Goal: Task Accomplishment & Management: Complete application form

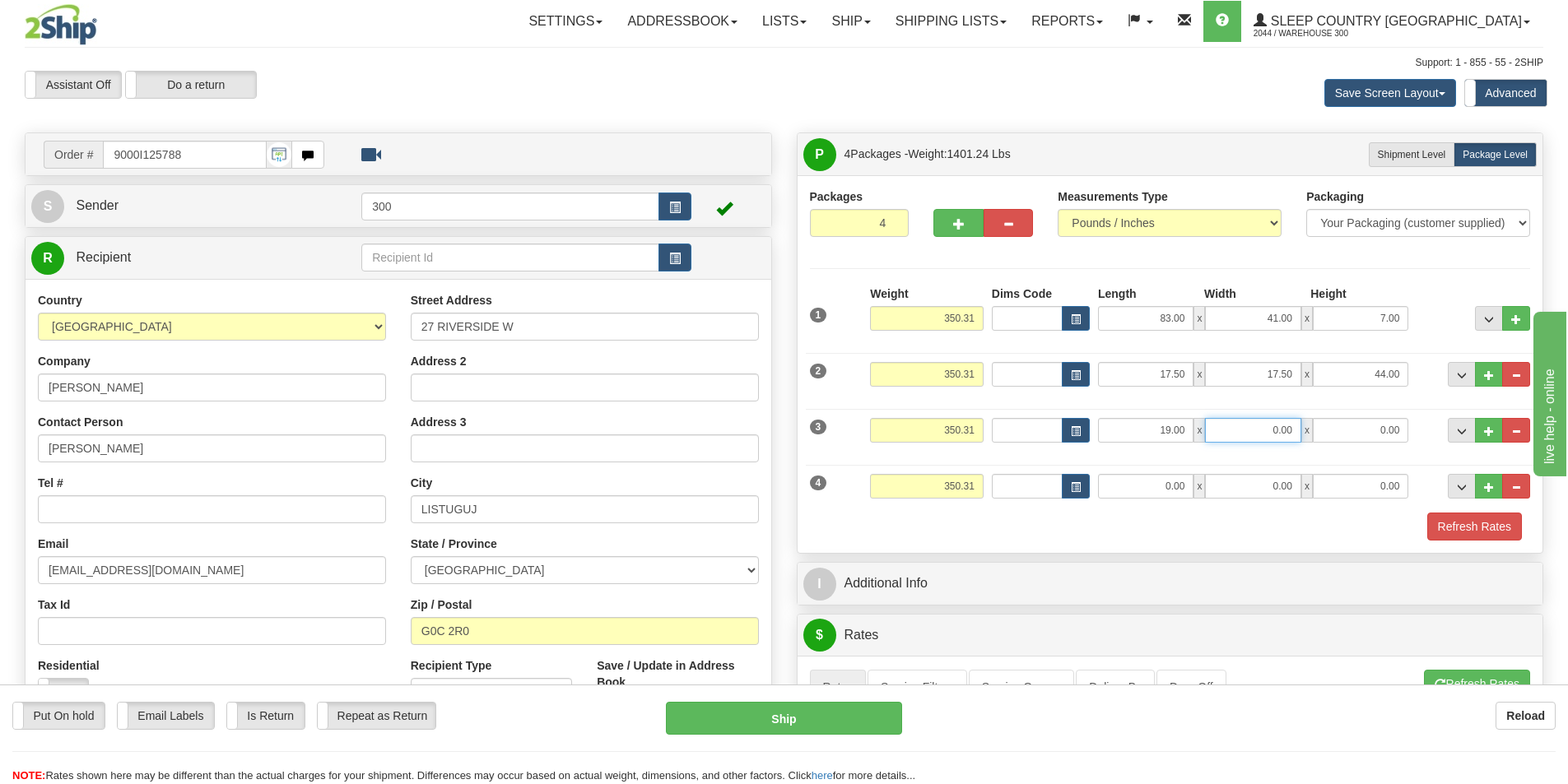
click at [1268, 436] on input "0.00" at bounding box center [1252, 430] width 95 height 25
type input "9.00"
type input "8"
type input "8.00"
click at [1143, 488] on input "0.00" at bounding box center [1146, 486] width 95 height 25
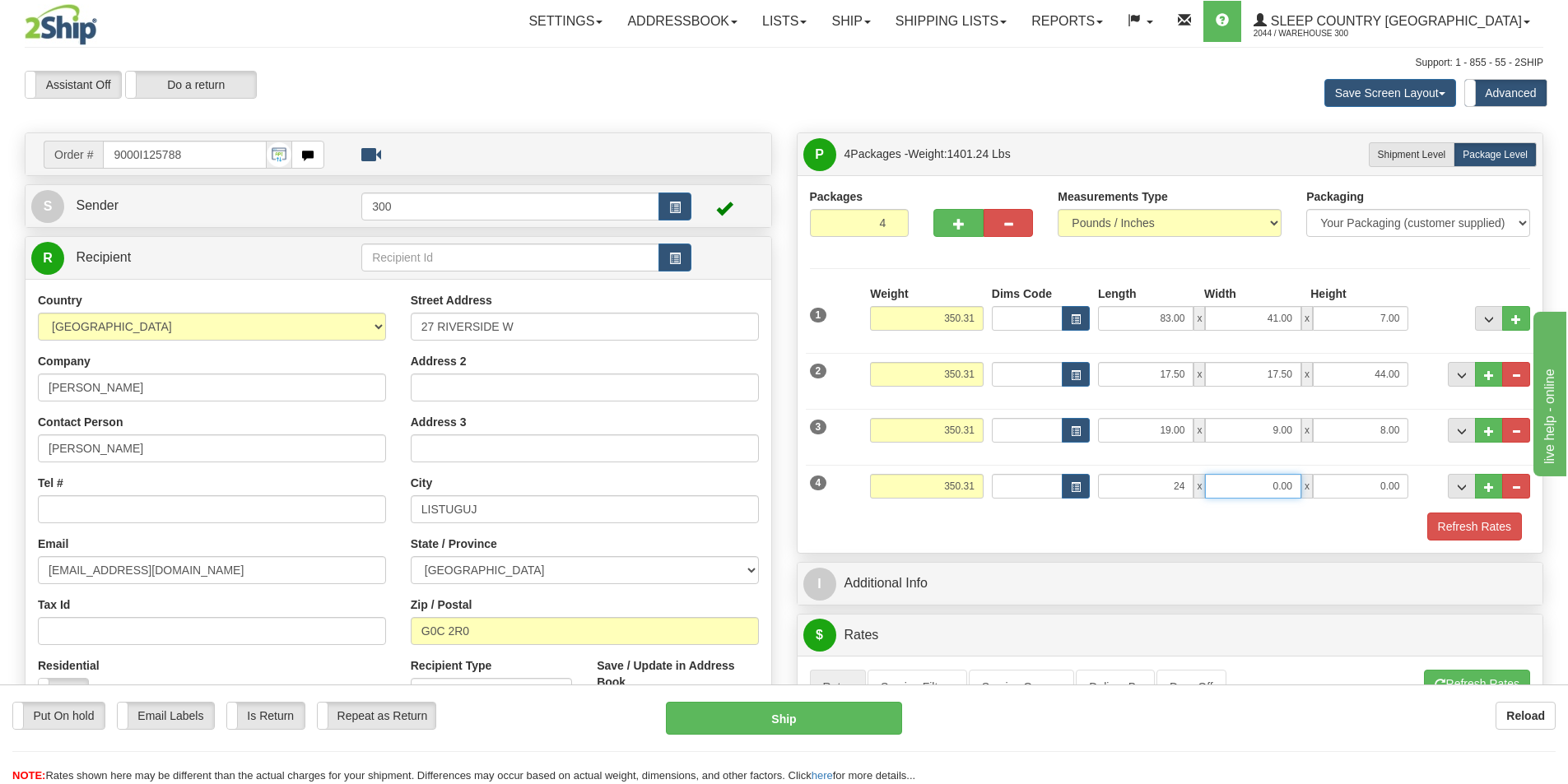
type input "24.00"
type input "15.00"
type input "7.00"
drag, startPoint x: 974, startPoint y: 318, endPoint x: 918, endPoint y: 322, distance: 56.1
click at [918, 322] on input "350.31" at bounding box center [926, 319] width 113 height 25
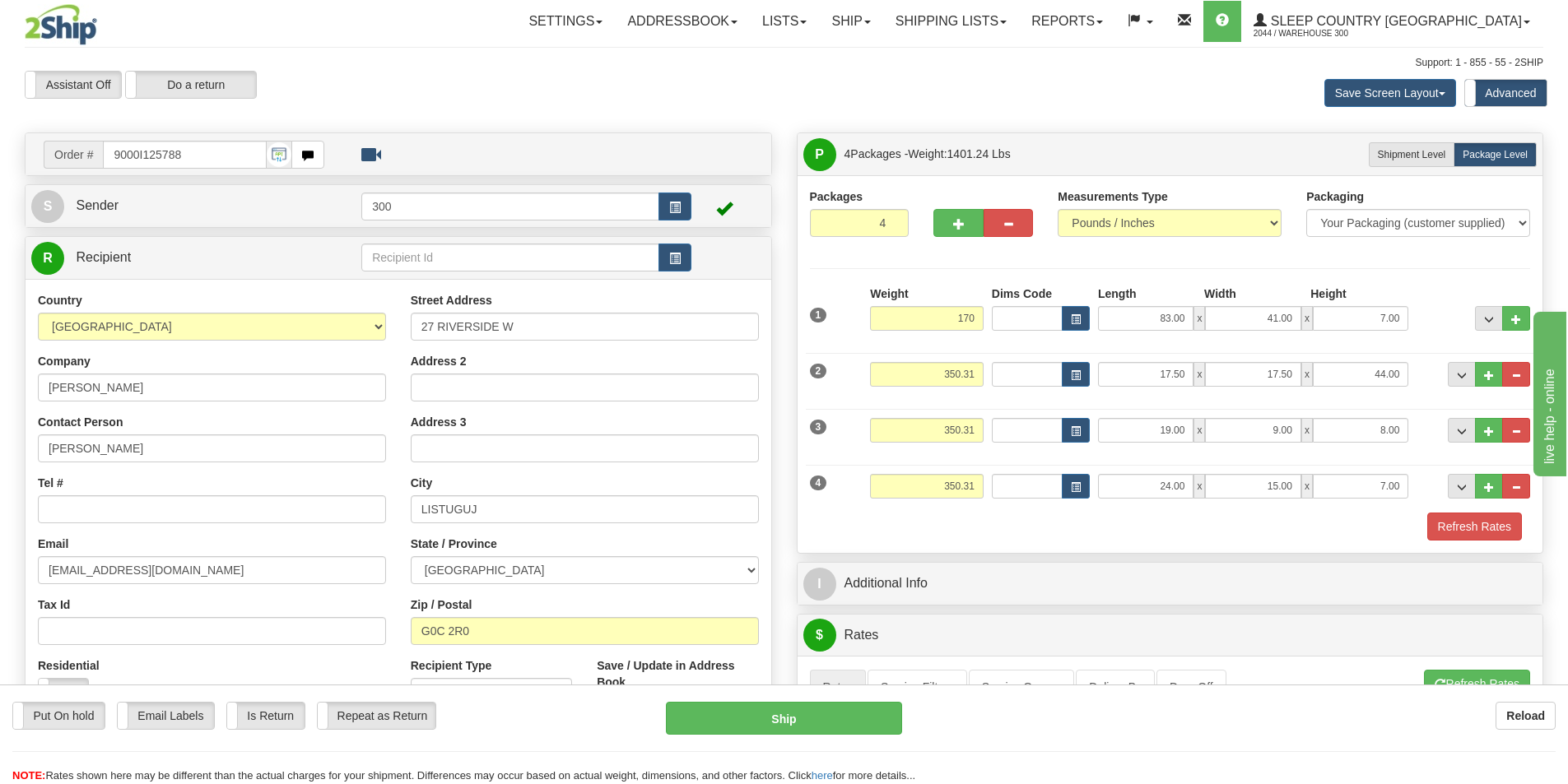
type input "170.00"
drag, startPoint x: 974, startPoint y: 379, endPoint x: 930, endPoint y: 383, distance: 44.2
click at [930, 383] on input "350.31" at bounding box center [926, 375] width 113 height 25
type input "160.00"
click at [976, 426] on input "350.31" at bounding box center [926, 430] width 113 height 25
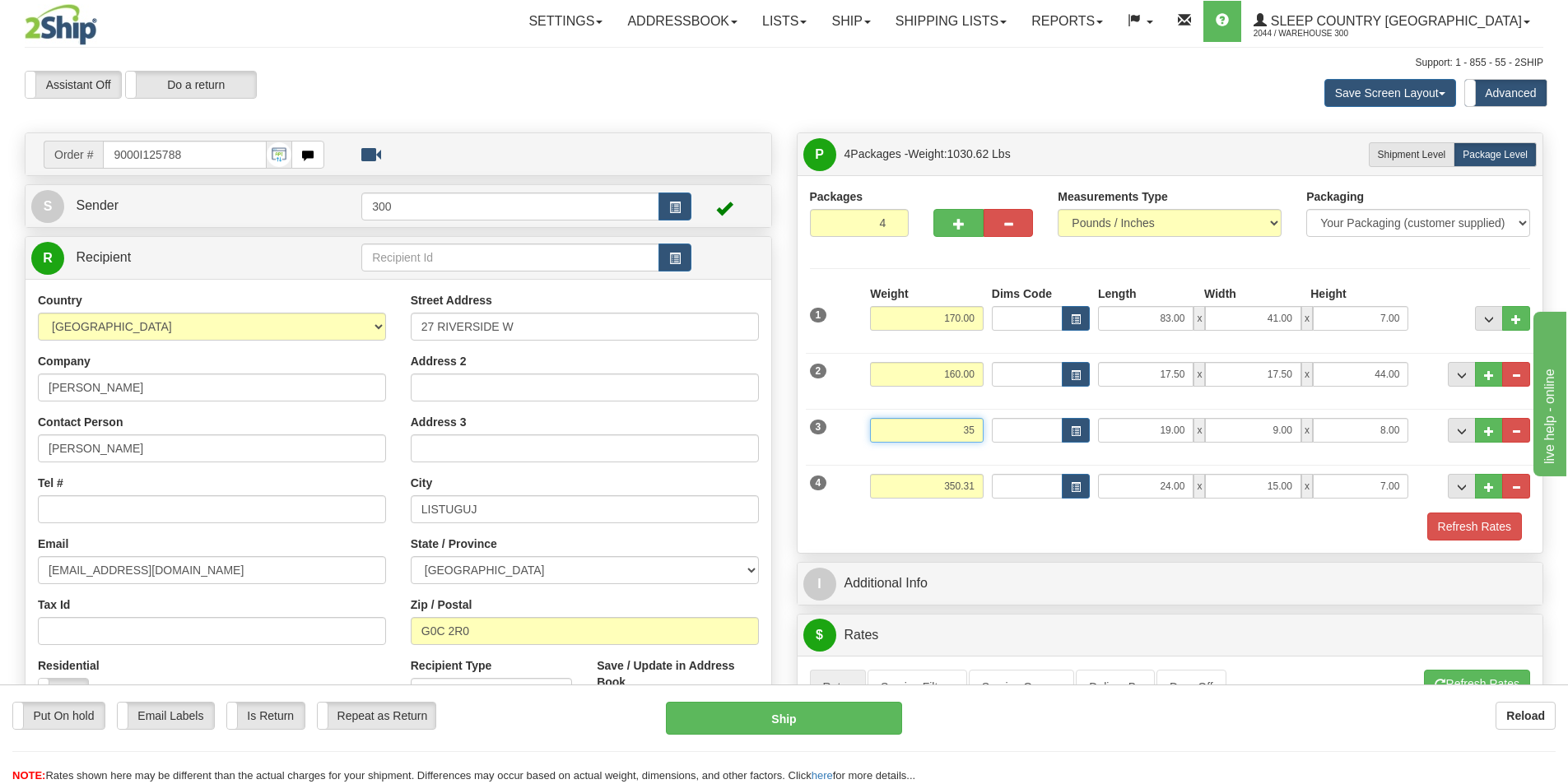
type input "3"
type input "10.00"
drag, startPoint x: 981, startPoint y: 484, endPoint x: 931, endPoint y: 495, distance: 51.2
click at [931, 495] on input "350.31" at bounding box center [926, 486] width 113 height 25
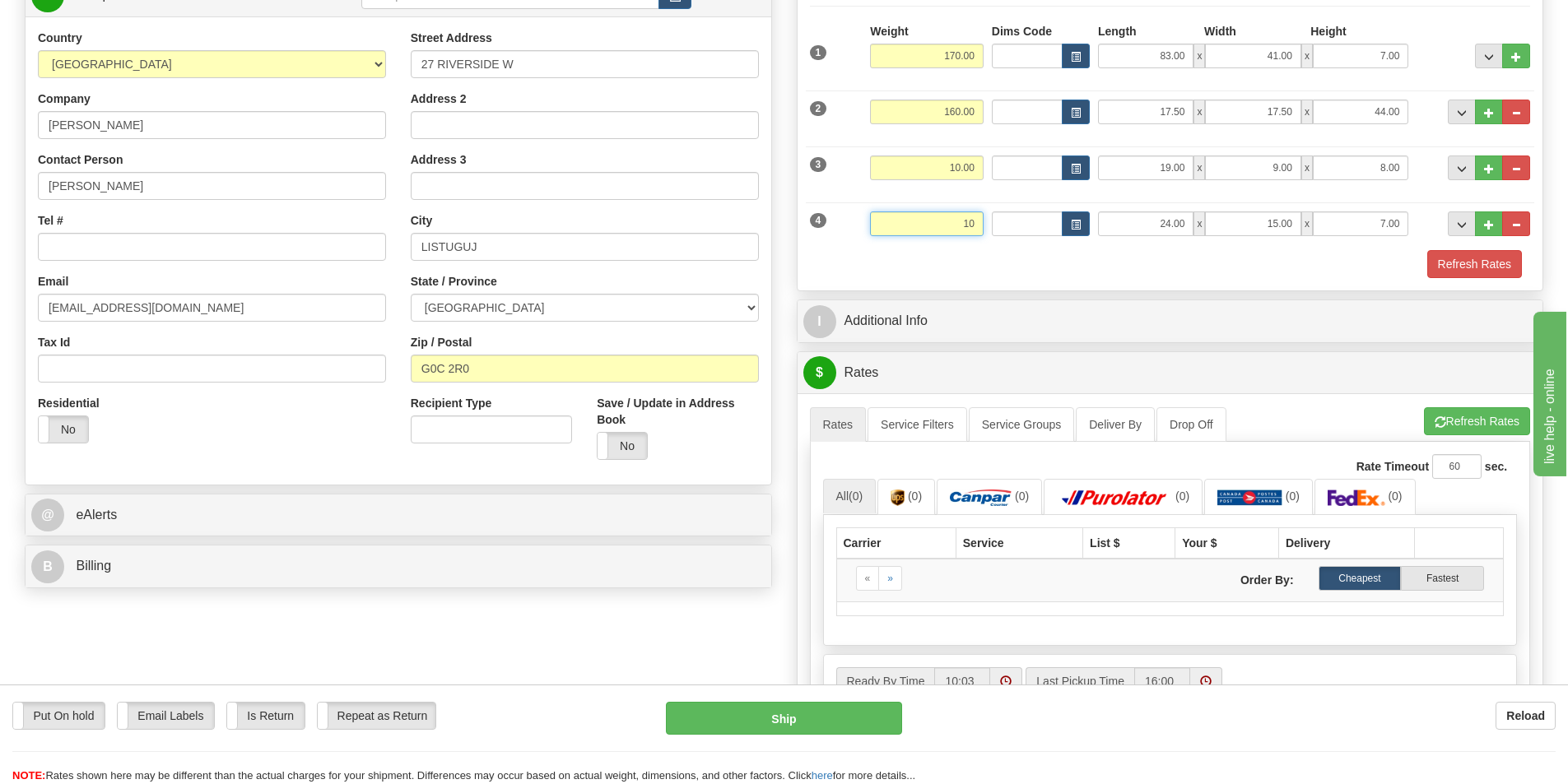
scroll to position [329, 0]
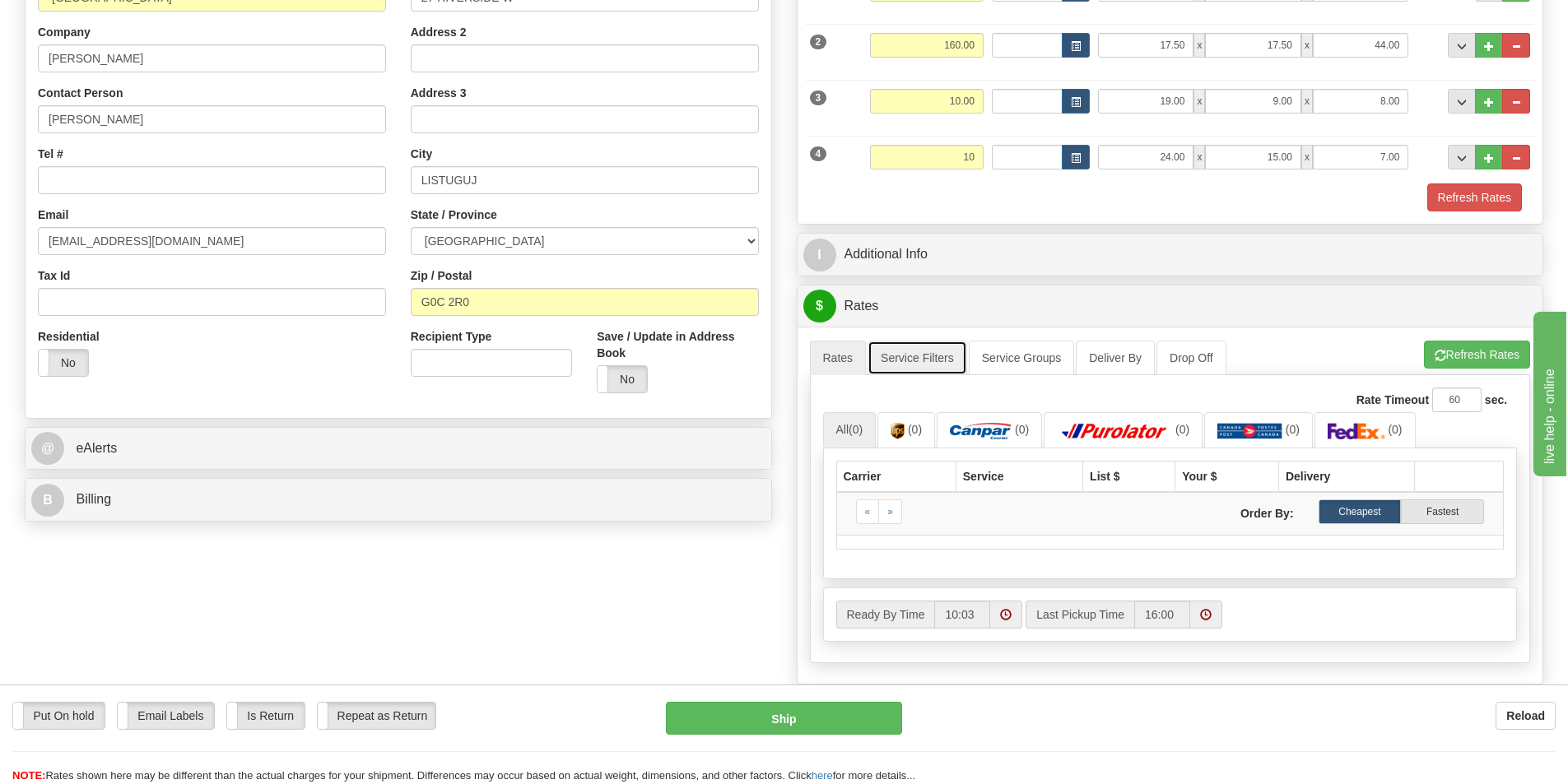
type input "10.00"
click at [923, 367] on link "Service Filters" at bounding box center [917, 358] width 100 height 34
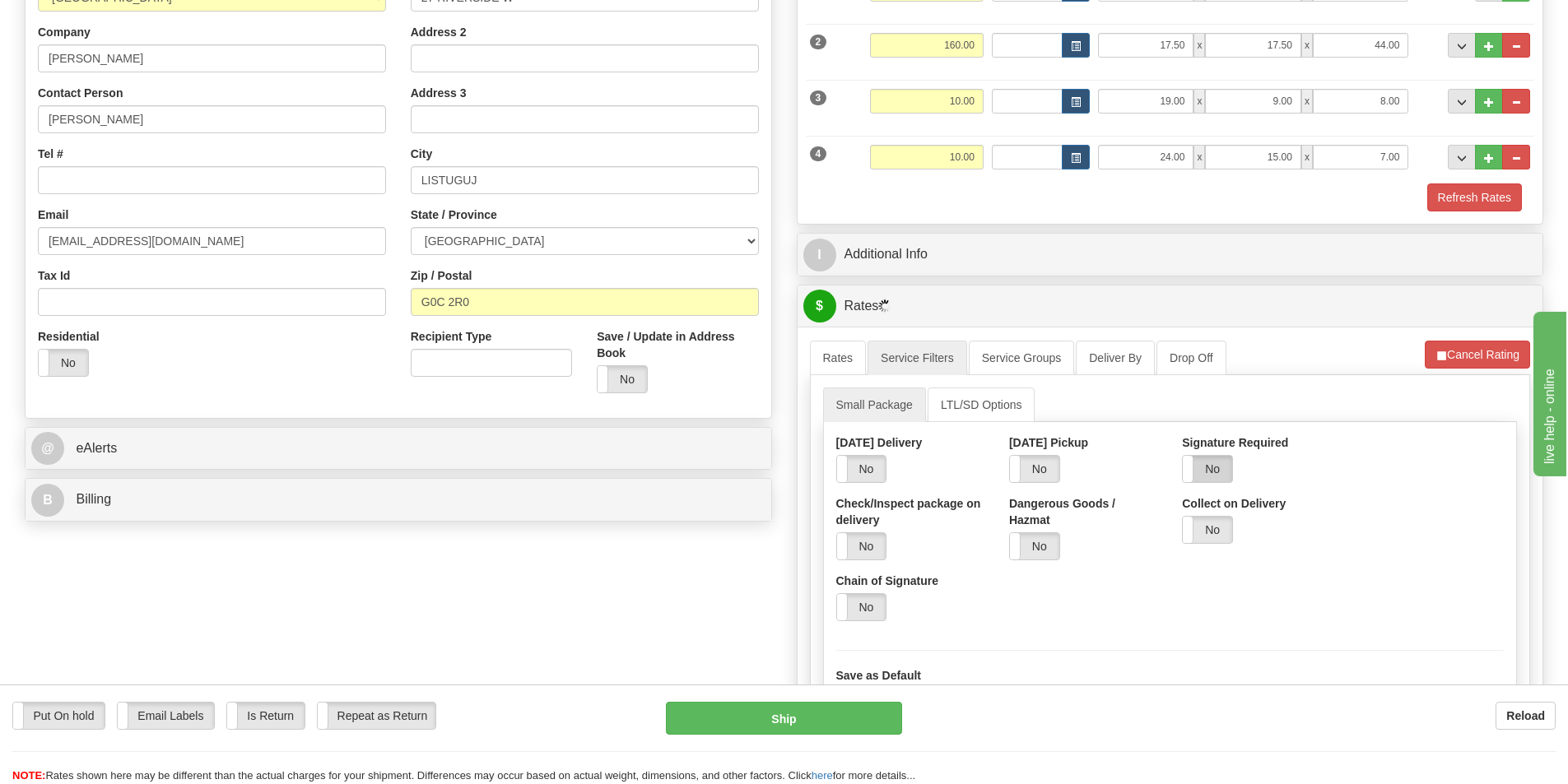
click at [1197, 479] on label "No" at bounding box center [1207, 469] width 49 height 27
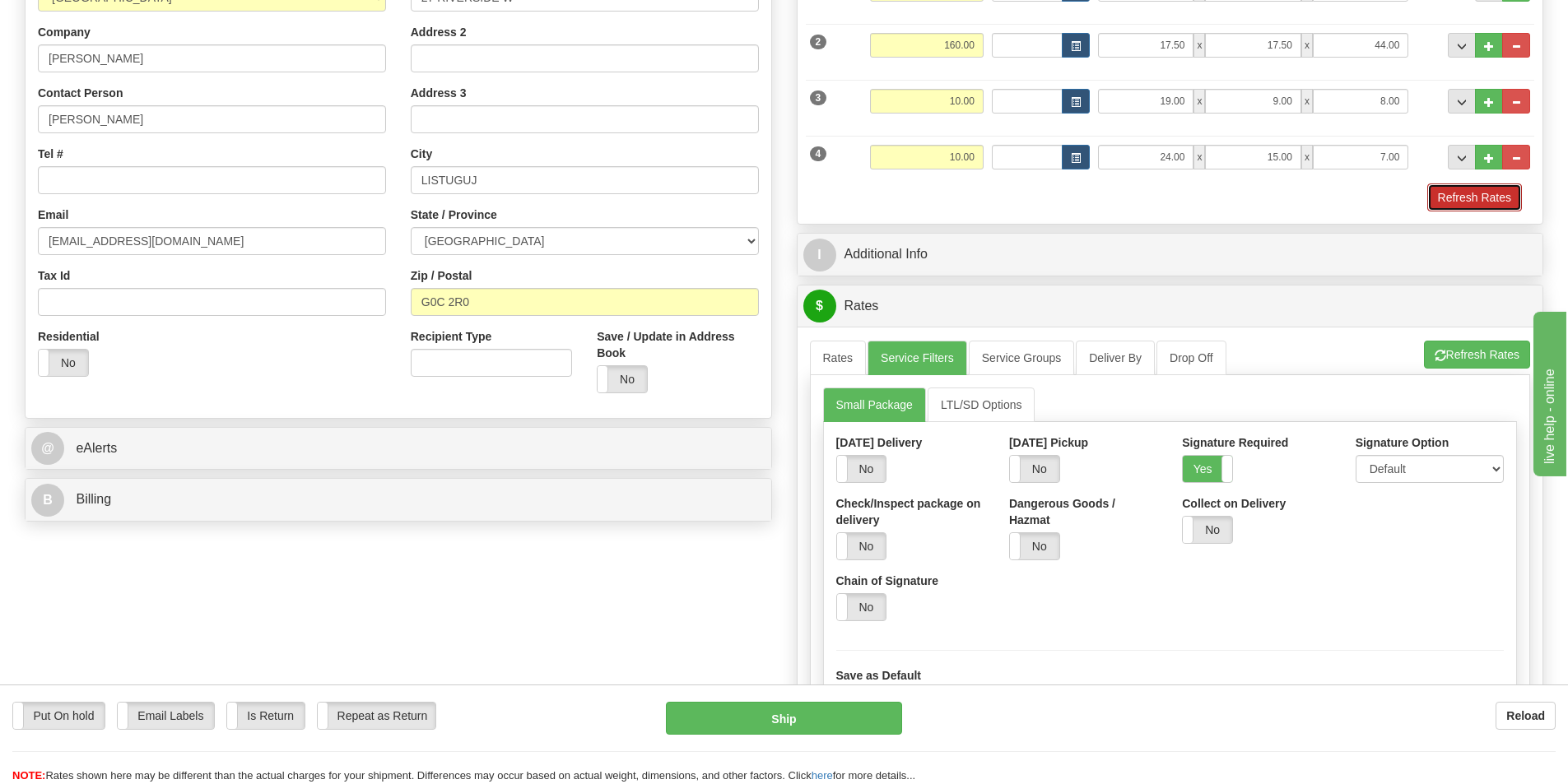
click at [1468, 202] on button "Refresh Rates" at bounding box center [1474, 197] width 94 height 28
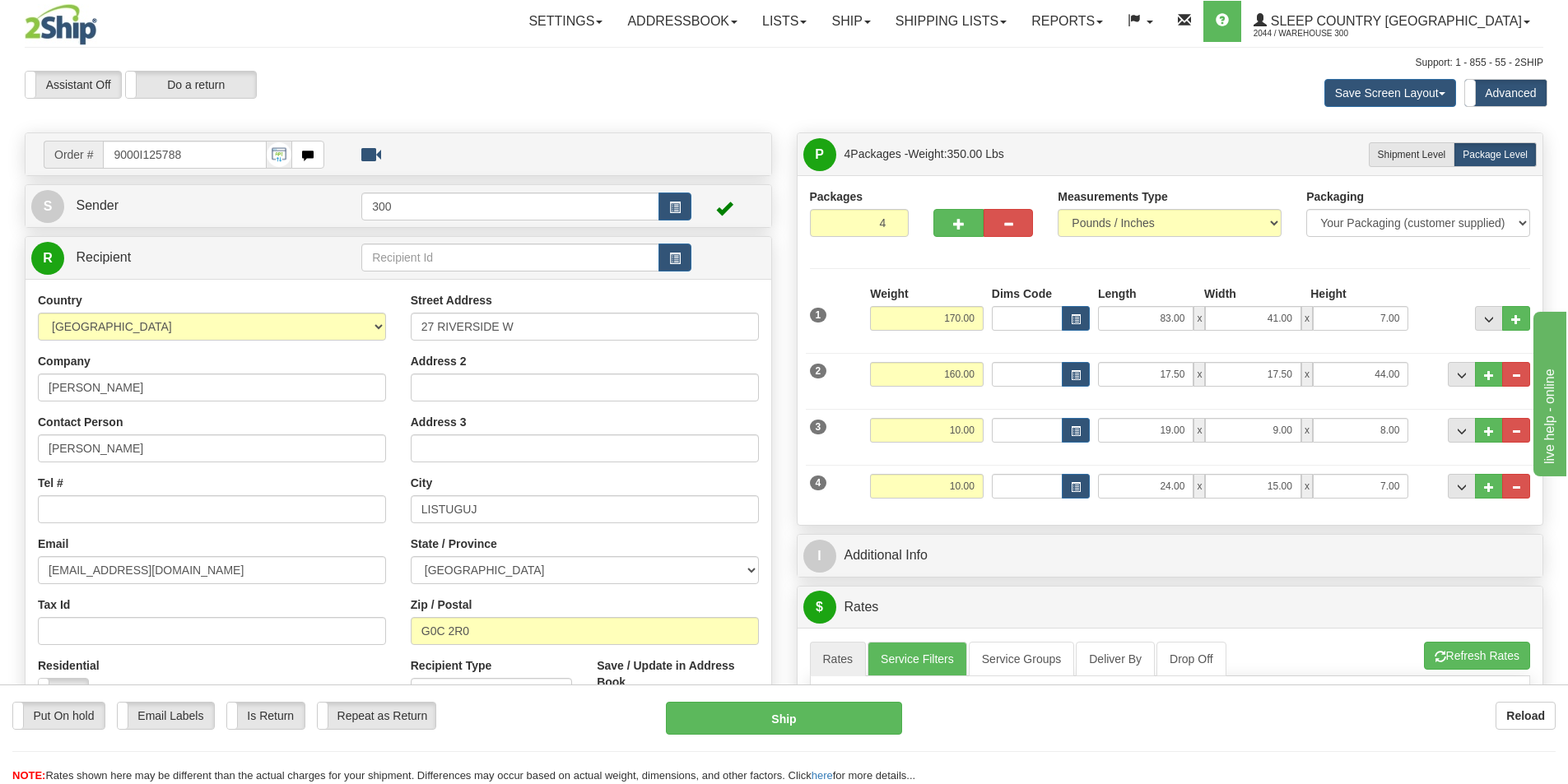
scroll to position [82, 0]
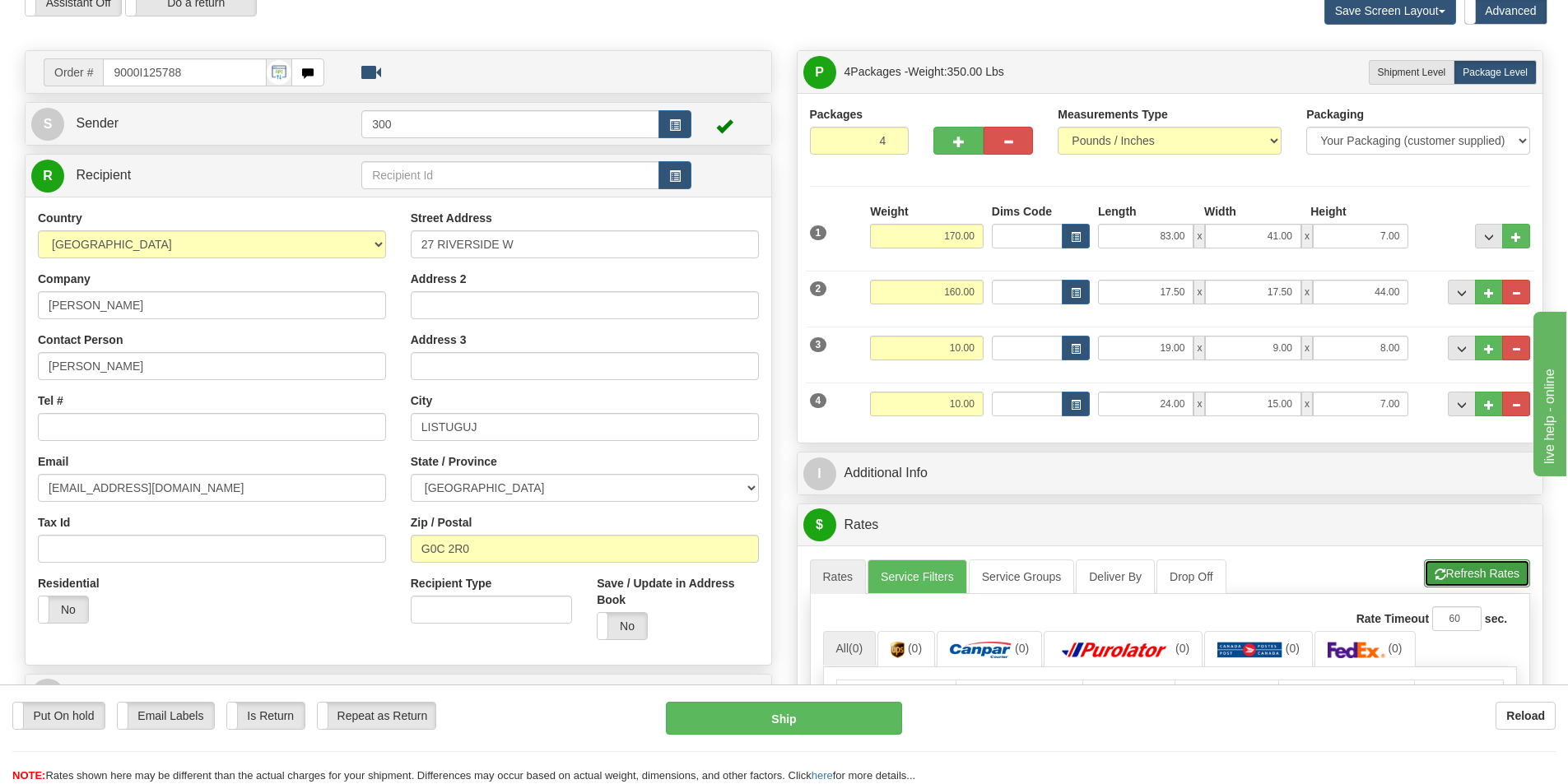
click at [1467, 567] on button "Refresh Rates" at bounding box center [1477, 573] width 107 height 28
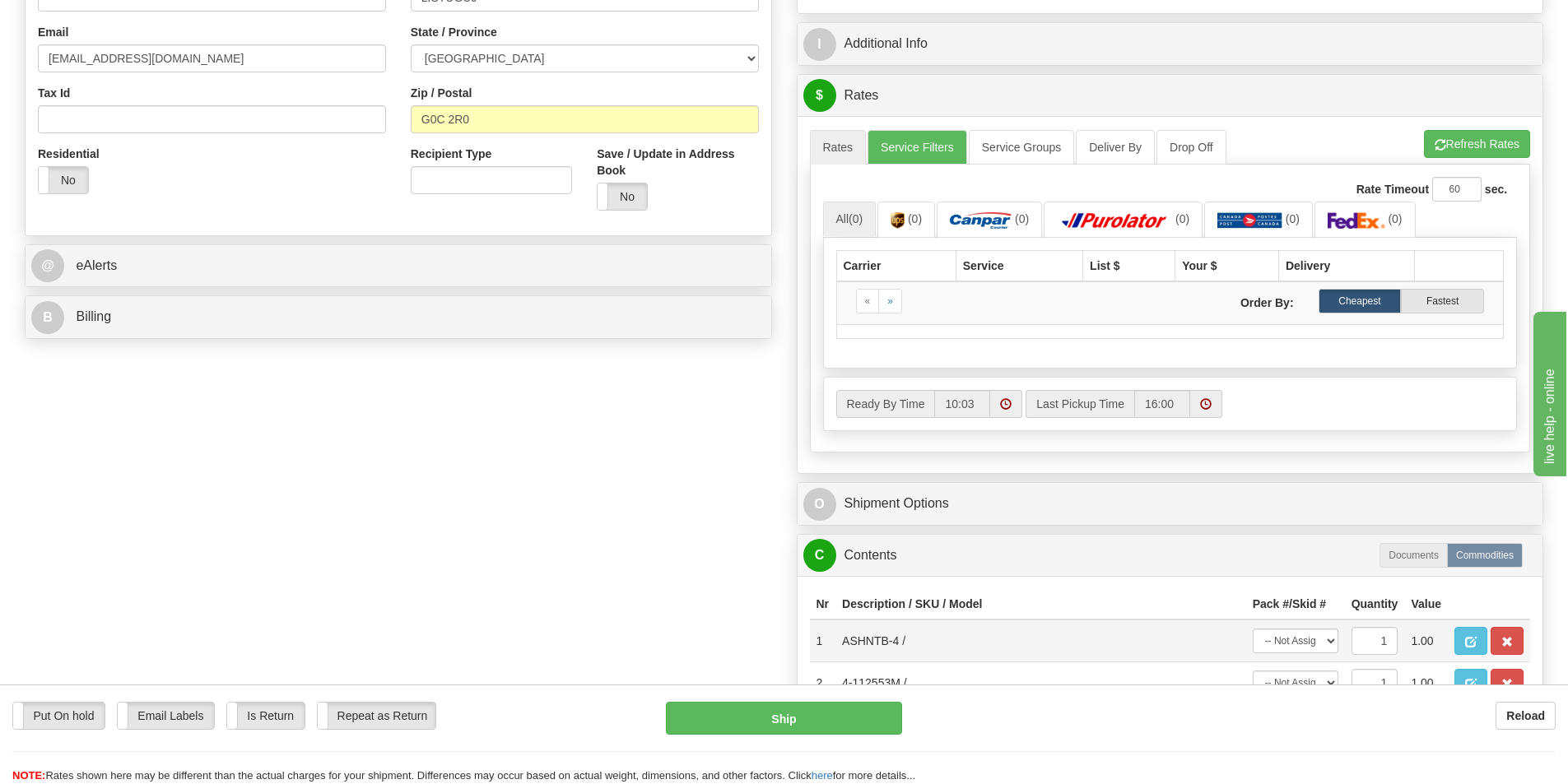
scroll to position [494, 0]
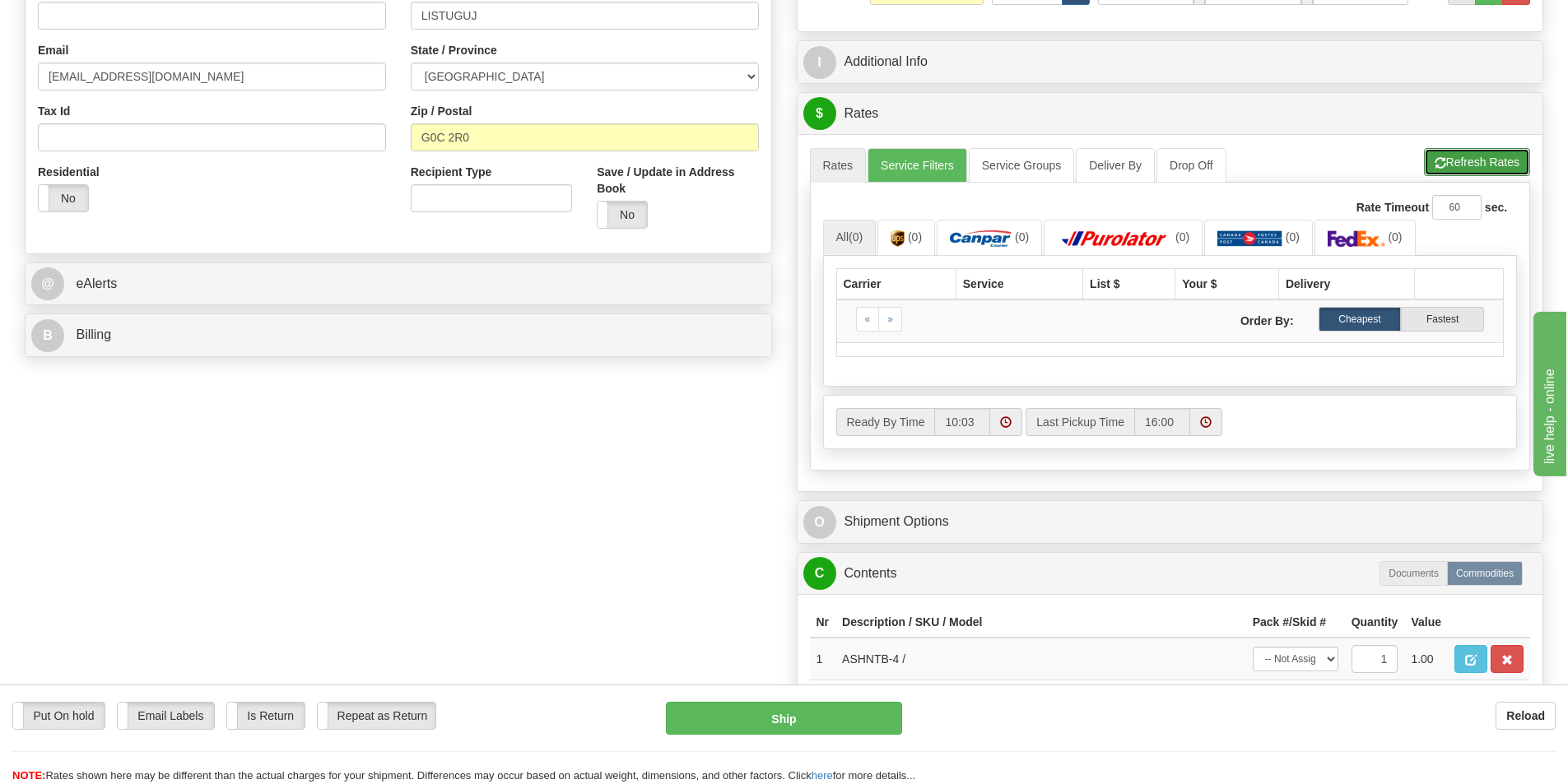
click at [1479, 167] on button "Refresh Rates" at bounding box center [1477, 162] width 107 height 28
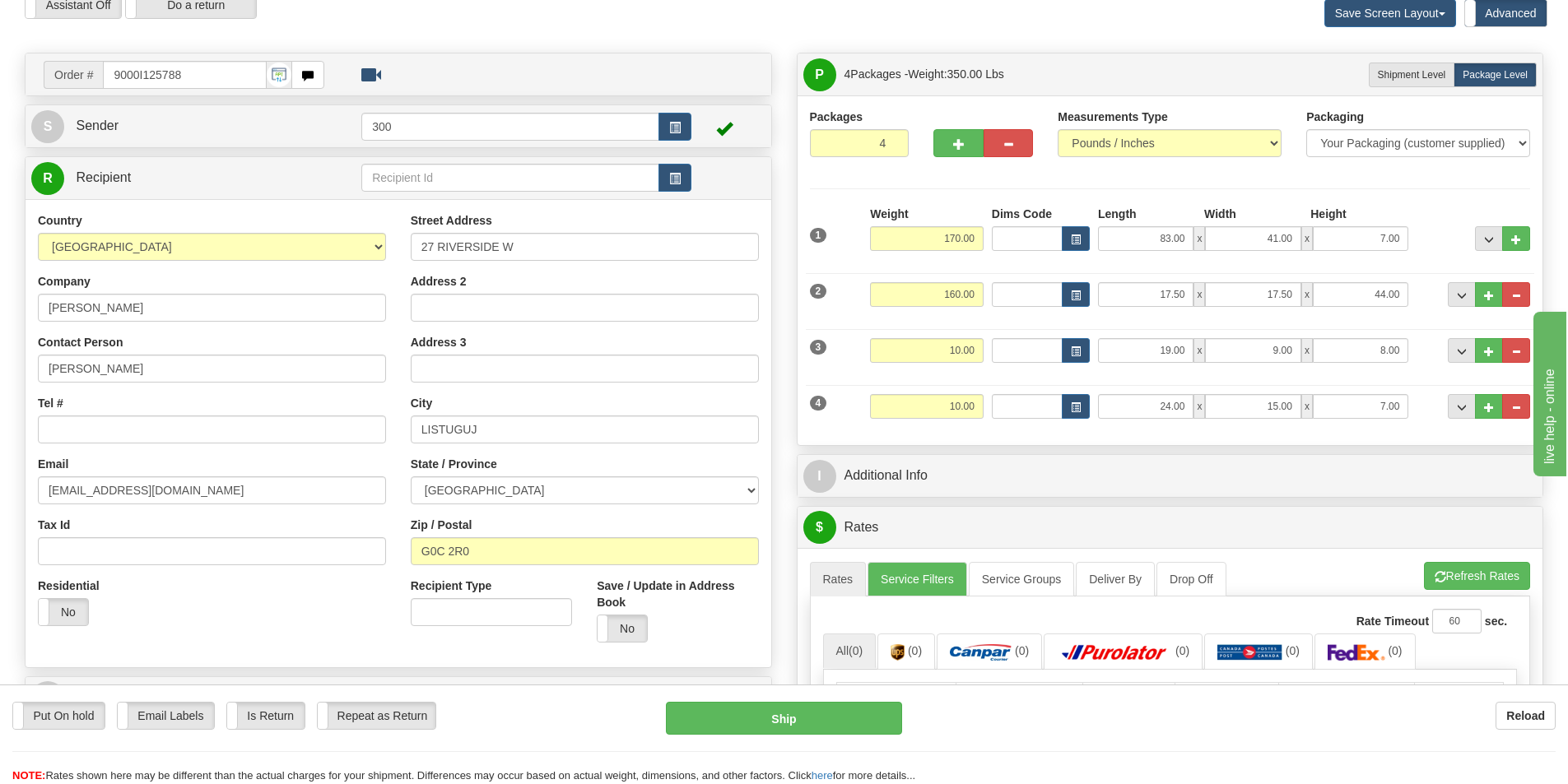
scroll to position [0, 0]
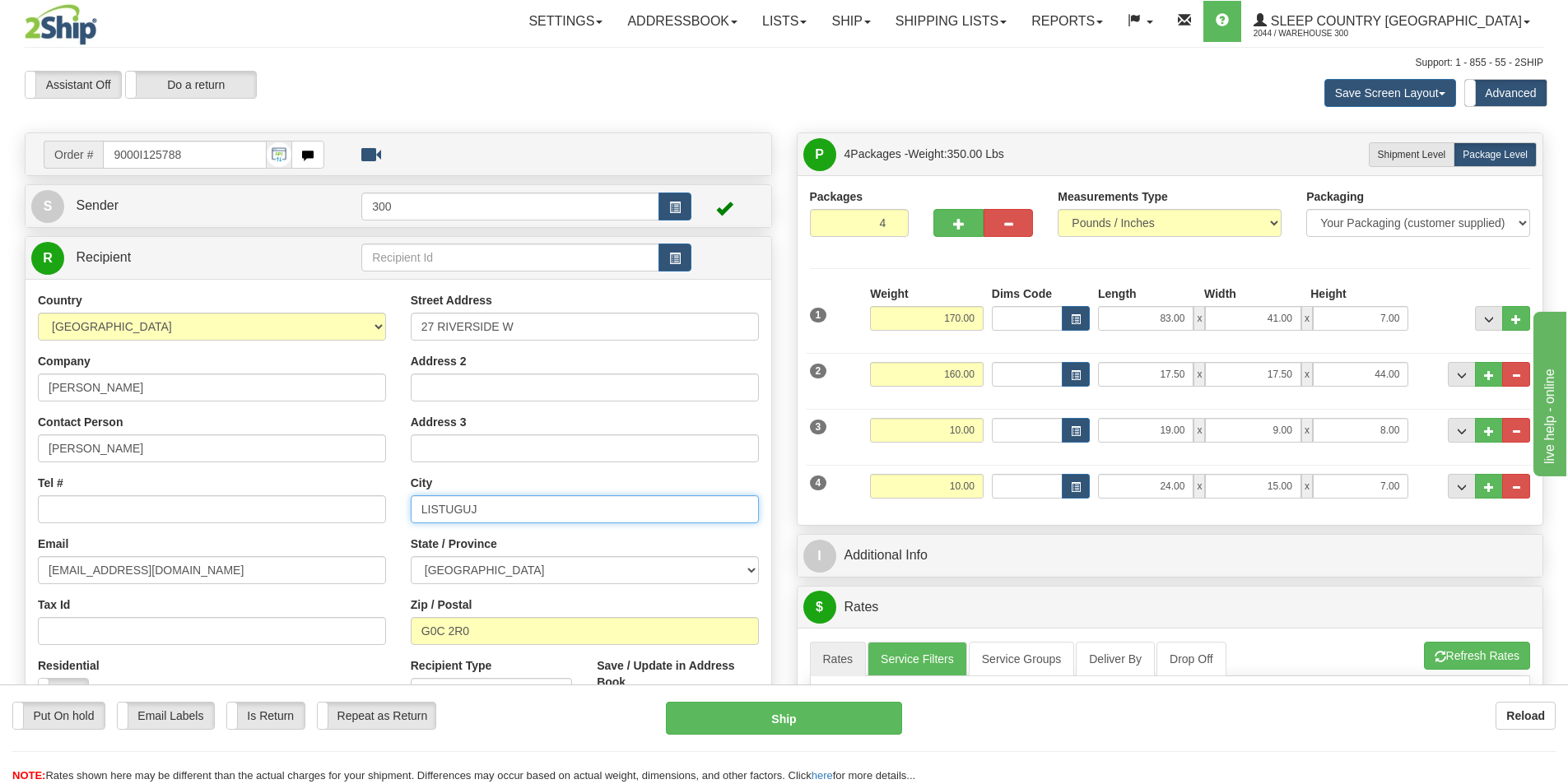
drag, startPoint x: 481, startPoint y: 509, endPoint x: 370, endPoint y: 502, distance: 111.2
click at [370, 502] on div "Country AFGHANISTAN ALAND ISLANDS ALBANIA ALGERIA AMERICAN SAMOA ANDORRA ANGOLA…" at bounding box center [399, 513] width 746 height 442
click at [665, 109] on div "Assistant On Assistant Off Do a return Do a return Previous Next Save Screen La…" at bounding box center [784, 92] width 1543 height 45
click at [945, 315] on input "170.00" at bounding box center [926, 319] width 113 height 25
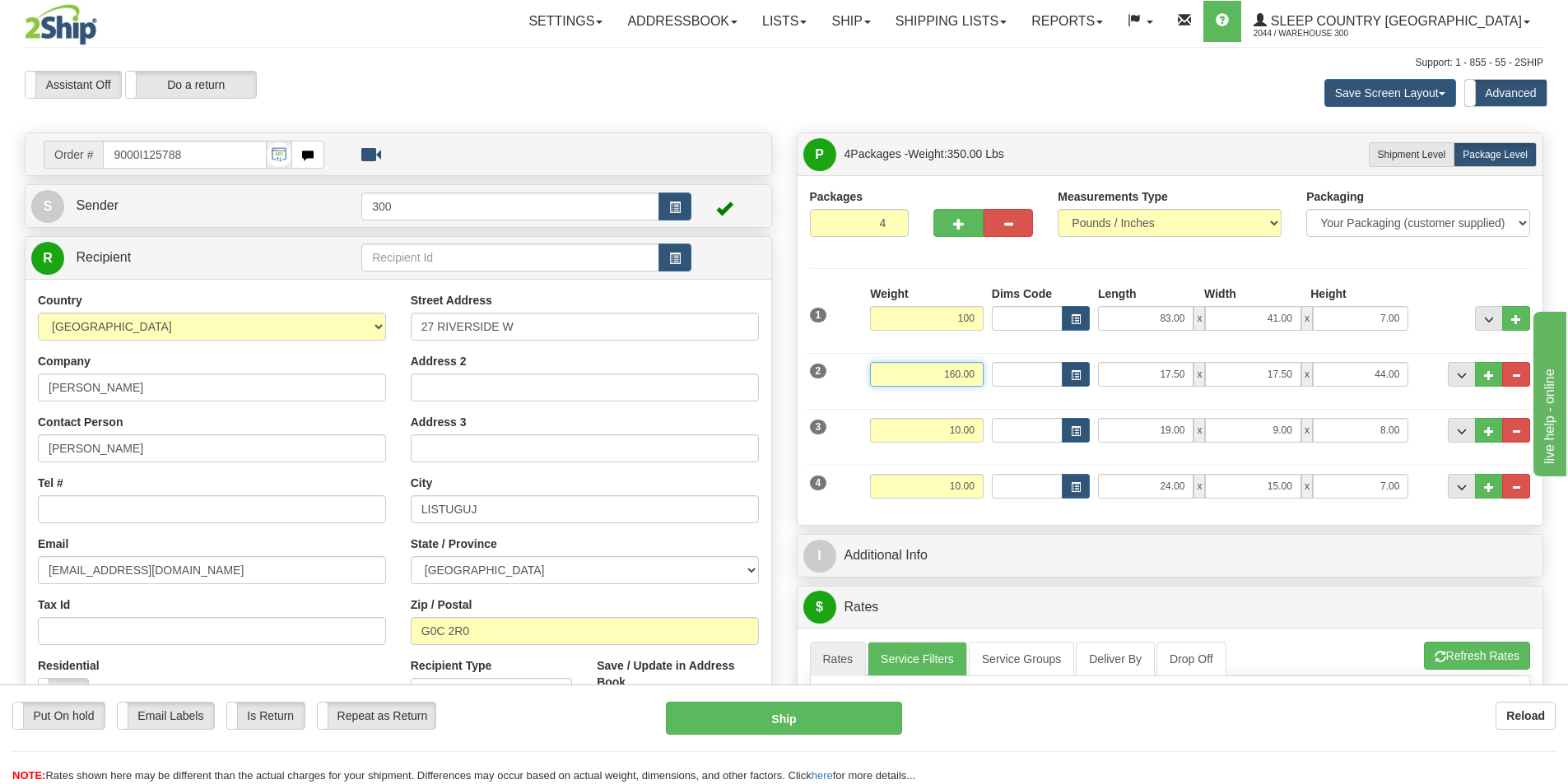
click at [972, 367] on input "160.00" at bounding box center [926, 375] width 113 height 25
type input "100.00"
click at [972, 367] on input "160.00" at bounding box center [926, 375] width 113 height 25
click at [998, 269] on div "Packages 4 4 Measurements Type" at bounding box center [1170, 350] width 721 height 324
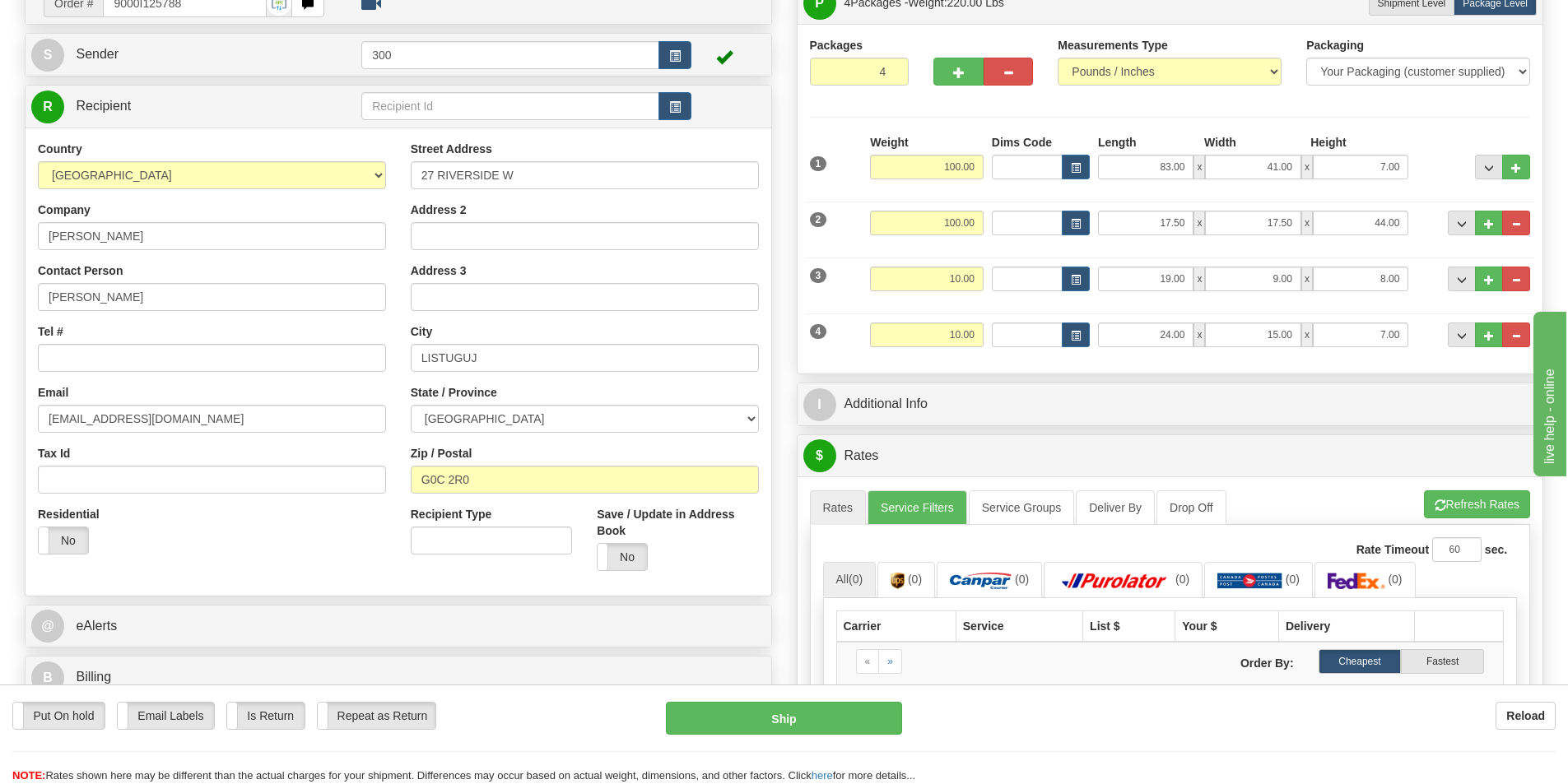
scroll to position [246, 0]
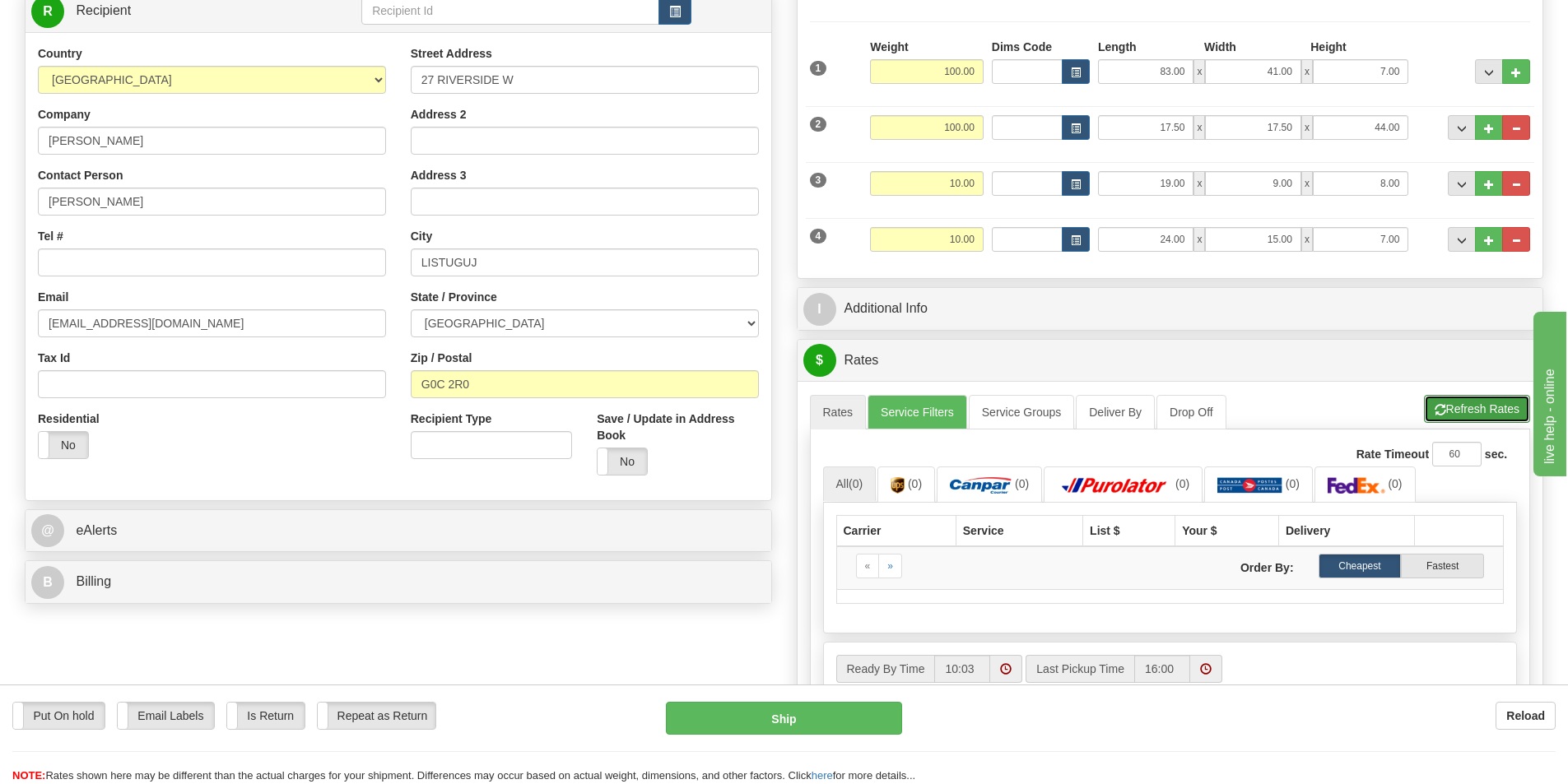
click at [1460, 407] on button "Refresh Rates" at bounding box center [1477, 408] width 107 height 28
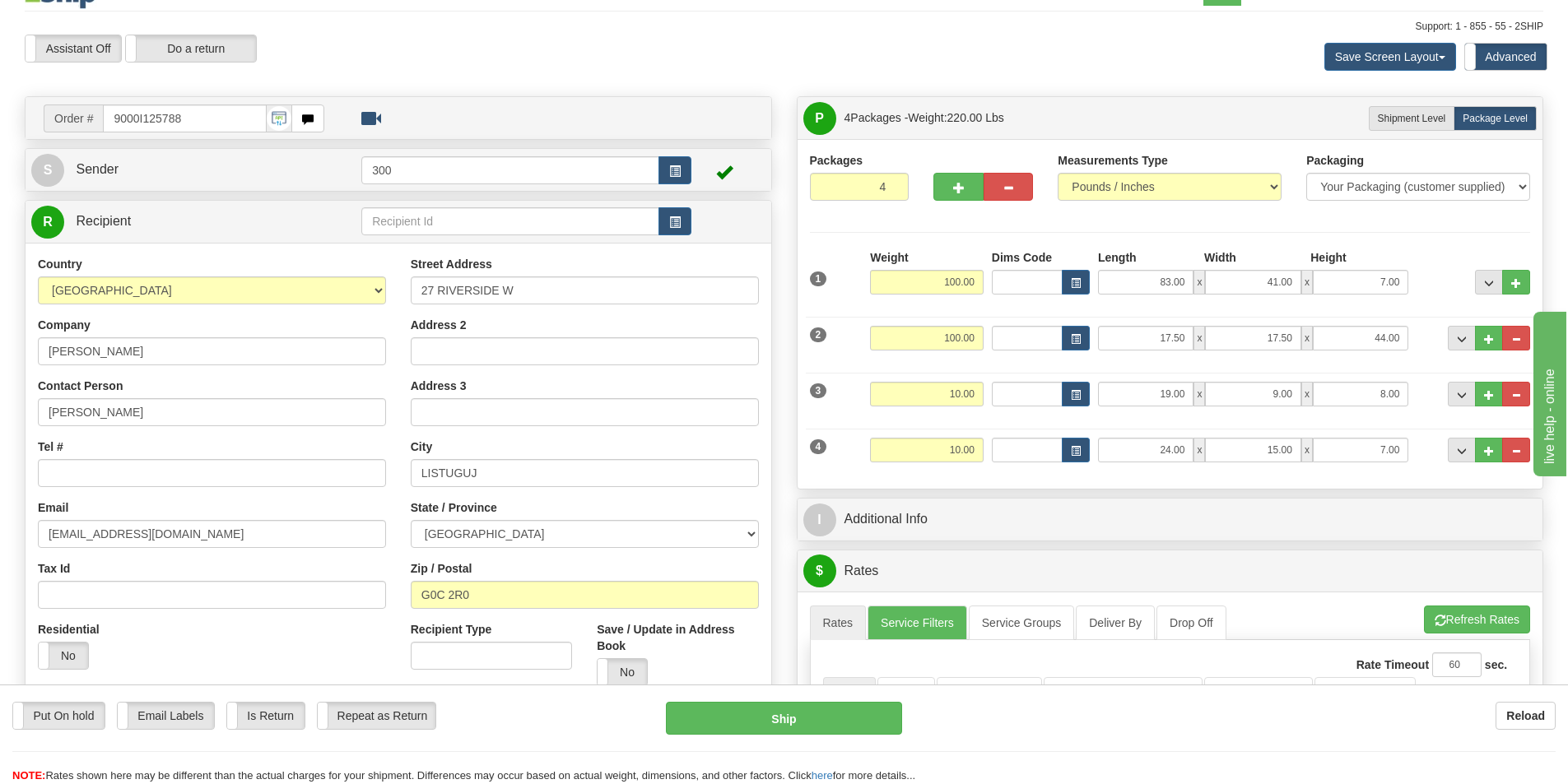
scroll to position [0, 0]
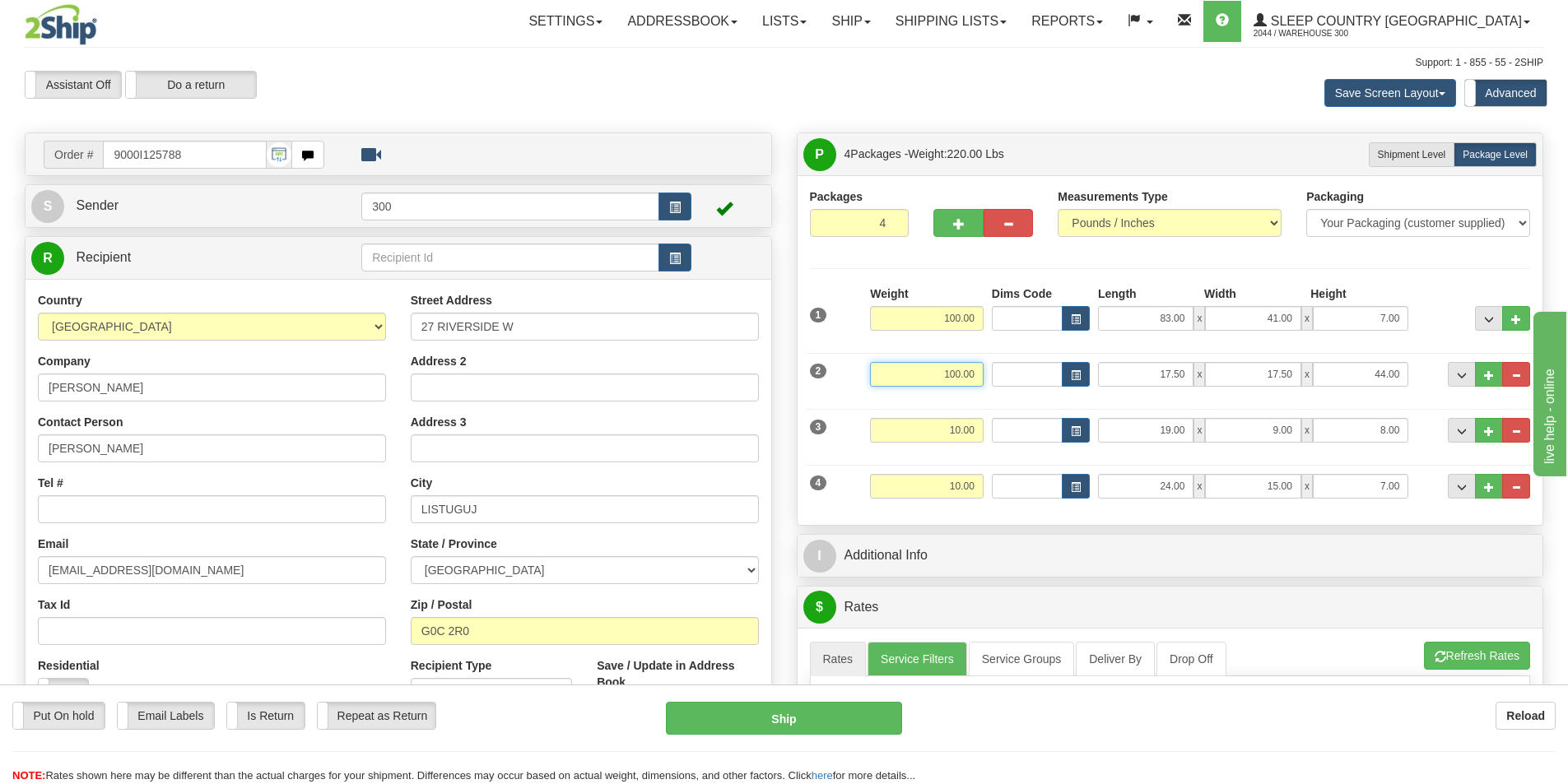
click at [942, 366] on input "100.00" at bounding box center [926, 375] width 113 height 25
click at [942, 338] on div "Weight 100.00" at bounding box center [927, 314] width 122 height 58
type input "140.00"
click at [940, 322] on input "100.00" at bounding box center [926, 319] width 113 height 25
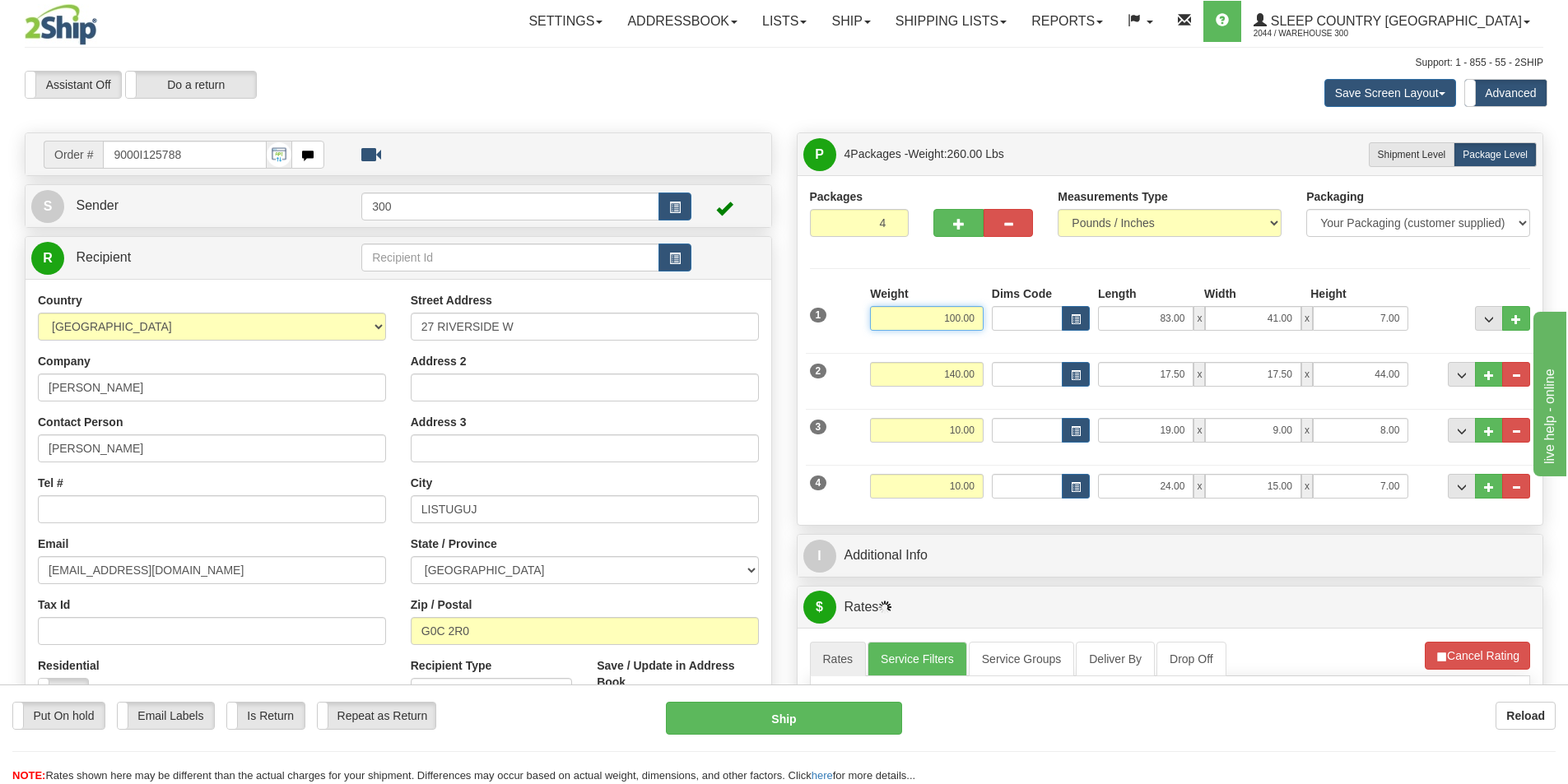
click at [940, 322] on input "100.00" at bounding box center [926, 319] width 113 height 25
click at [1074, 87] on div "Save Screen Layout Save Layout Reset to Default Standard Advanced" at bounding box center [1234, 92] width 643 height 45
drag, startPoint x: 221, startPoint y: 154, endPoint x: 85, endPoint y: 134, distance: 137.5
click at [85, 134] on div "Order # 9000I125788" at bounding box center [399, 154] width 746 height 42
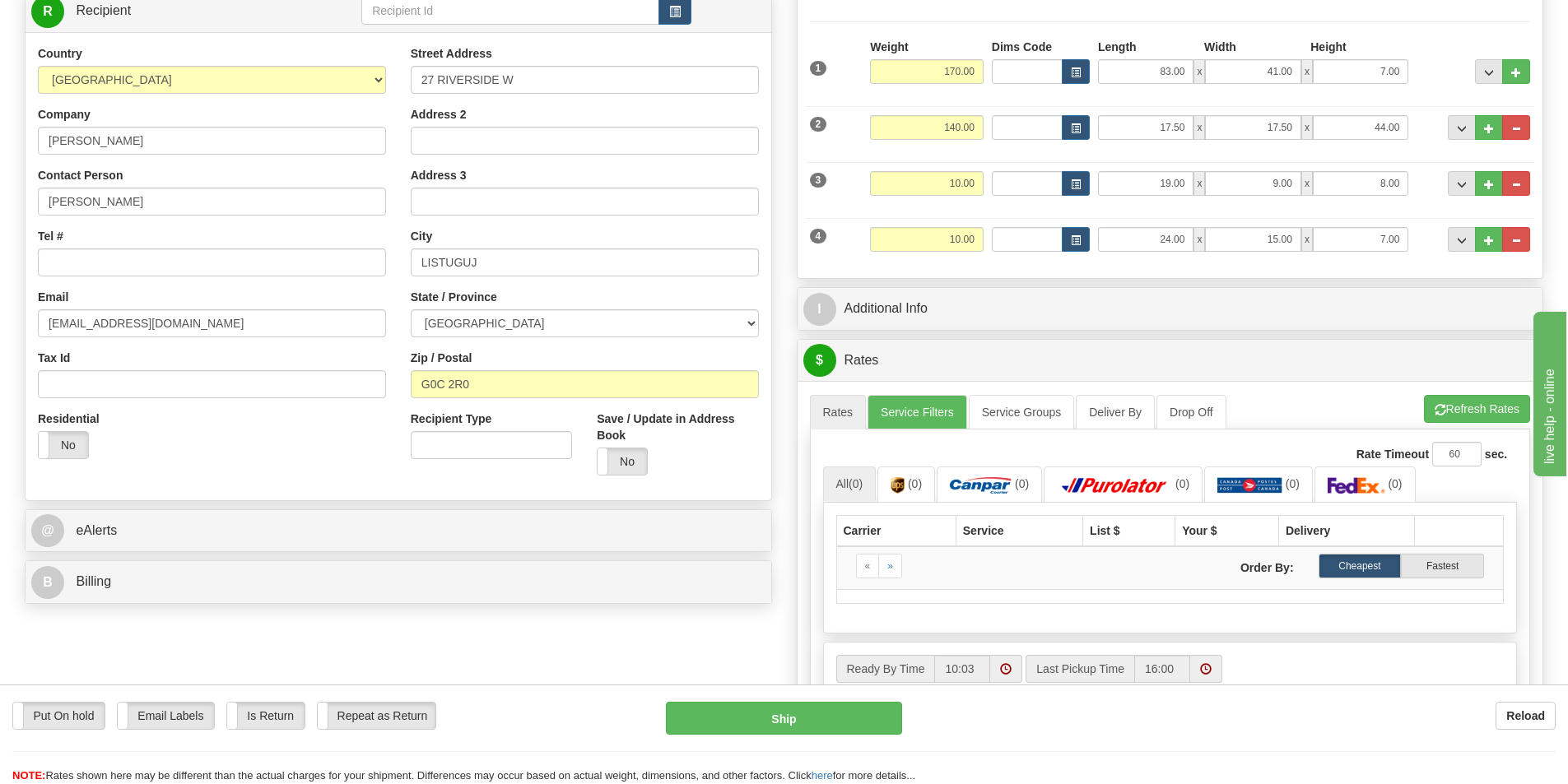
scroll to position [165, 0]
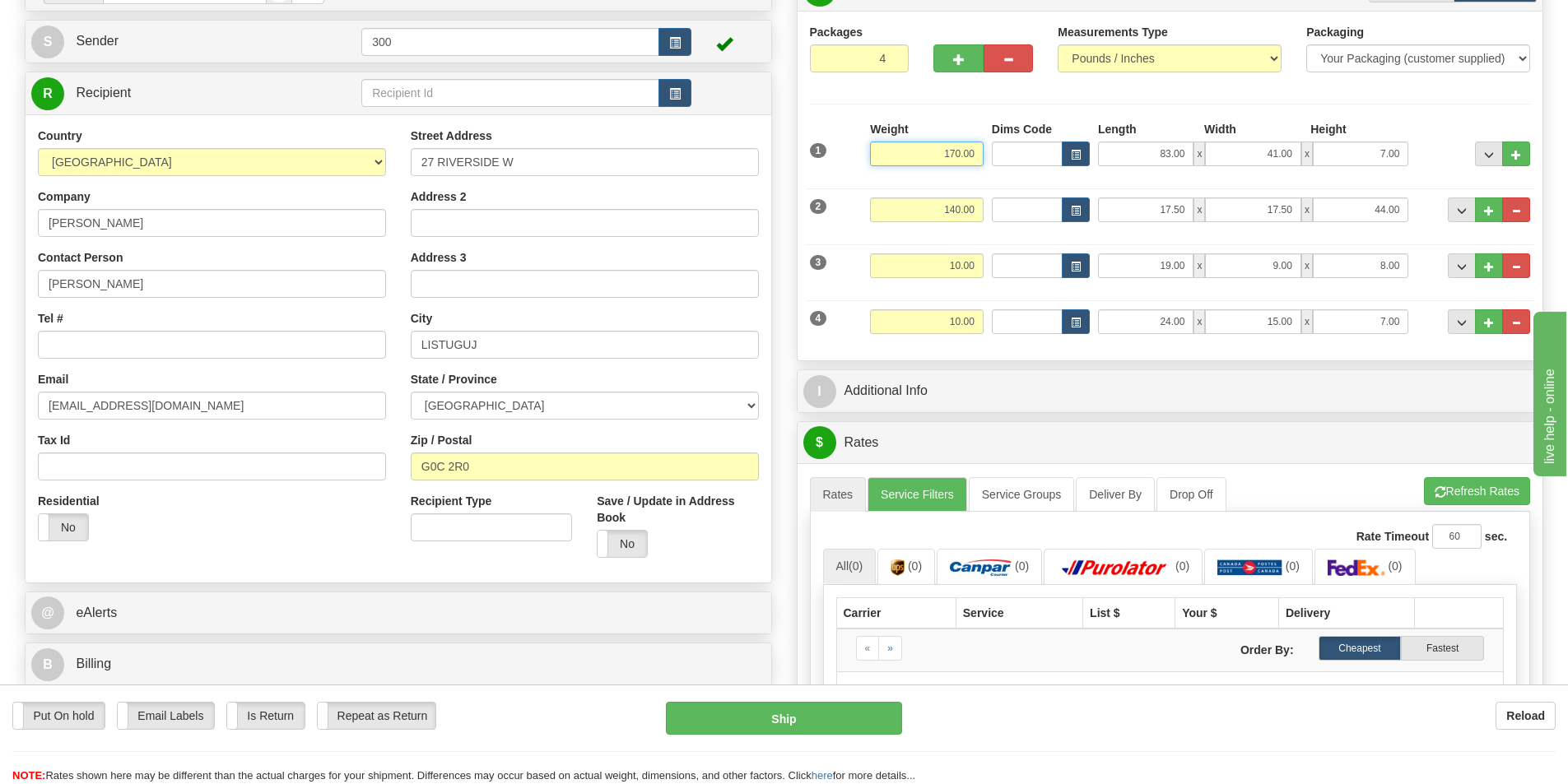
click at [951, 152] on input "170.00" at bounding box center [926, 154] width 113 height 25
click at [969, 211] on input "140.00" at bounding box center [926, 210] width 113 height 25
type input "20.00"
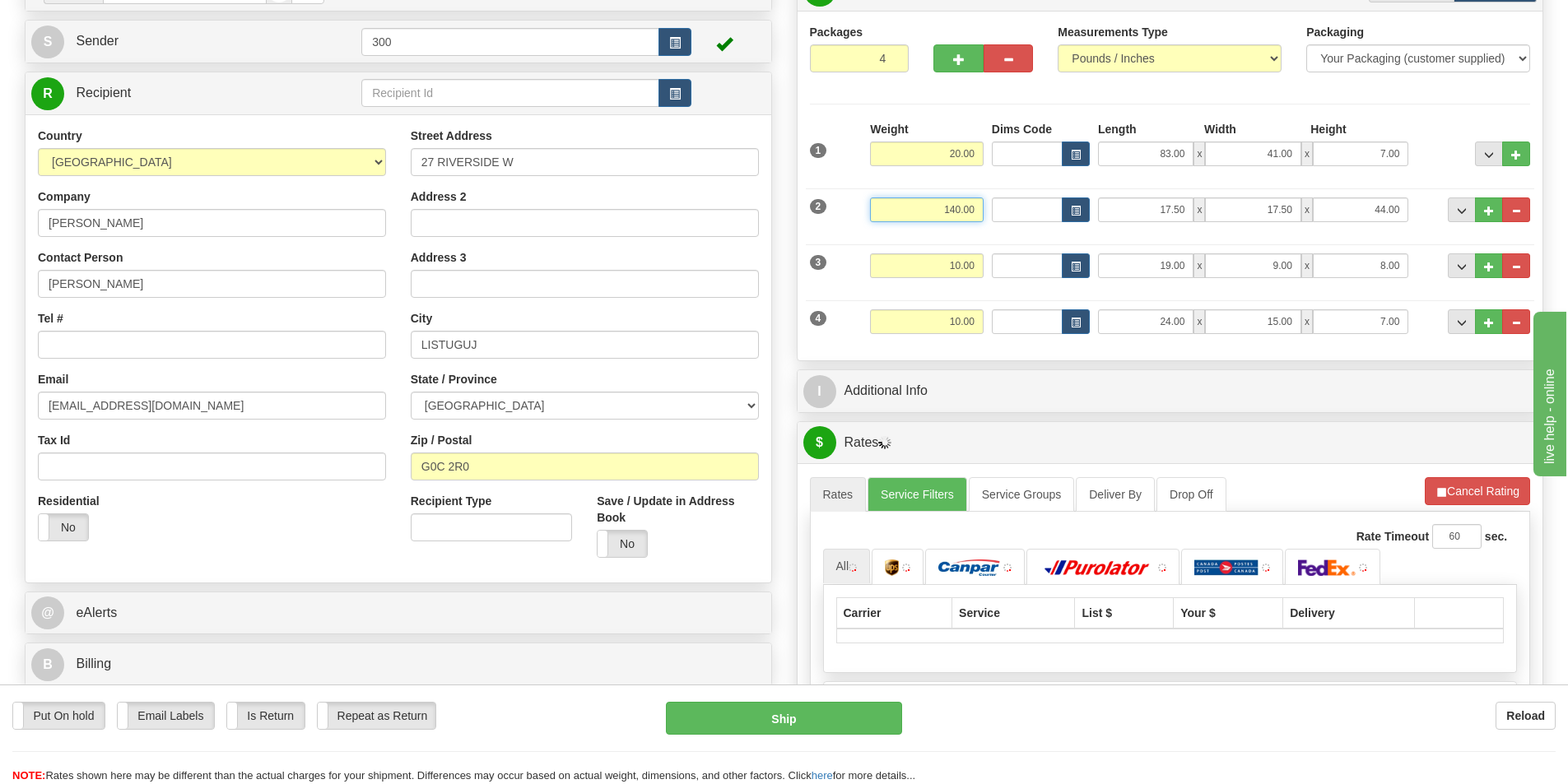
click at [969, 211] on input "140.00" at bounding box center [926, 210] width 113 height 25
type input "20.00"
click at [968, 271] on input "10.00" at bounding box center [926, 265] width 113 height 25
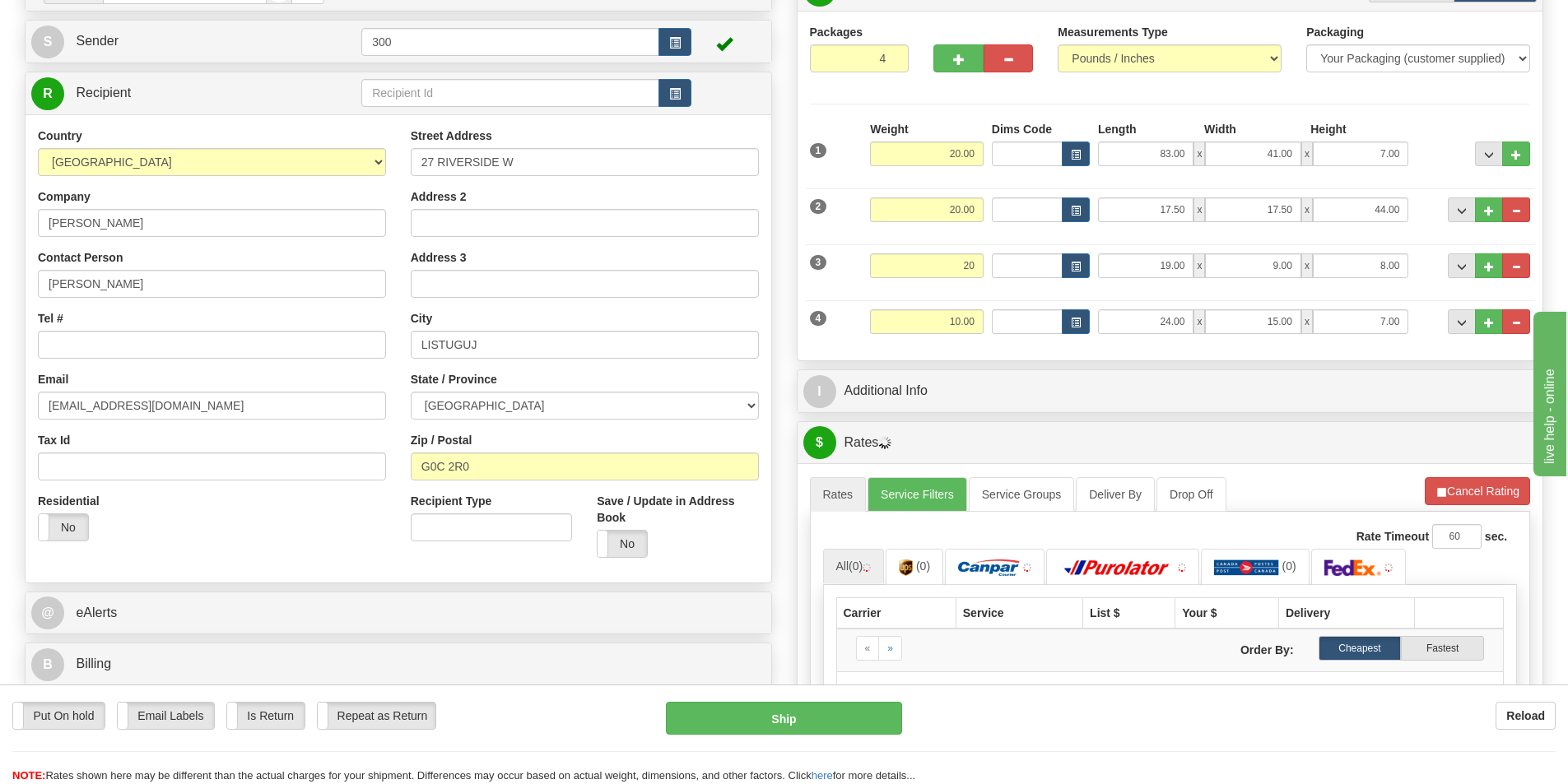
click at [973, 336] on div "Weight 10.00" at bounding box center [927, 327] width 122 height 37
type input "20.00"
click at [973, 336] on div "Weight 10.00" at bounding box center [927, 327] width 122 height 37
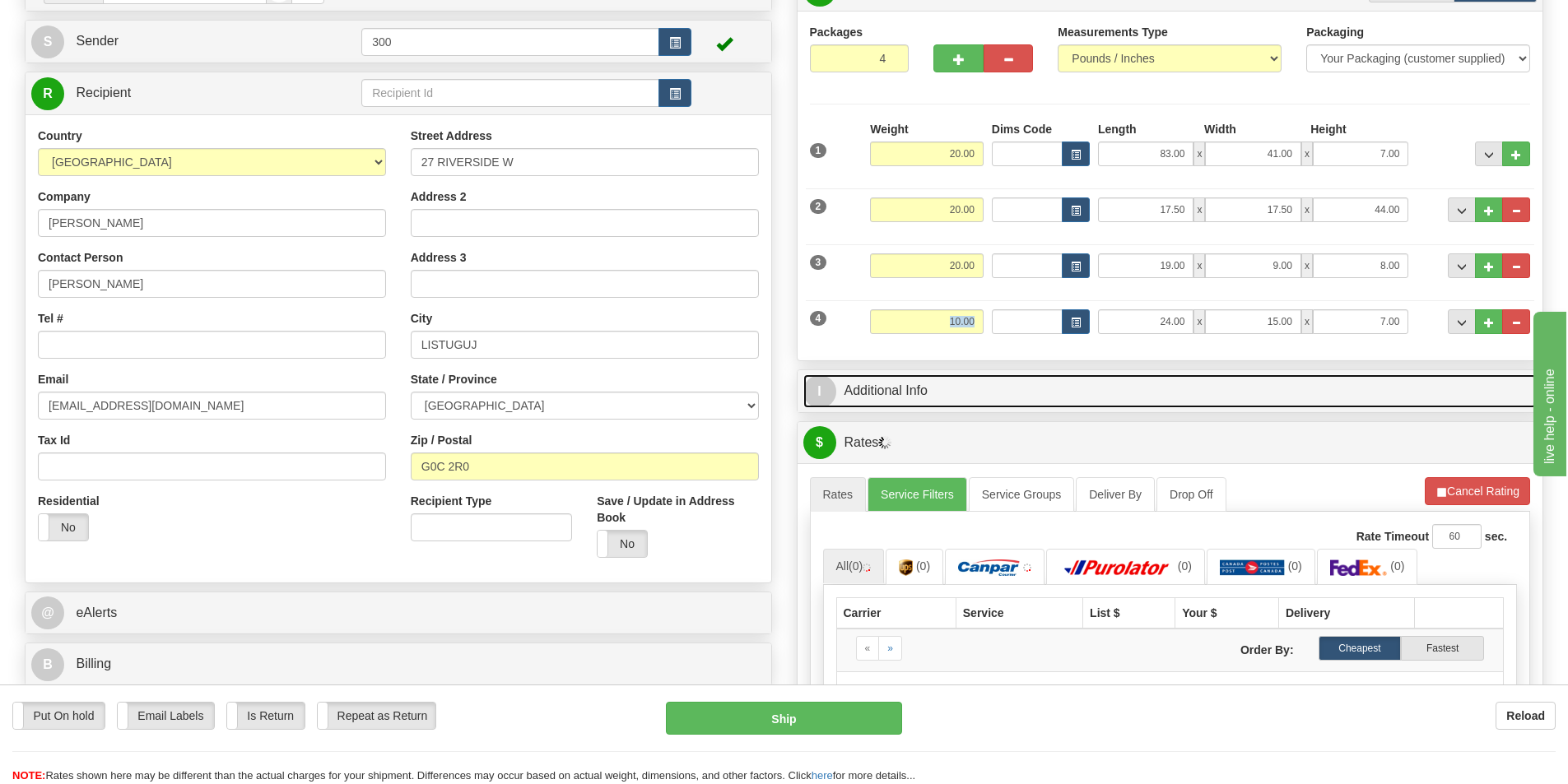
click at [1252, 391] on link "I Additional Info" at bounding box center [1170, 391] width 735 height 33
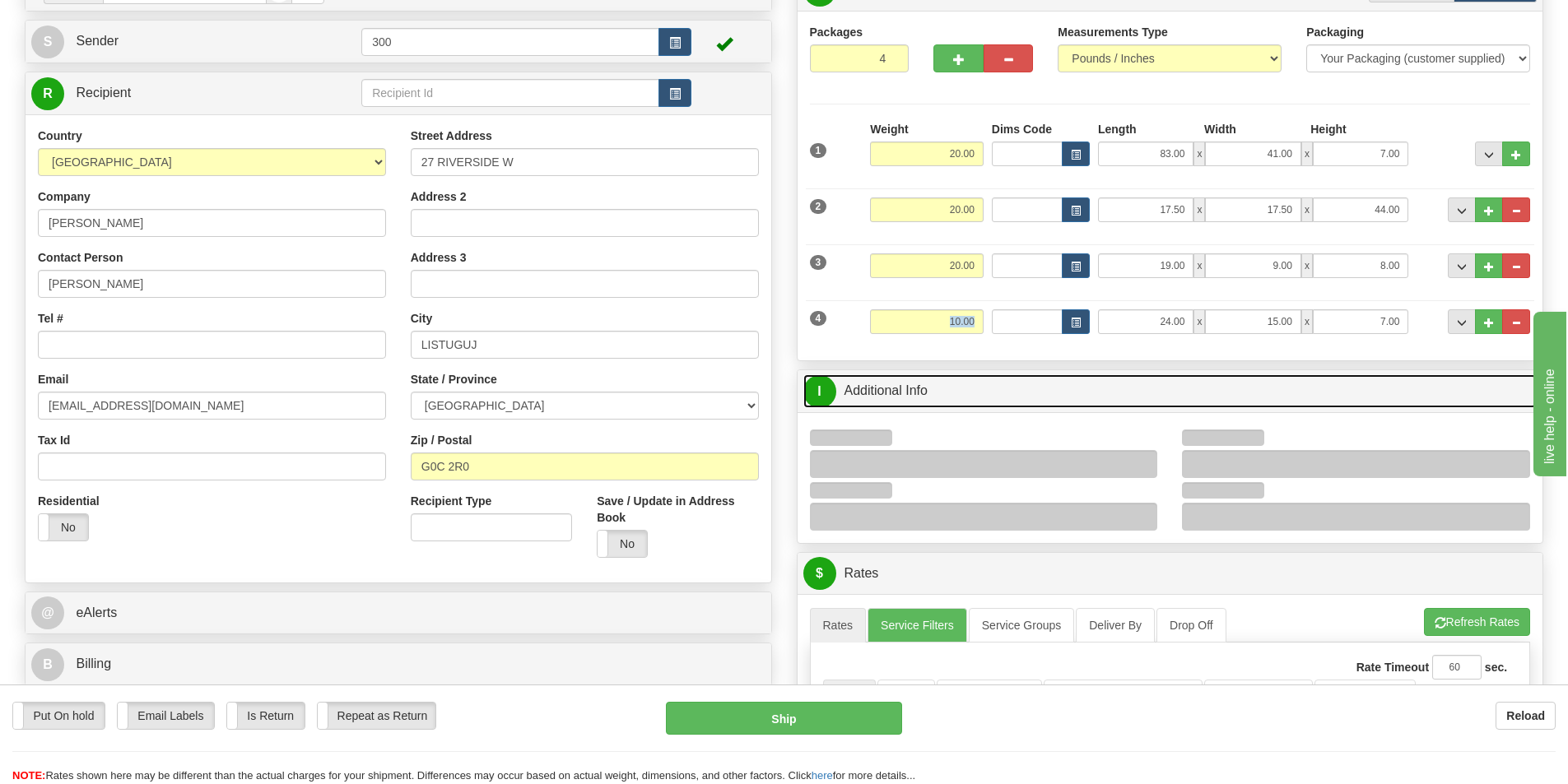
click at [1252, 391] on link "I Additional Info" at bounding box center [1170, 391] width 735 height 33
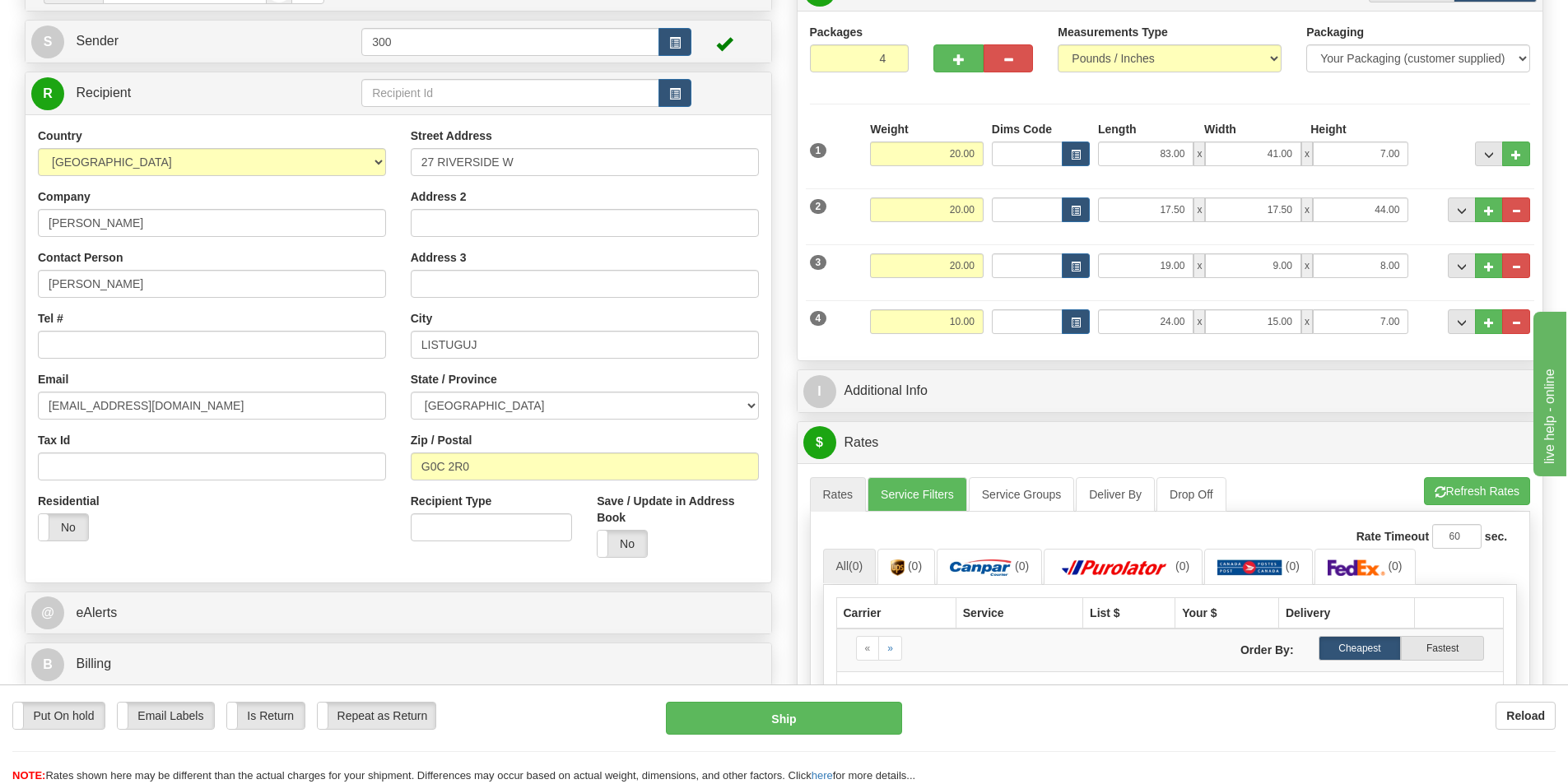
click at [1235, 370] on div "I Additional Info" at bounding box center [1170, 391] width 746 height 42
click at [1451, 484] on button "Refresh Rates" at bounding box center [1477, 491] width 107 height 28
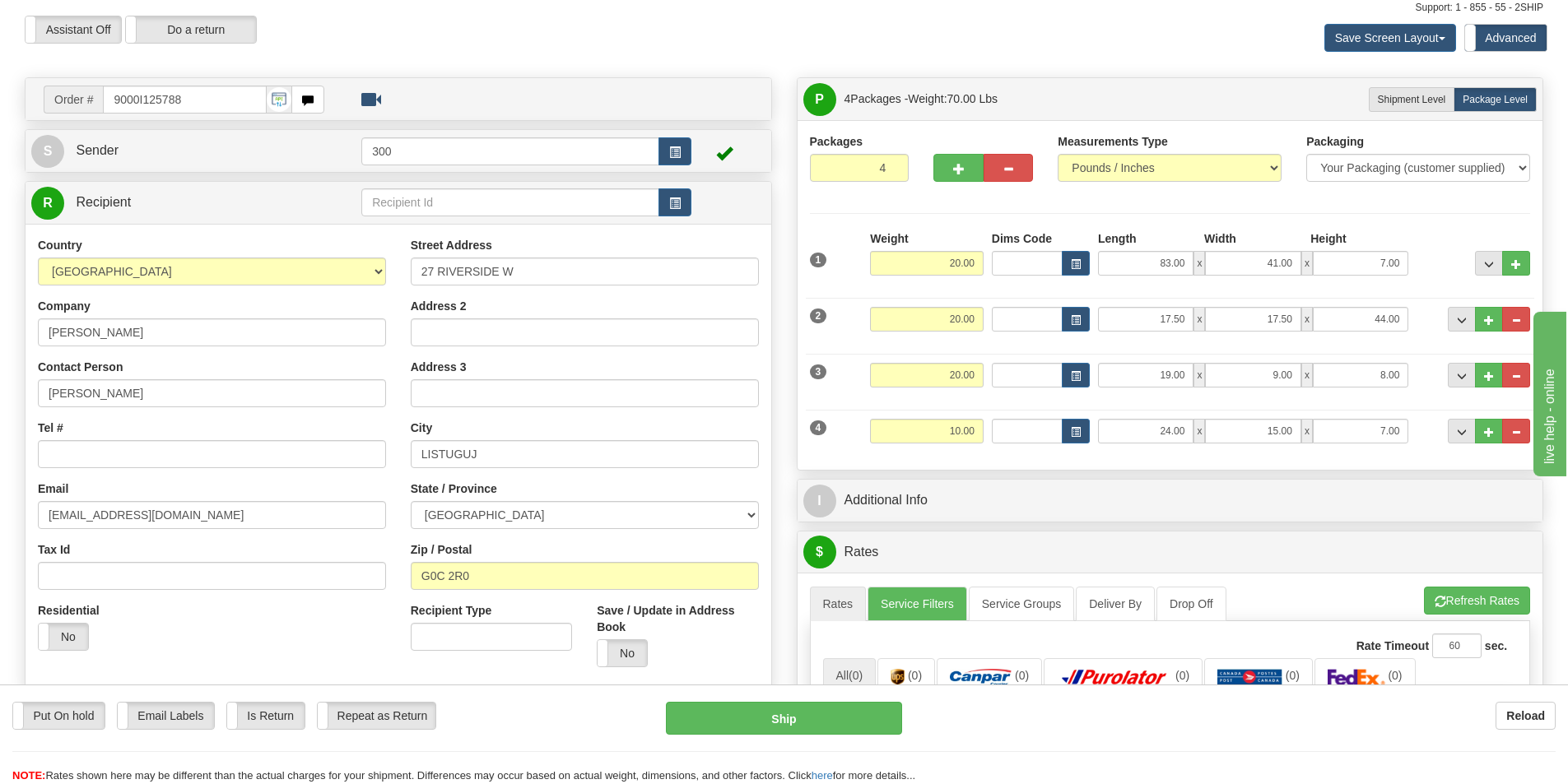
scroll to position [0, 0]
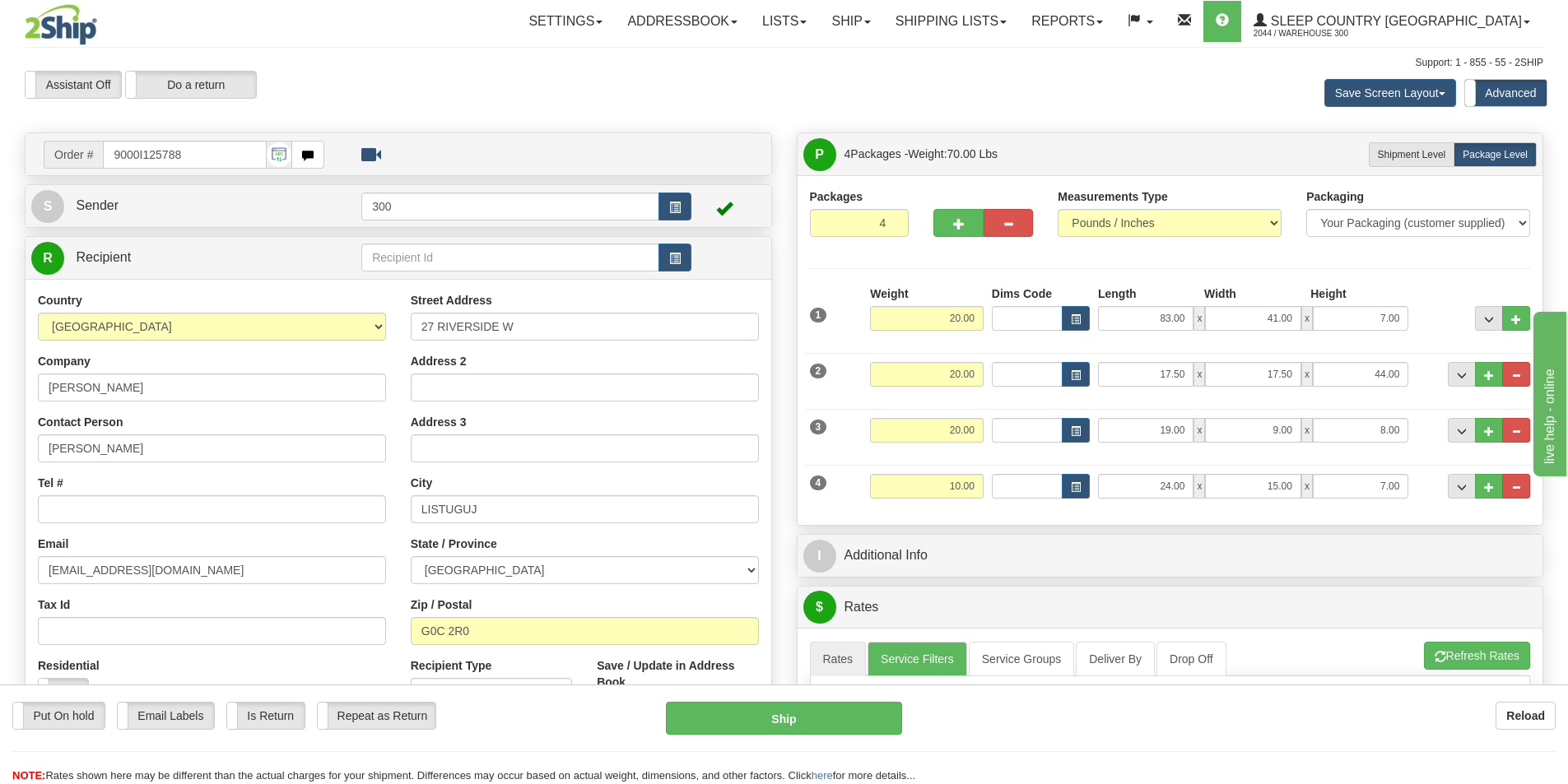
click at [1264, 271] on div "Packages 4 4 Measurements Type" at bounding box center [1170, 350] width 721 height 324
click at [1009, 233] on button "button" at bounding box center [1009, 223] width 49 height 28
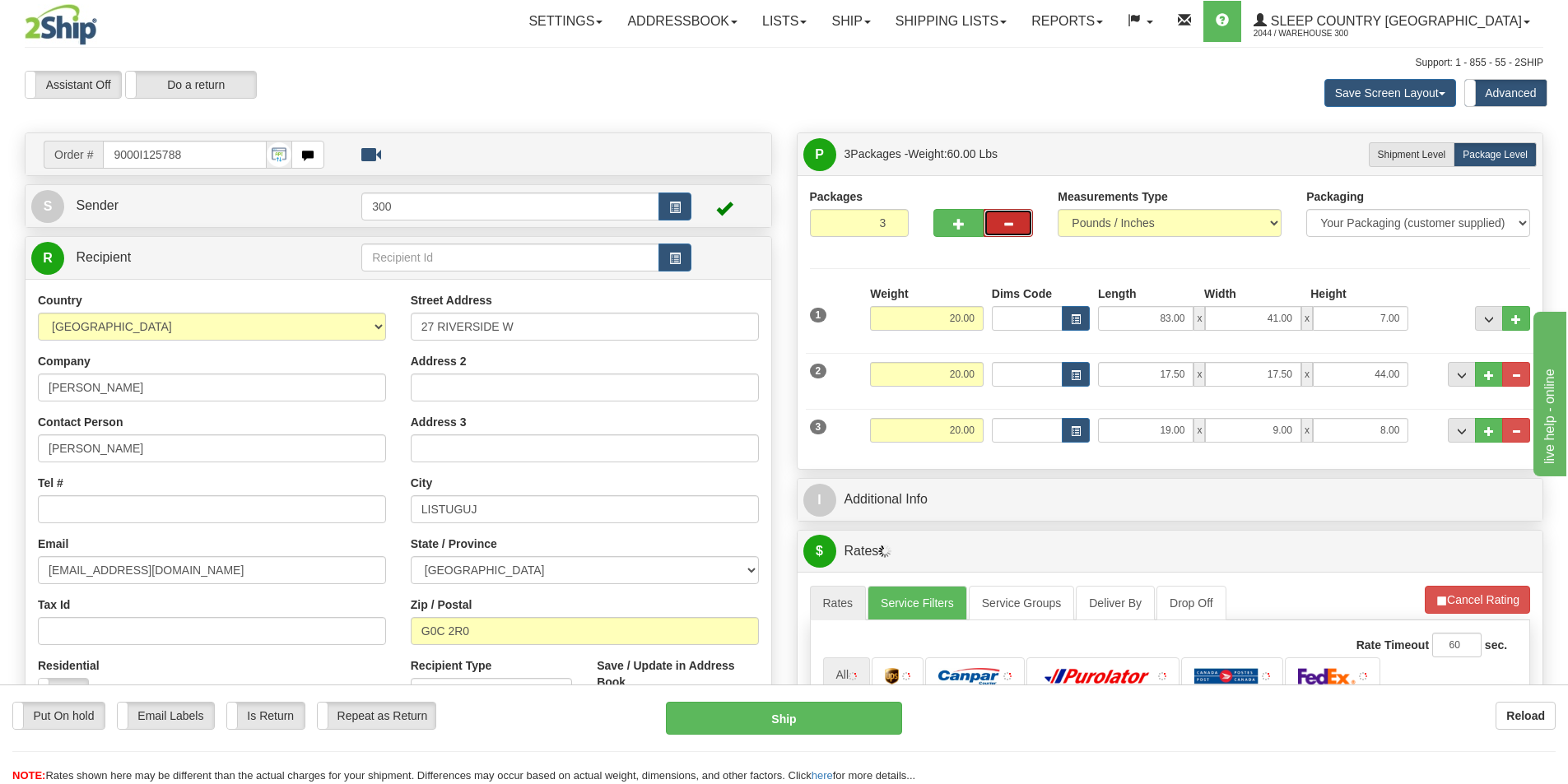
click at [1014, 223] on span "button" at bounding box center [1009, 224] width 11 height 10
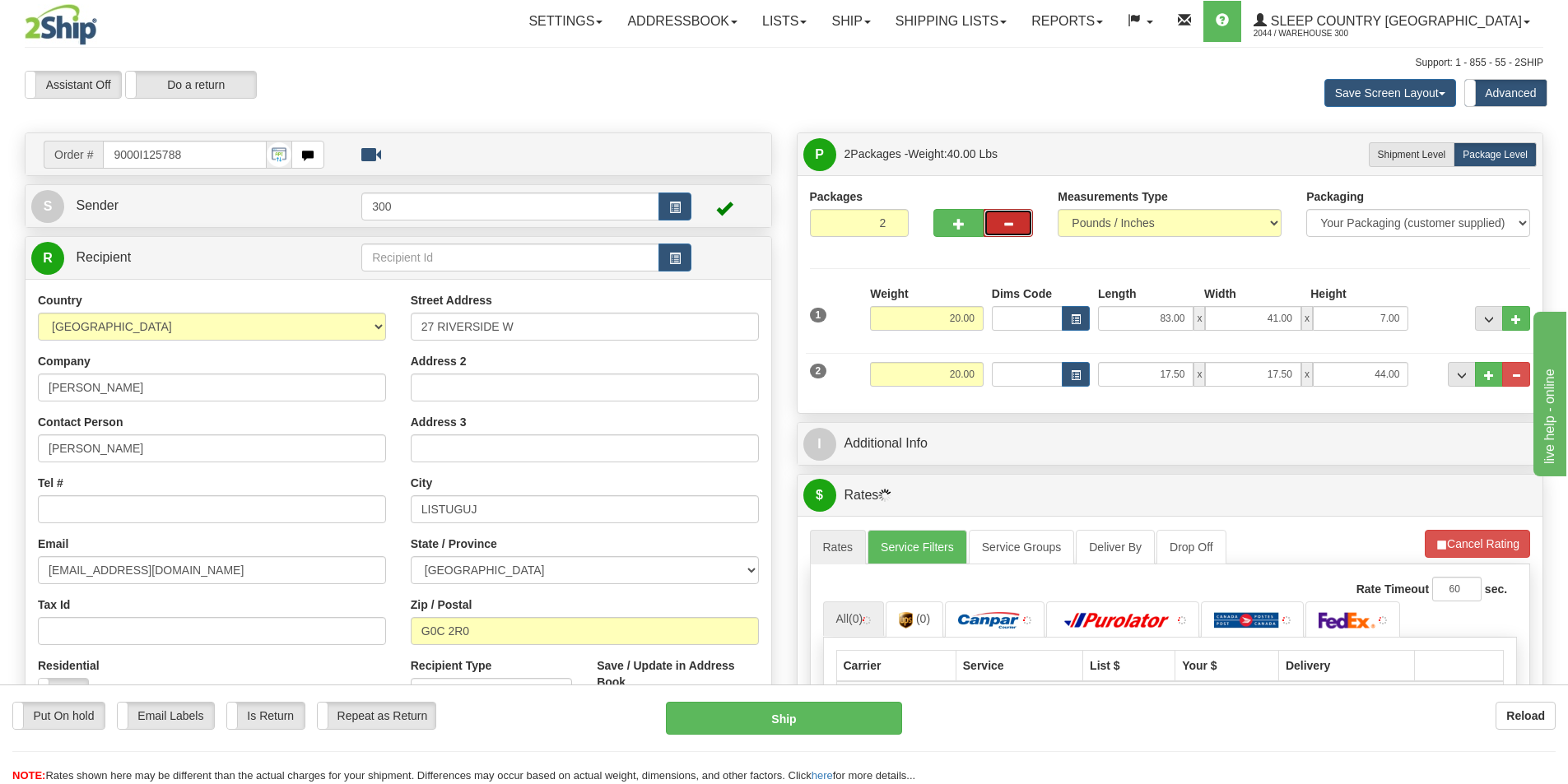
click at [1014, 223] on span "button" at bounding box center [1009, 224] width 11 height 10
type input "1"
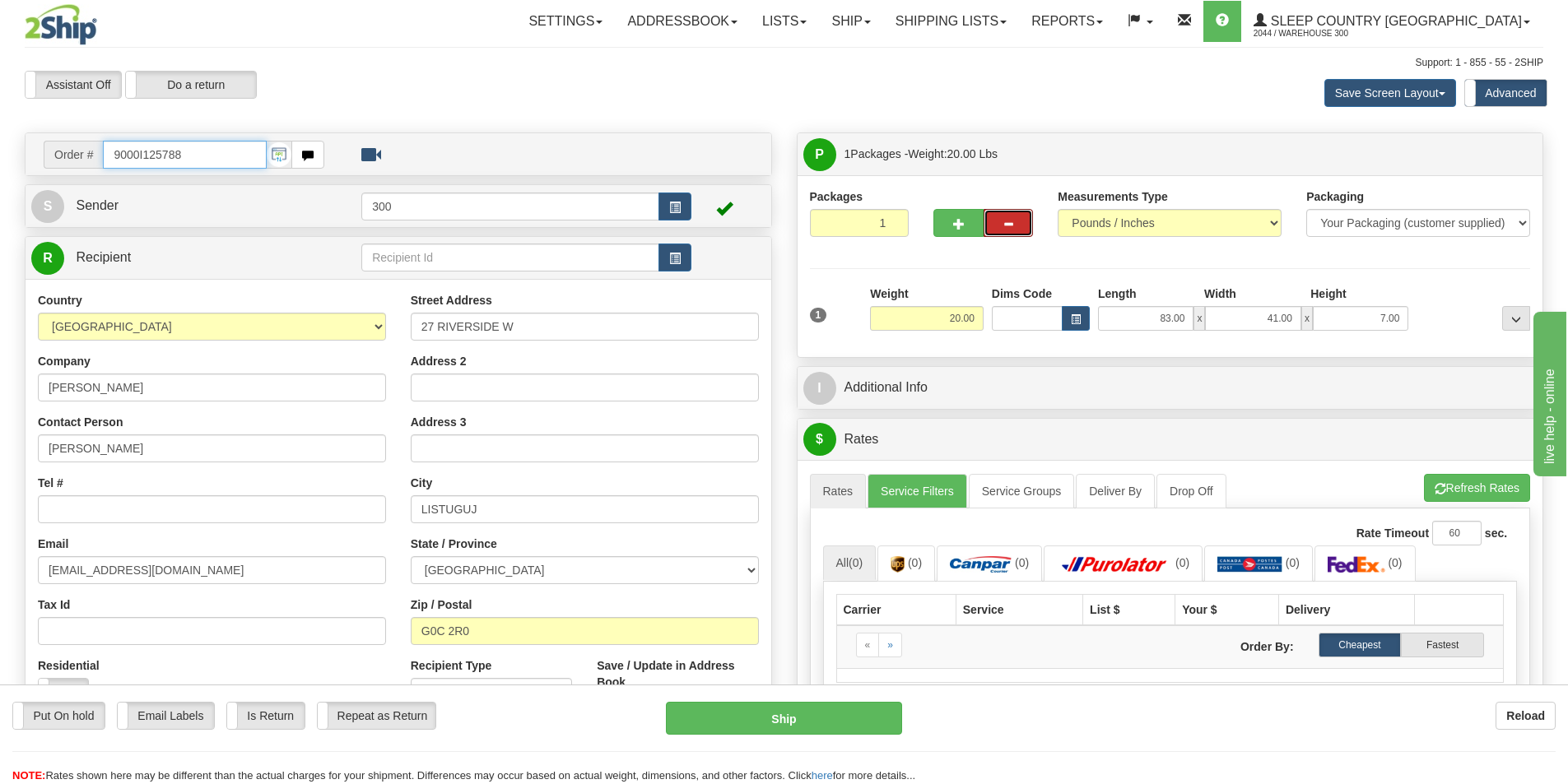
click at [210, 167] on input "9000I125788" at bounding box center [185, 154] width 164 height 28
type input "9000i125788"
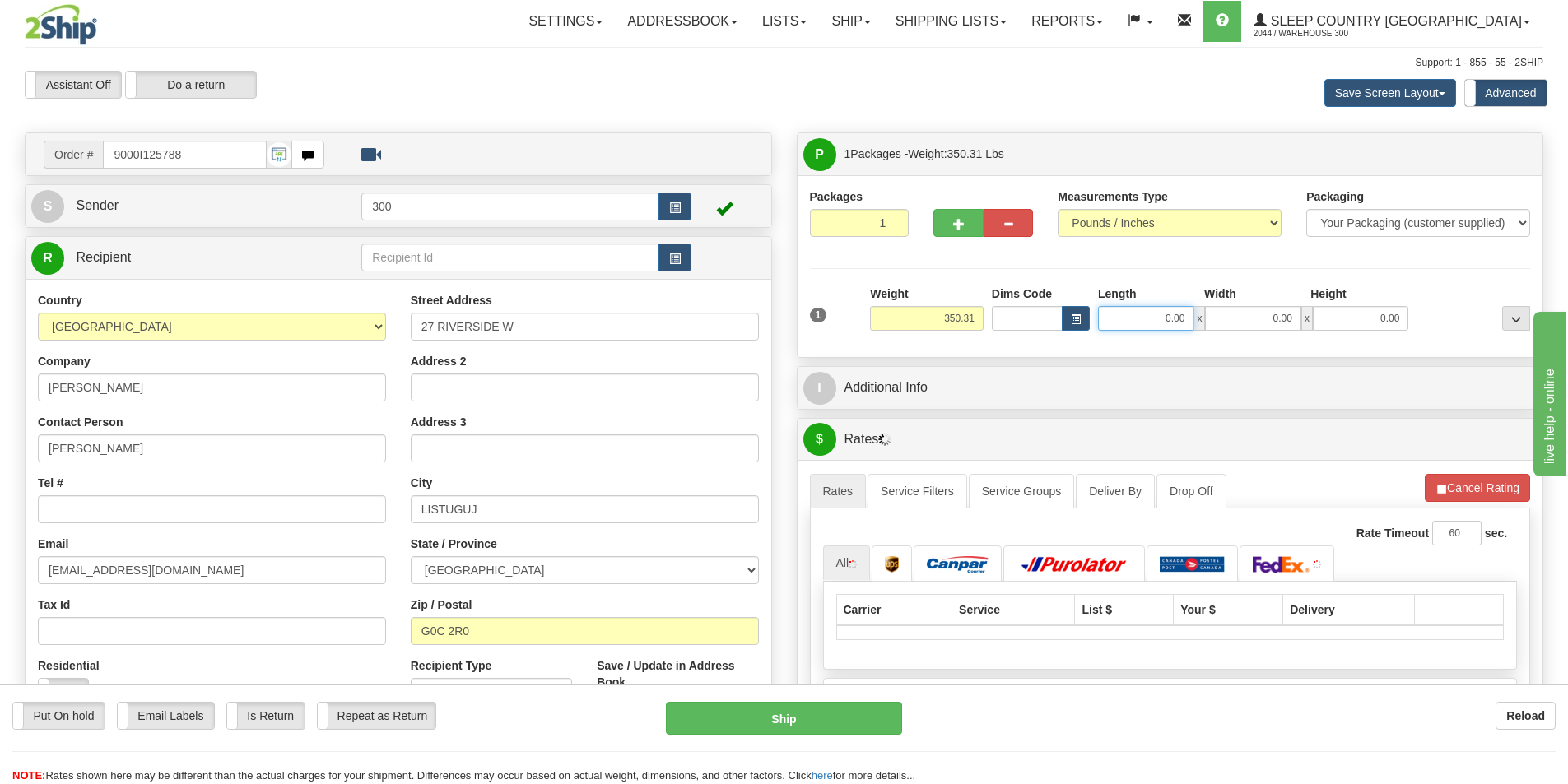
click at [1155, 326] on input "0.00" at bounding box center [1146, 319] width 95 height 25
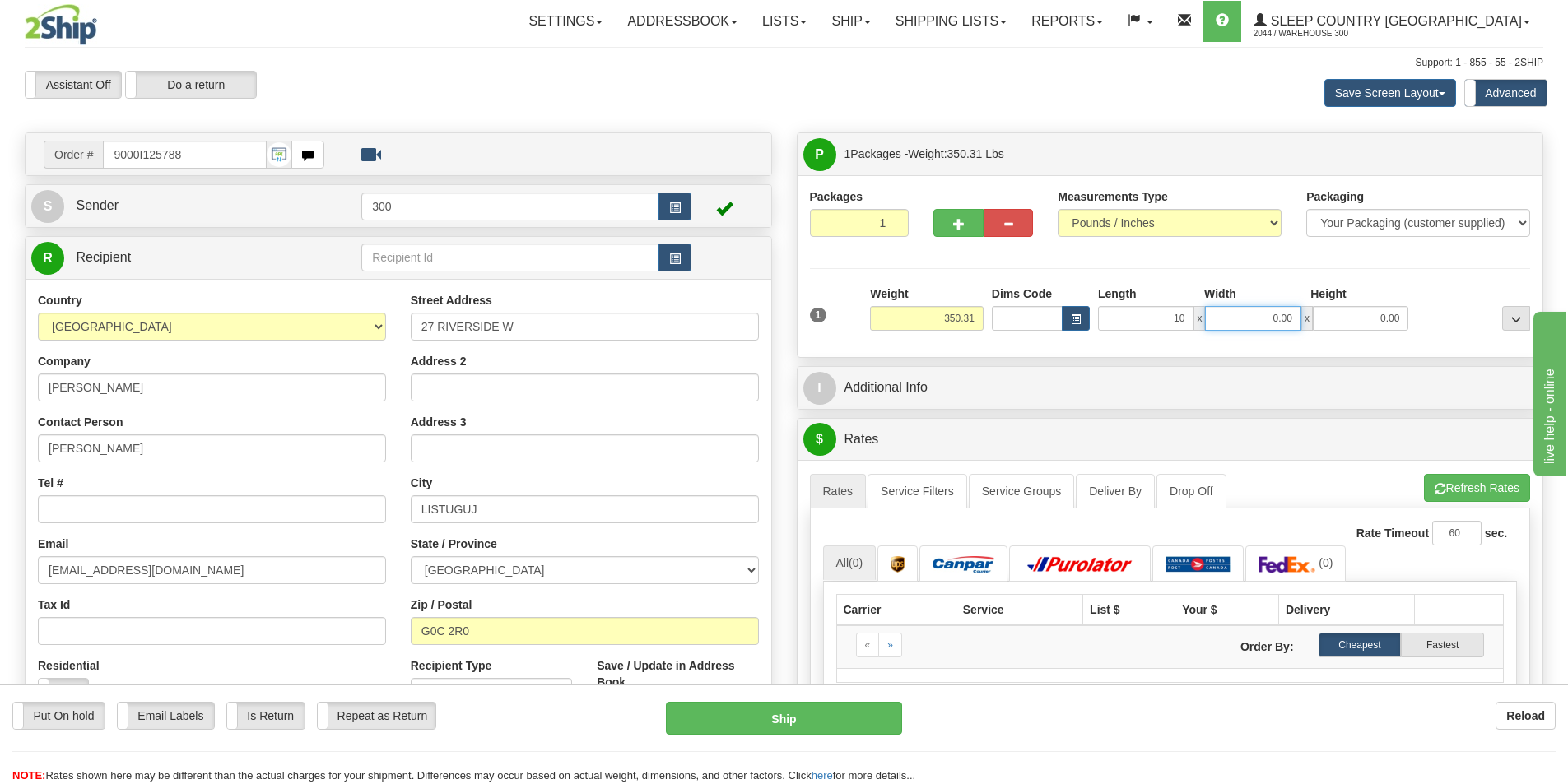
type input "10.00"
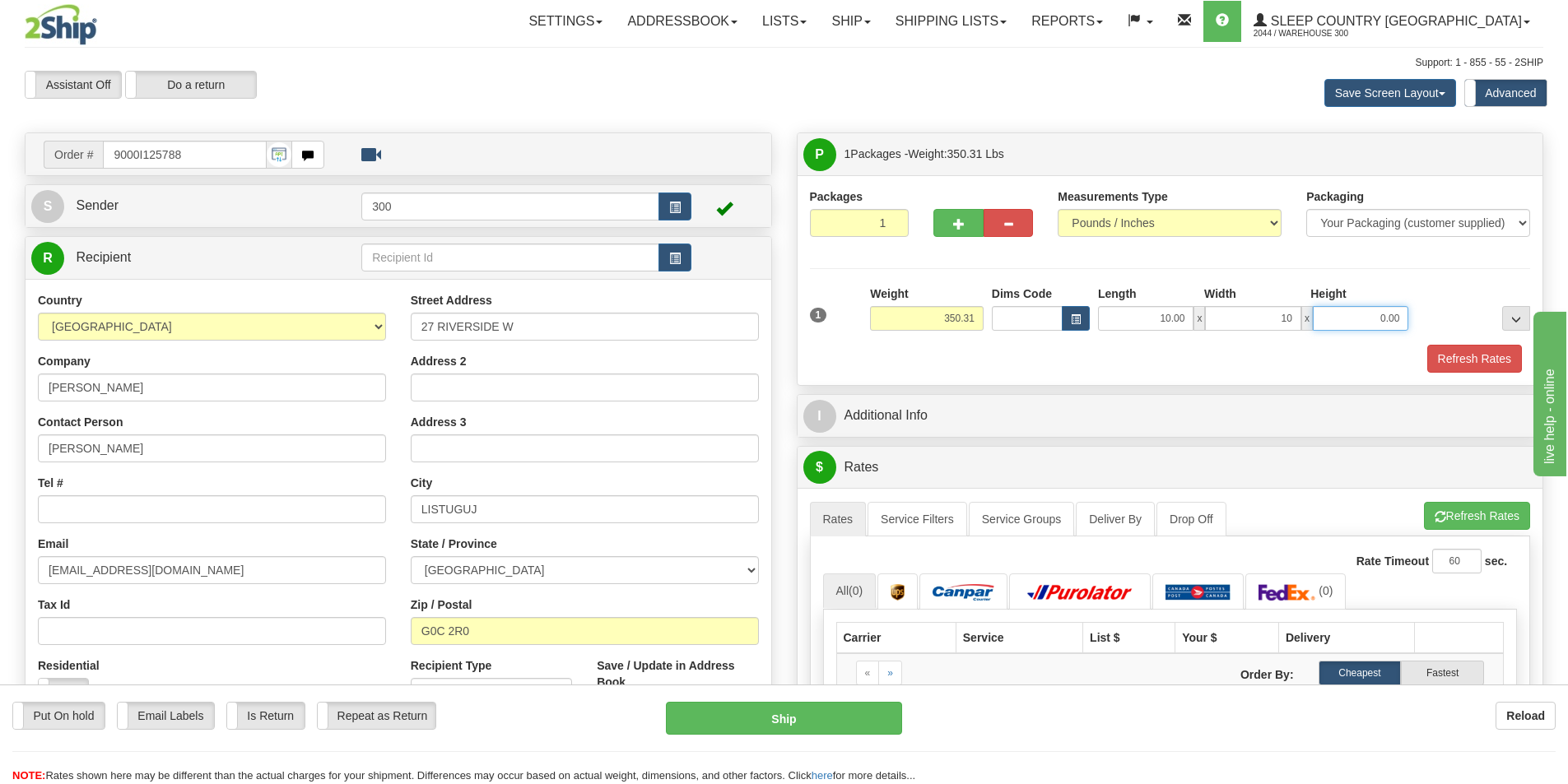
type input "10.00"
click at [1454, 362] on button "Refresh Rates" at bounding box center [1474, 358] width 94 height 28
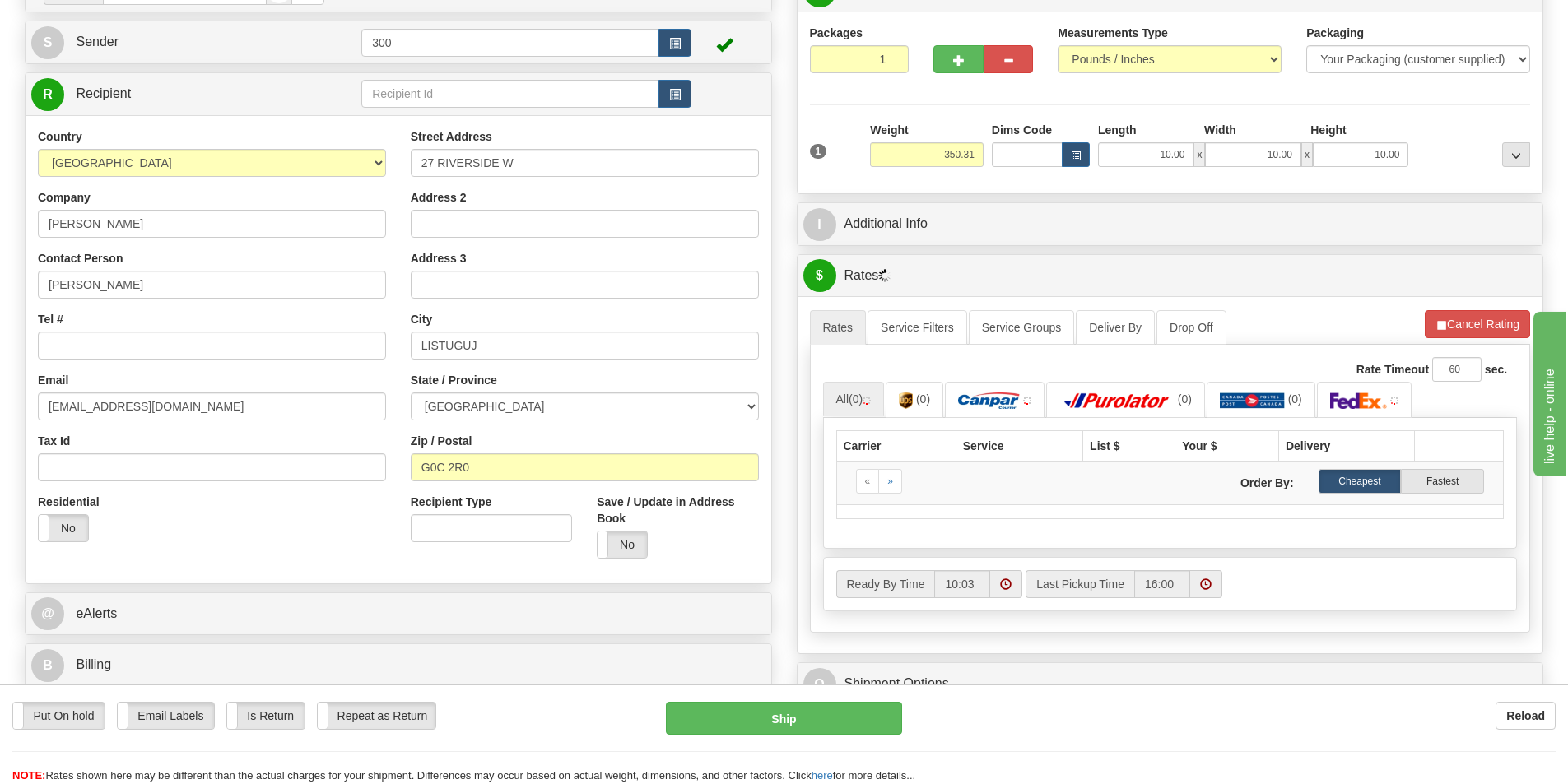
scroll to position [165, 0]
click at [932, 155] on input "350.31" at bounding box center [926, 154] width 113 height 25
click at [1113, 202] on div "I Additional Info" at bounding box center [1169, 224] width 747 height 44
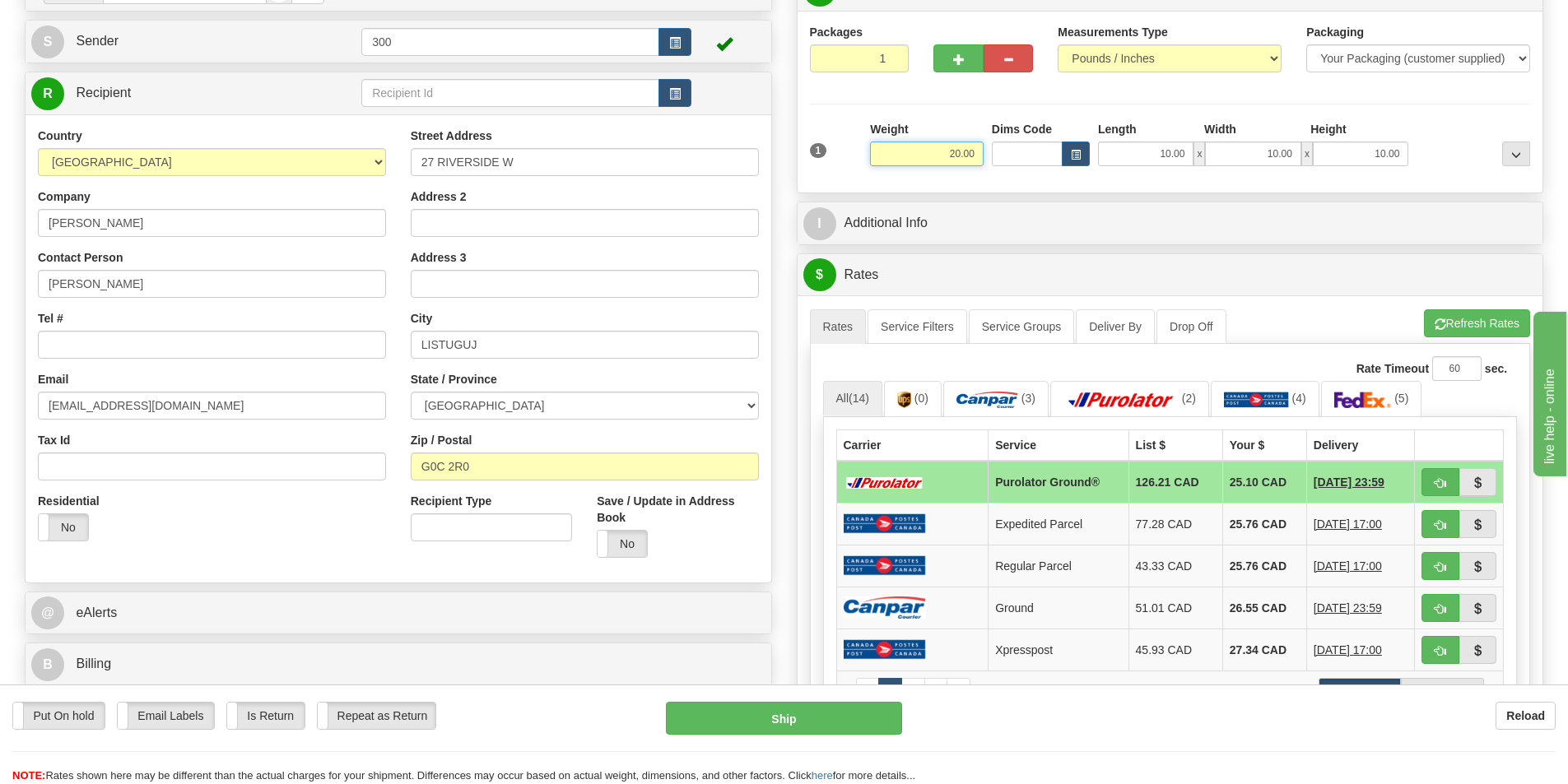
click at [957, 160] on input "20.00" at bounding box center [926, 154] width 113 height 25
click at [1035, 195] on div "P Packages 1 Packages - Weight: 20.00 Lbs Shipment Level Shipm. Package Level P…" at bounding box center [1169, 698] width 772 height 1461
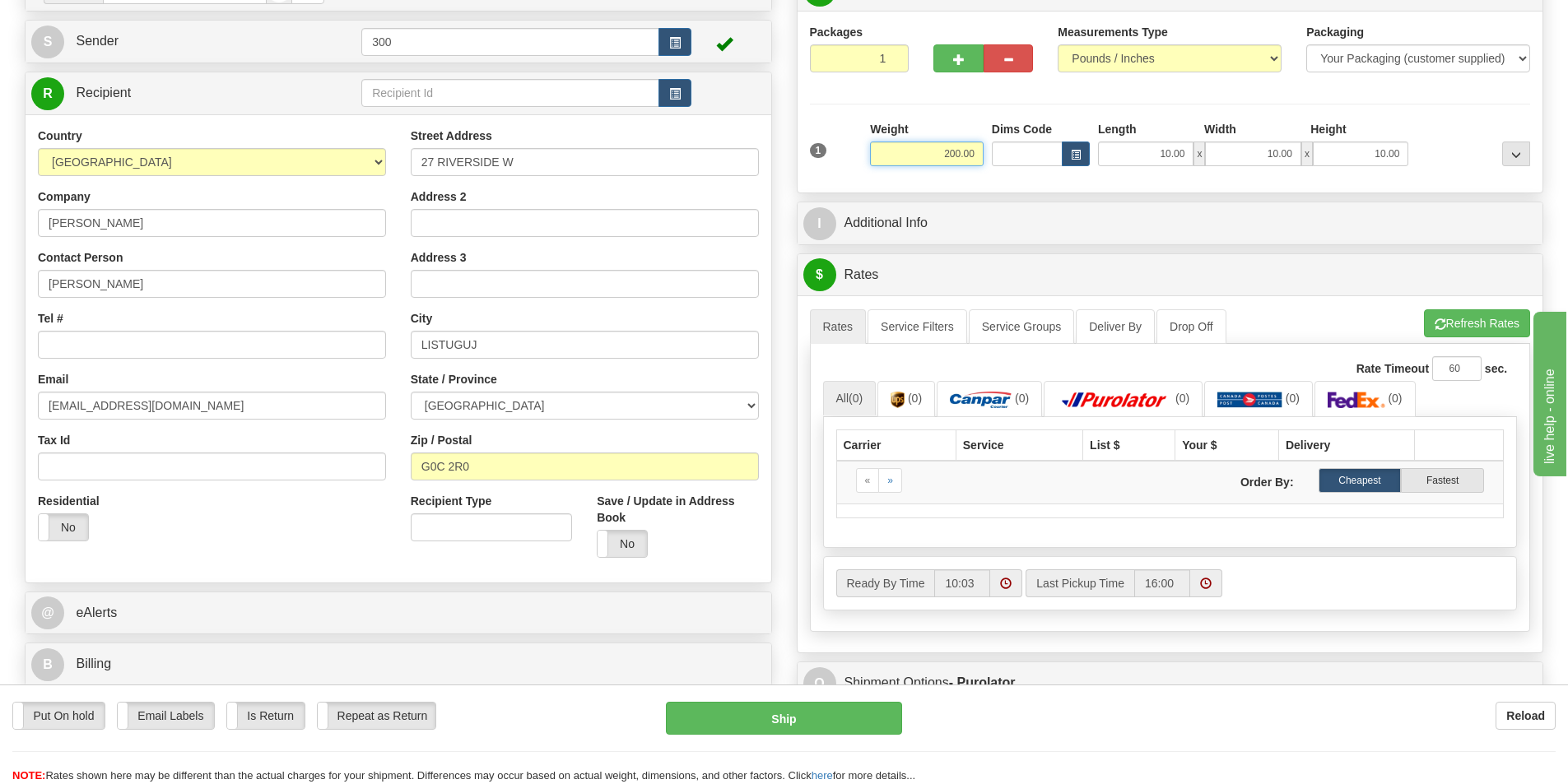
click at [939, 145] on input "200.00" at bounding box center [926, 154] width 113 height 25
click at [1066, 187] on div "Packages 1 1 Measurements Type" at bounding box center [1170, 101] width 746 height 182
type input "150.00"
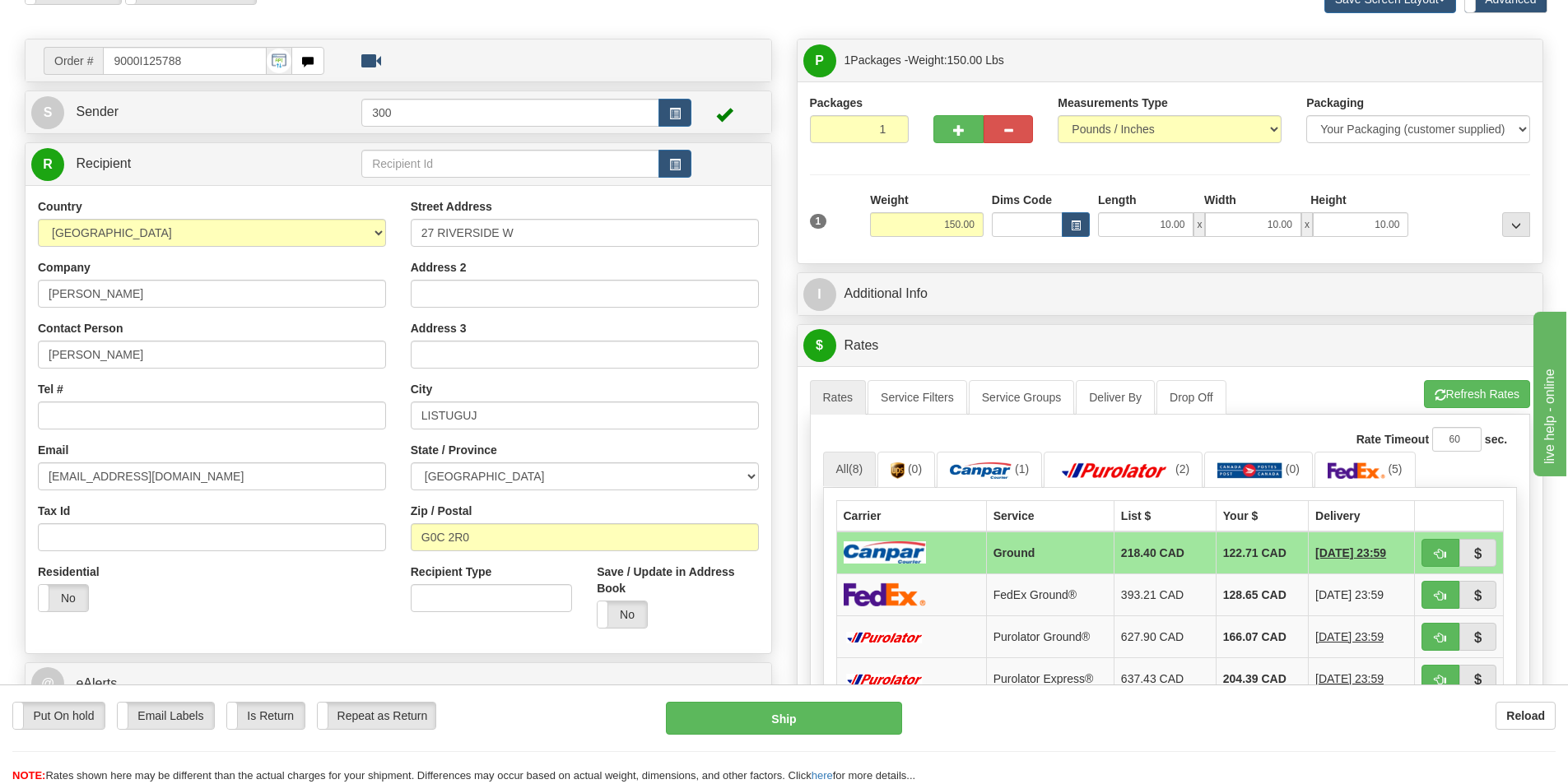
scroll to position [0, 0]
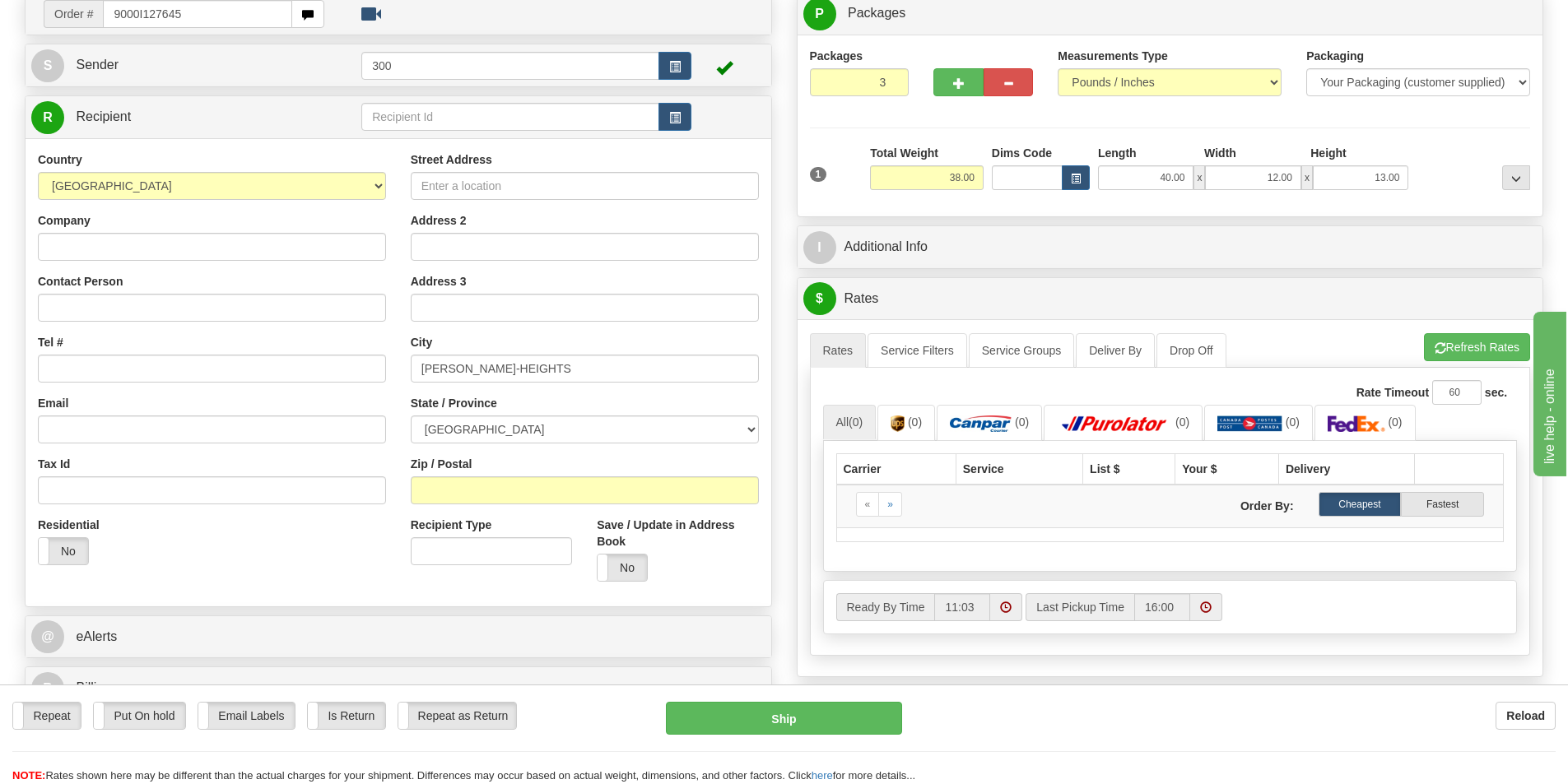
type input "9000I127645"
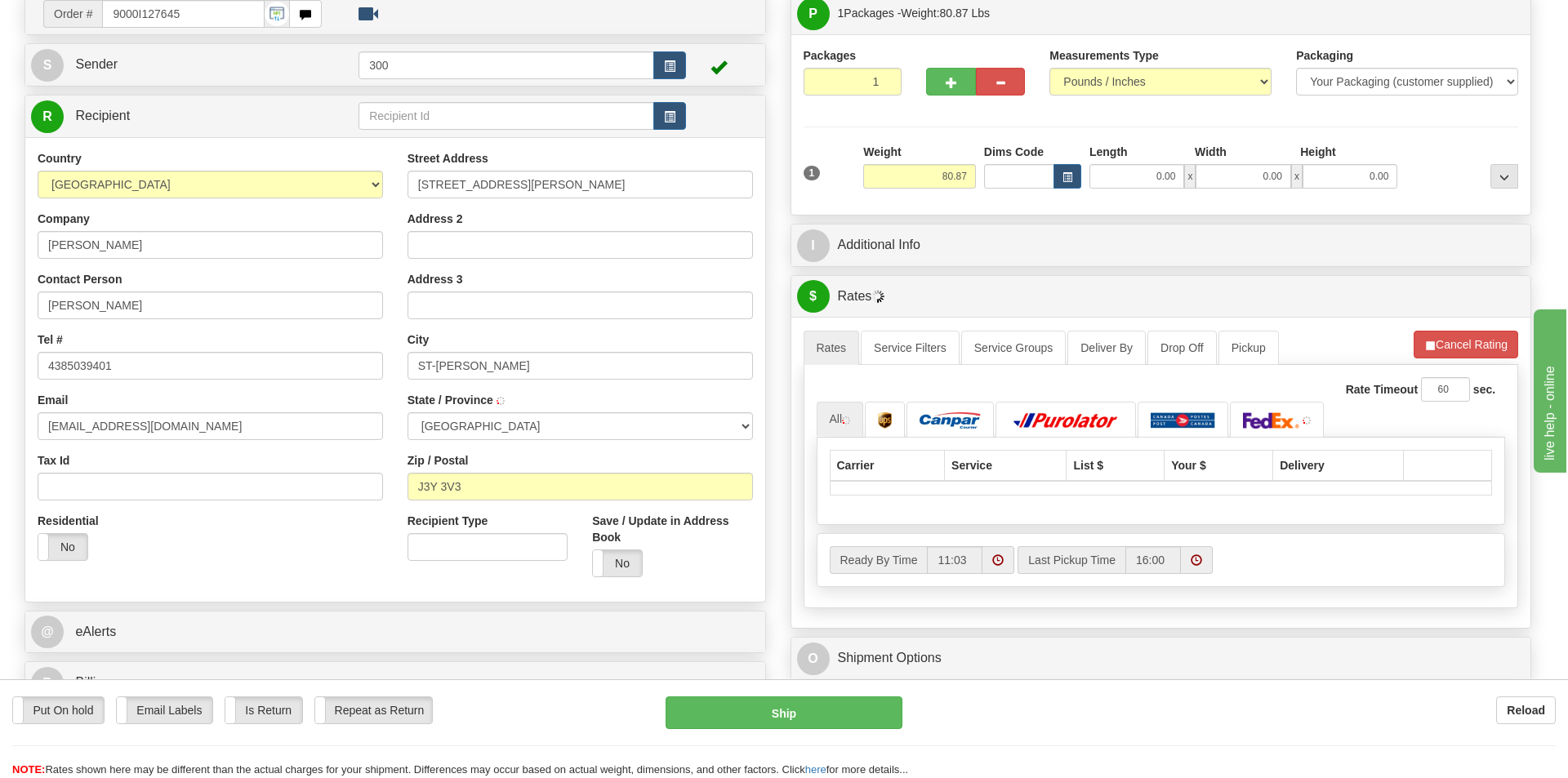
type input "SAINT-HUBERT"
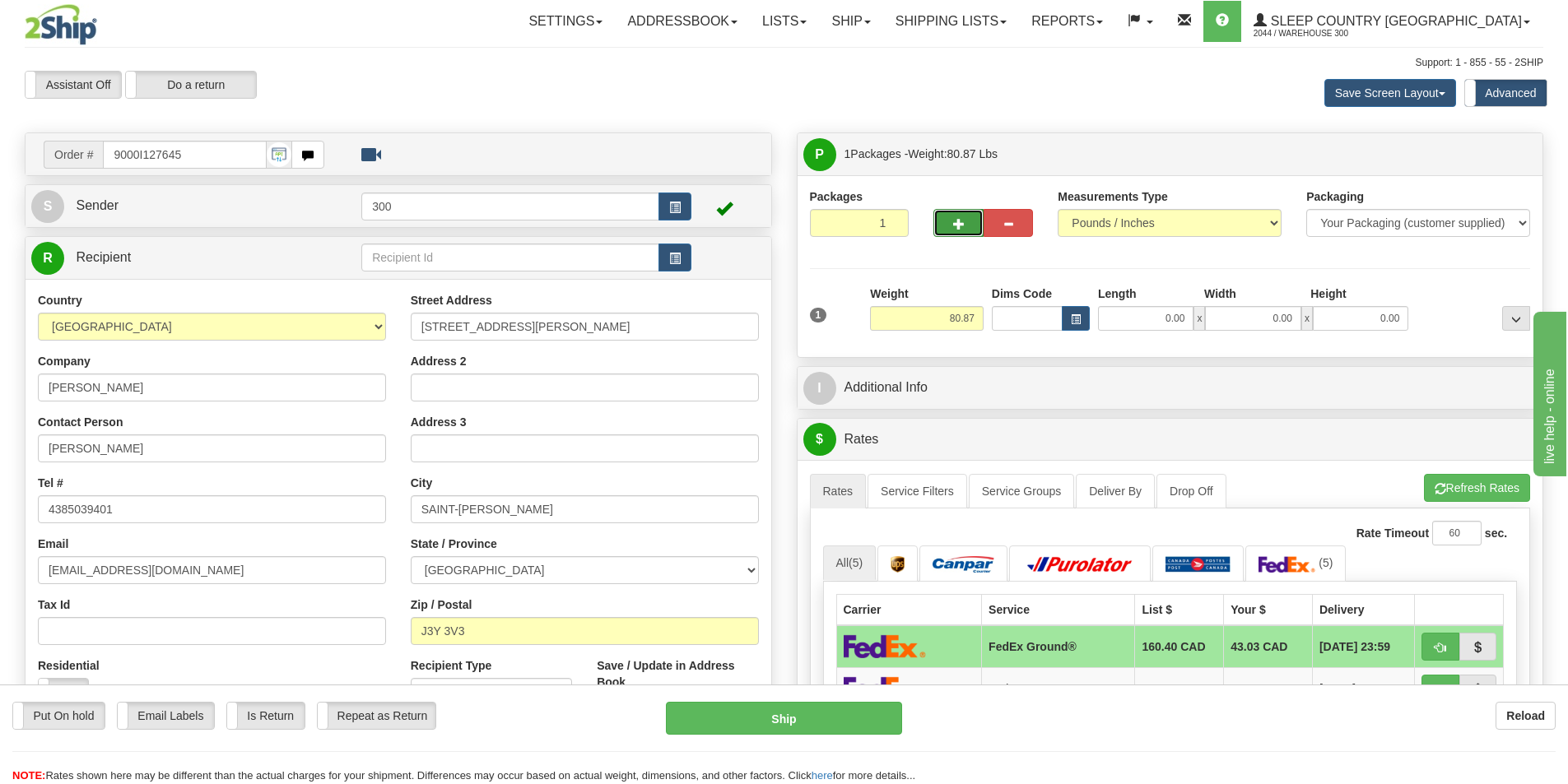
click at [963, 223] on span "button" at bounding box center [959, 224] width 11 height 10
type input "2"
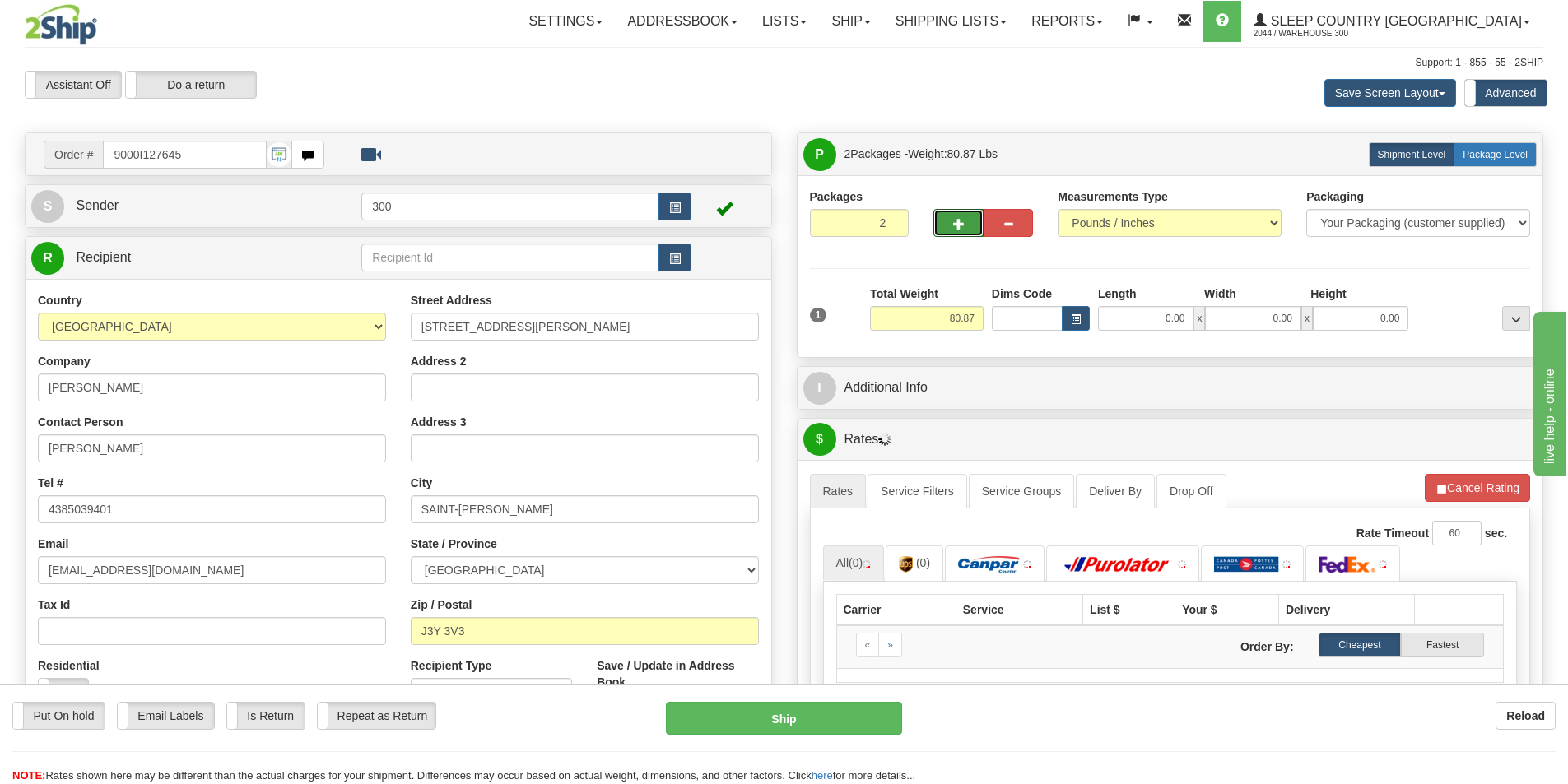
click at [1508, 156] on span "Package Level" at bounding box center [1495, 155] width 65 height 11
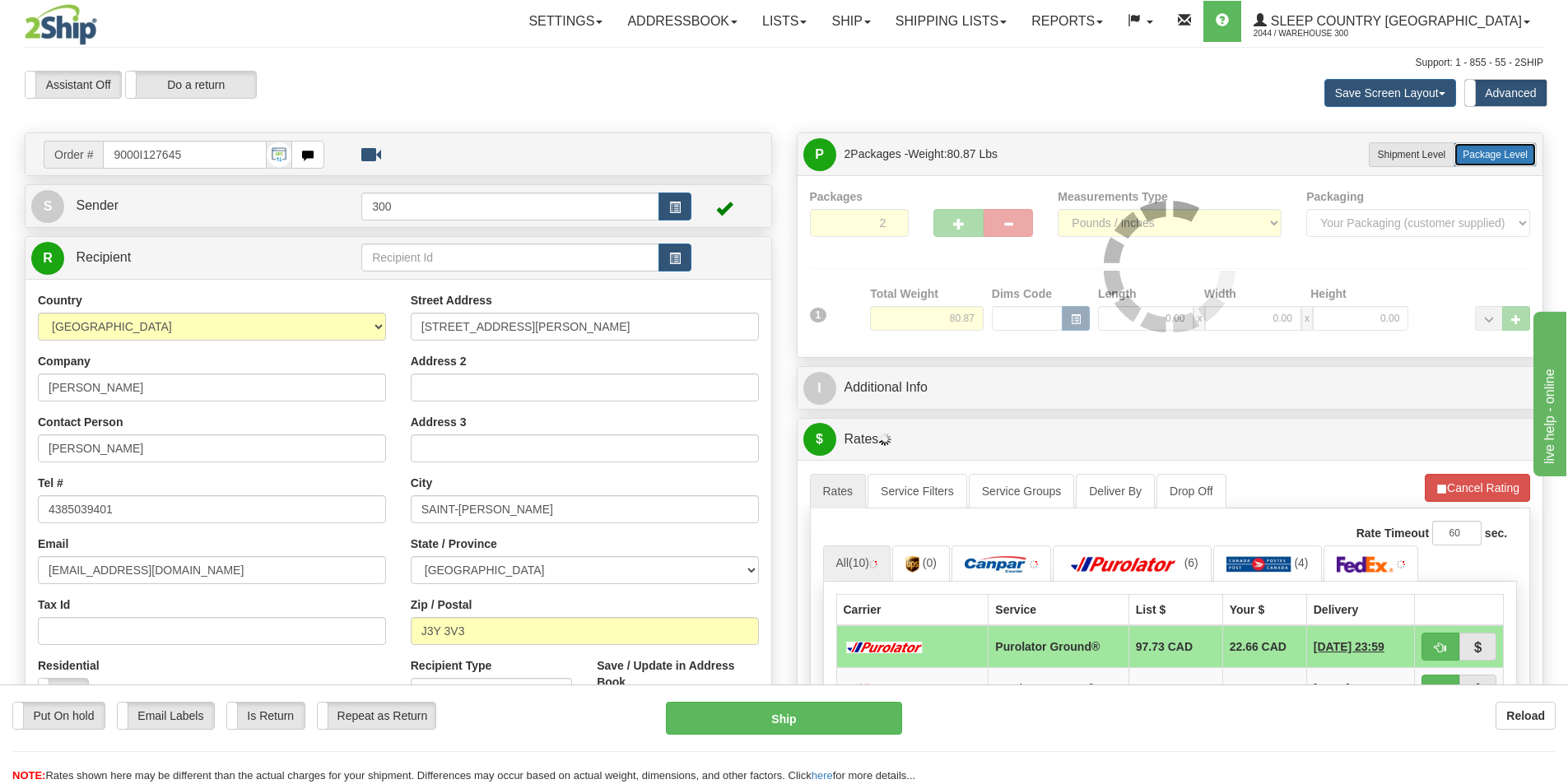
radio input "true"
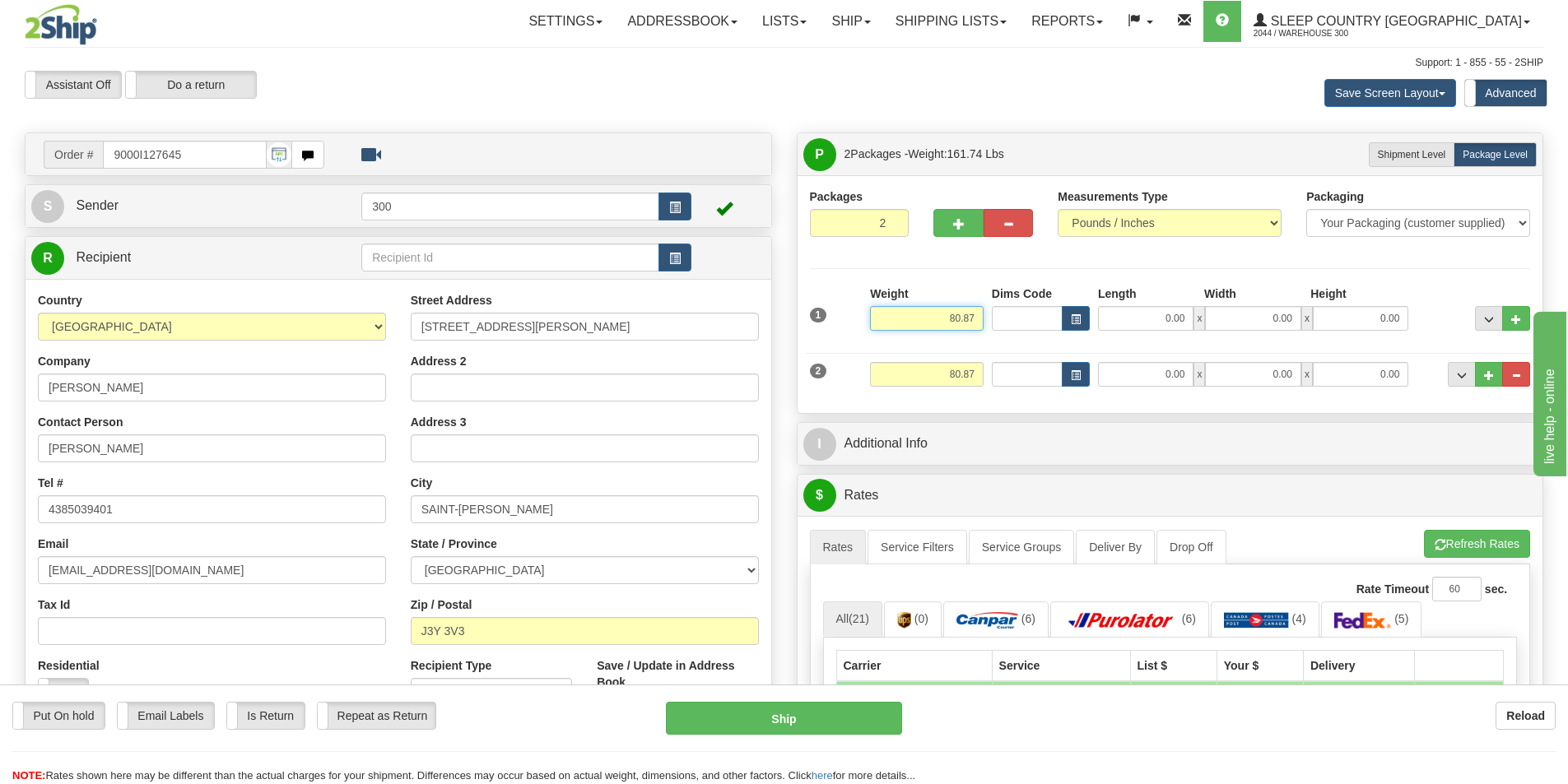
drag, startPoint x: 982, startPoint y: 318, endPoint x: 935, endPoint y: 325, distance: 47.5
click at [935, 325] on input "80.87" at bounding box center [926, 319] width 113 height 25
type input "70.87"
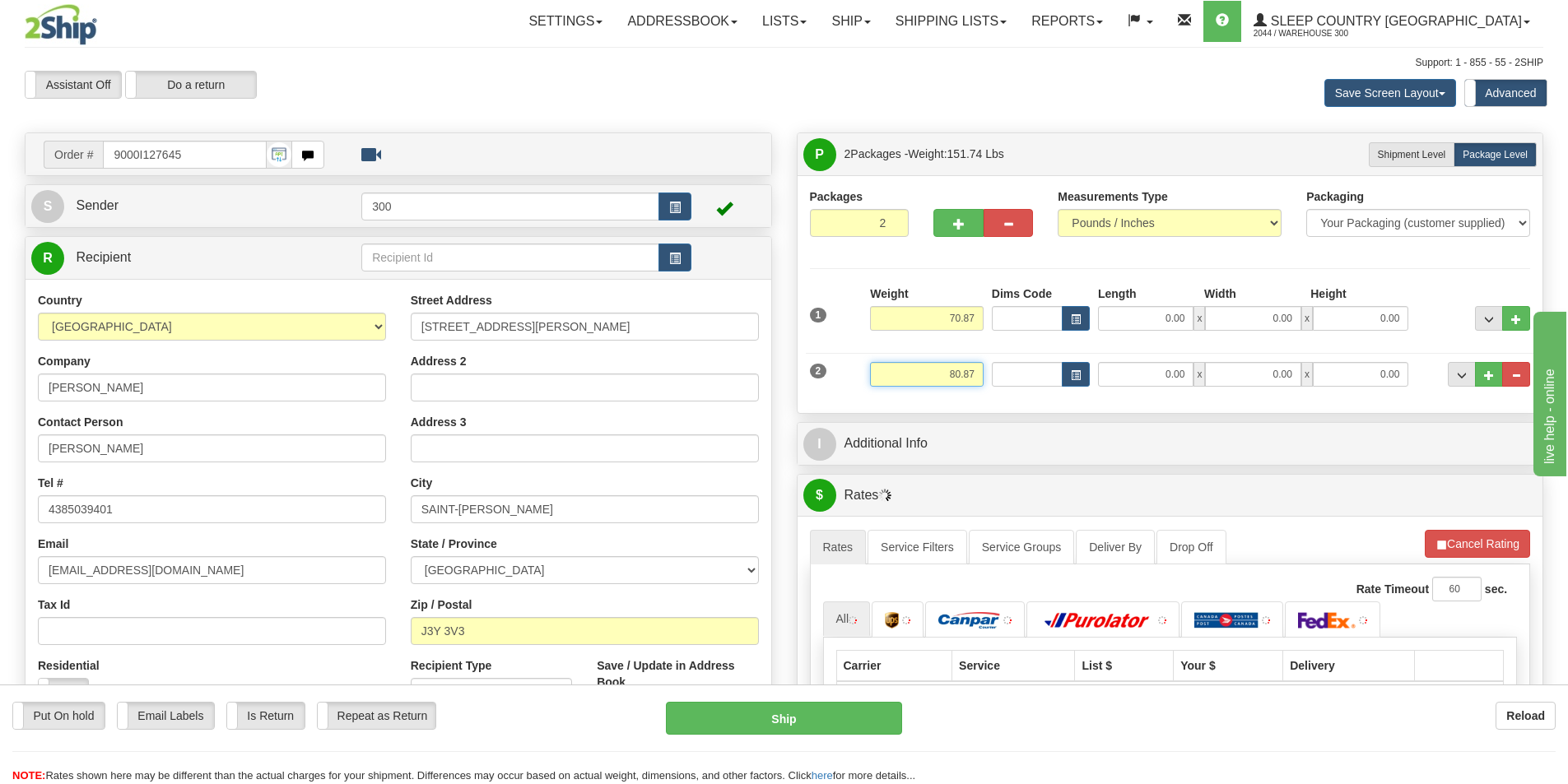
drag, startPoint x: 981, startPoint y: 377, endPoint x: 892, endPoint y: 382, distance: 89.1
click at [893, 382] on input "80.87" at bounding box center [926, 375] width 113 height 25
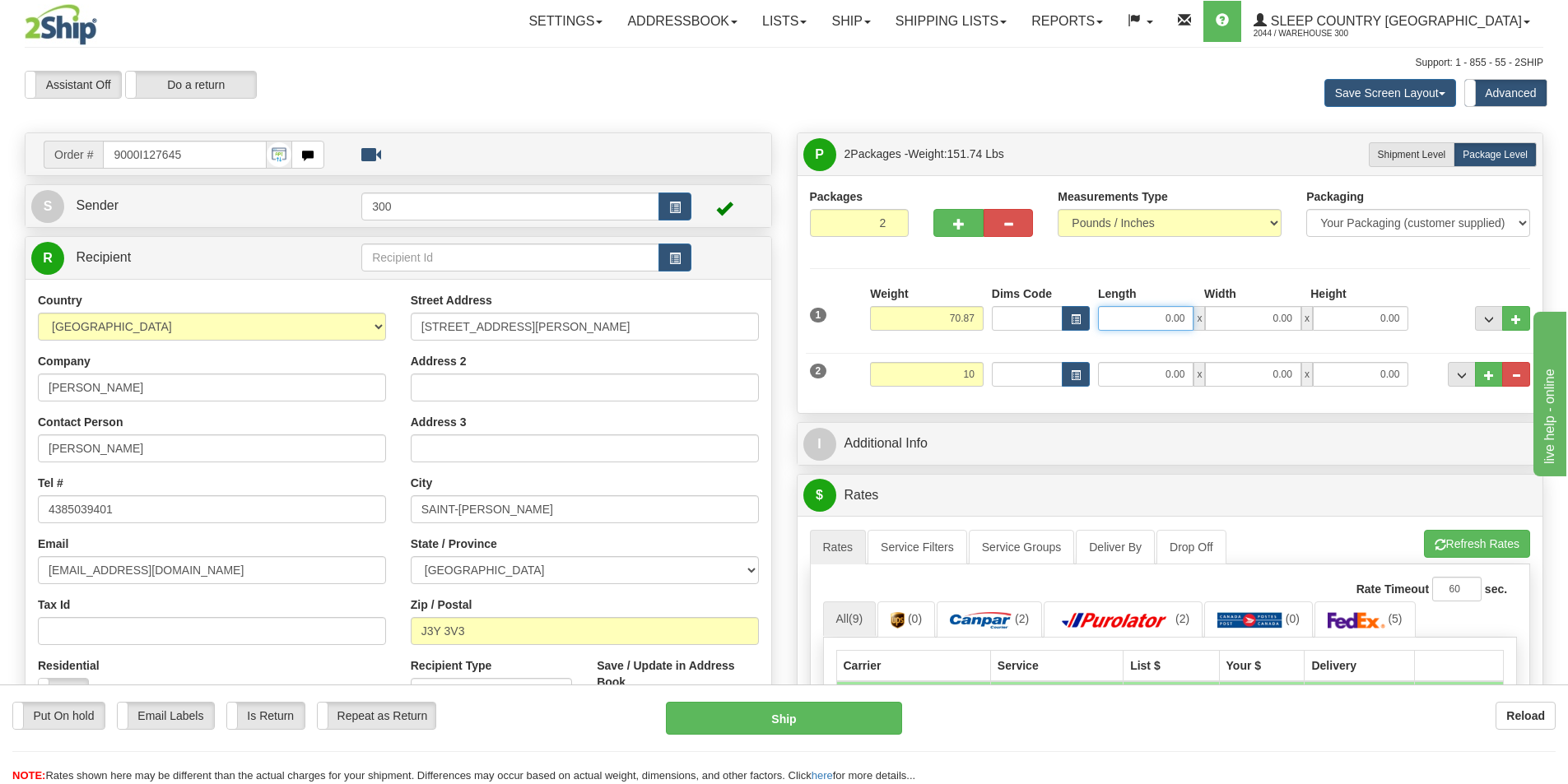
type input "10.00"
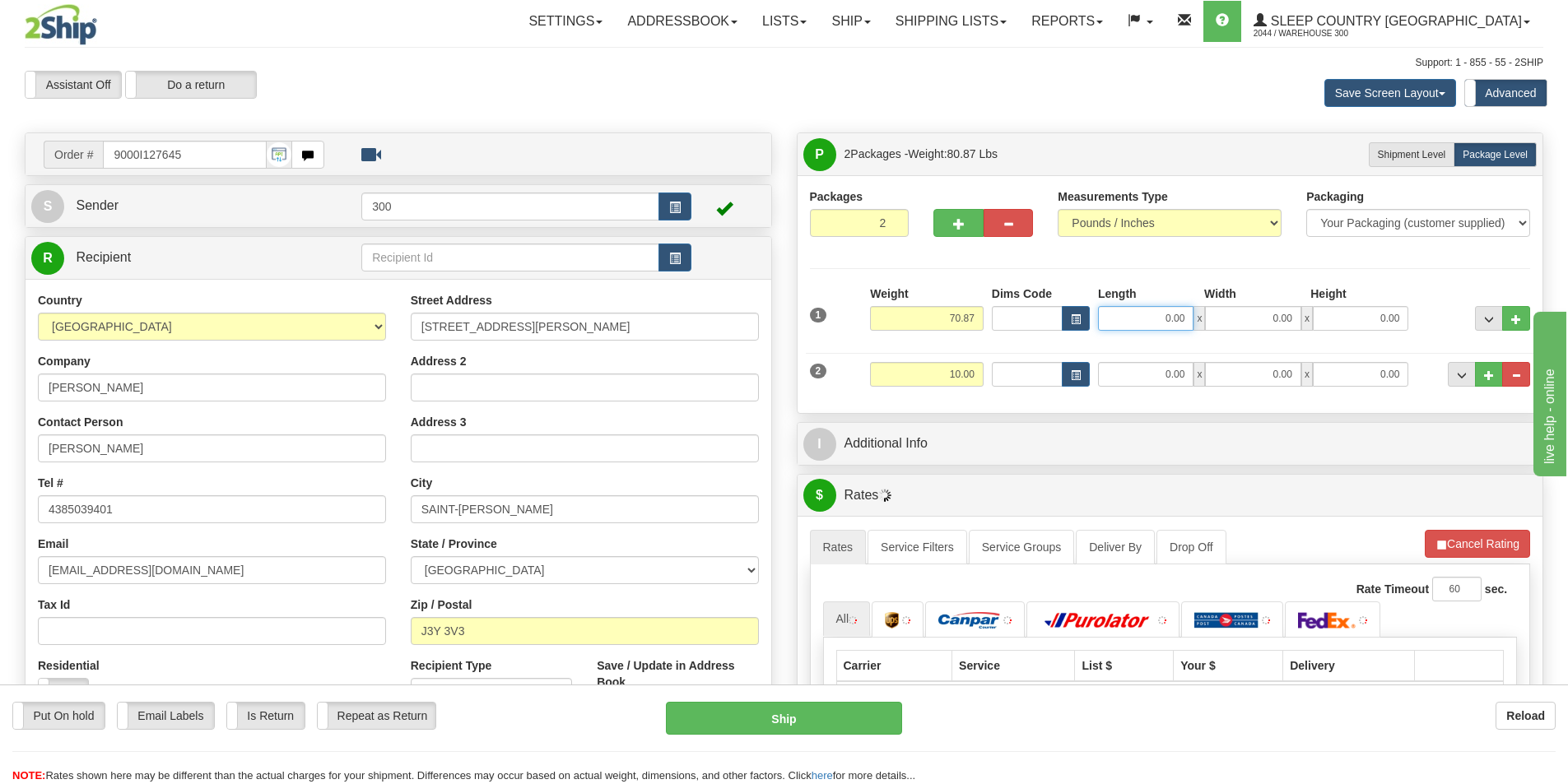
click at [1144, 320] on input "0.00" at bounding box center [1146, 319] width 95 height 25
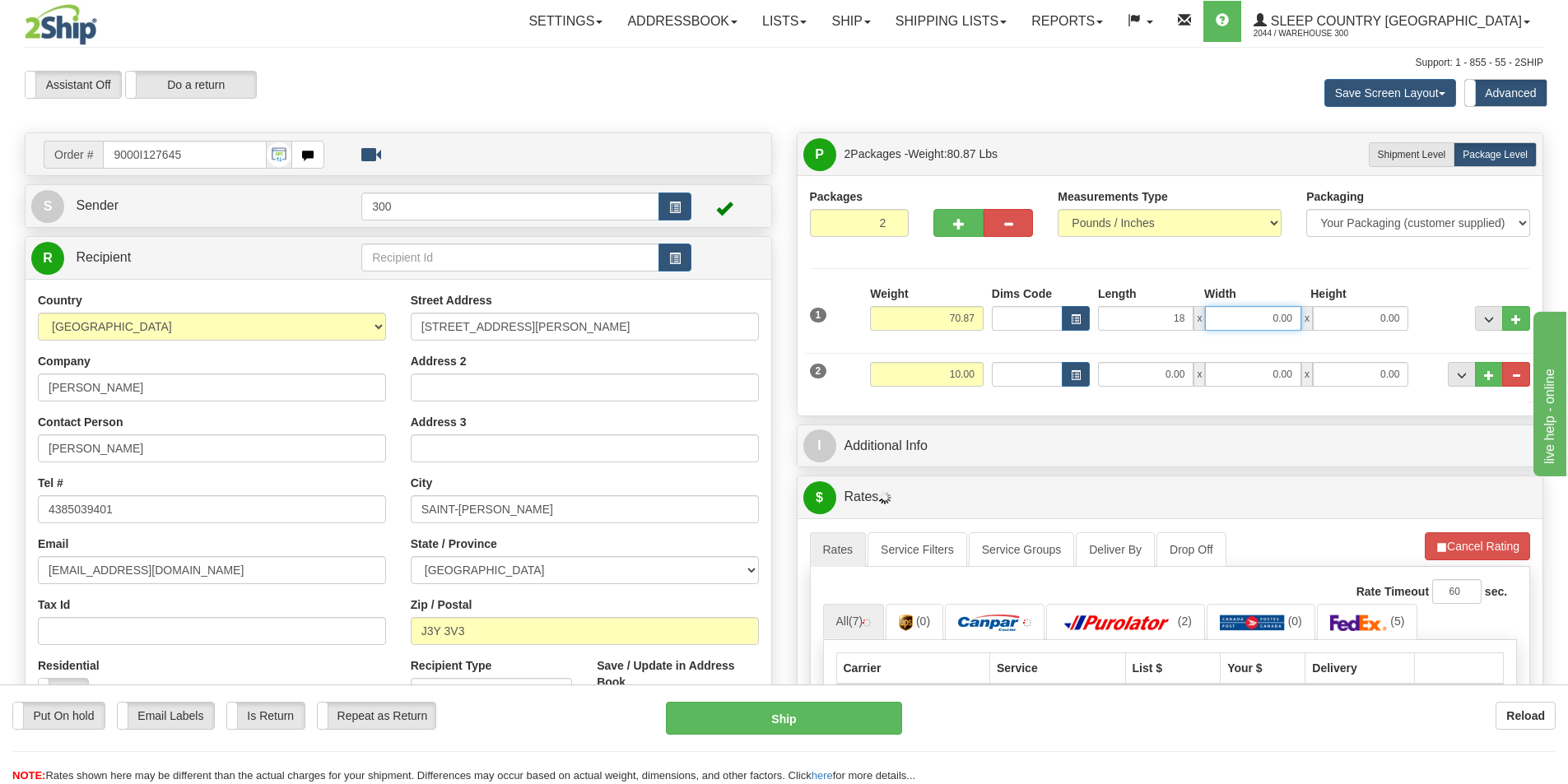
type input "18.00"
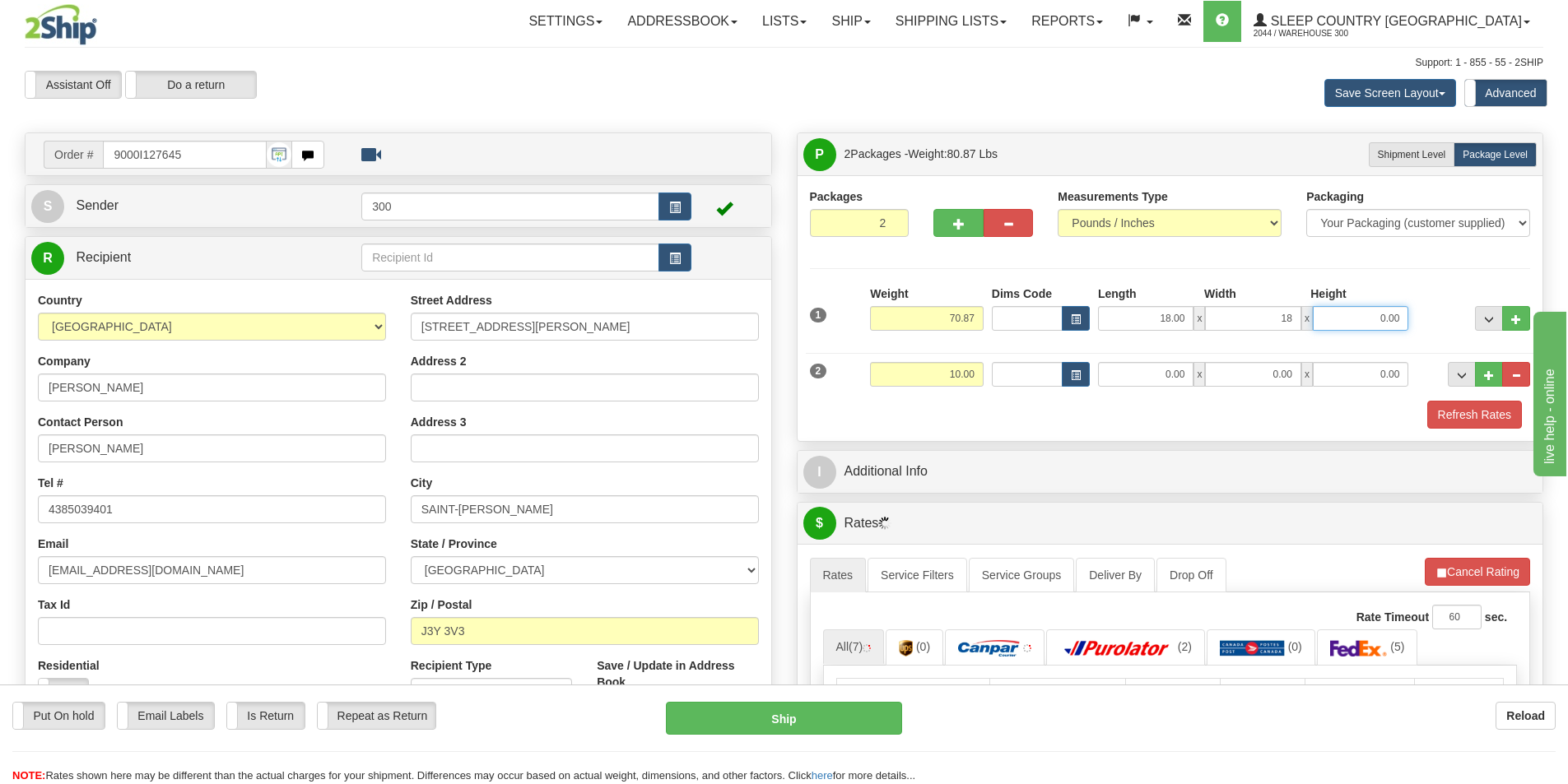
type input "18.00"
type input "42.00"
click at [1148, 384] on input "0.00" at bounding box center [1146, 375] width 95 height 25
type input "8.00"
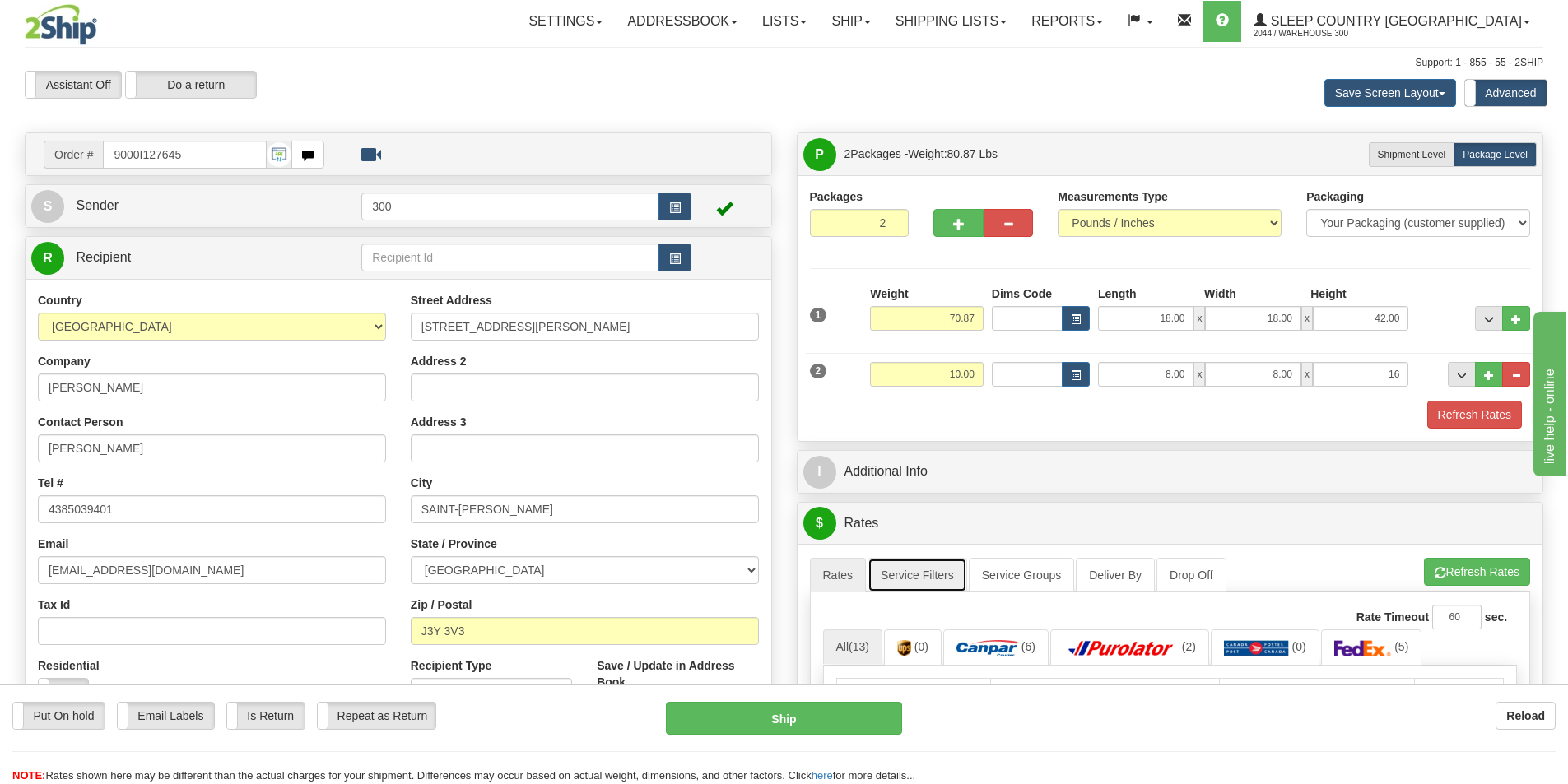
type input "16.00"
click at [909, 574] on link "Service Filters" at bounding box center [917, 575] width 100 height 34
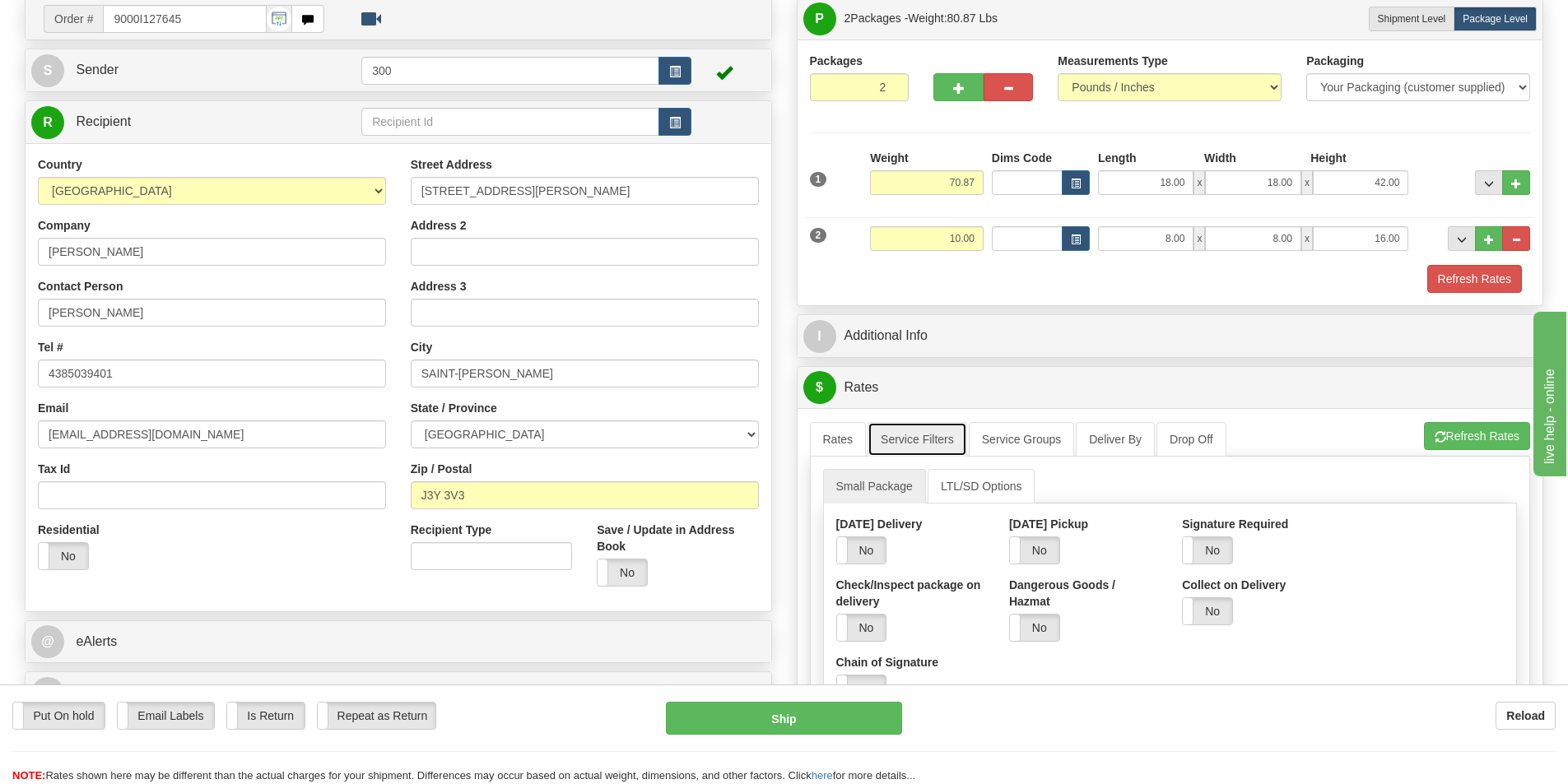
scroll to position [165, 0]
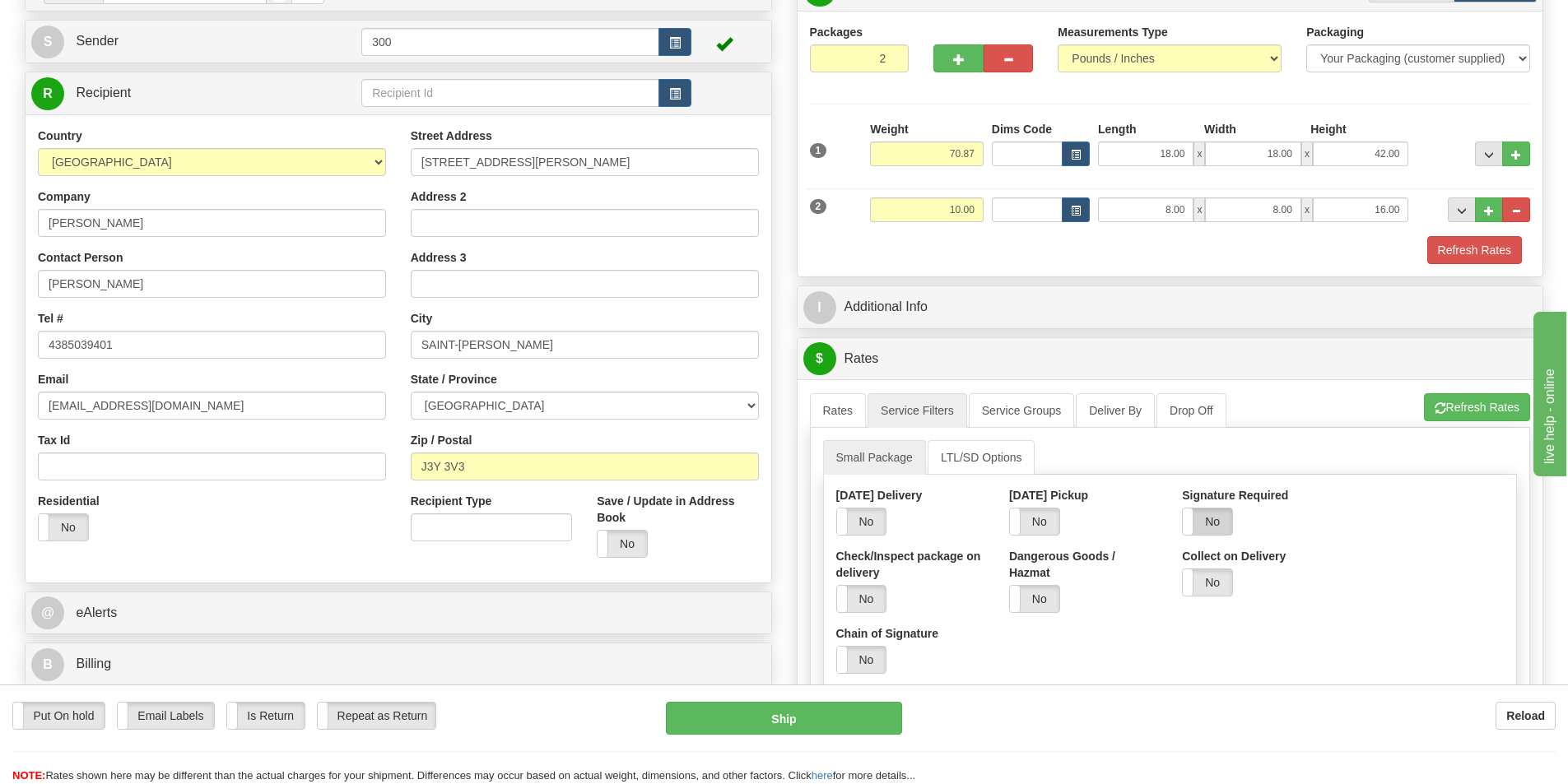
click at [1219, 510] on label "No" at bounding box center [1207, 522] width 49 height 27
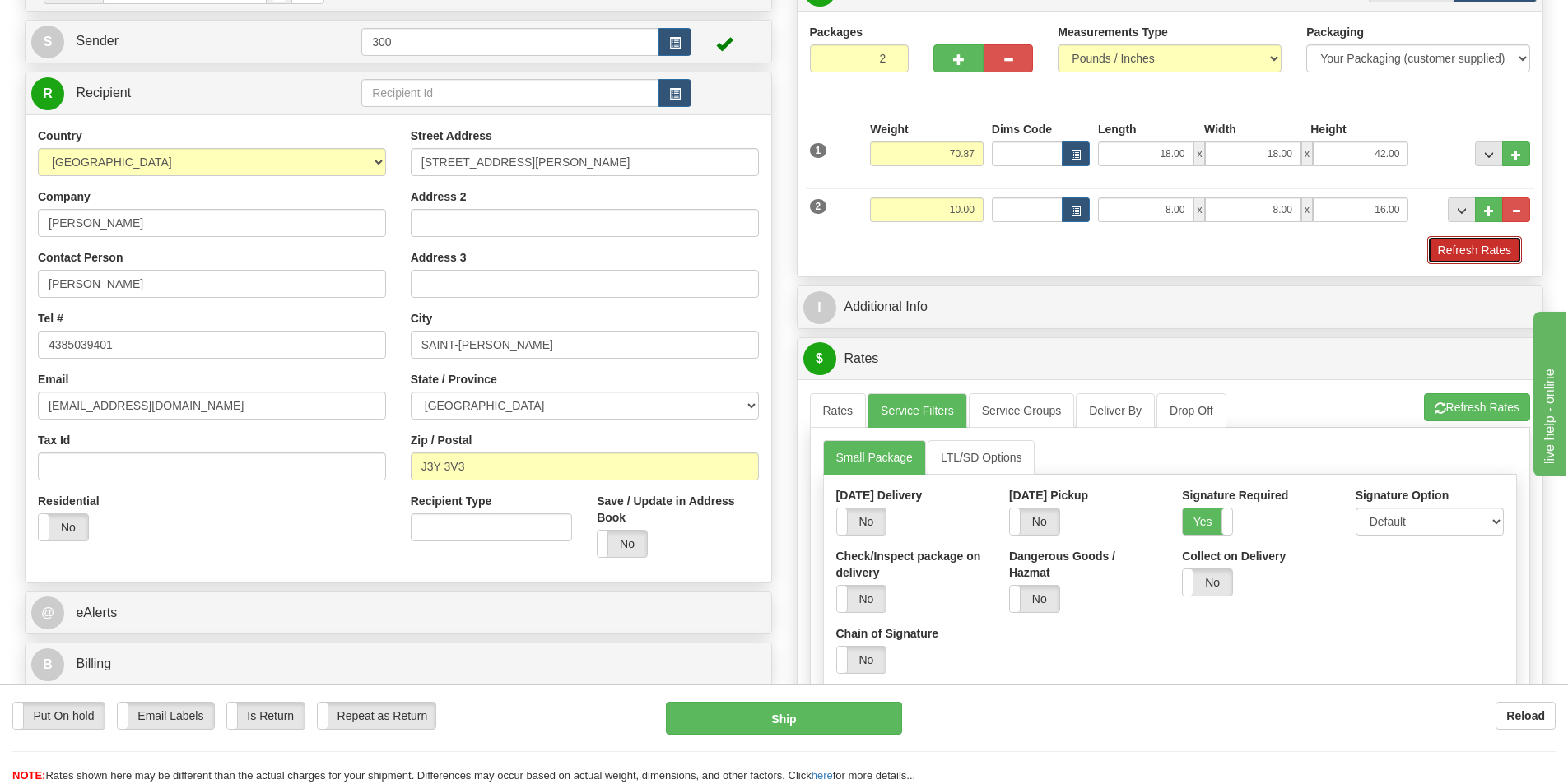
click at [1478, 264] on button "Refresh Rates" at bounding box center [1474, 249] width 94 height 28
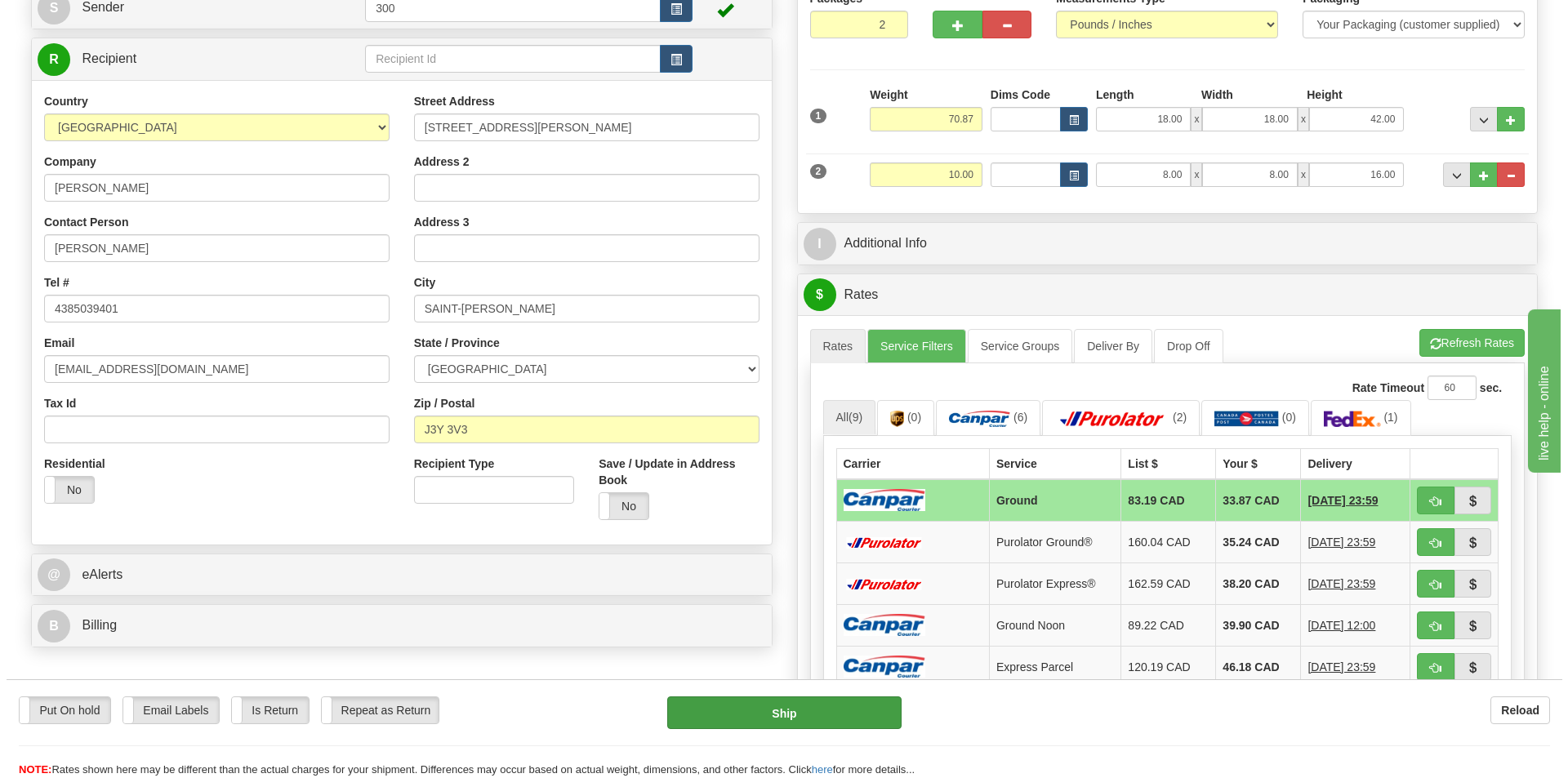
scroll to position [245, 0]
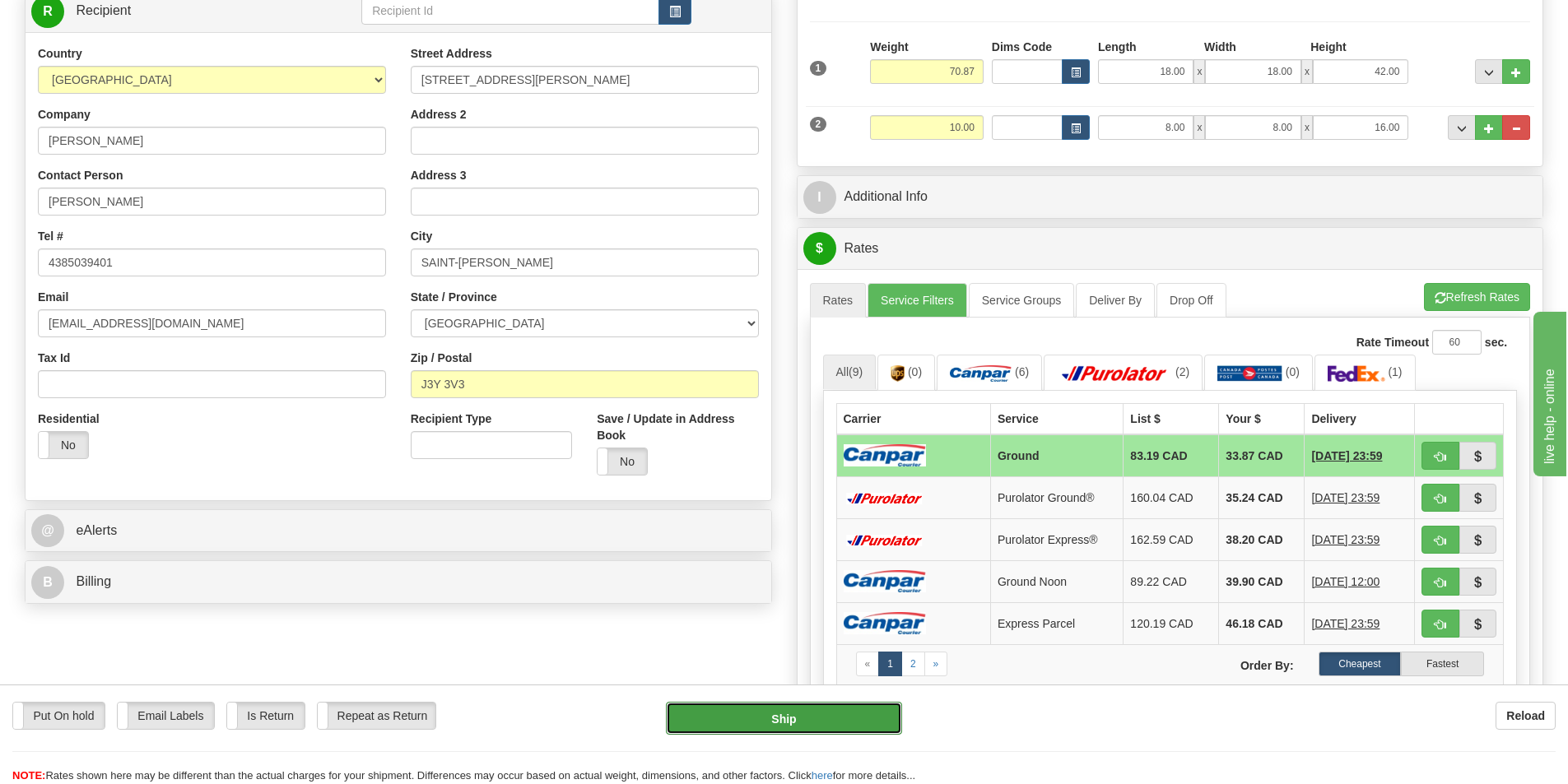
click at [703, 722] on button "Ship" at bounding box center [784, 718] width 236 height 33
type input "1"
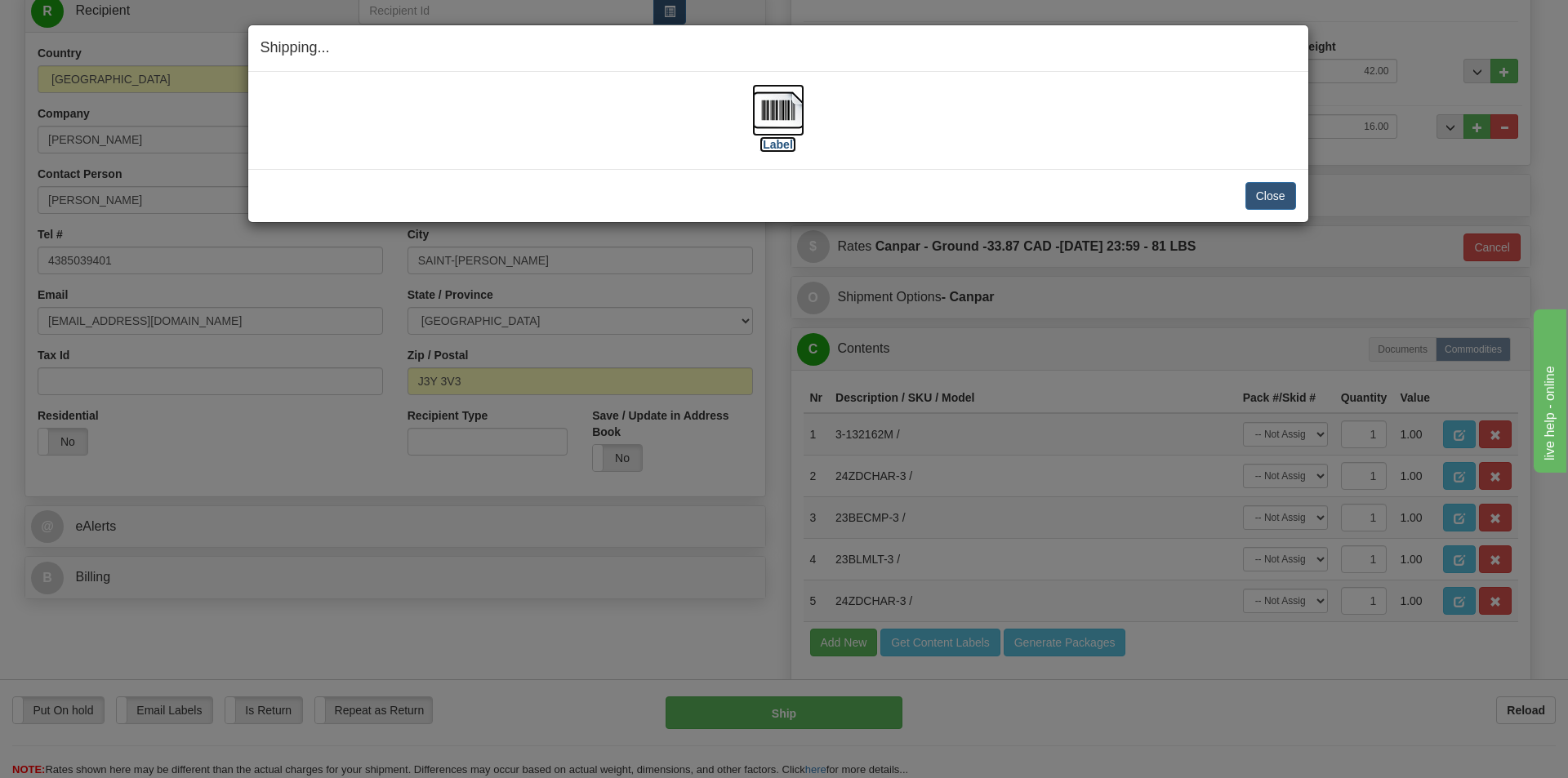
click at [774, 136] on label "[Label]" at bounding box center [778, 144] width 38 height 16
click at [1273, 189] on button "Close" at bounding box center [1271, 195] width 51 height 27
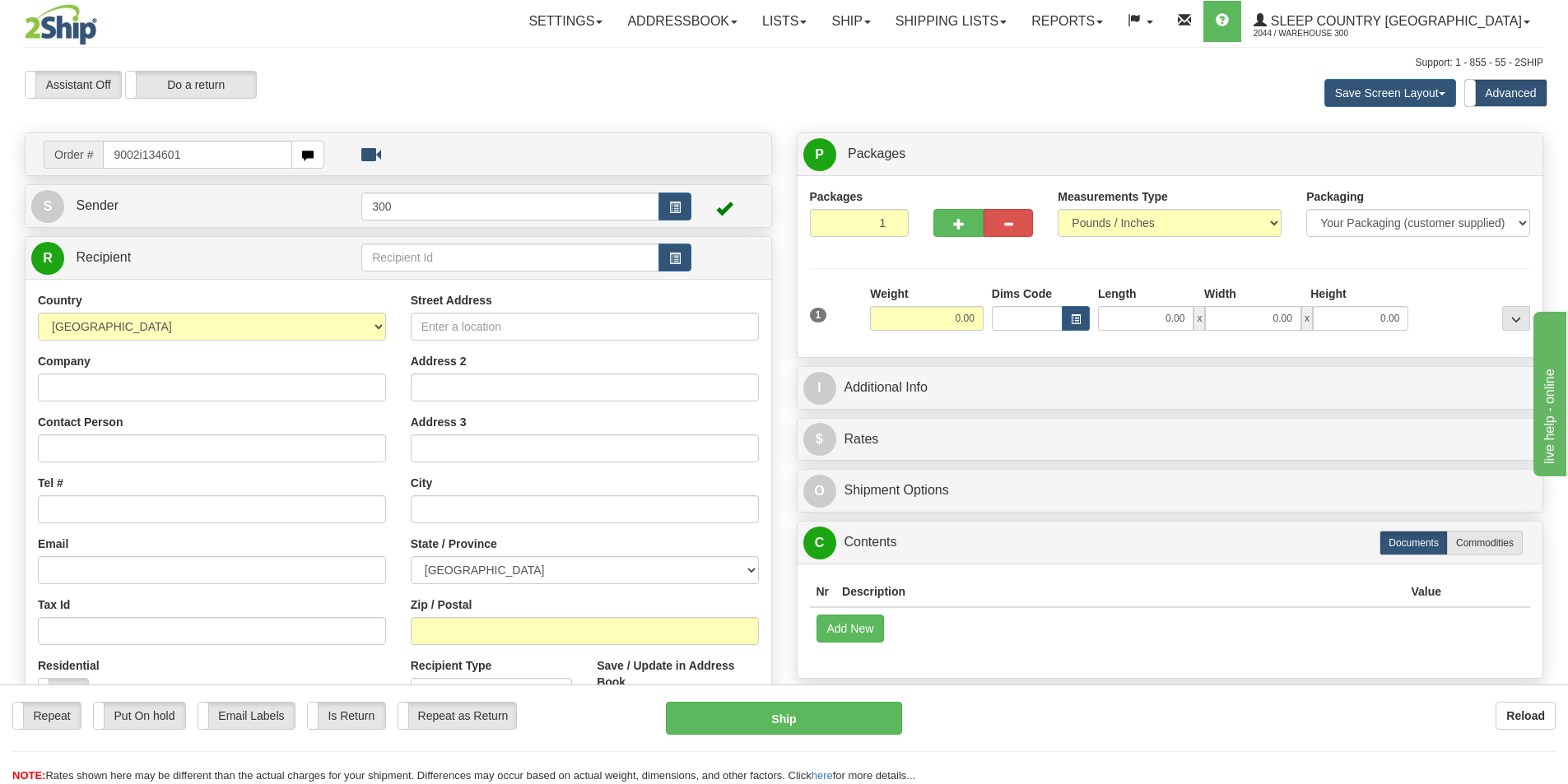
type input "9002i134601"
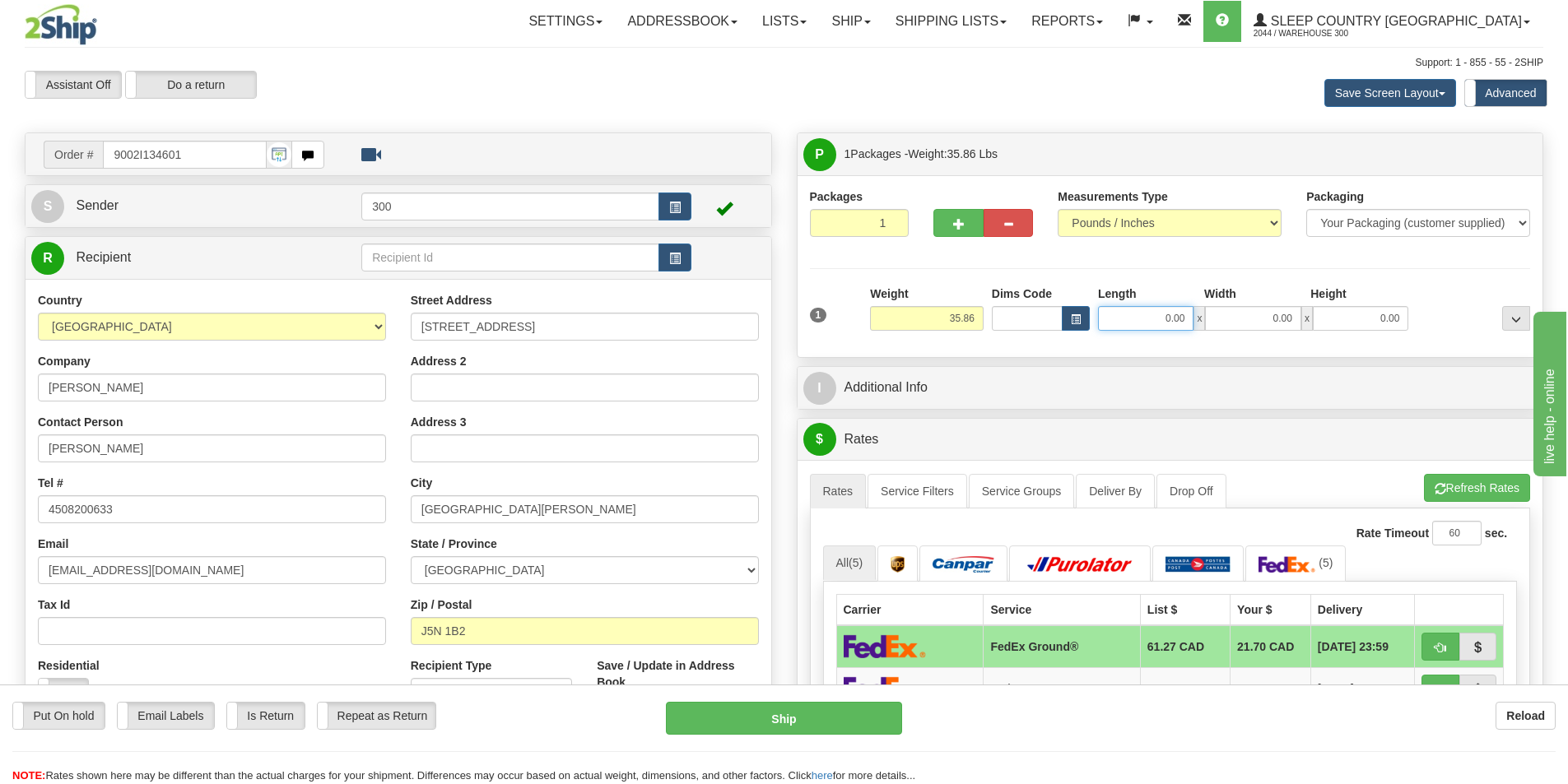
click at [1127, 326] on input "0.00" at bounding box center [1146, 319] width 95 height 25
type input "15.00"
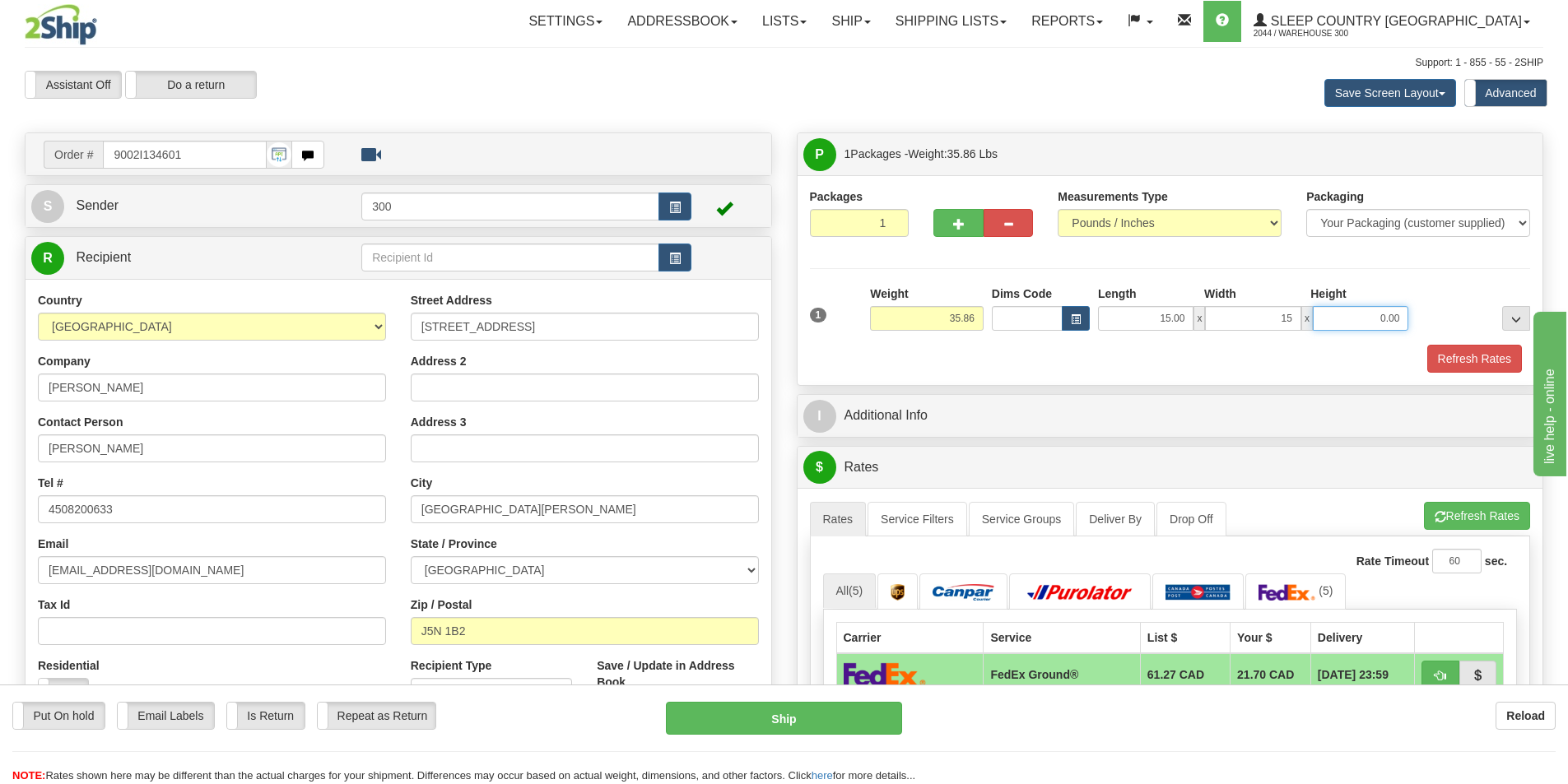
type input "15.00"
type input "42.00"
drag, startPoint x: 899, startPoint y: 519, endPoint x: 920, endPoint y: 513, distance: 21.8
click at [899, 519] on link "Service Filters" at bounding box center [917, 519] width 100 height 34
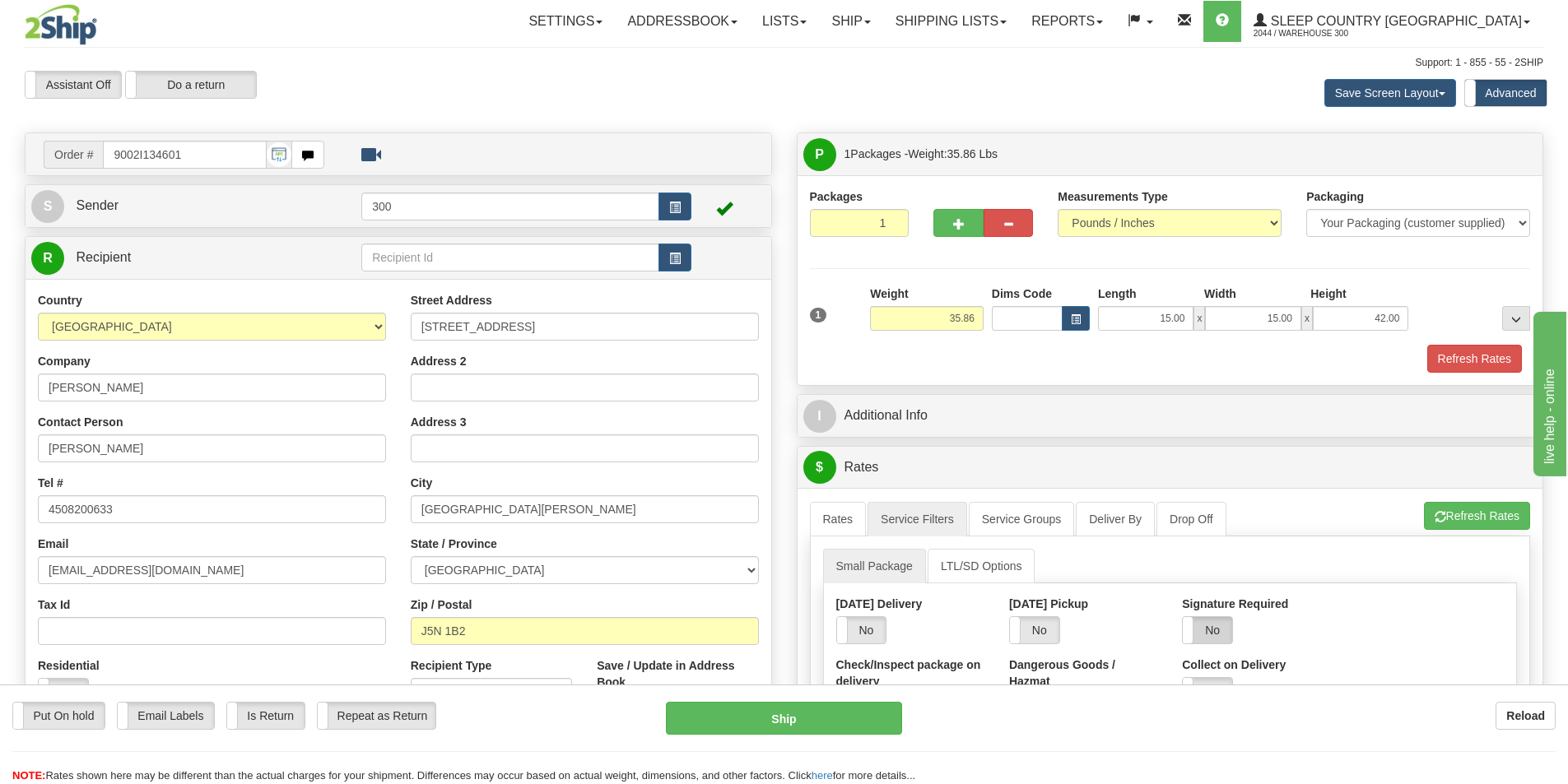
click at [1213, 622] on label "No" at bounding box center [1207, 631] width 49 height 27
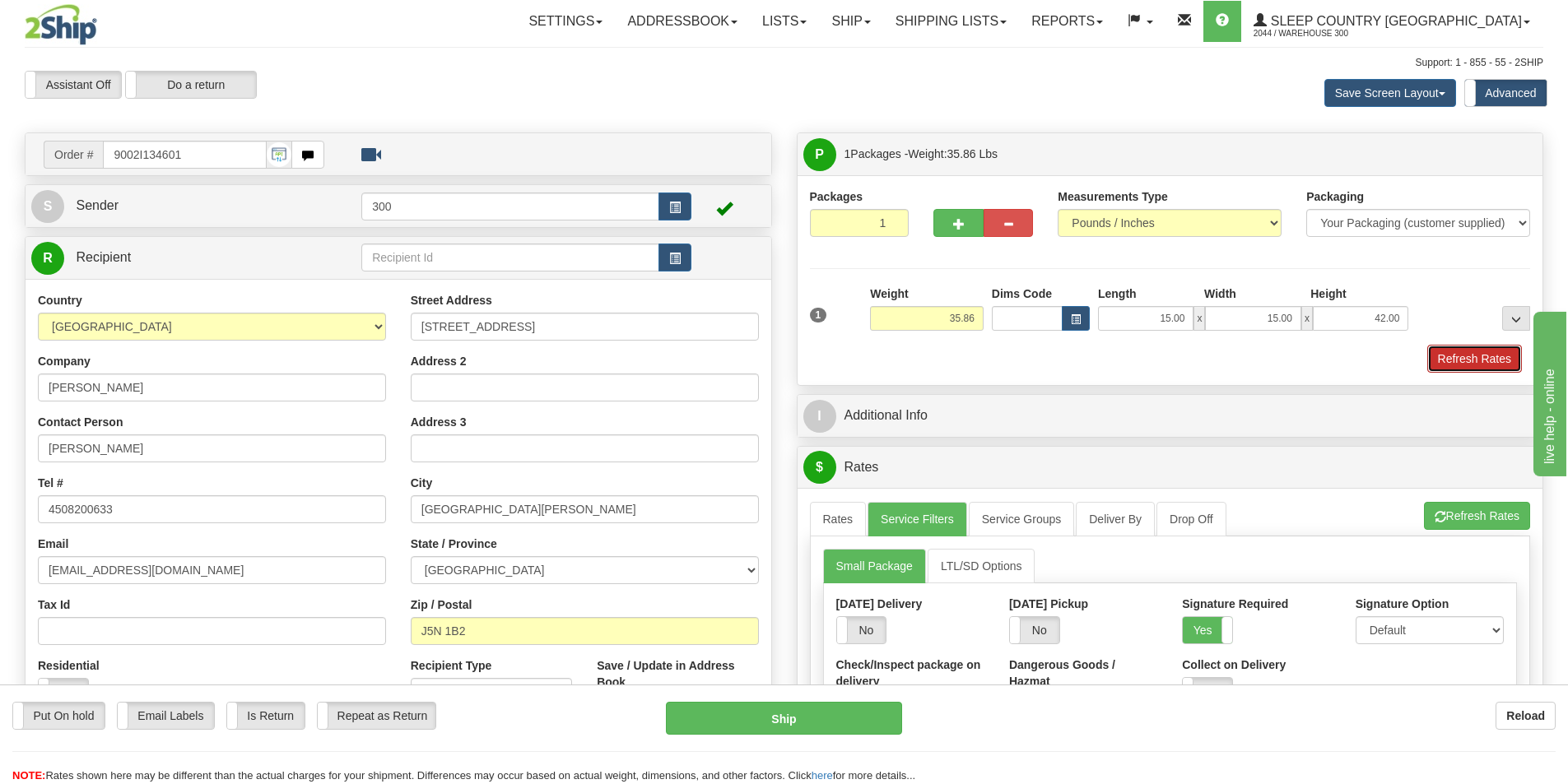
click at [1460, 361] on button "Refresh Rates" at bounding box center [1474, 358] width 94 height 28
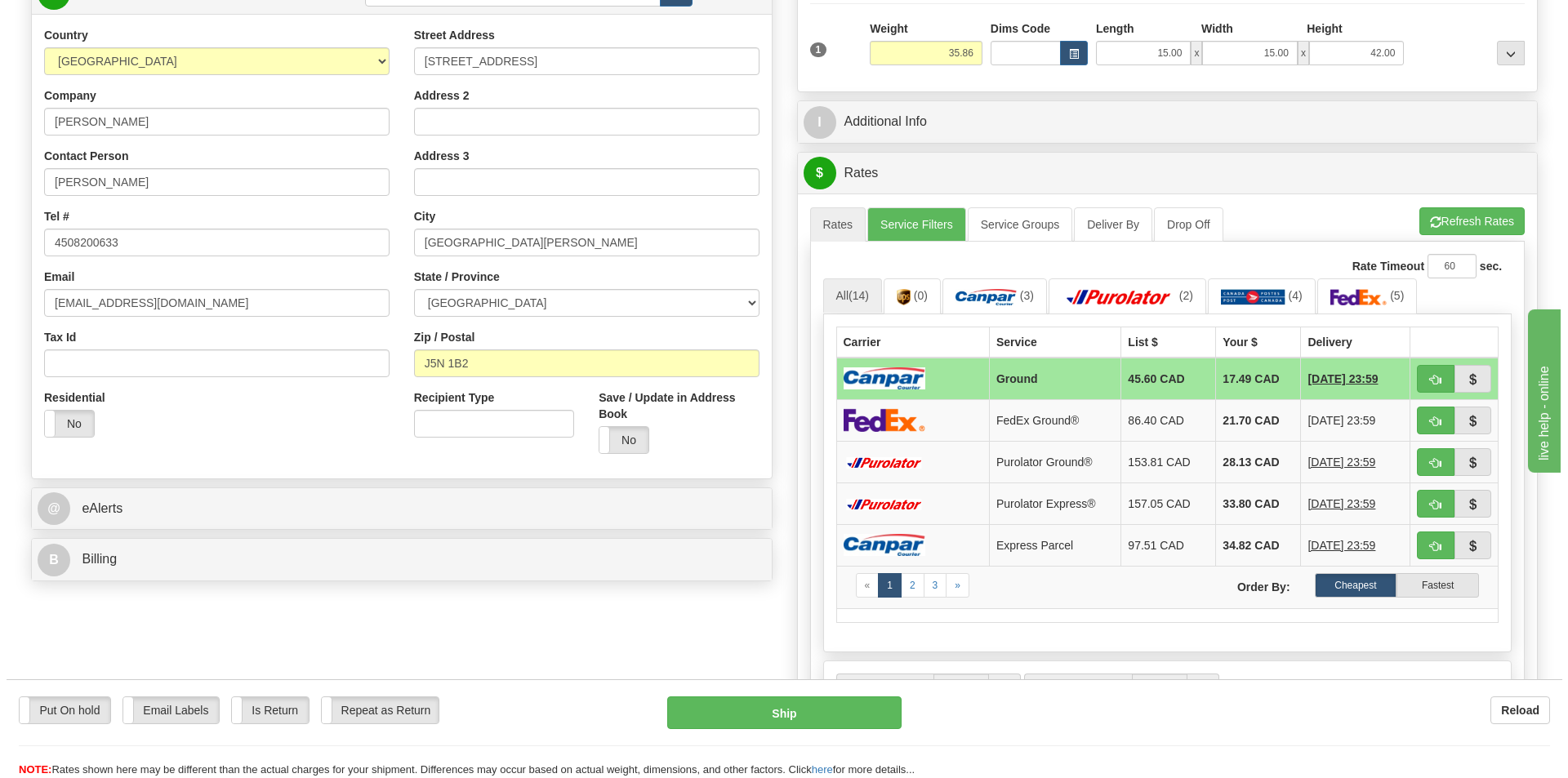
scroll to position [327, 0]
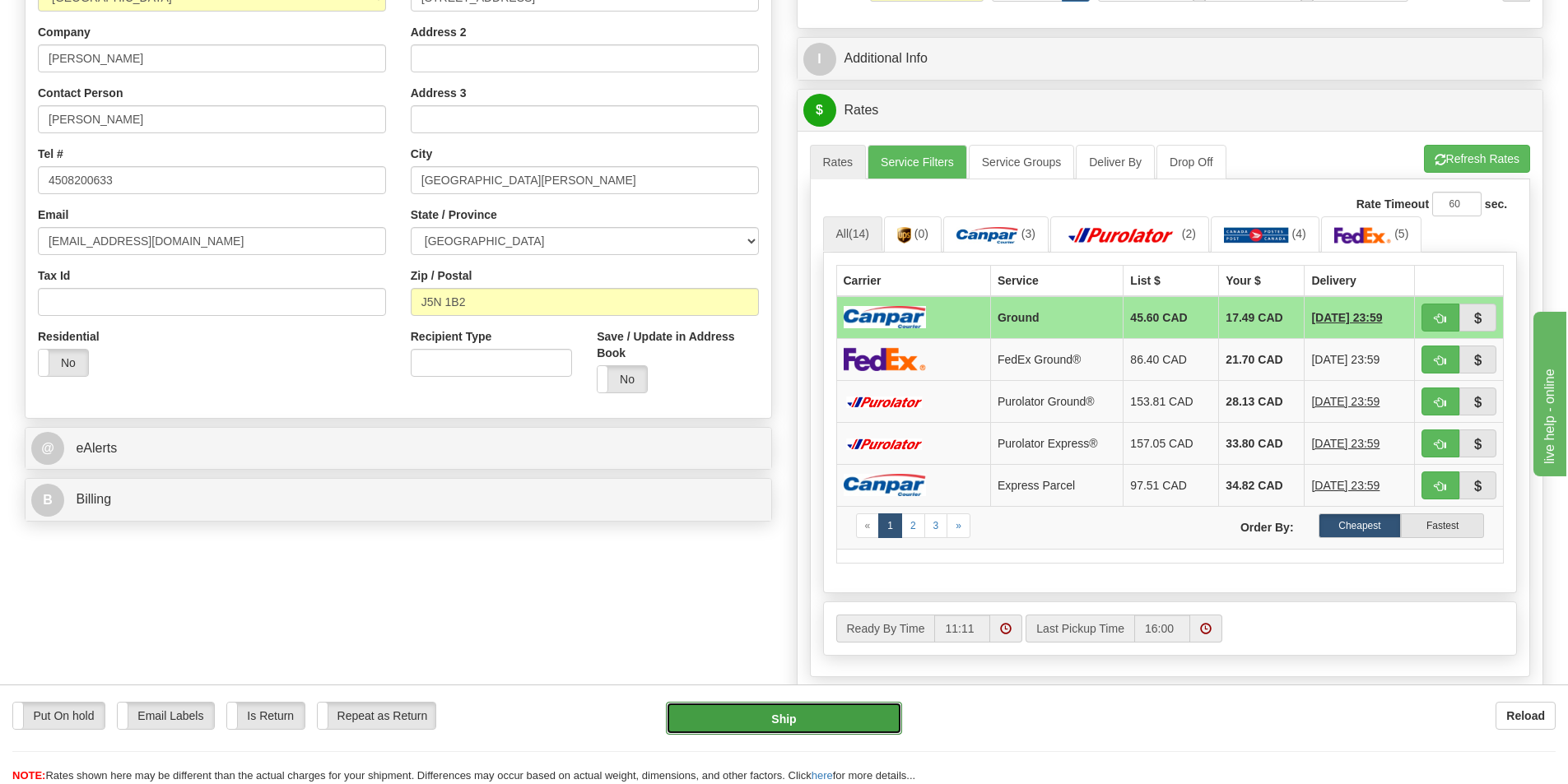
click at [733, 721] on button "Ship" at bounding box center [784, 718] width 236 height 33
type input "1"
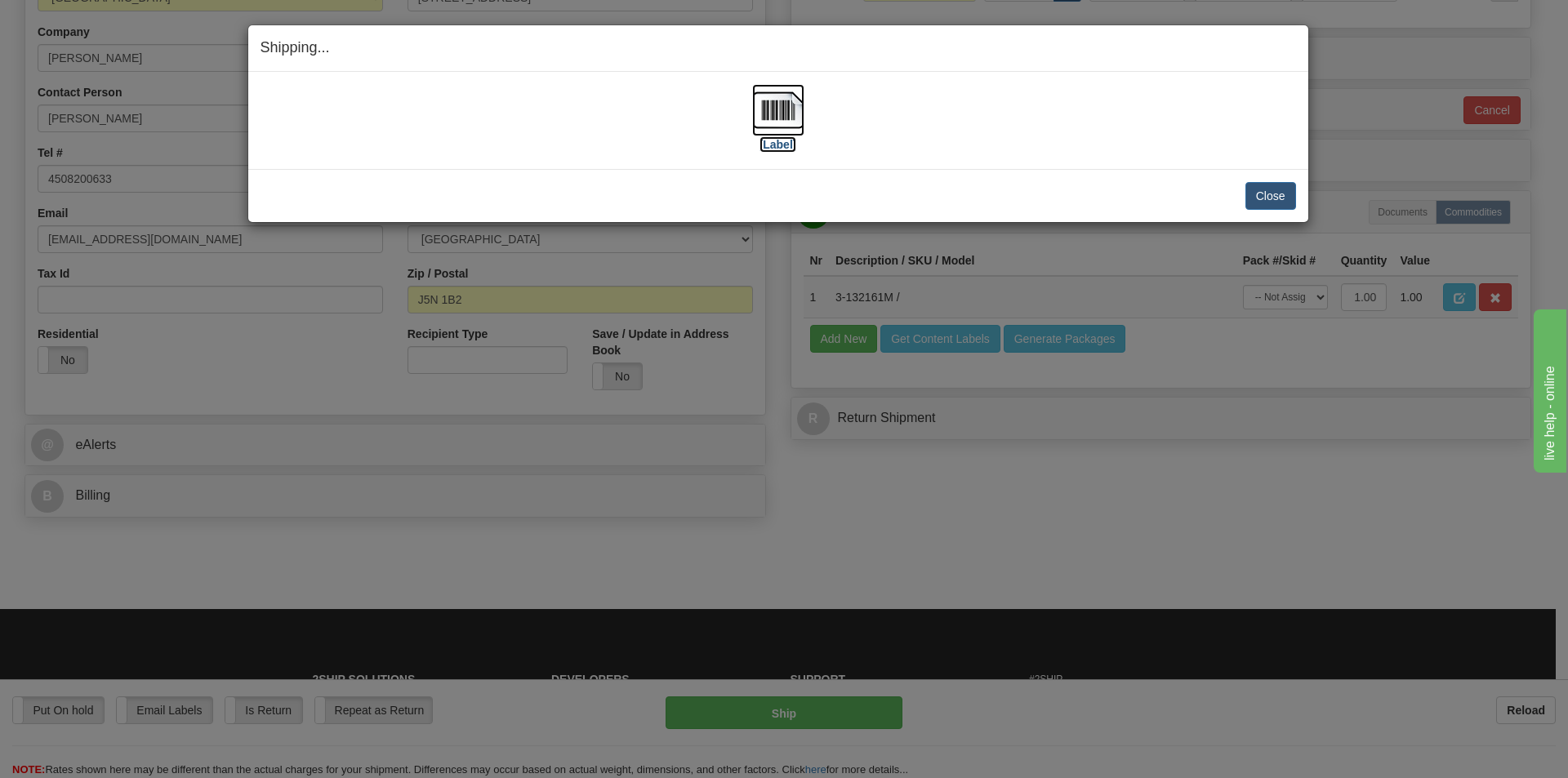
click at [796, 125] on img at bounding box center [778, 110] width 52 height 52
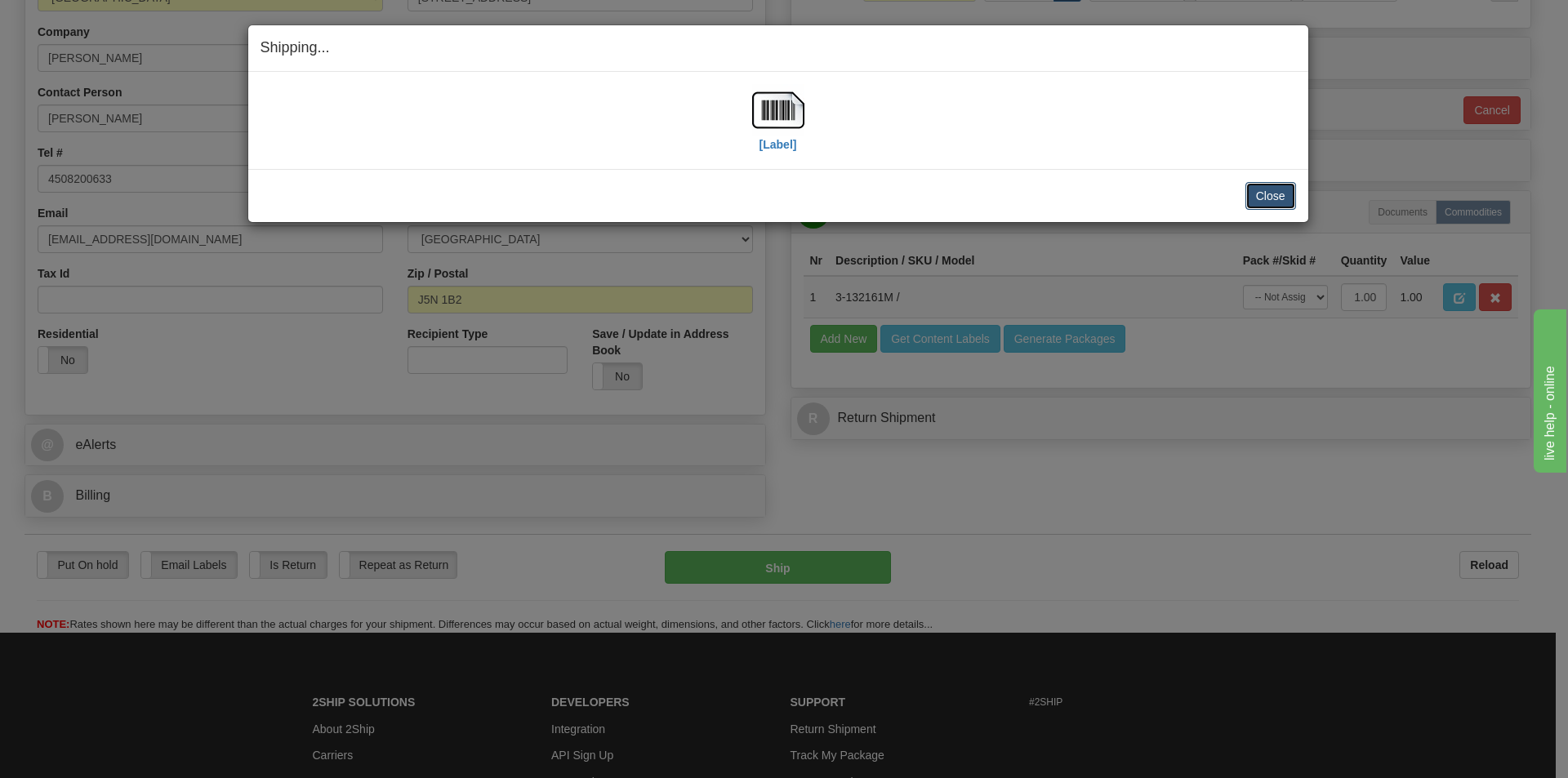
click at [1270, 203] on button "Close" at bounding box center [1271, 195] width 51 height 27
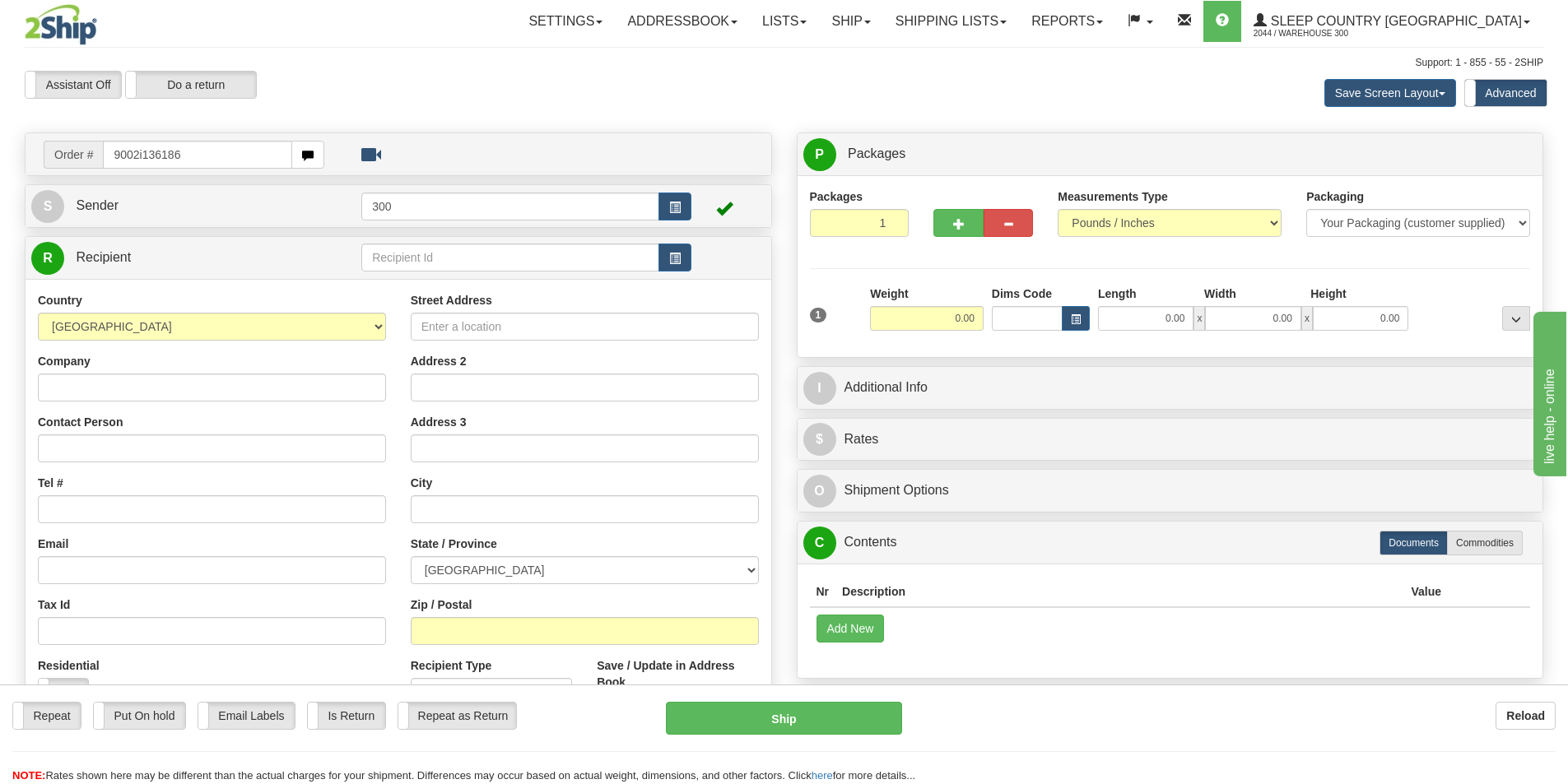
type input "9002i136186"
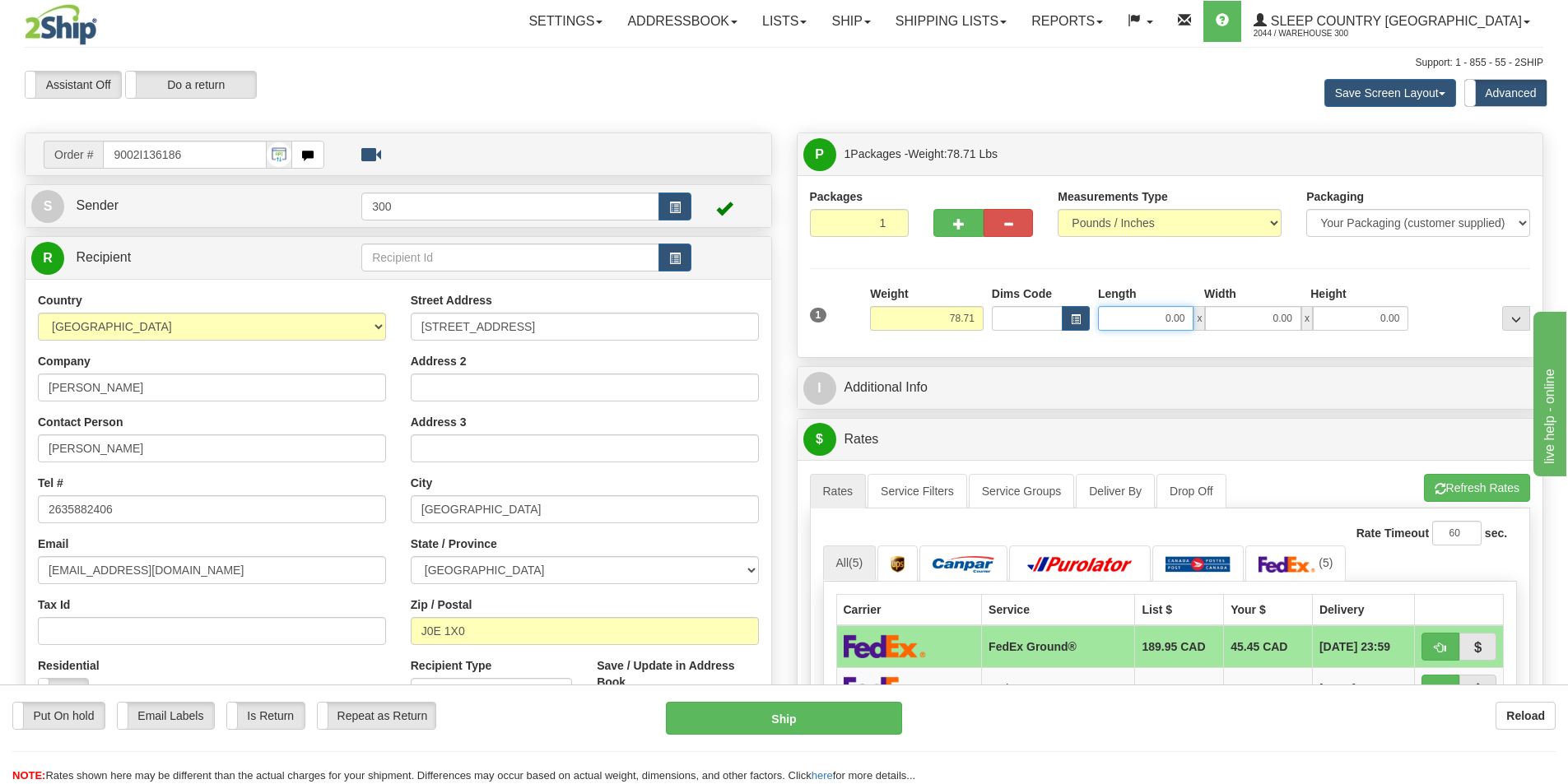
click at [1156, 318] on input "0.00" at bounding box center [1146, 319] width 95 height 25
type input "21.00"
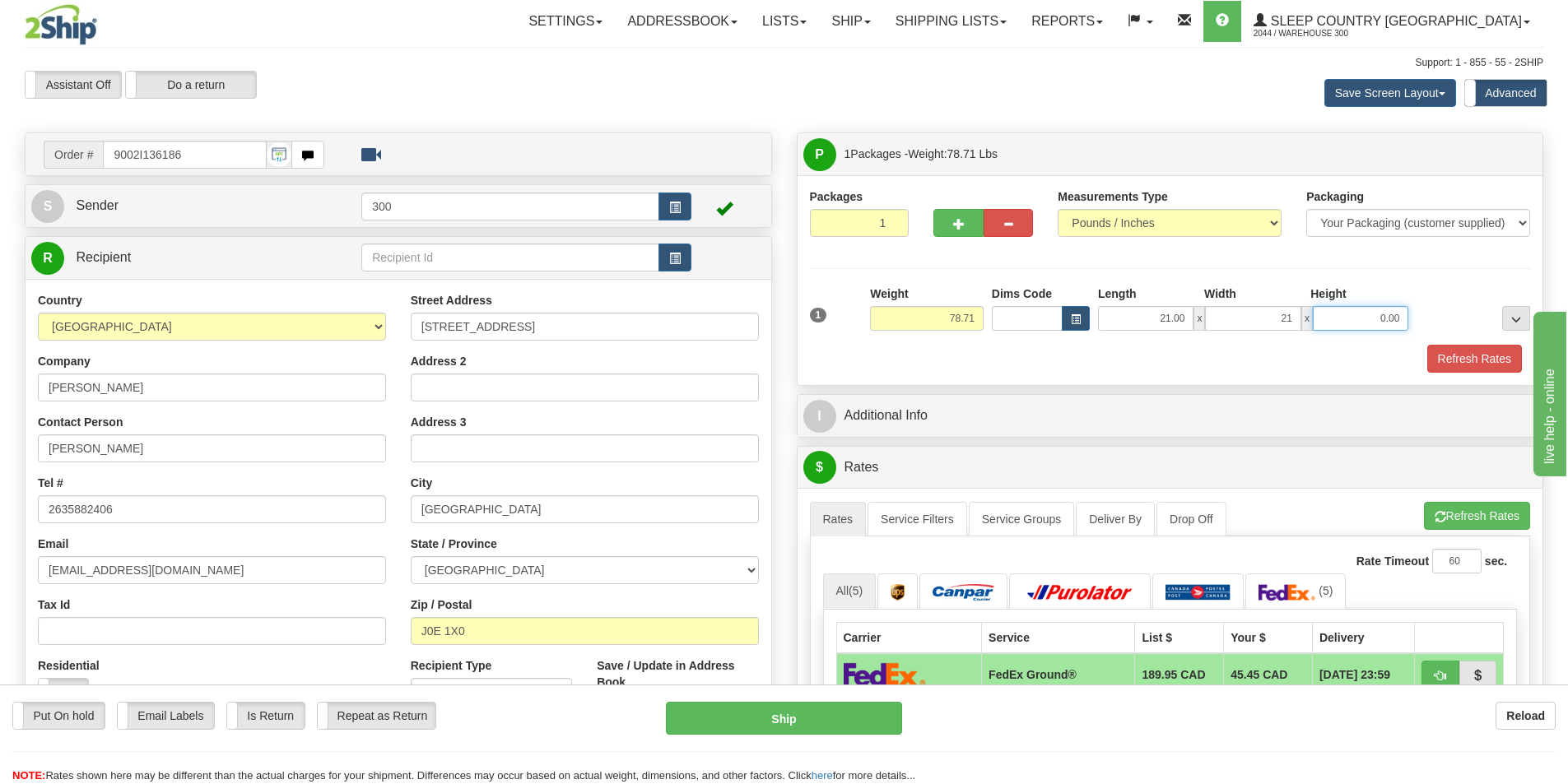
type input "21.00"
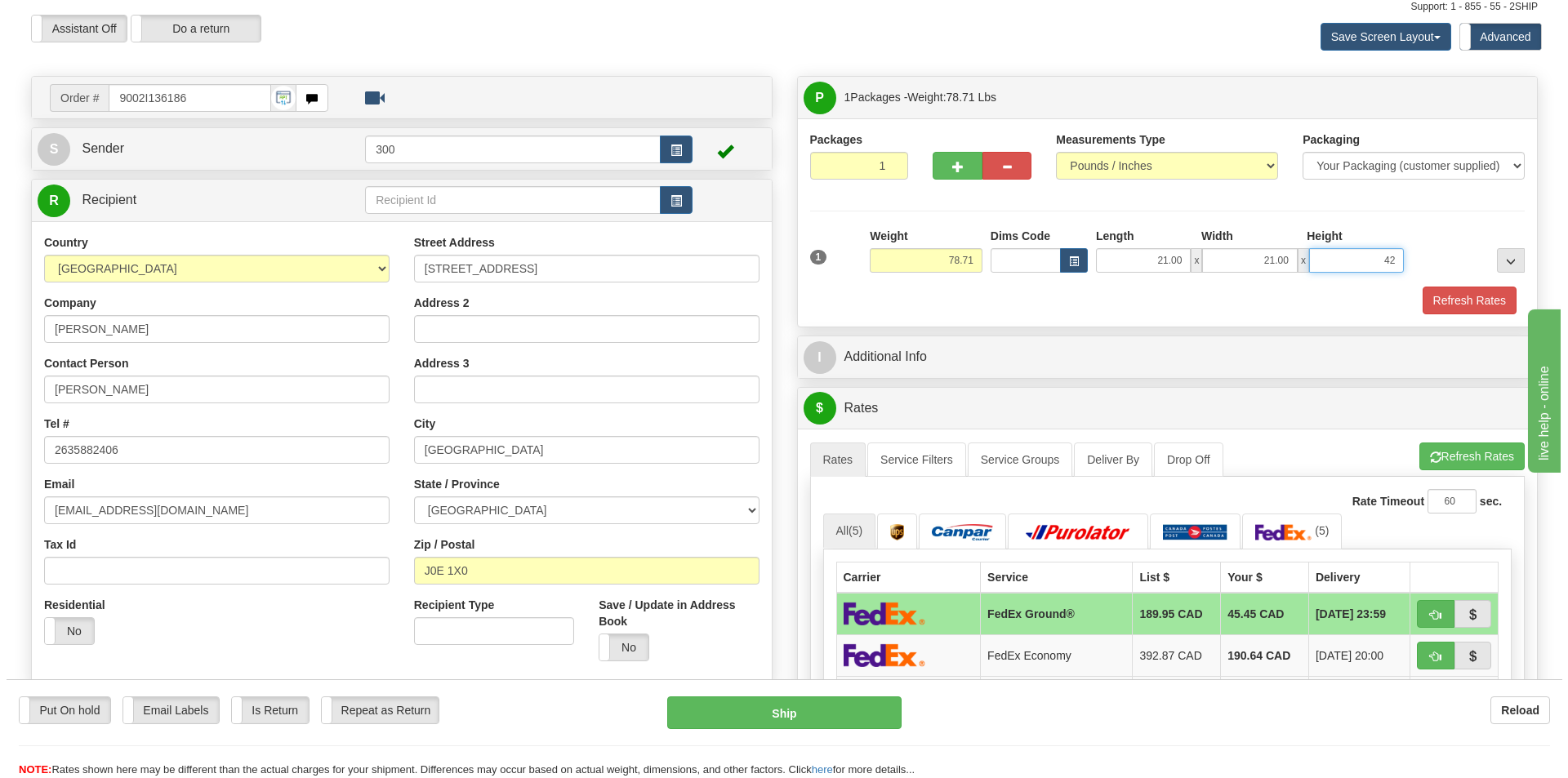
scroll to position [81, 0]
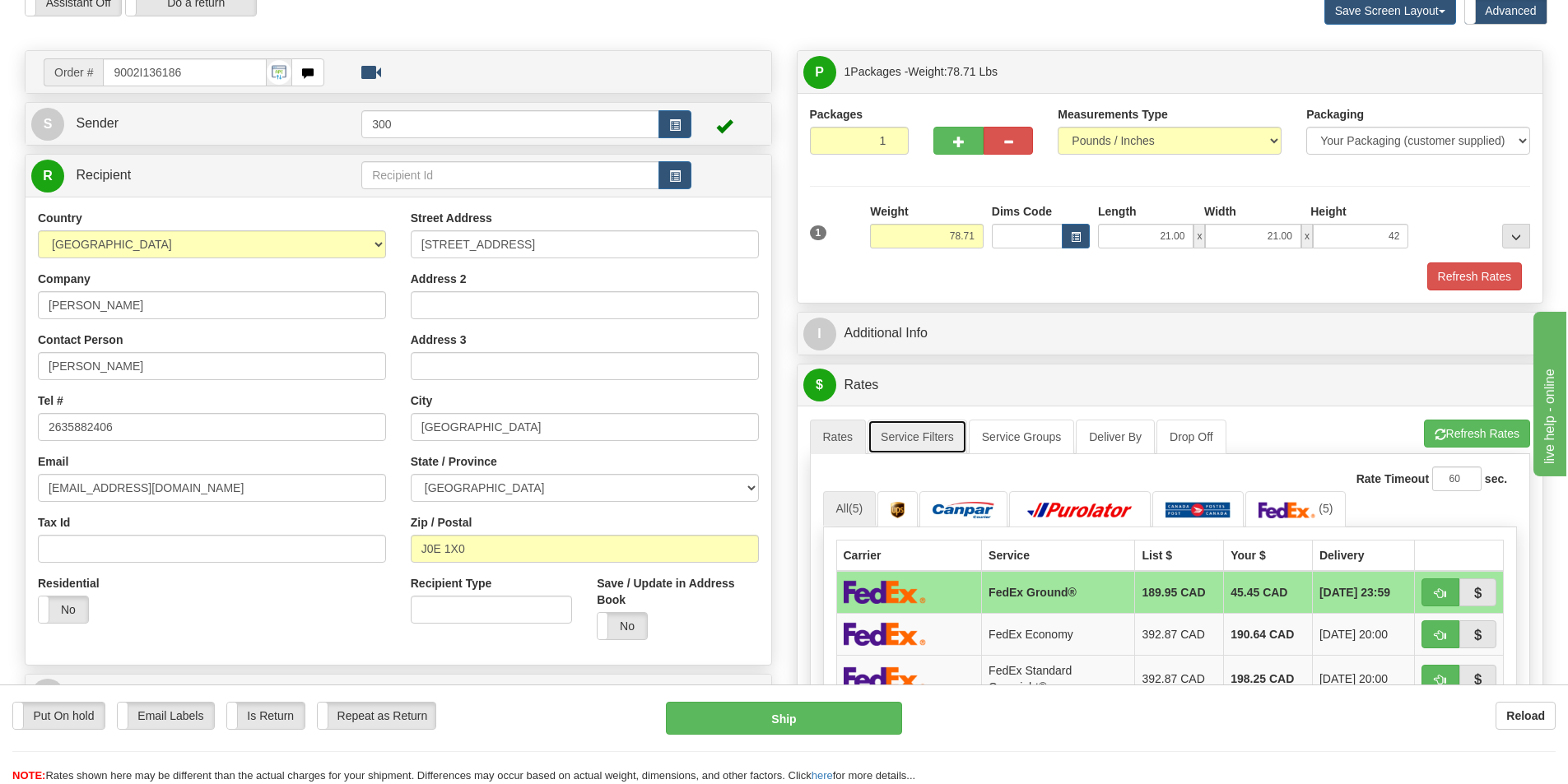
type input "42.00"
click at [915, 442] on link "Service Filters" at bounding box center [917, 437] width 100 height 34
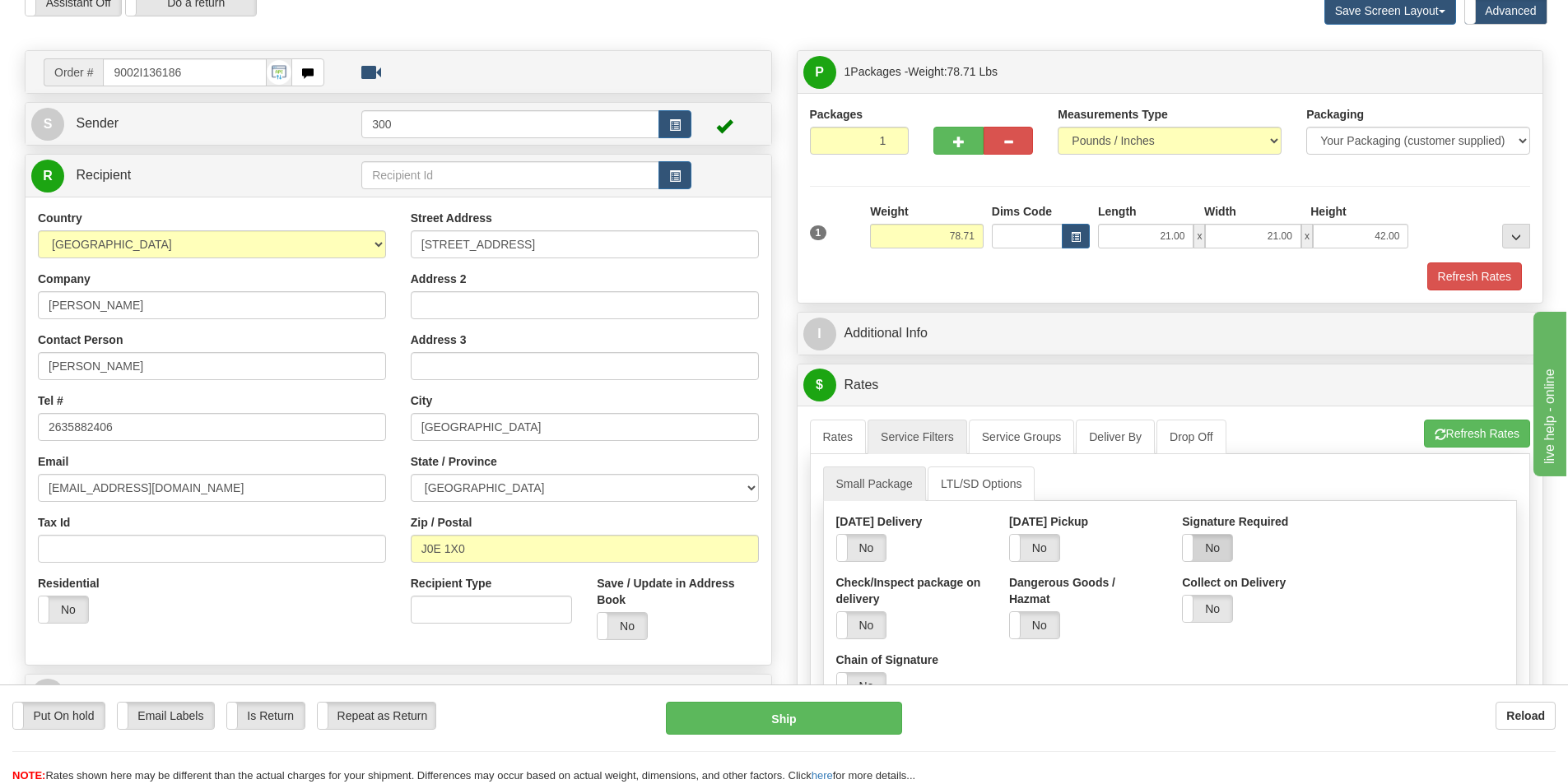
click at [1197, 549] on label "No" at bounding box center [1207, 548] width 49 height 27
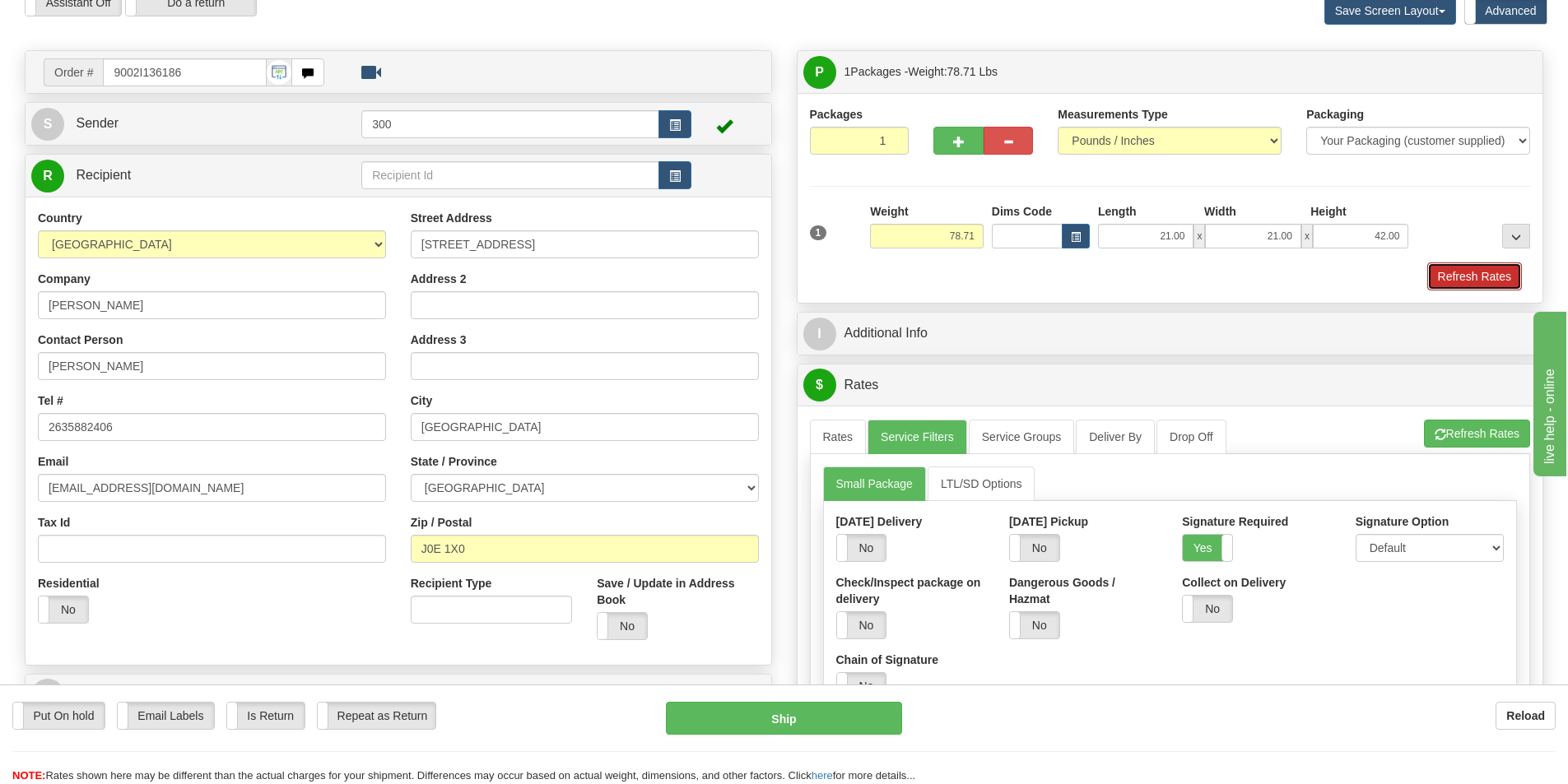
click at [1481, 288] on button "Refresh Rates" at bounding box center [1474, 276] width 94 height 28
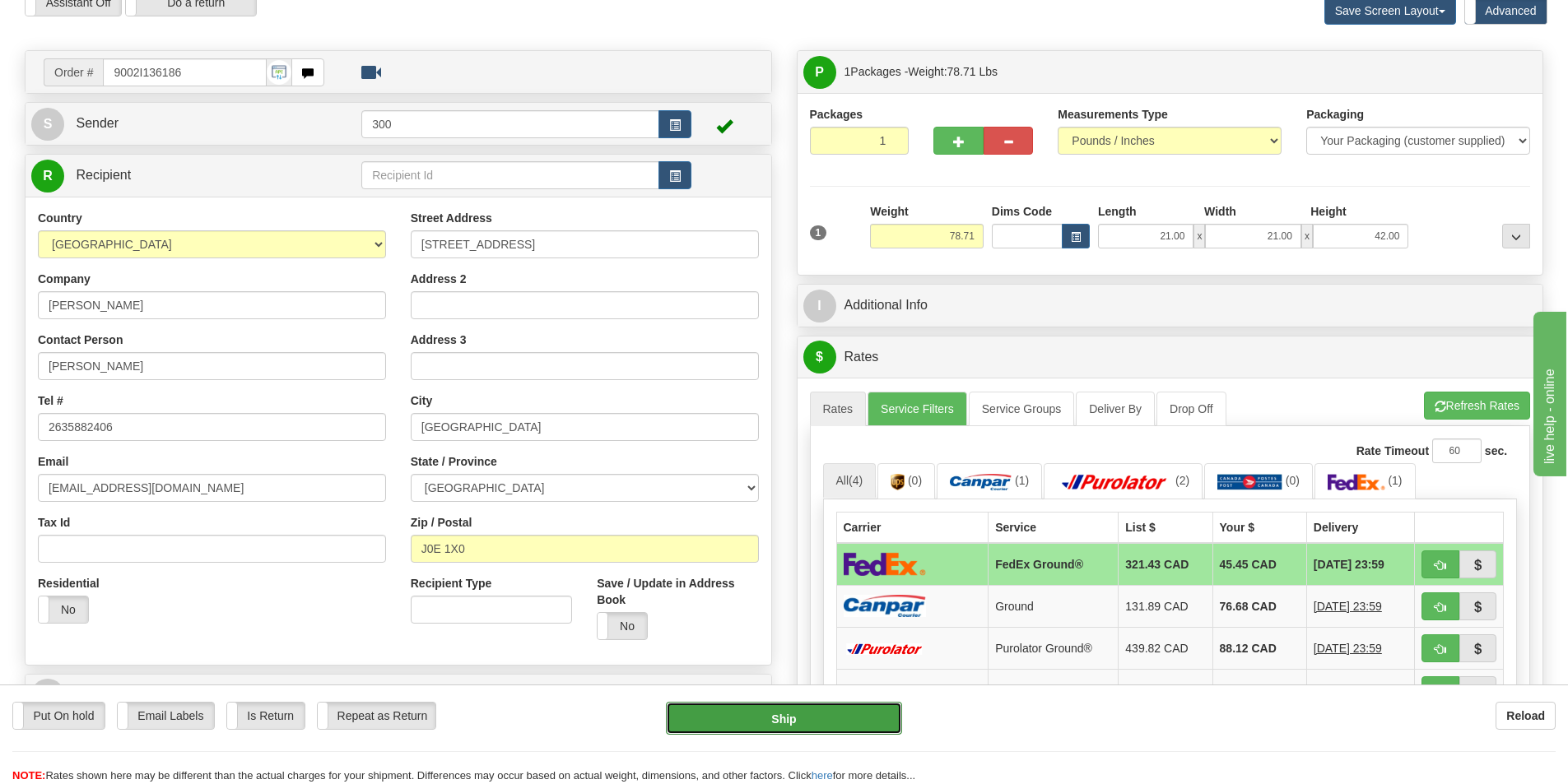
click at [843, 712] on button "Ship" at bounding box center [784, 718] width 236 height 33
type input "92"
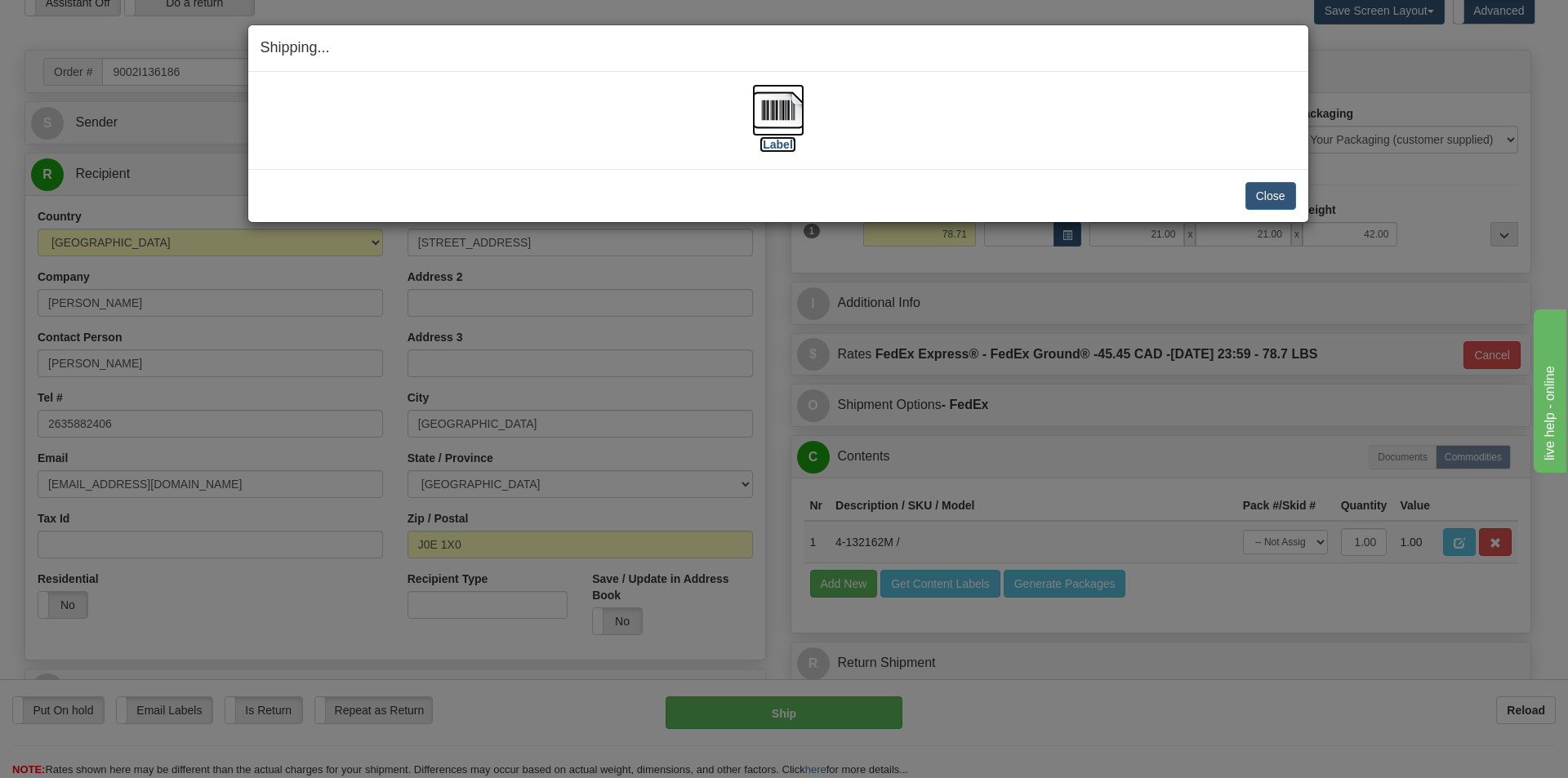
click at [778, 119] on img at bounding box center [778, 110] width 52 height 52
click at [1260, 187] on button "Close" at bounding box center [1271, 195] width 51 height 27
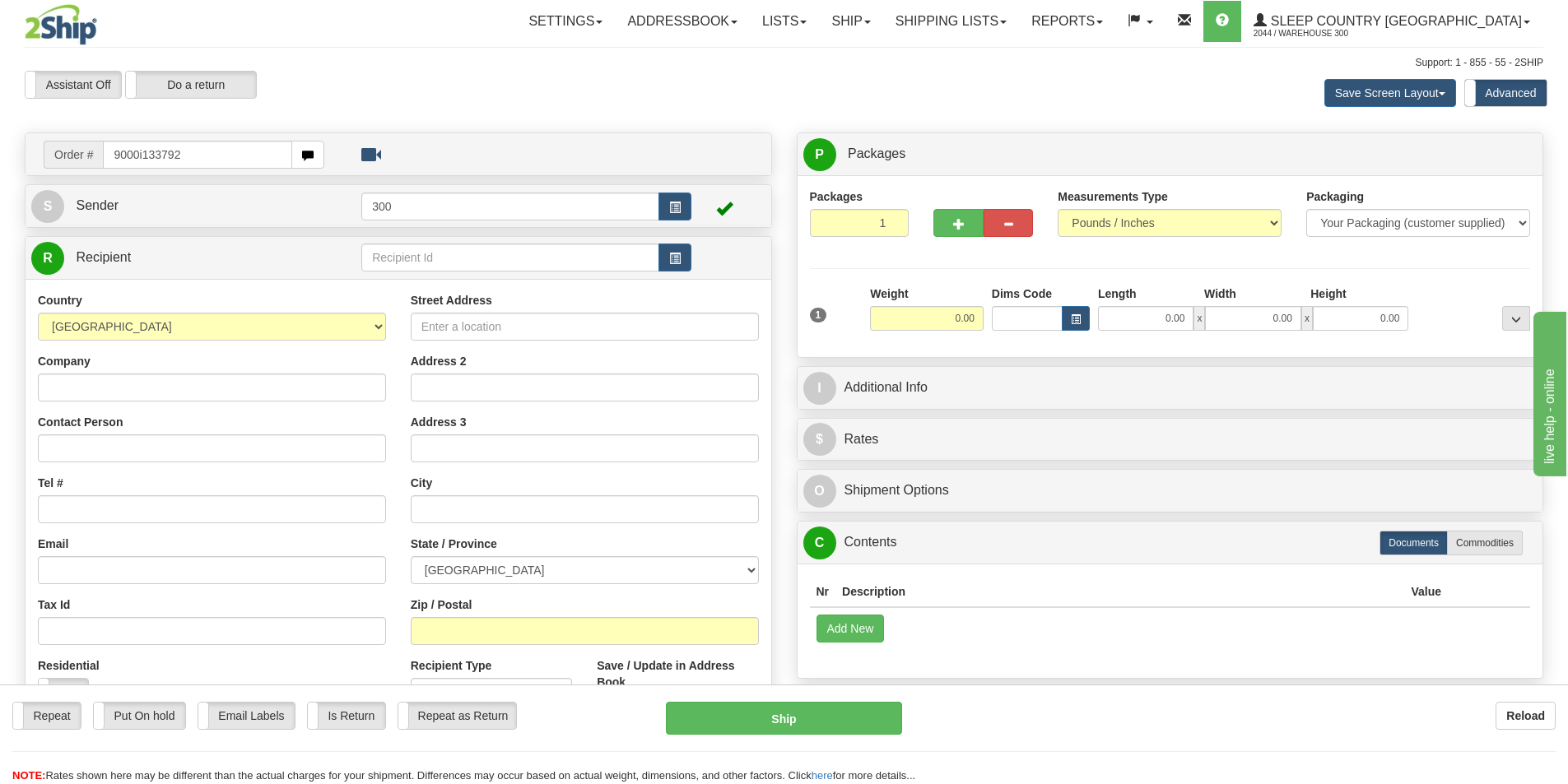
type input "9000i133792"
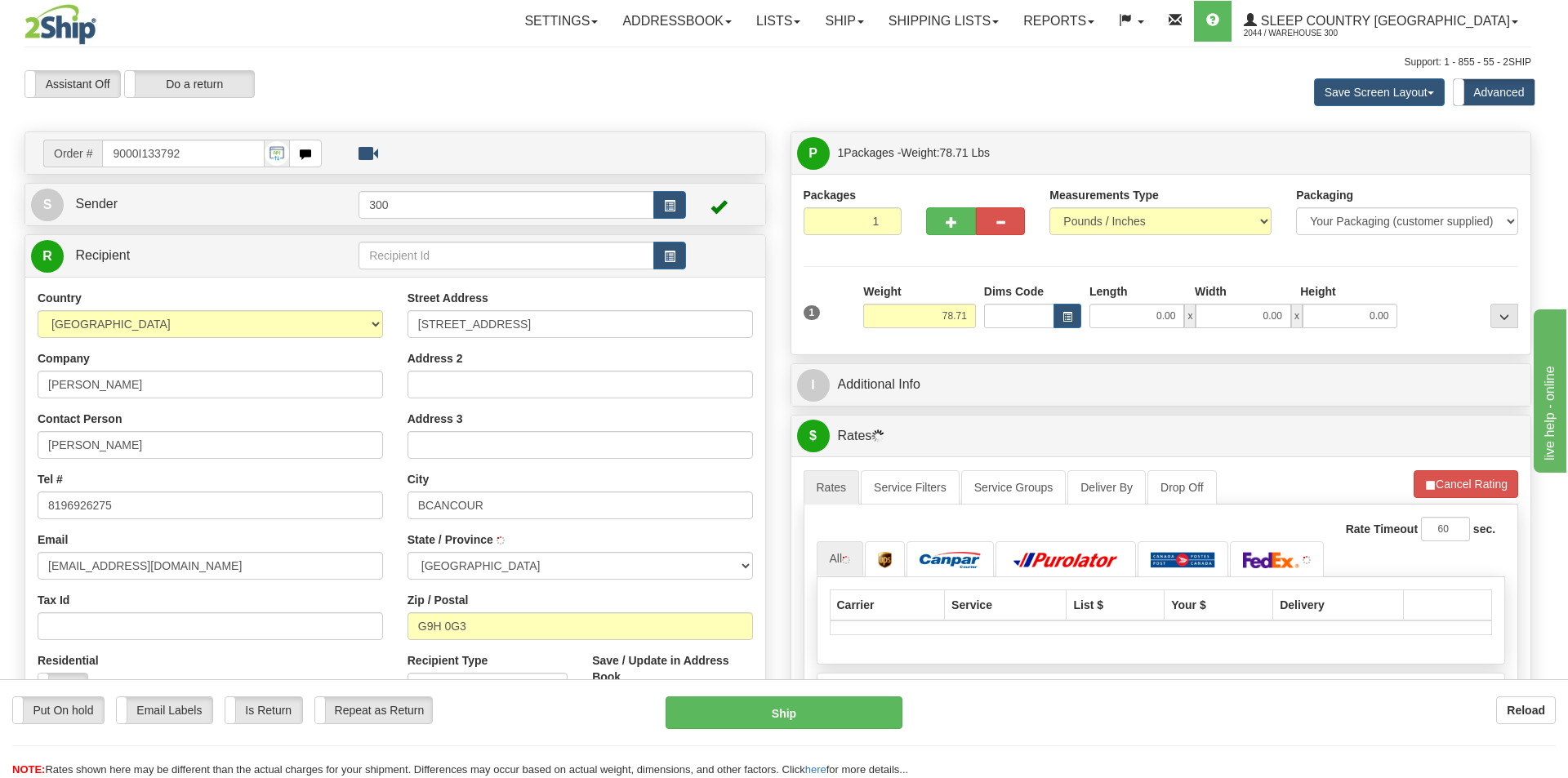
type input "BECANCOUR"
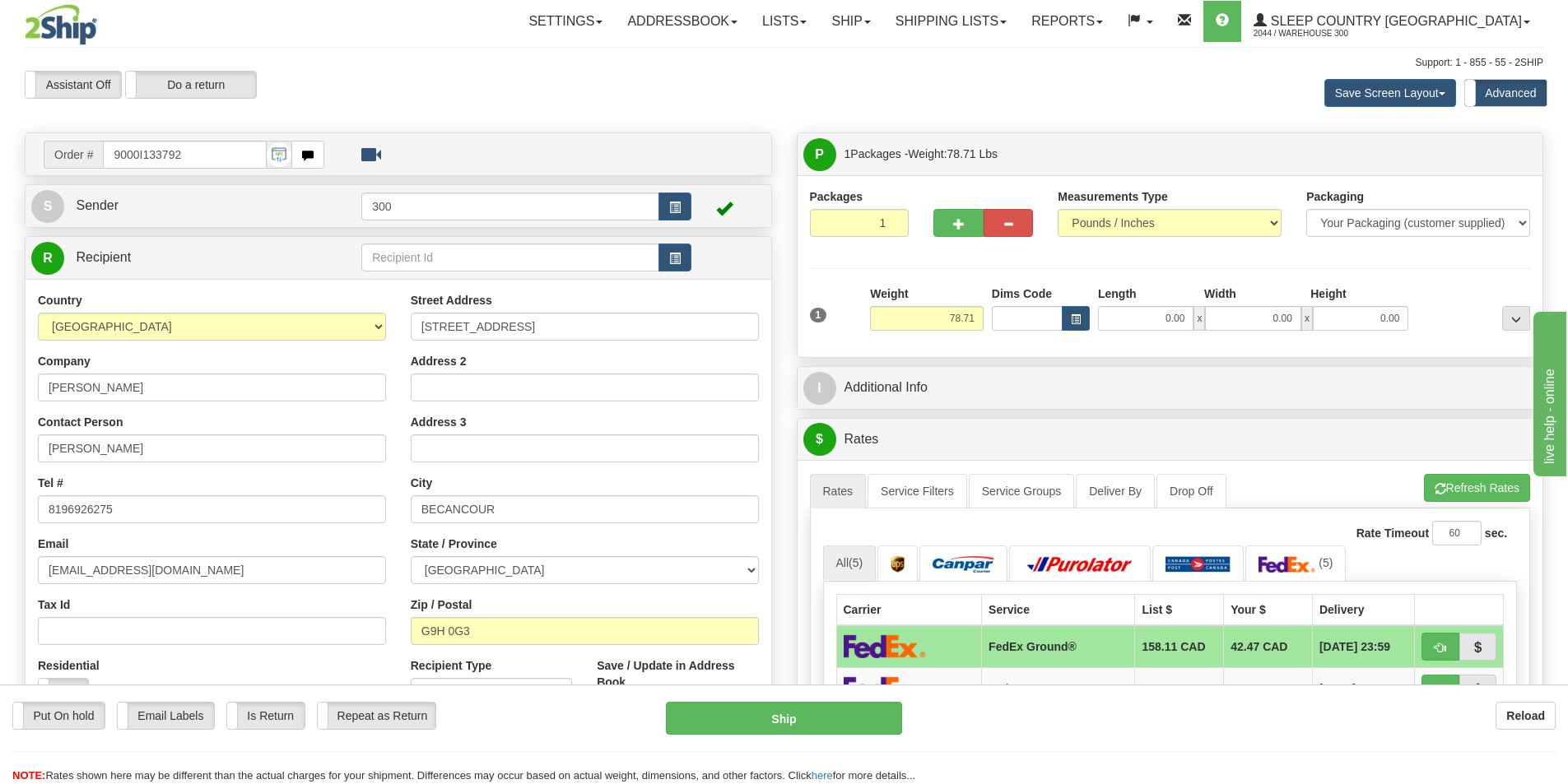
click at [1143, 333] on div "1 Weight 78.71 Dims Code x x" at bounding box center [1170, 314] width 729 height 58
click at [1143, 314] on input "0.00" at bounding box center [1146, 319] width 95 height 25
type input "21.00"
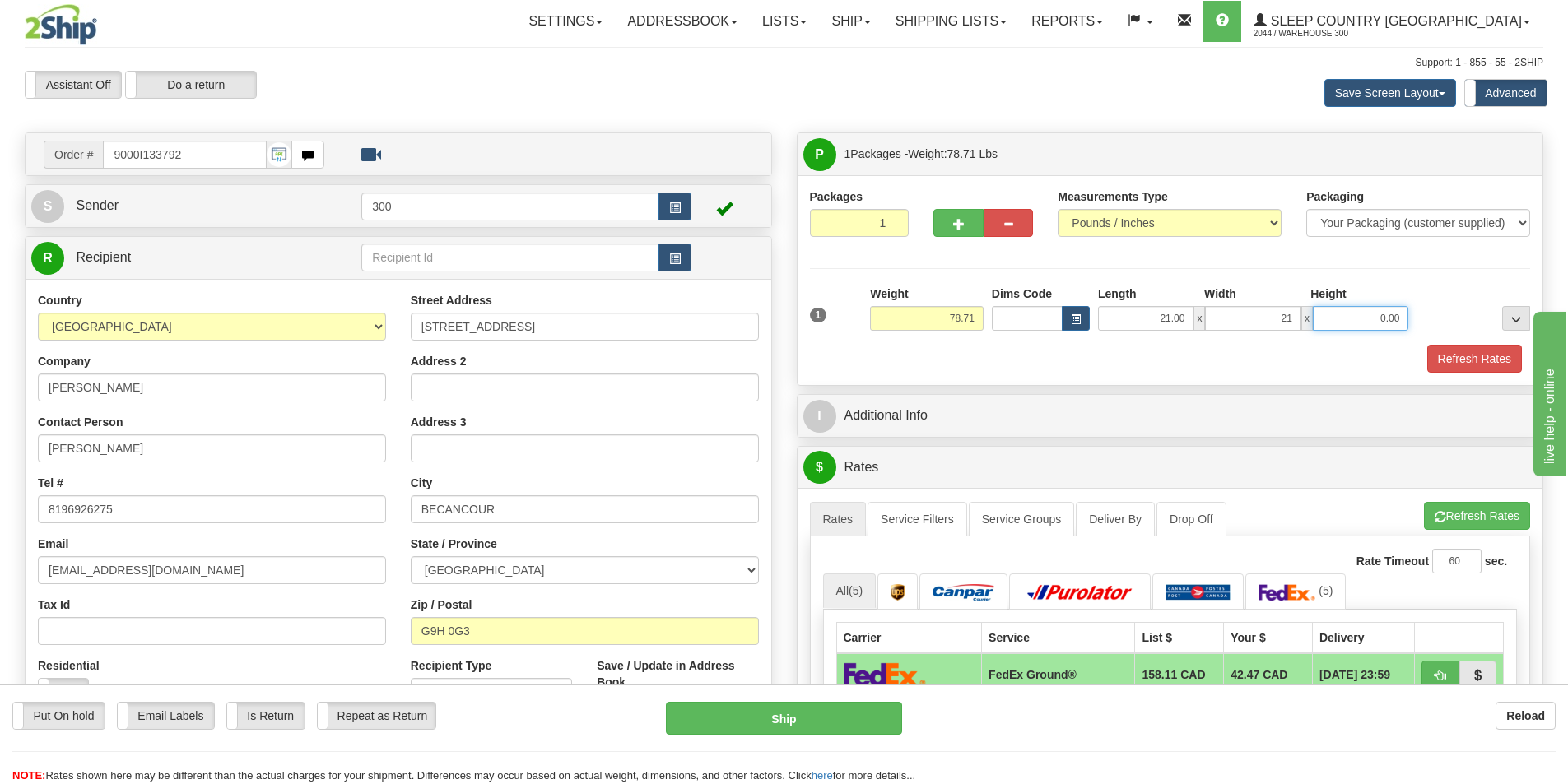
type input "21.00"
type input "42.00"
click at [912, 514] on link "Service Filters" at bounding box center [917, 519] width 100 height 34
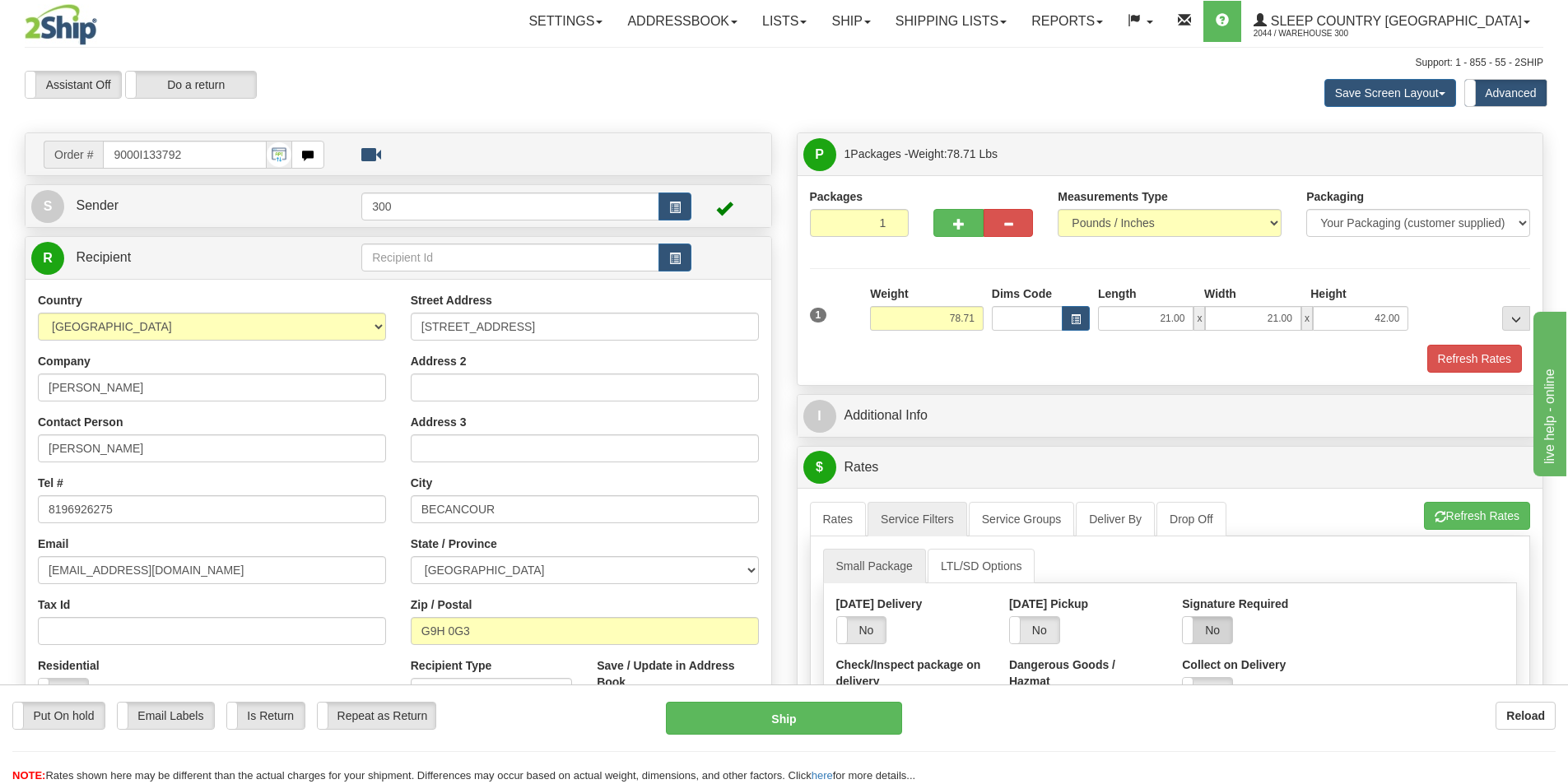
click at [1212, 635] on label "No" at bounding box center [1207, 631] width 49 height 27
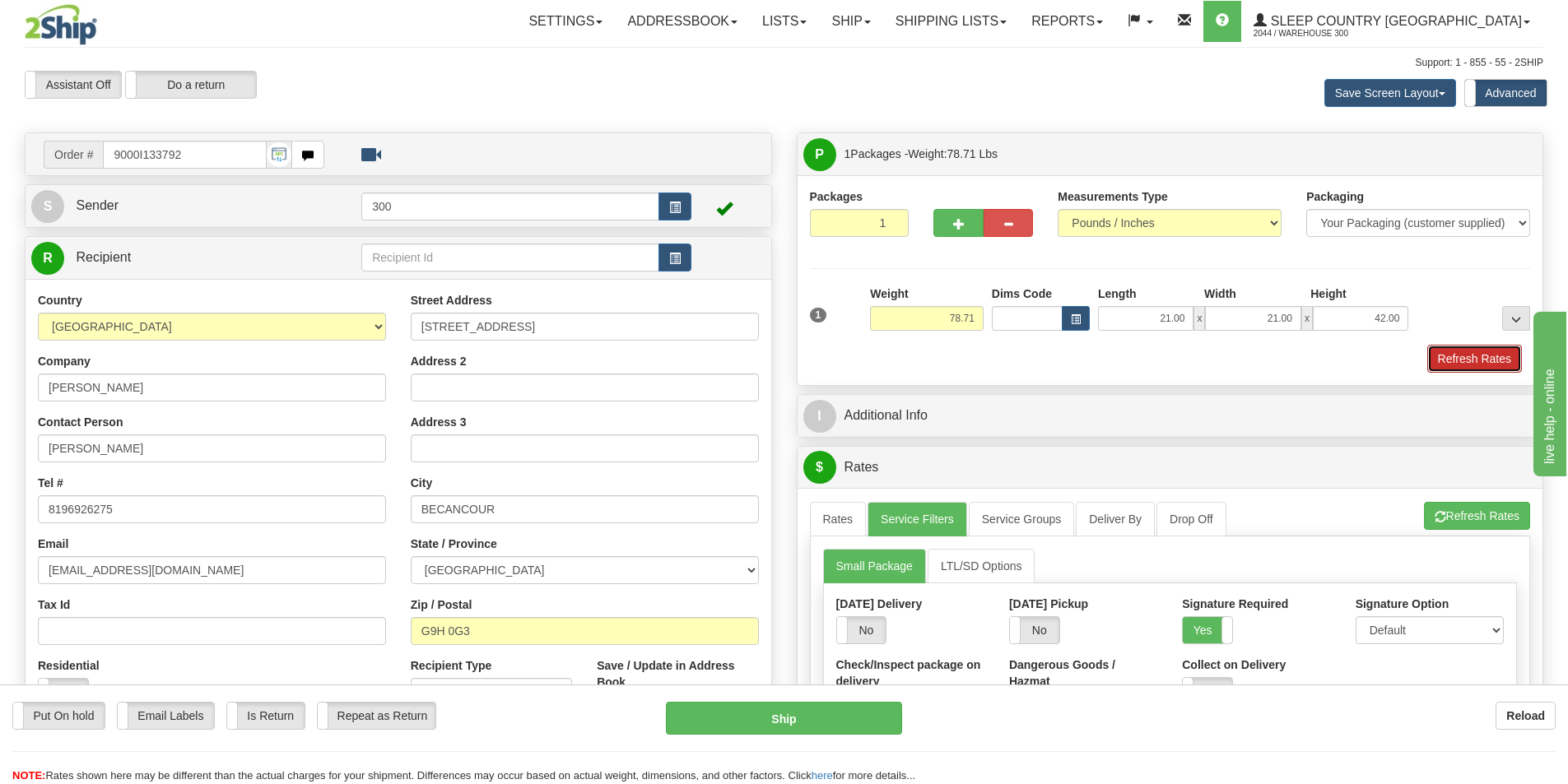
click at [1482, 367] on button "Refresh Rates" at bounding box center [1474, 358] width 94 height 28
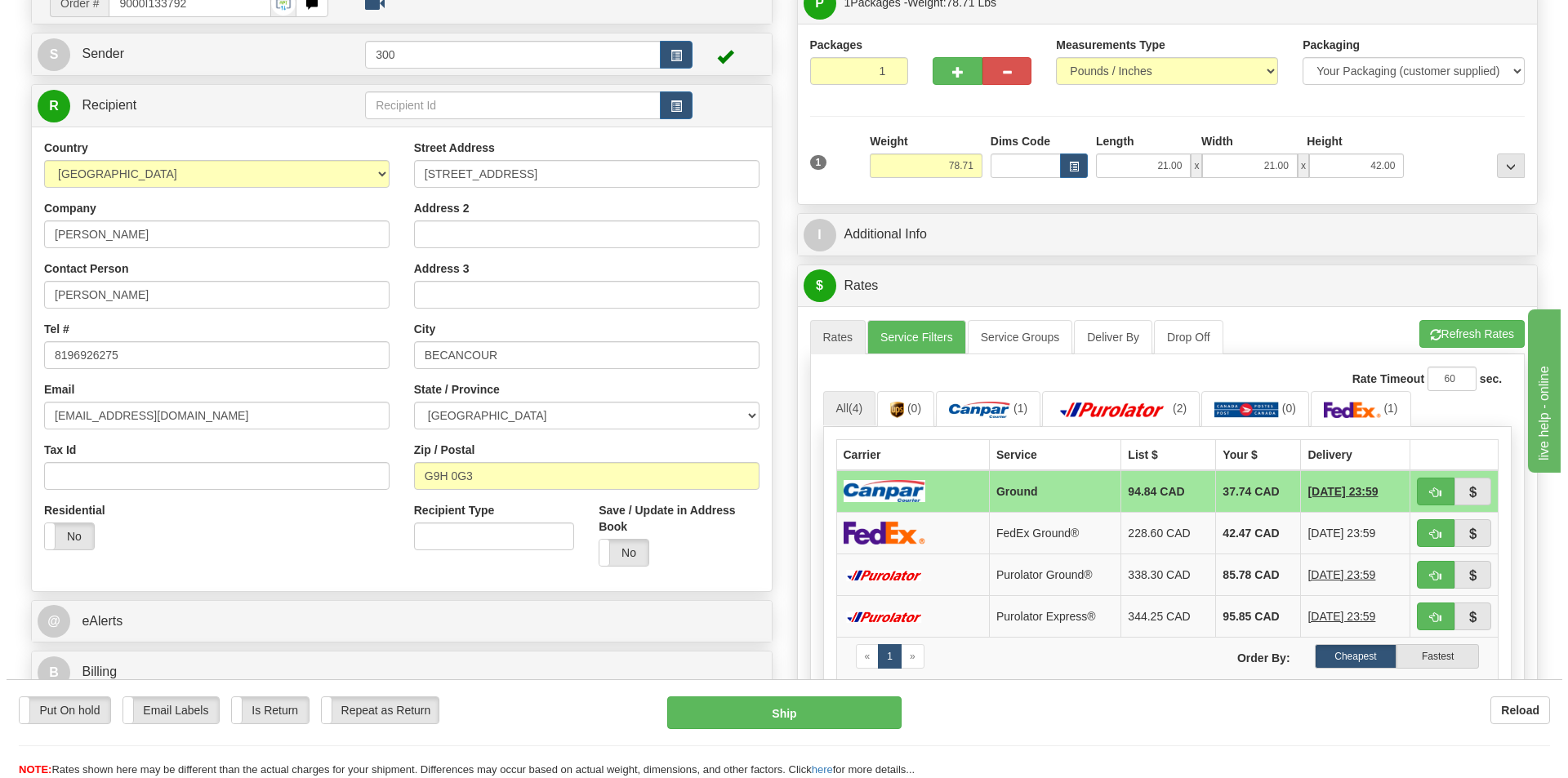
scroll to position [163, 0]
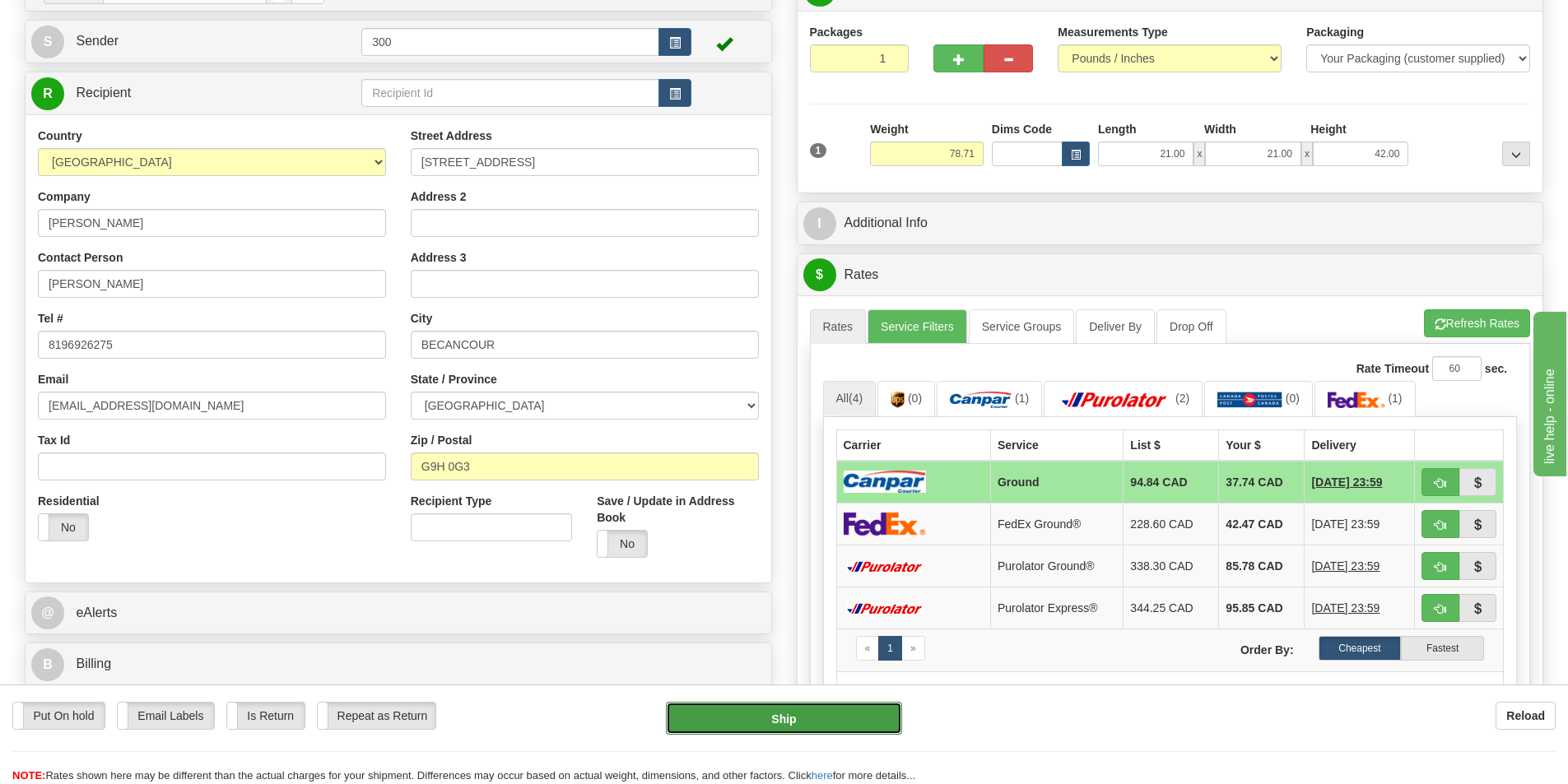
click at [832, 719] on button "Ship" at bounding box center [784, 718] width 236 height 33
type input "1"
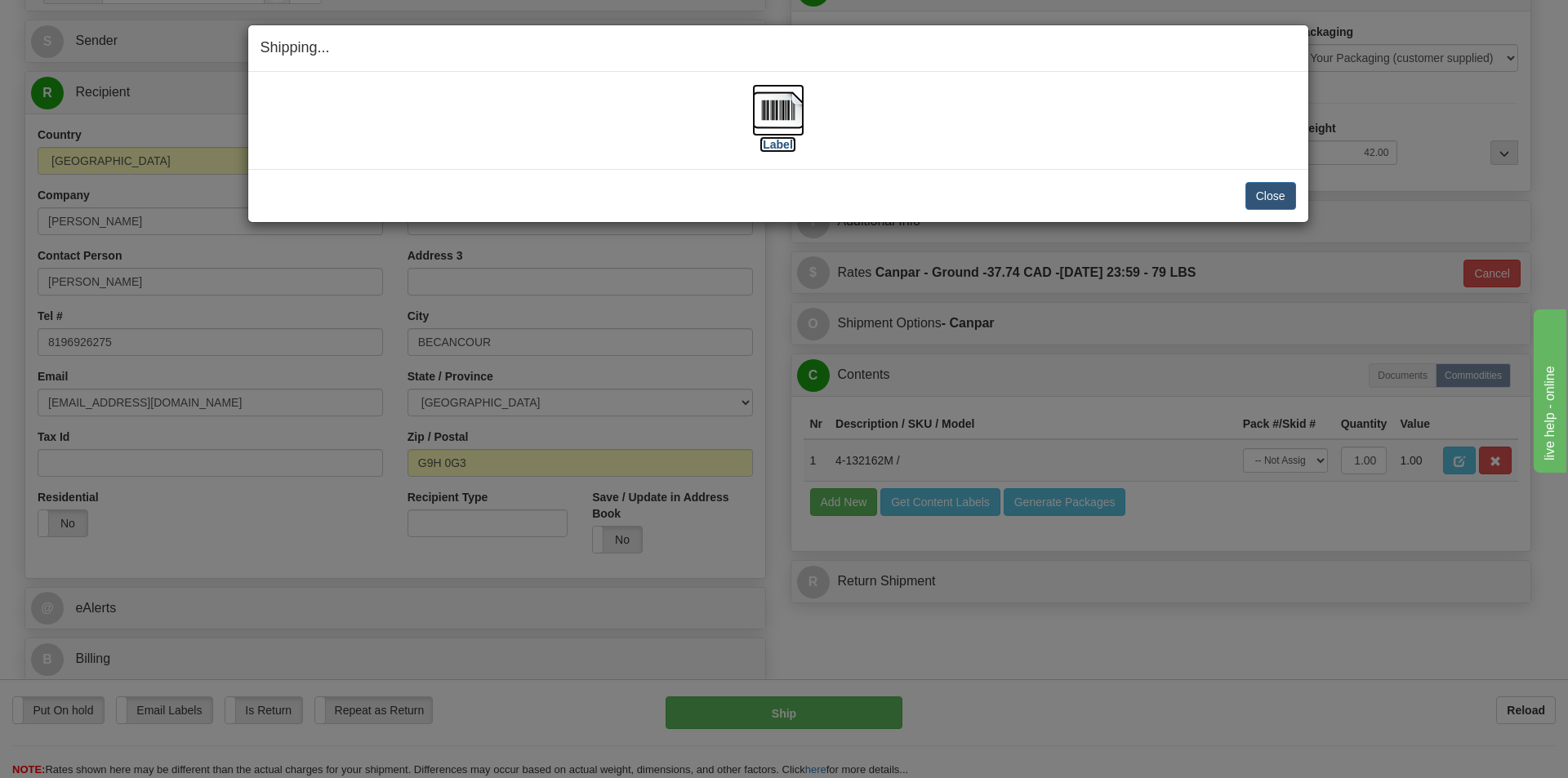
click at [767, 108] on img at bounding box center [778, 110] width 52 height 52
click at [1279, 195] on button "Close" at bounding box center [1271, 195] width 51 height 27
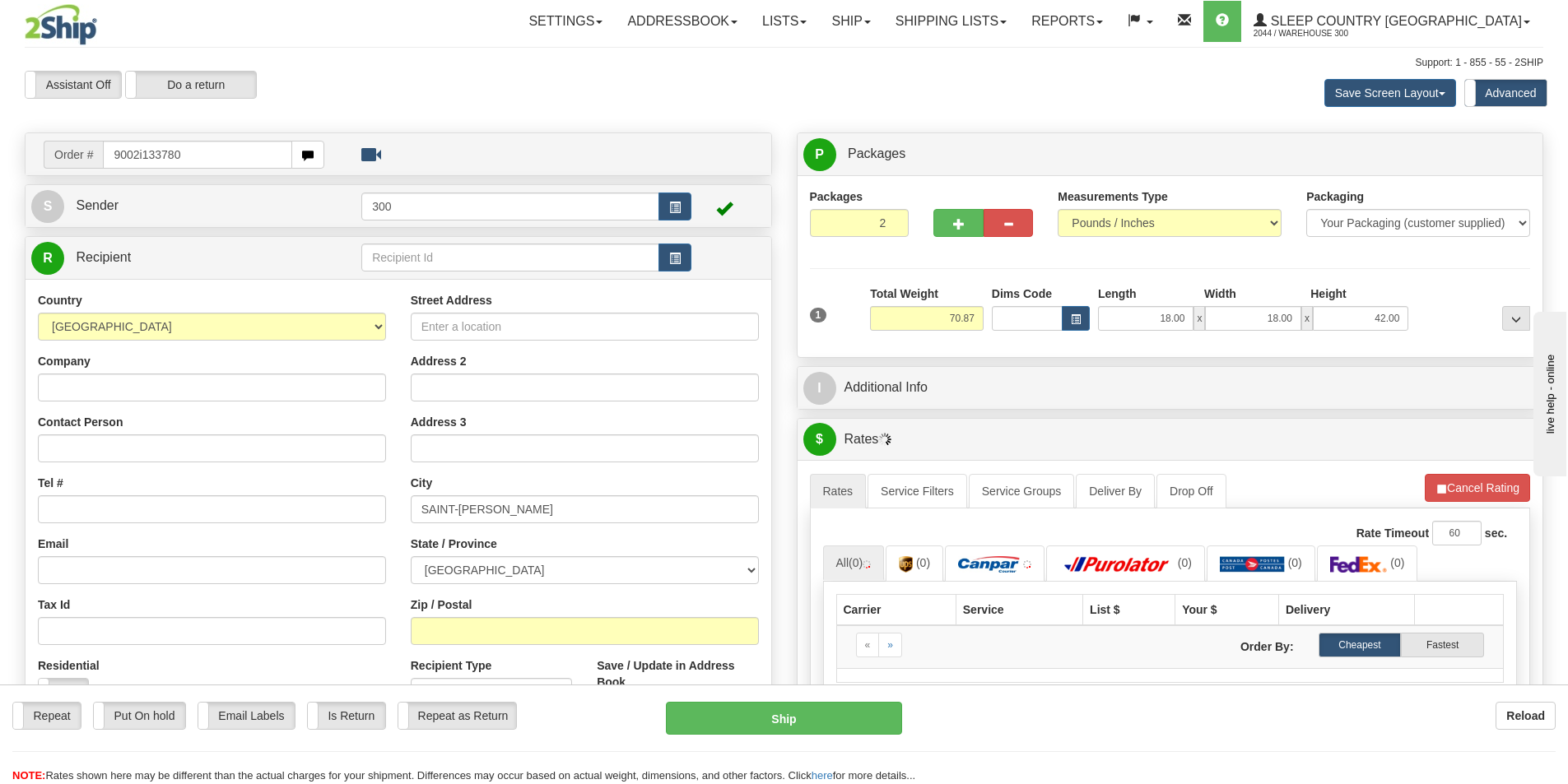
type input "9002i133780"
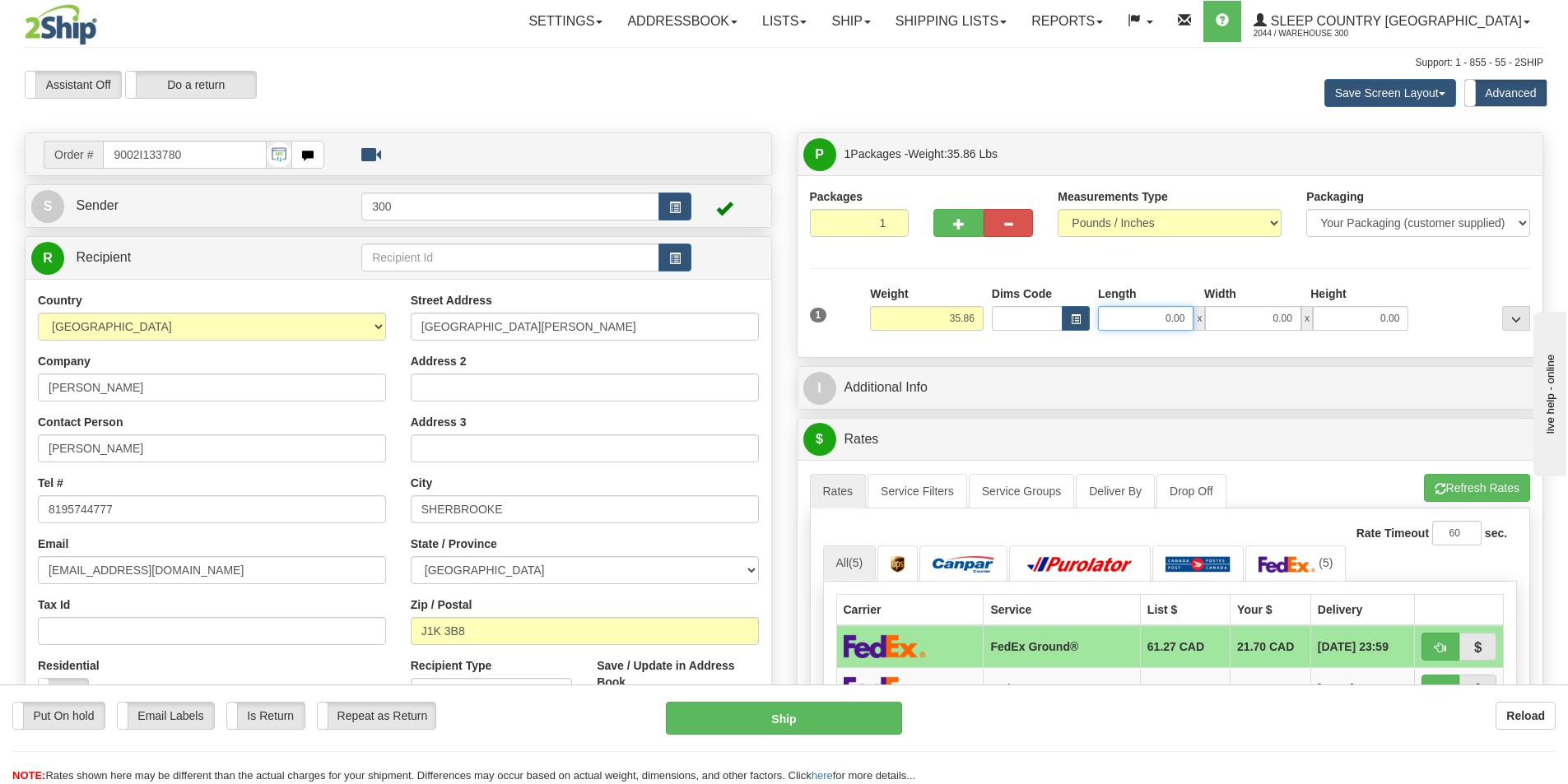
click at [1140, 309] on input "0.00" at bounding box center [1146, 319] width 95 height 25
type input "15.00"
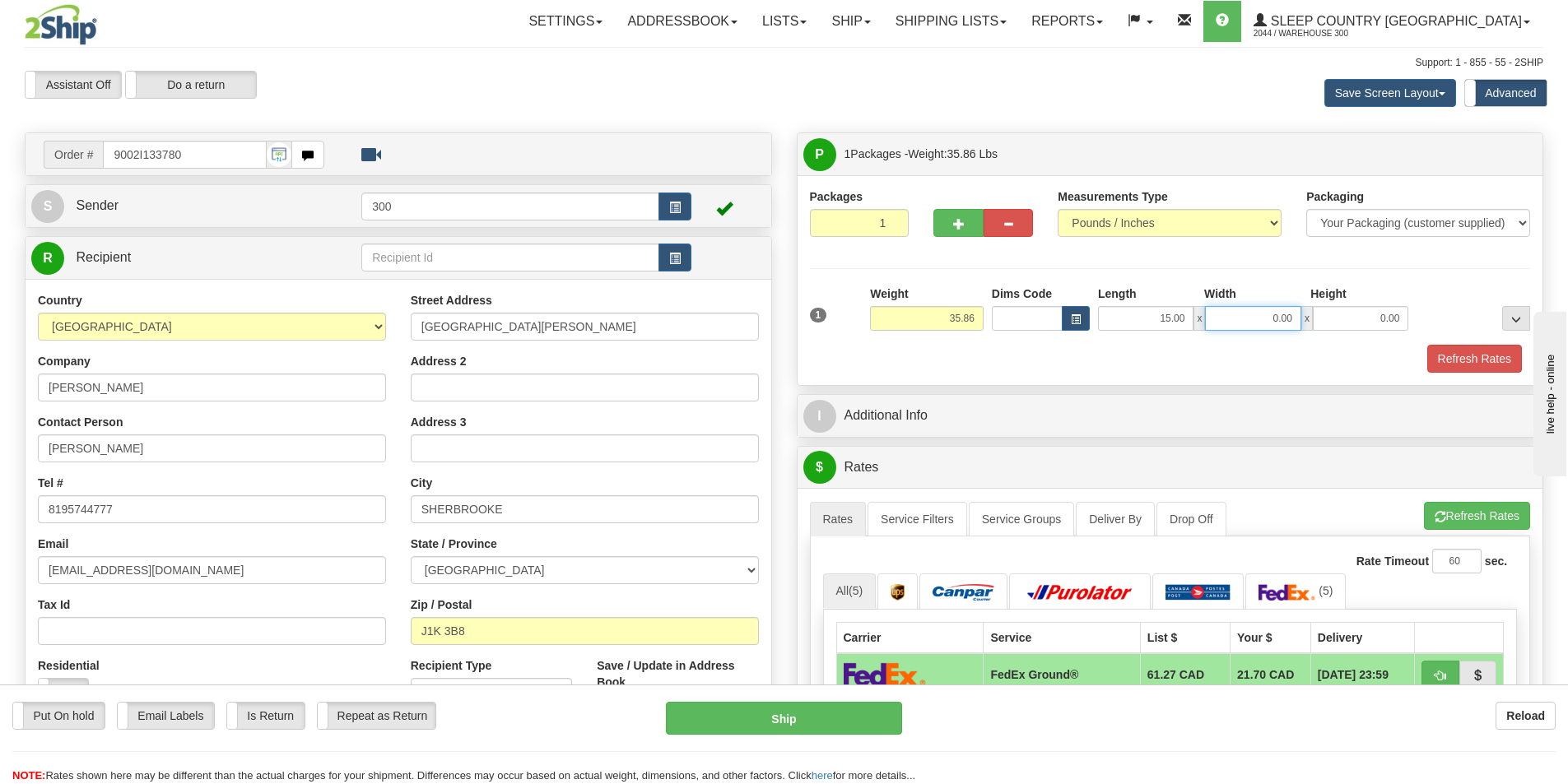
type input "5"
type input "15.00"
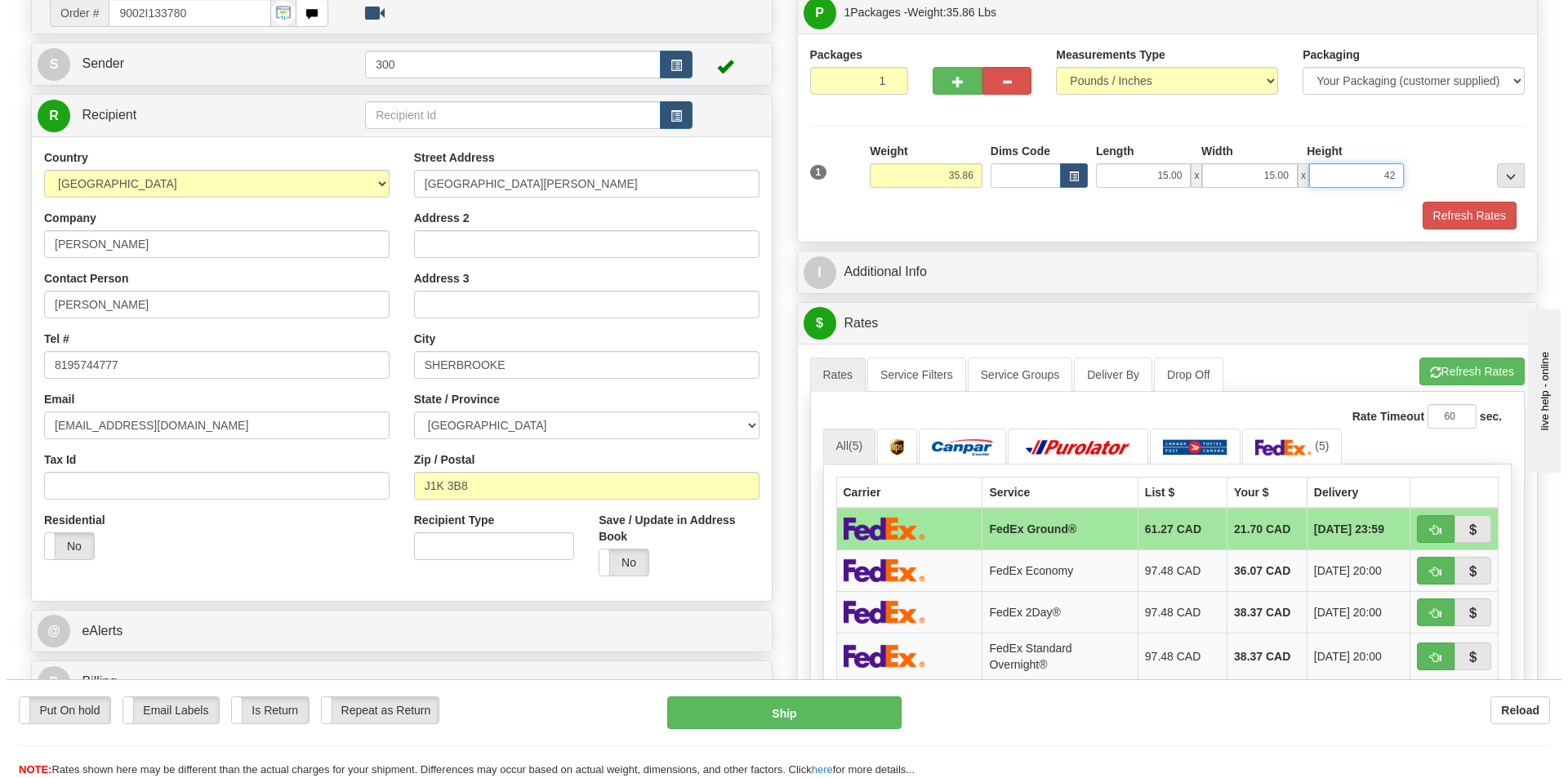
scroll to position [163, 0]
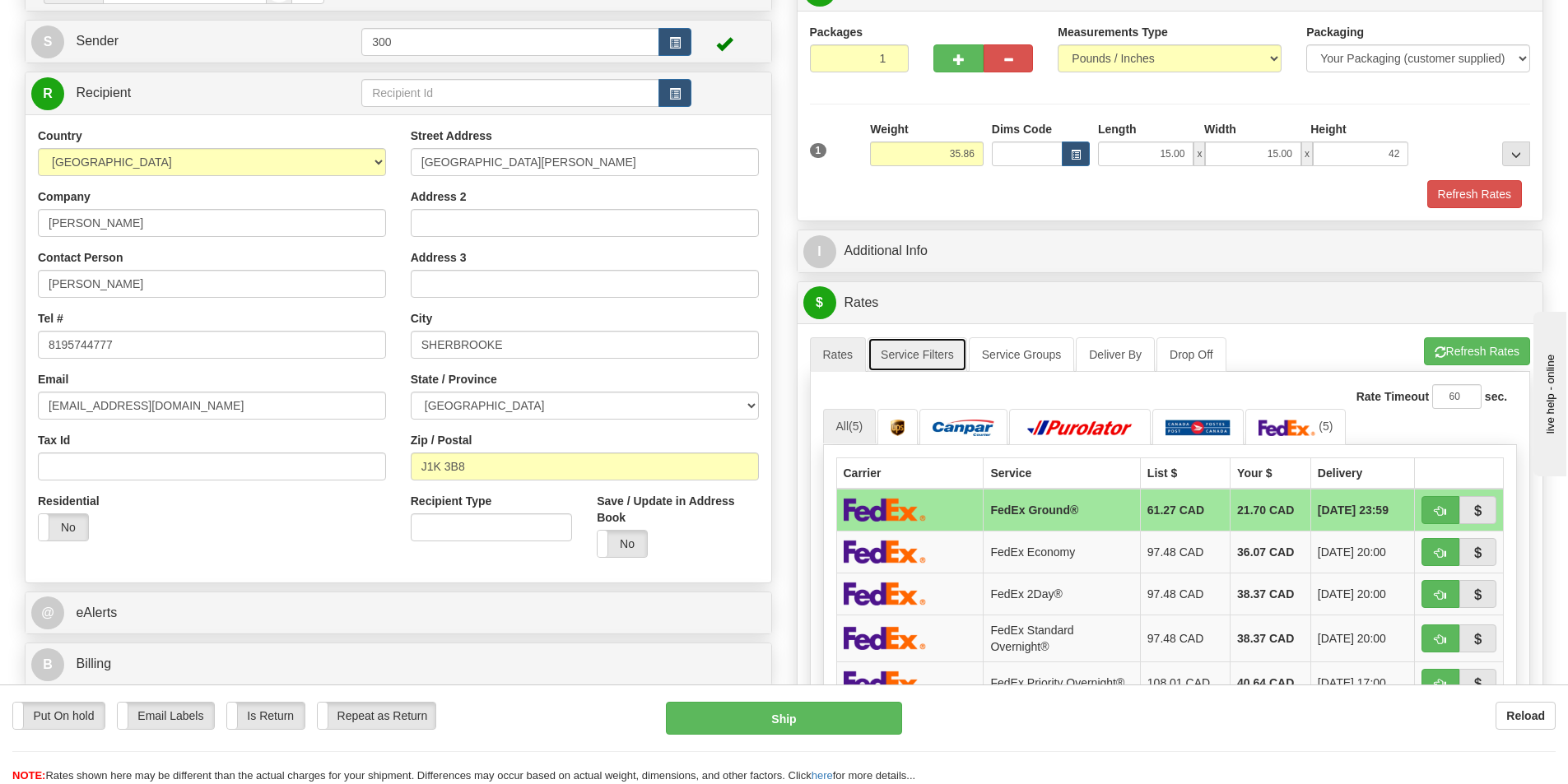
type input "42.00"
click at [893, 349] on link "Service Filters" at bounding box center [917, 355] width 100 height 34
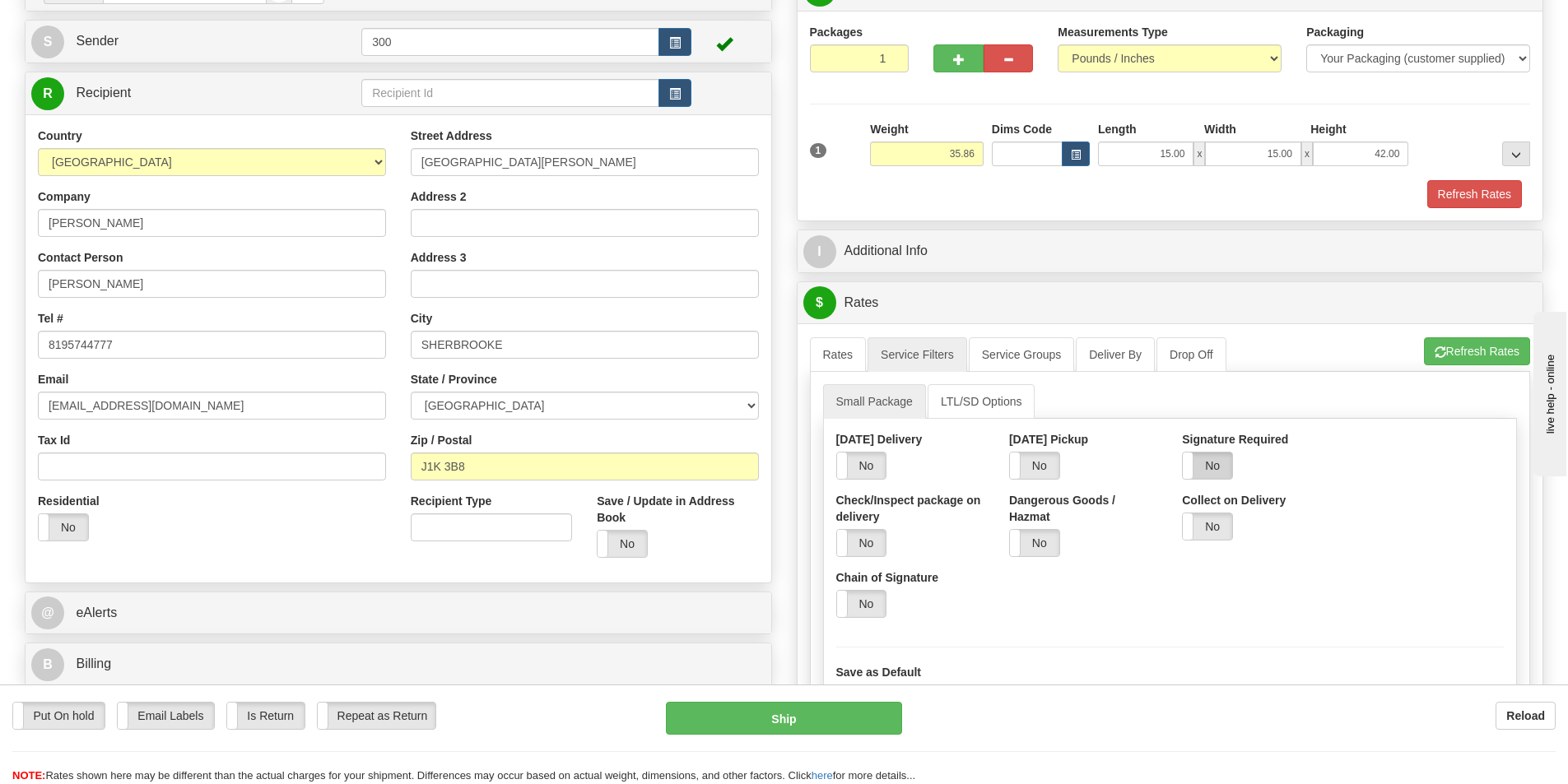
click at [1208, 470] on label "No" at bounding box center [1207, 466] width 49 height 27
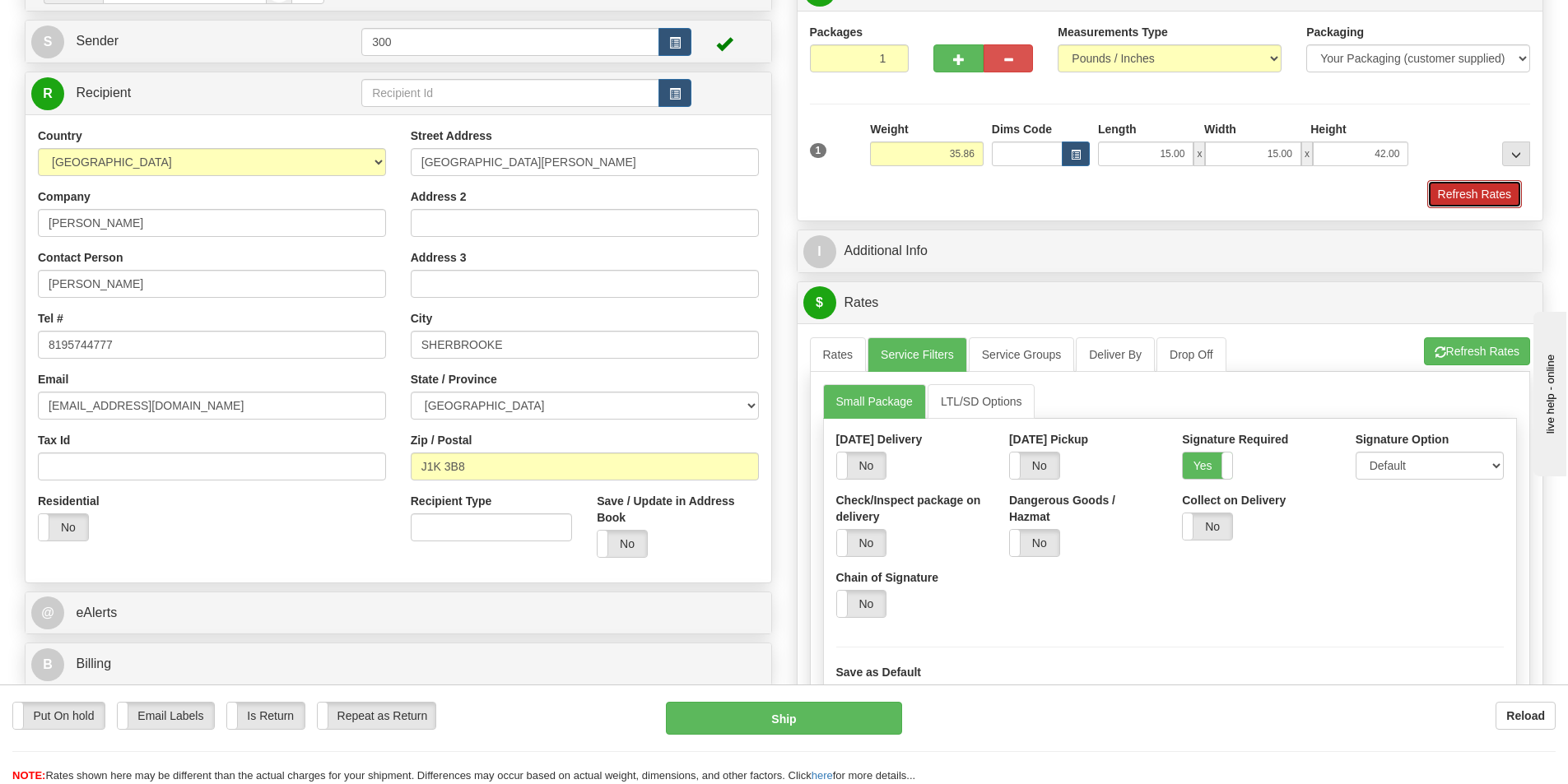
click at [1450, 192] on button "Refresh Rates" at bounding box center [1474, 193] width 94 height 28
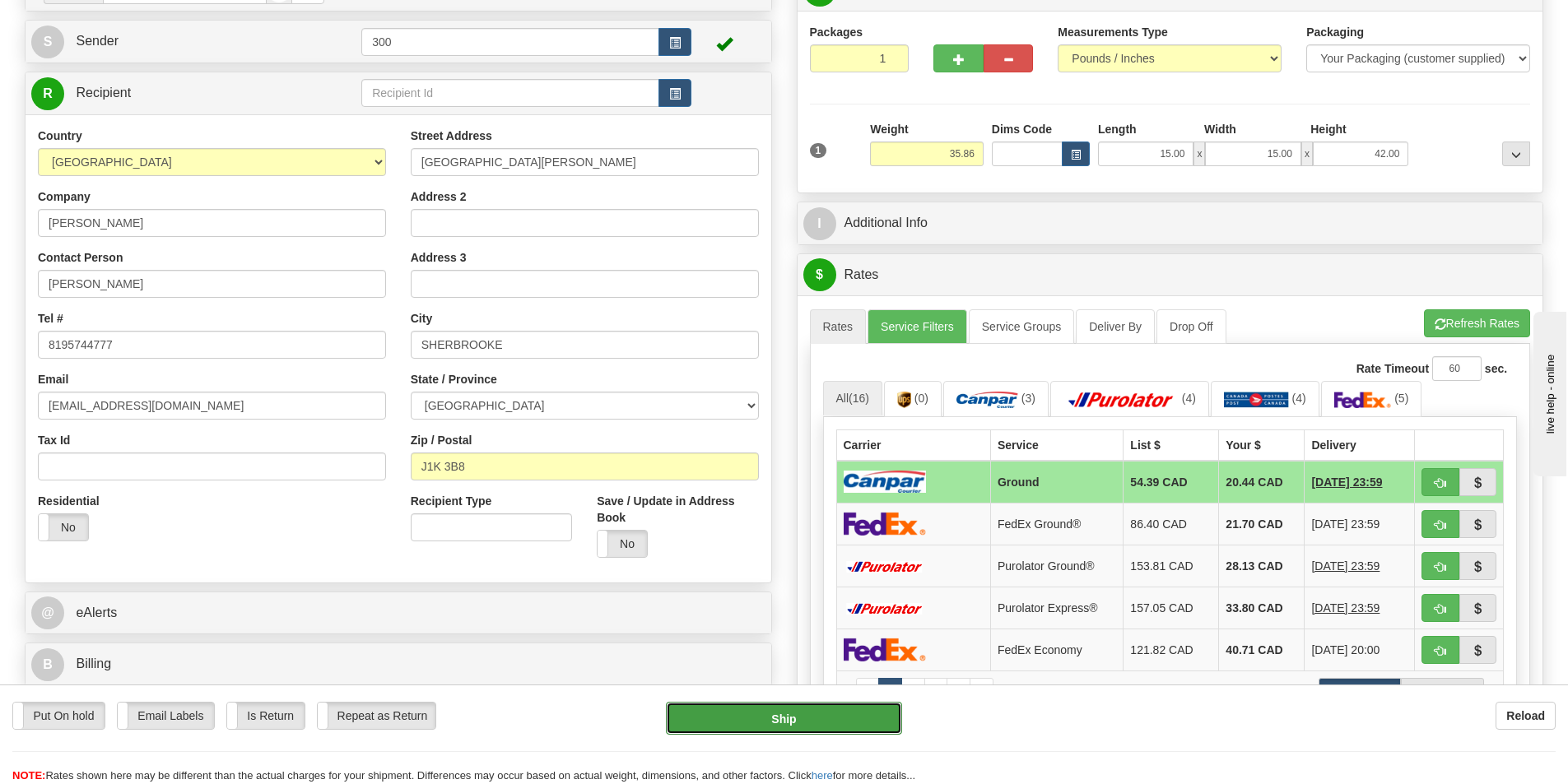
click at [859, 733] on button "Ship" at bounding box center [784, 718] width 236 height 33
type input "1"
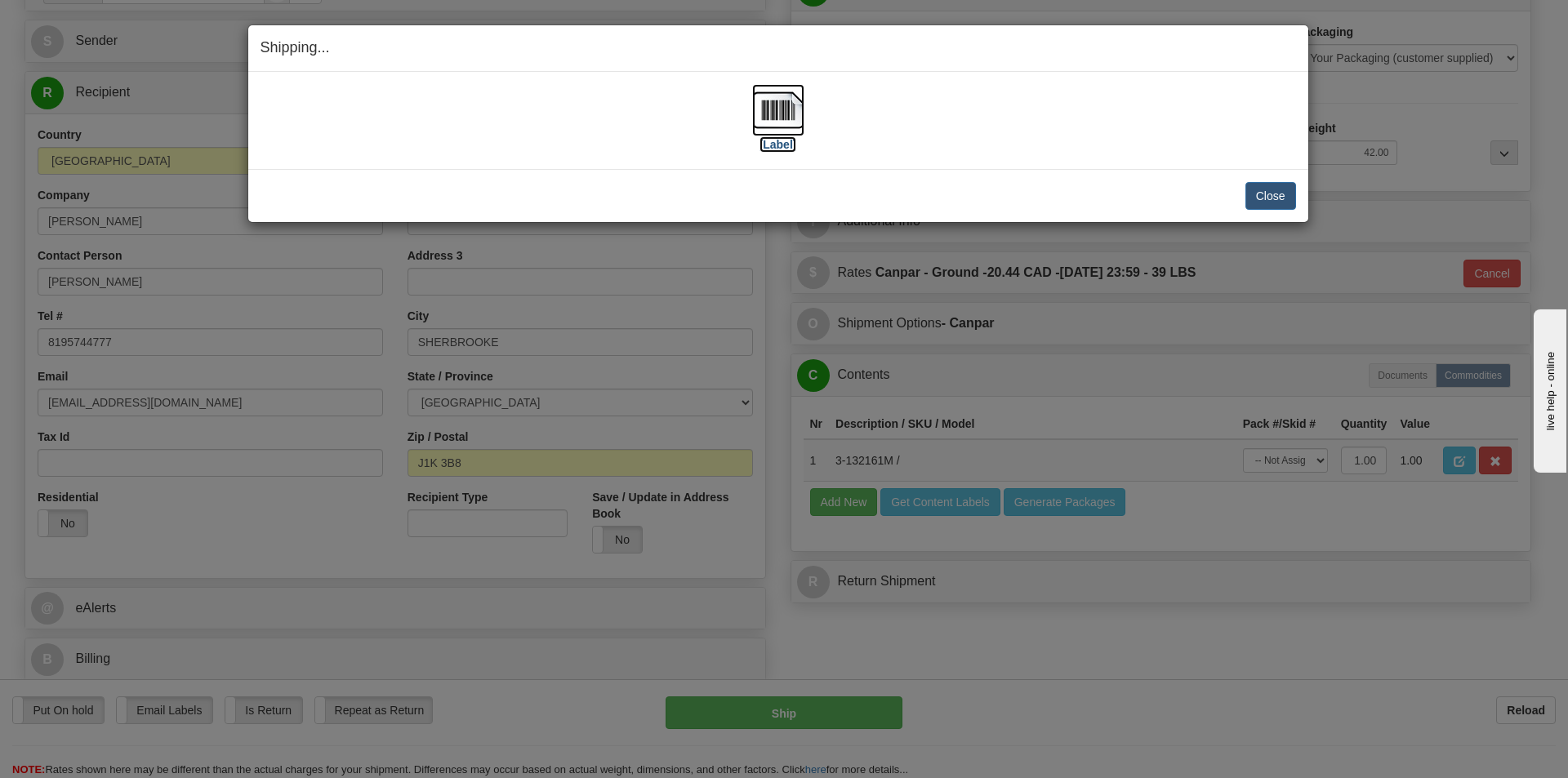
click at [771, 116] on img at bounding box center [778, 110] width 52 height 52
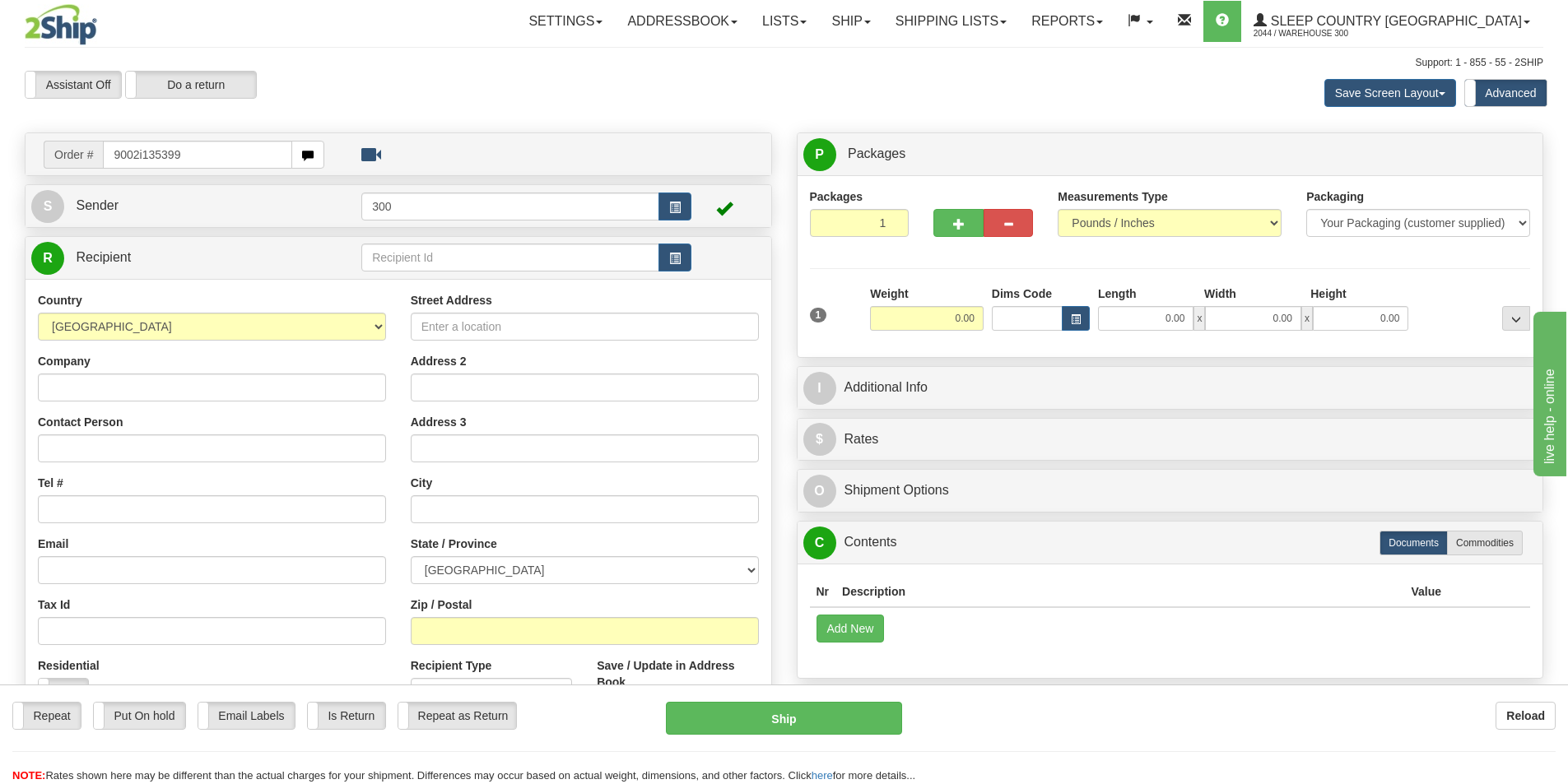
type input "9002i135399"
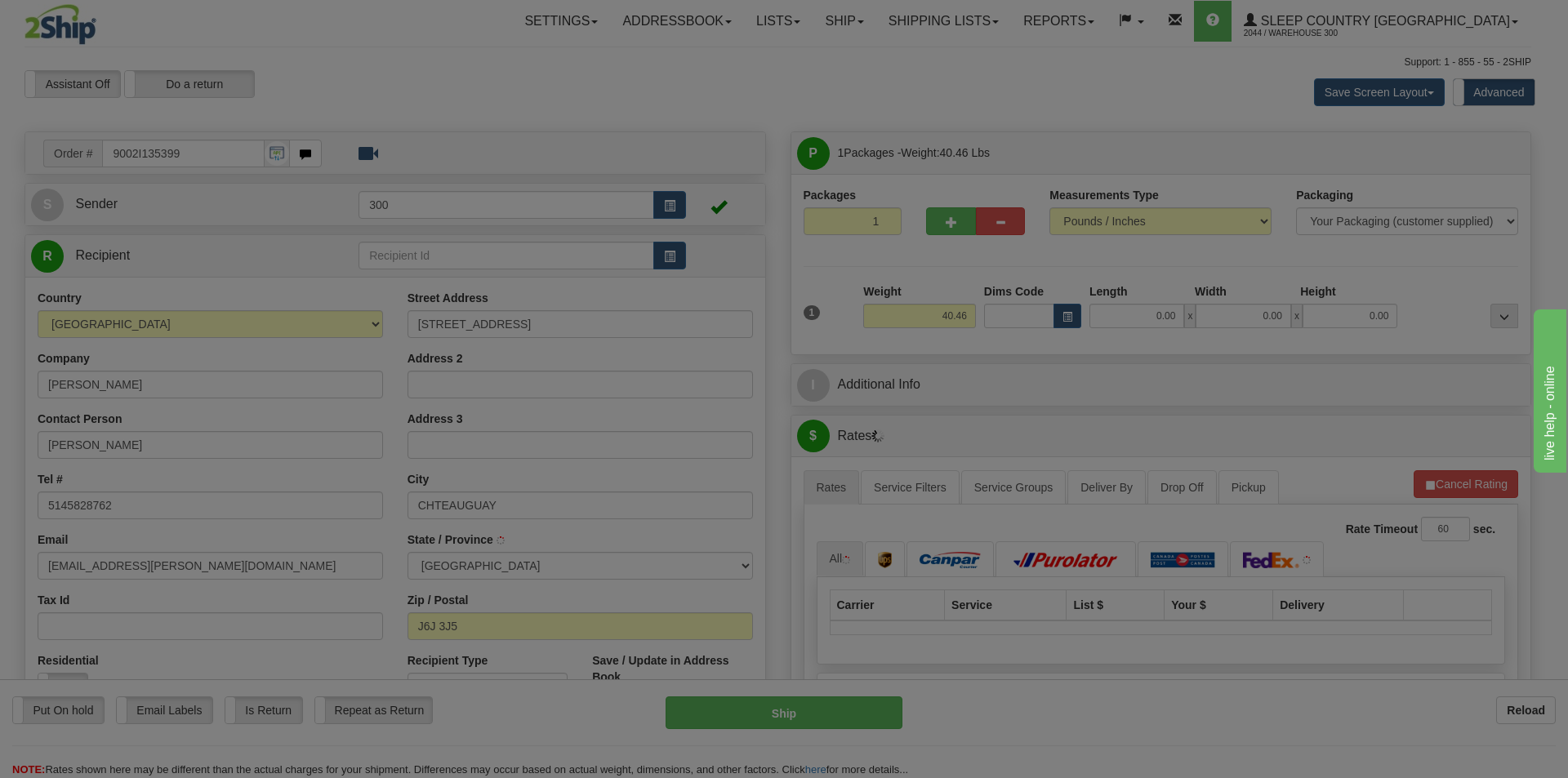
type input "CHATEAUGUAY"
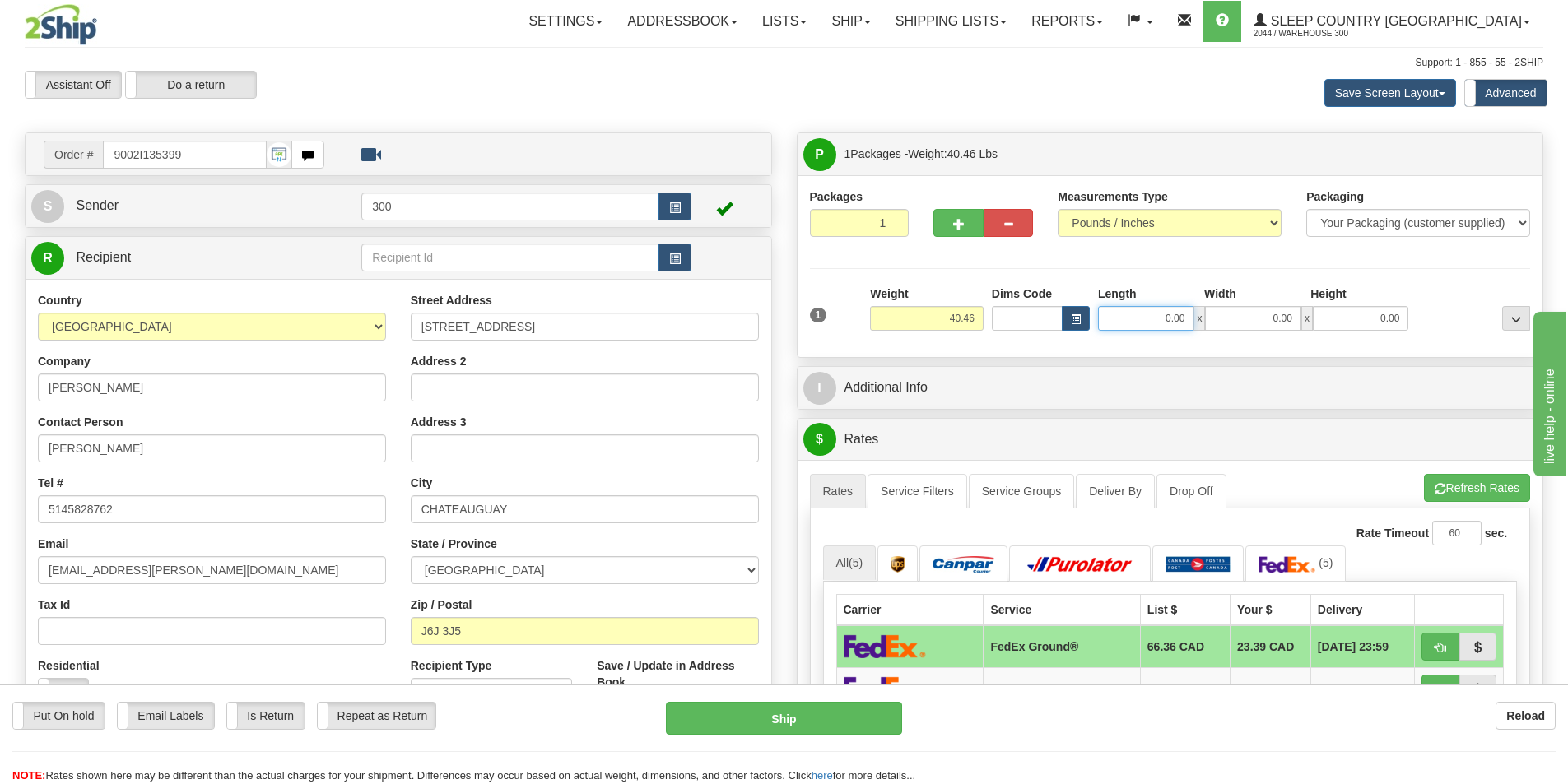
click at [1141, 317] on input "0.00" at bounding box center [1146, 319] width 95 height 25
type input "16.00"
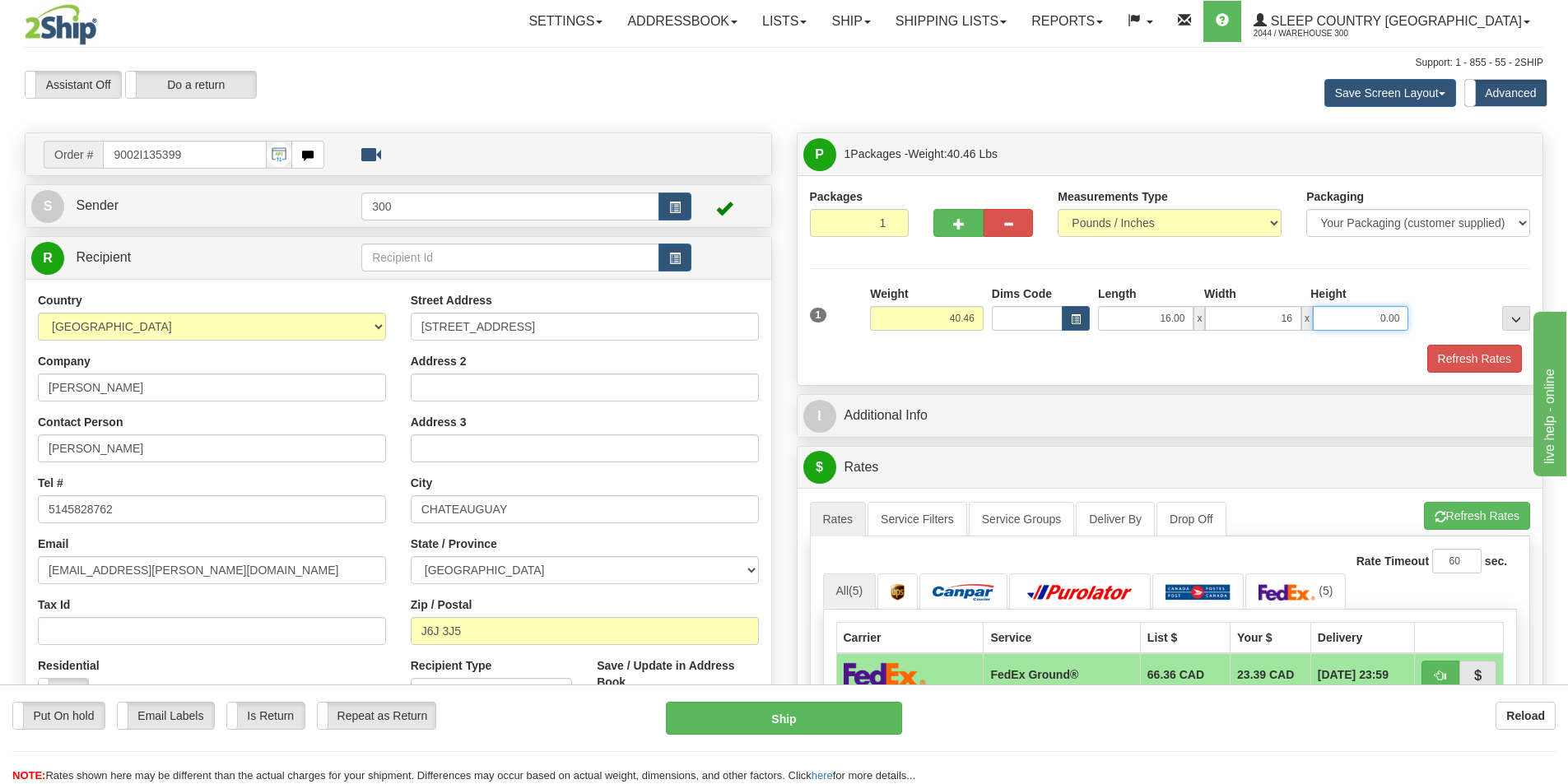
type input "16.00"
type input "40.00"
click at [908, 516] on link "Service Filters" at bounding box center [917, 519] width 100 height 34
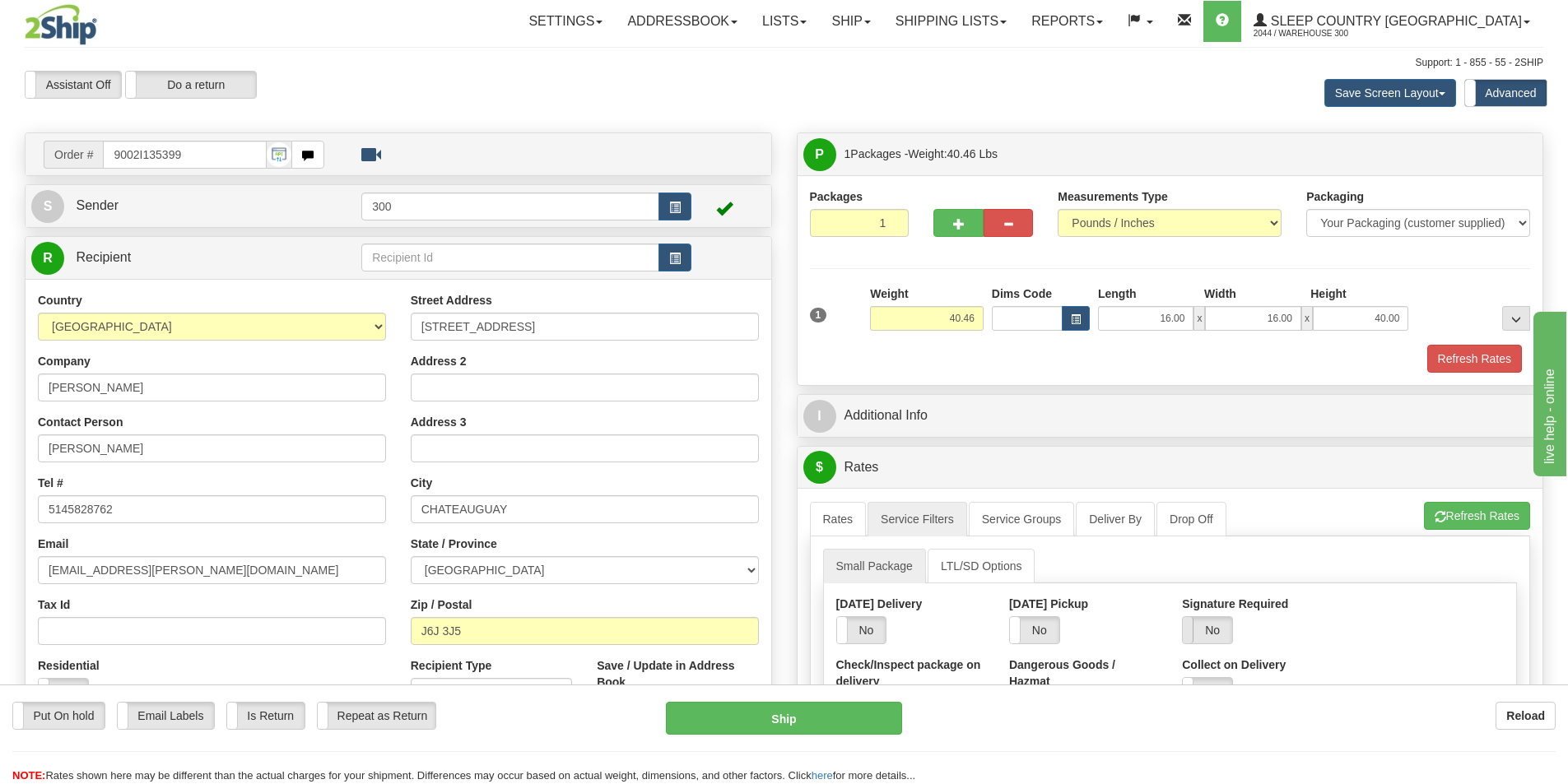
click at [1193, 629] on span at bounding box center [1183, 631] width 21 height 27
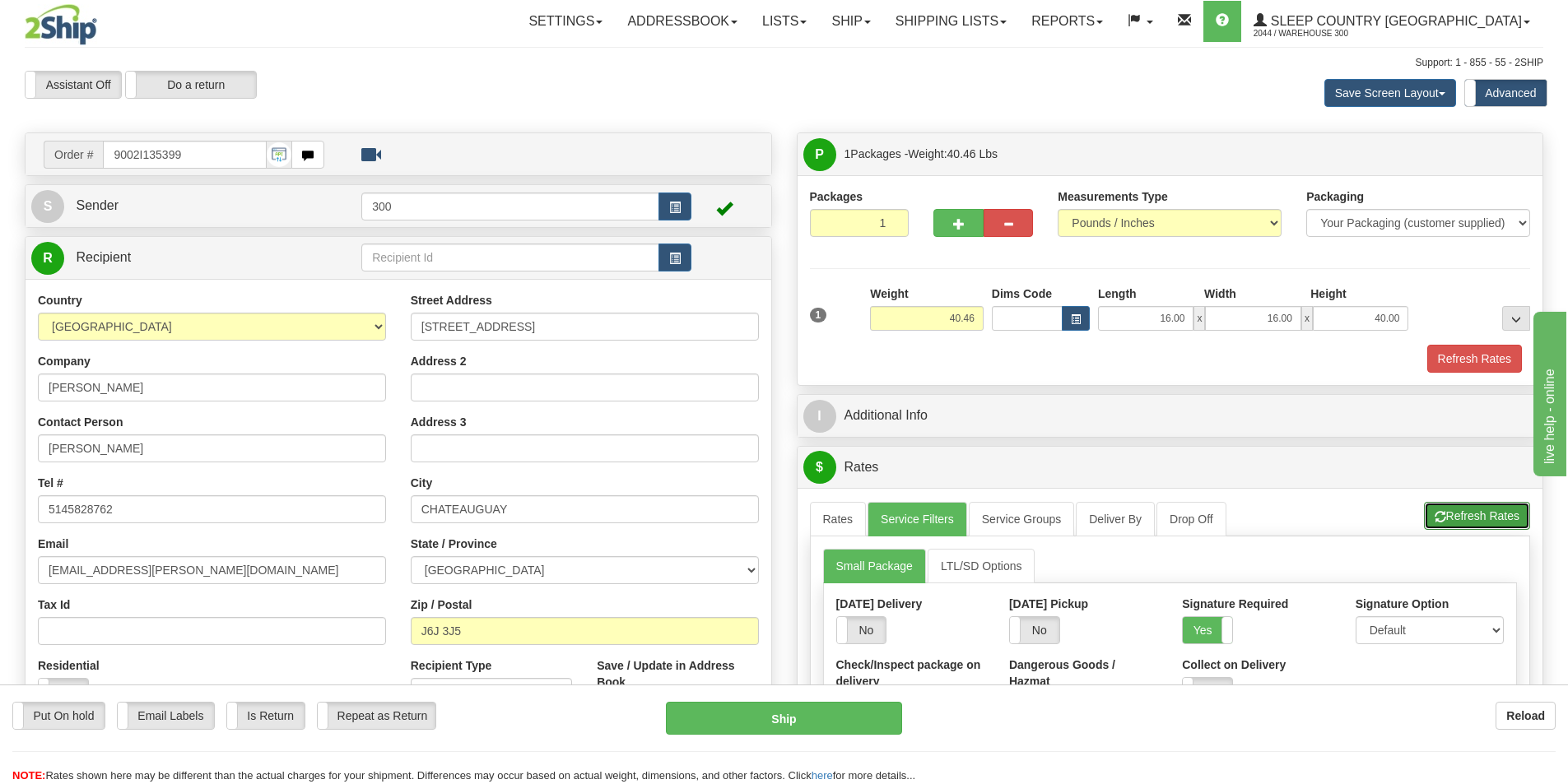
click at [1476, 521] on button "Refresh Rates" at bounding box center [1477, 516] width 107 height 28
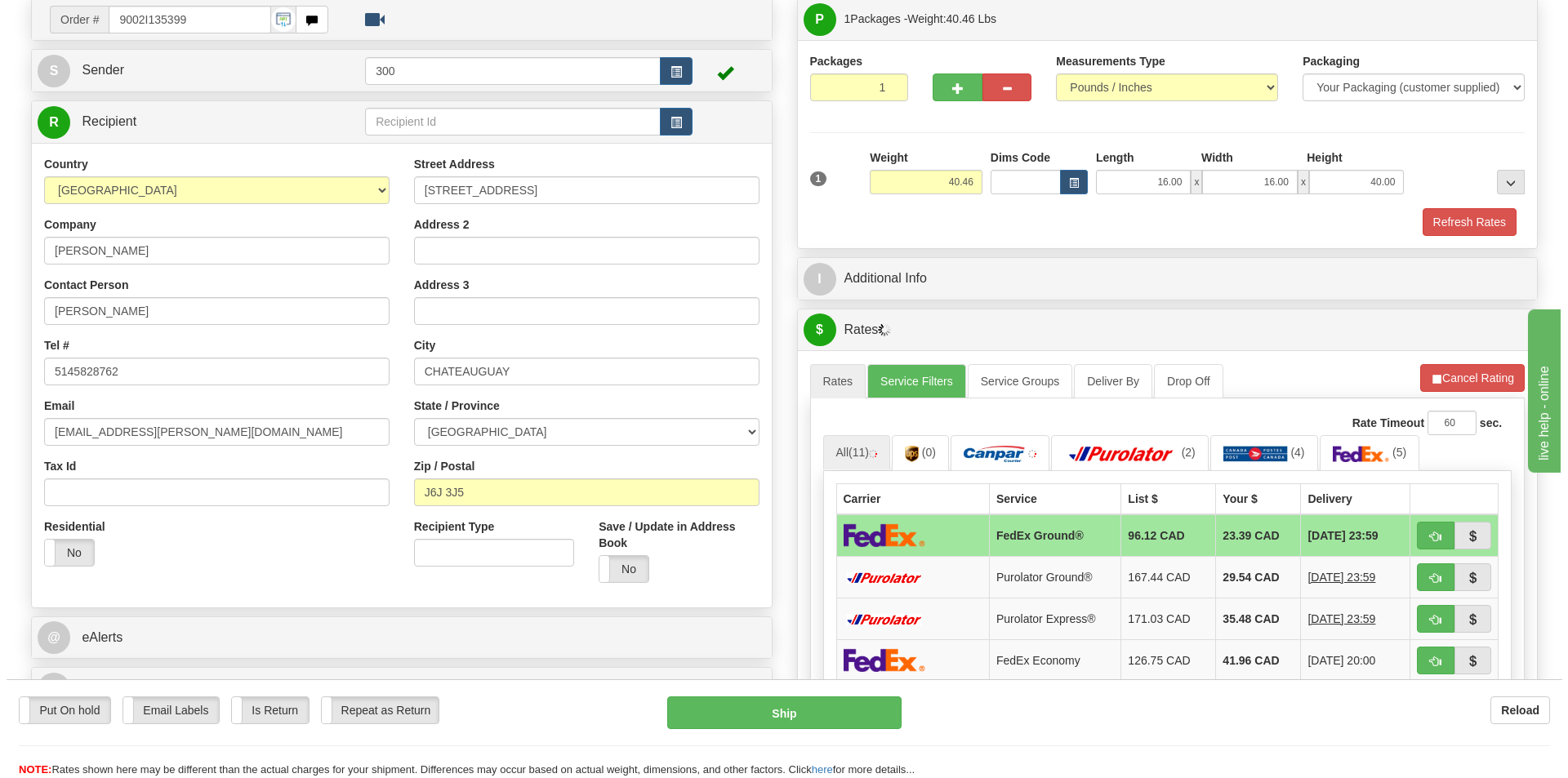
scroll to position [163, 0]
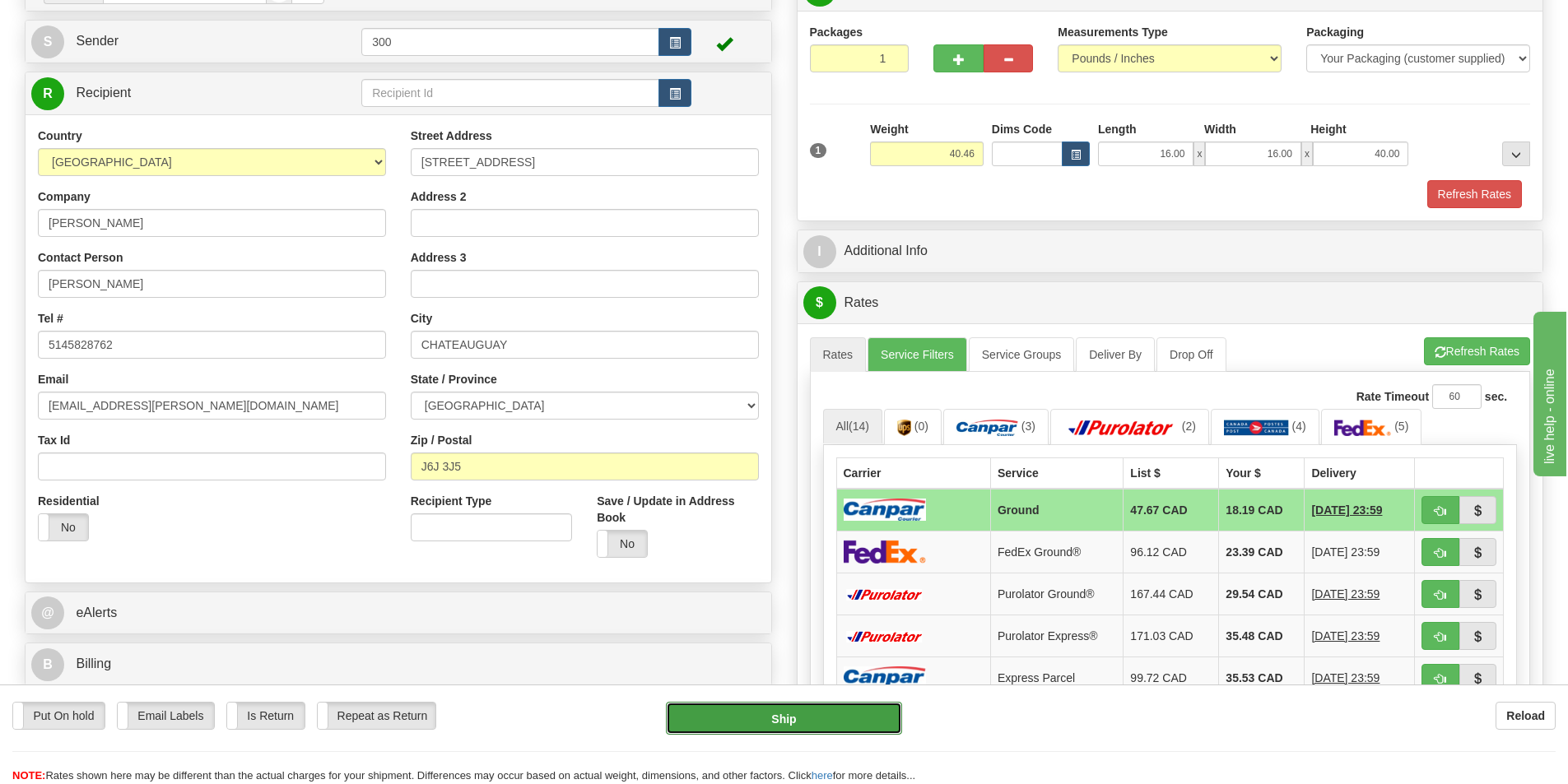
click at [731, 713] on button "Ship" at bounding box center [784, 718] width 236 height 33
type input "1"
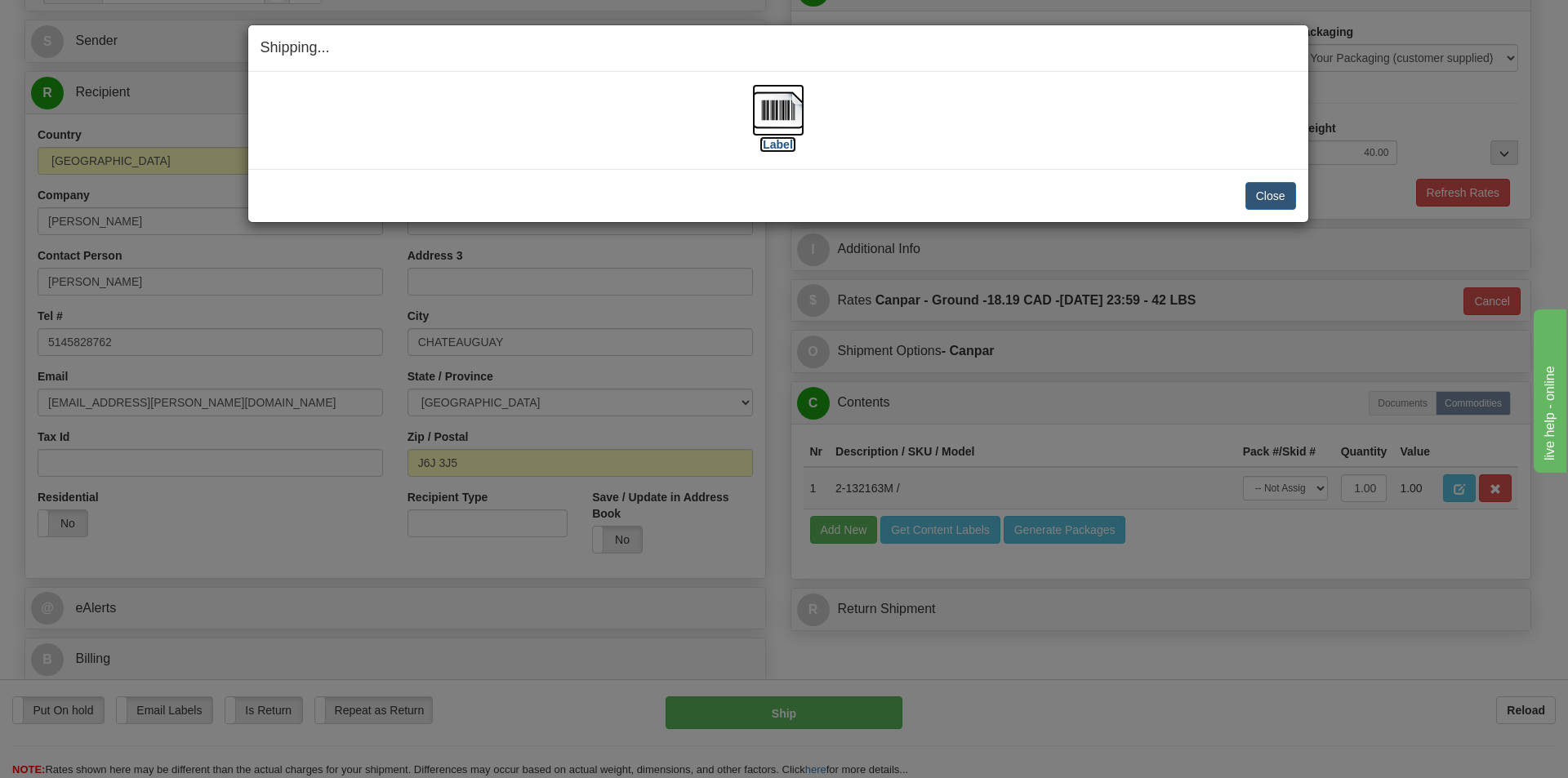
click at [795, 132] on img at bounding box center [778, 110] width 52 height 52
click at [1284, 200] on button "Close" at bounding box center [1271, 195] width 51 height 27
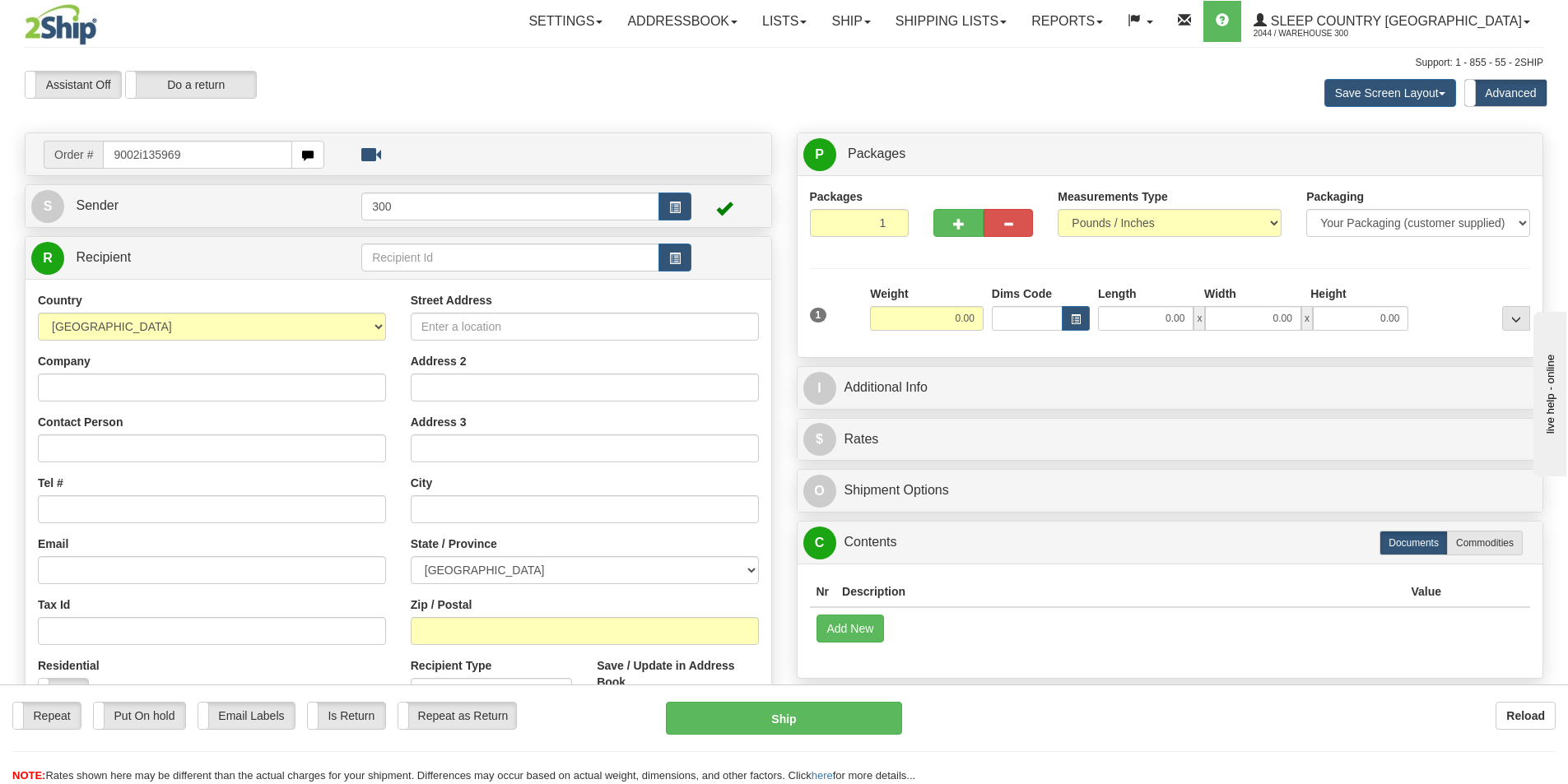
type input "9002i135969"
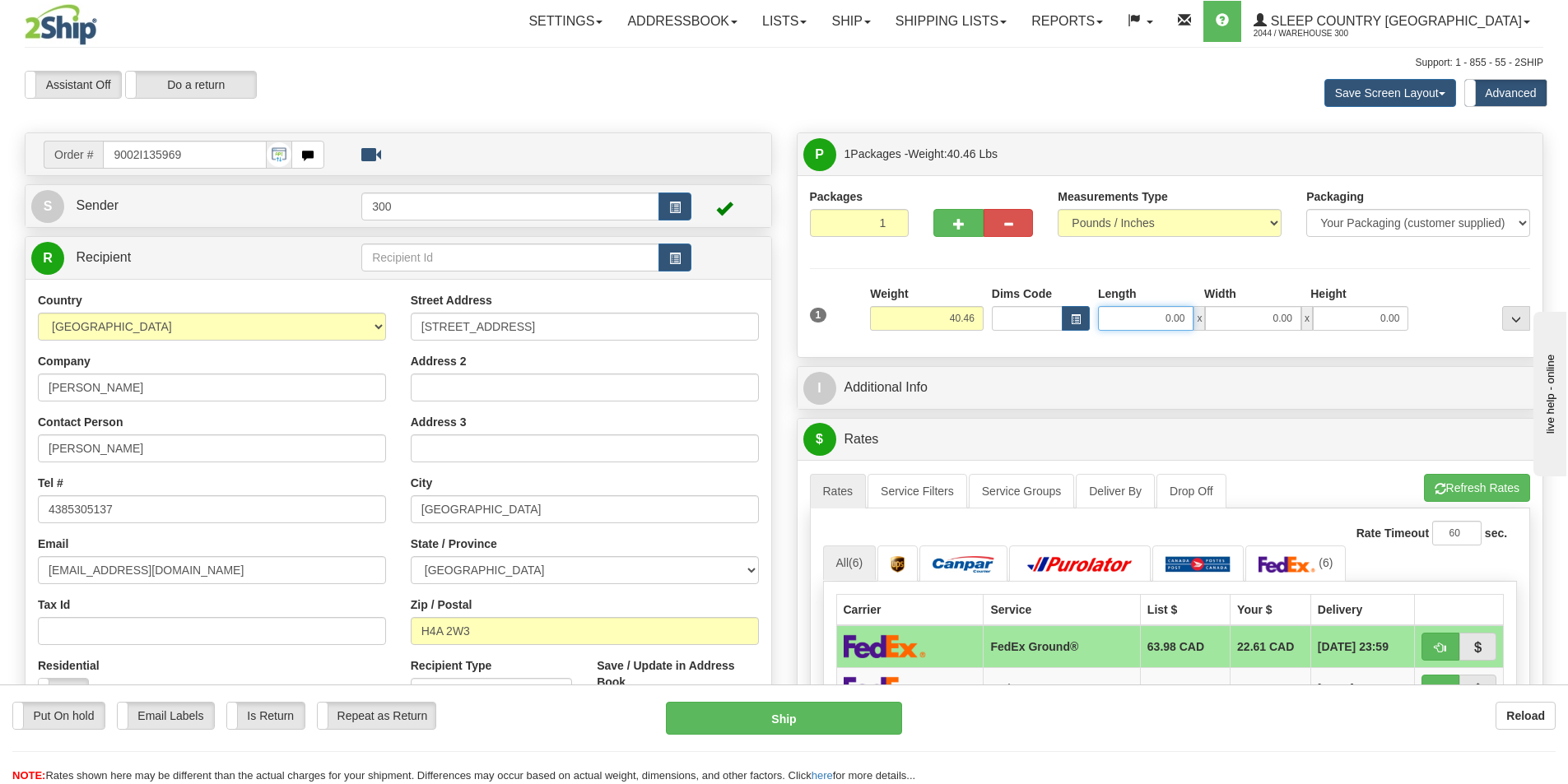
click at [1163, 316] on input "0.00" at bounding box center [1146, 319] width 95 height 25
type input "16.00"
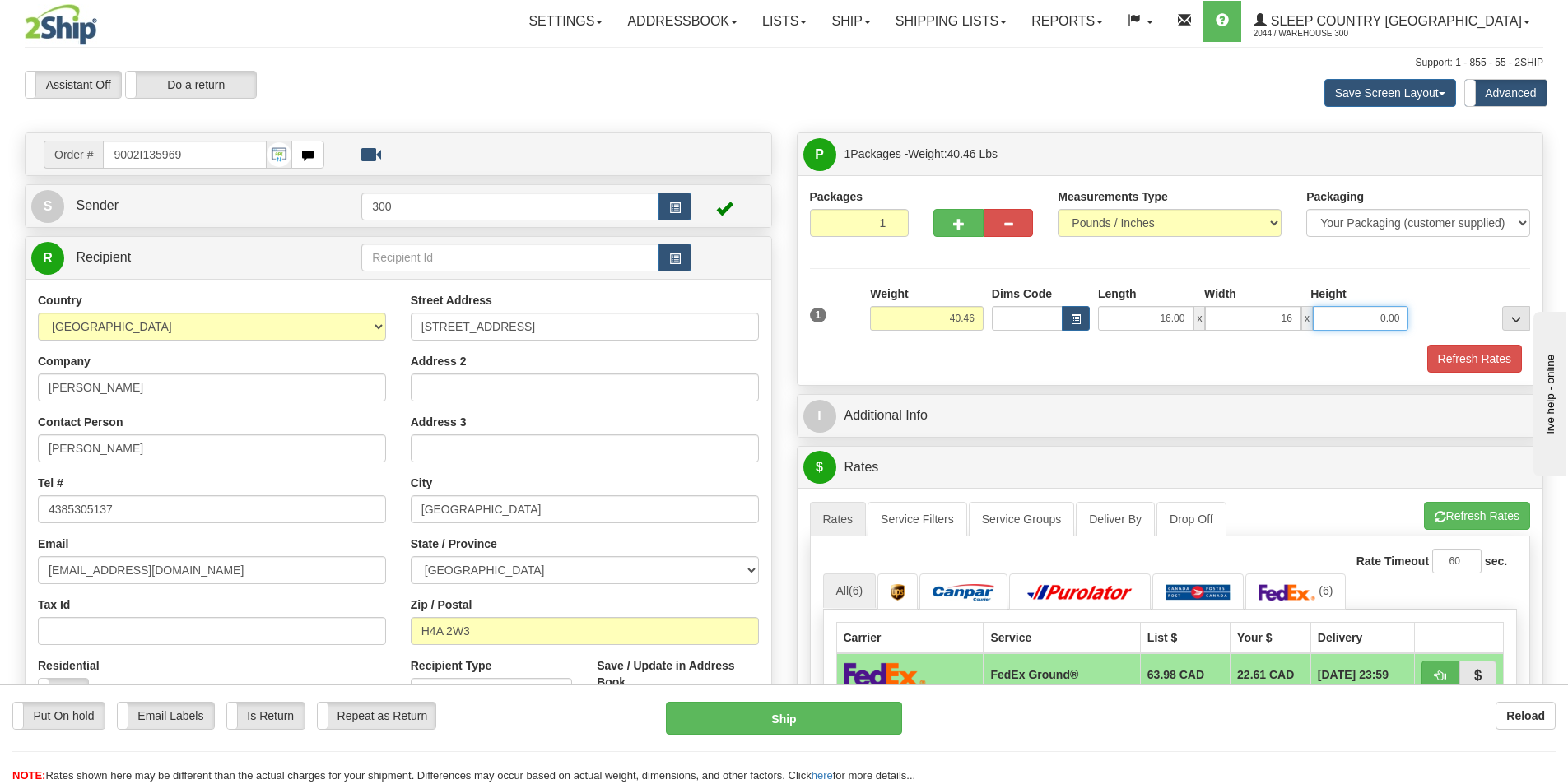
type input "16.00"
type input "40.00"
click at [940, 516] on link "Service Filters" at bounding box center [917, 519] width 100 height 34
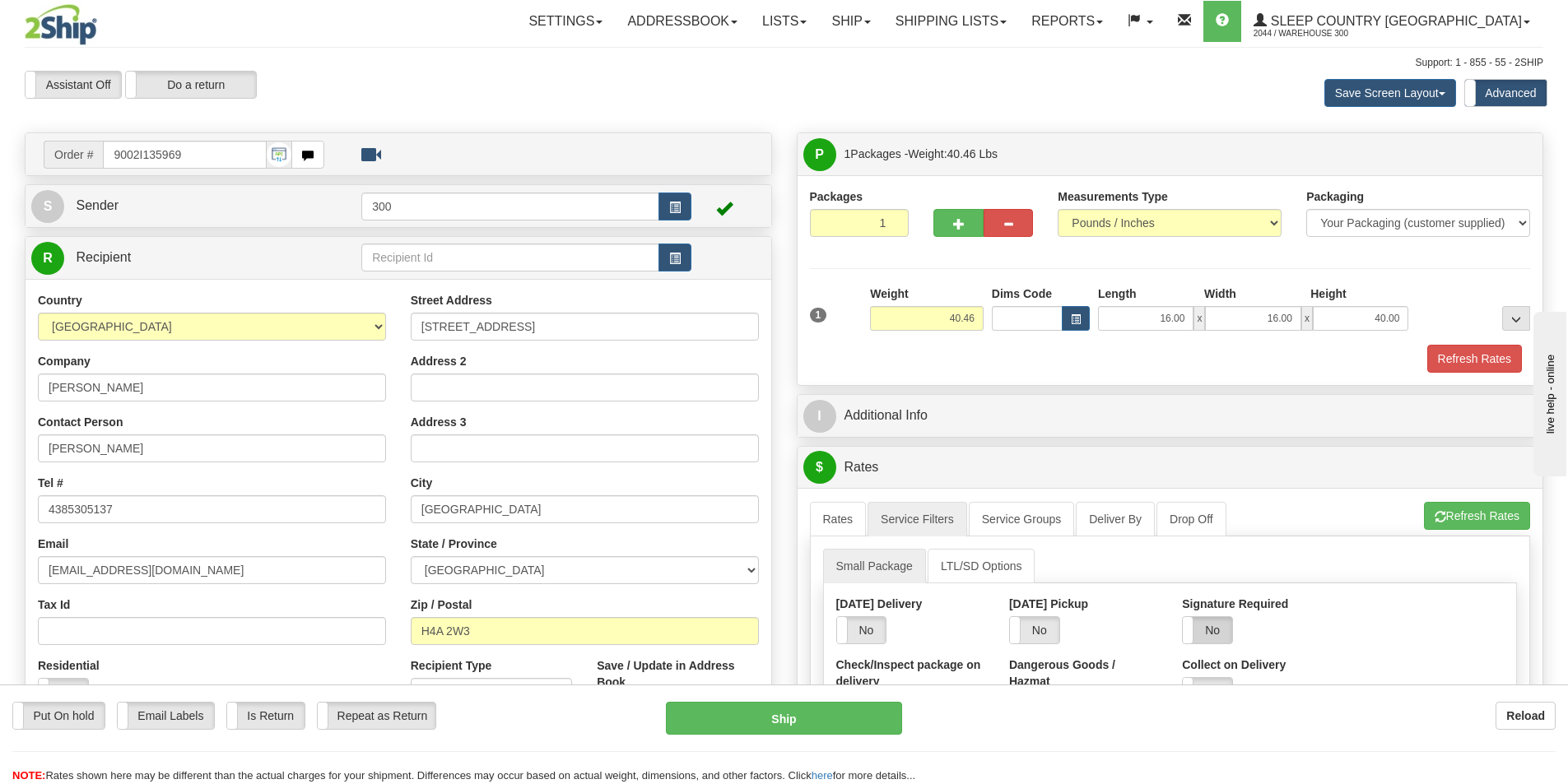
click at [1203, 635] on label "No" at bounding box center [1207, 631] width 49 height 27
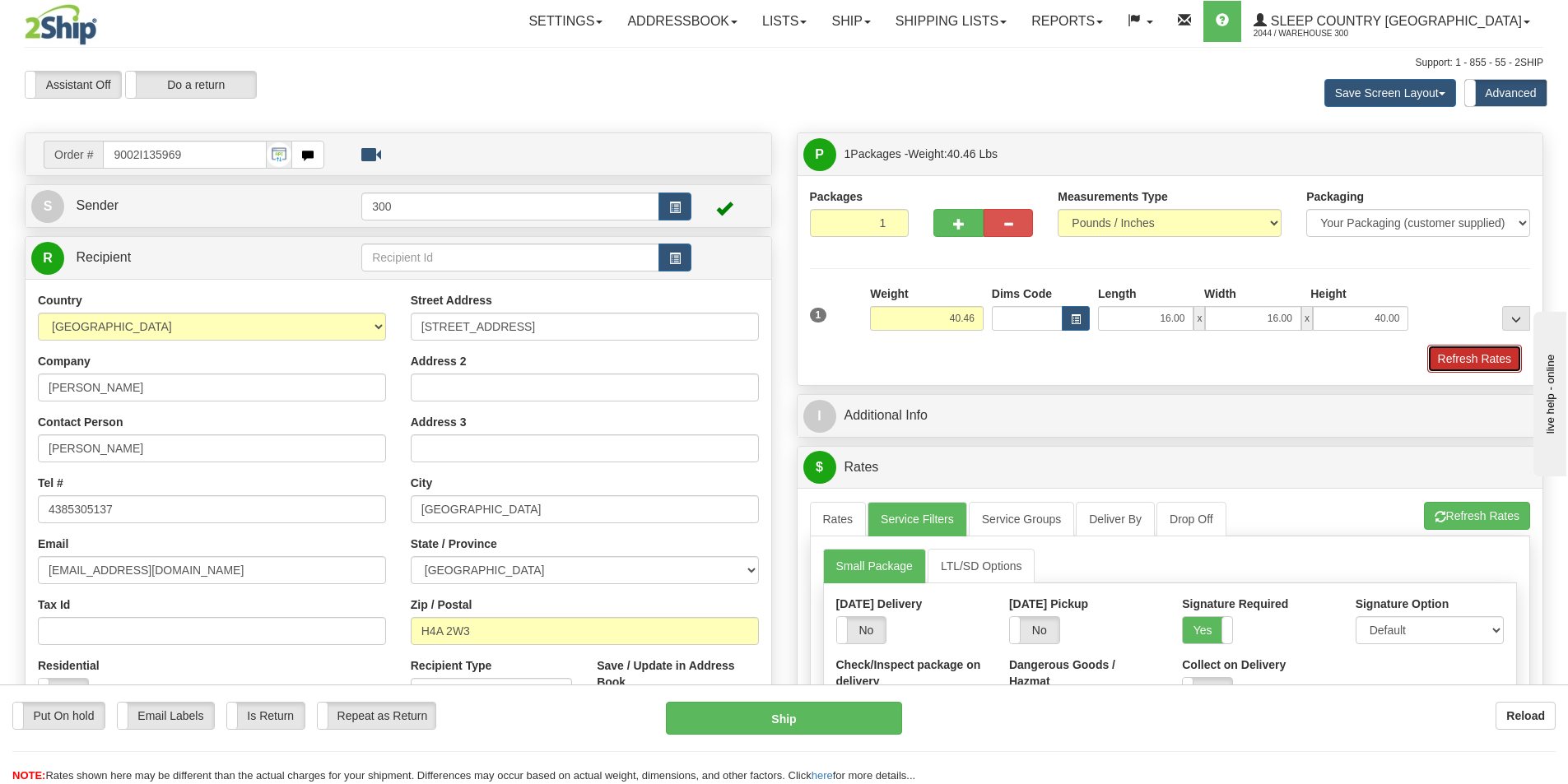
click at [1450, 359] on button "Refresh Rates" at bounding box center [1474, 358] width 94 height 28
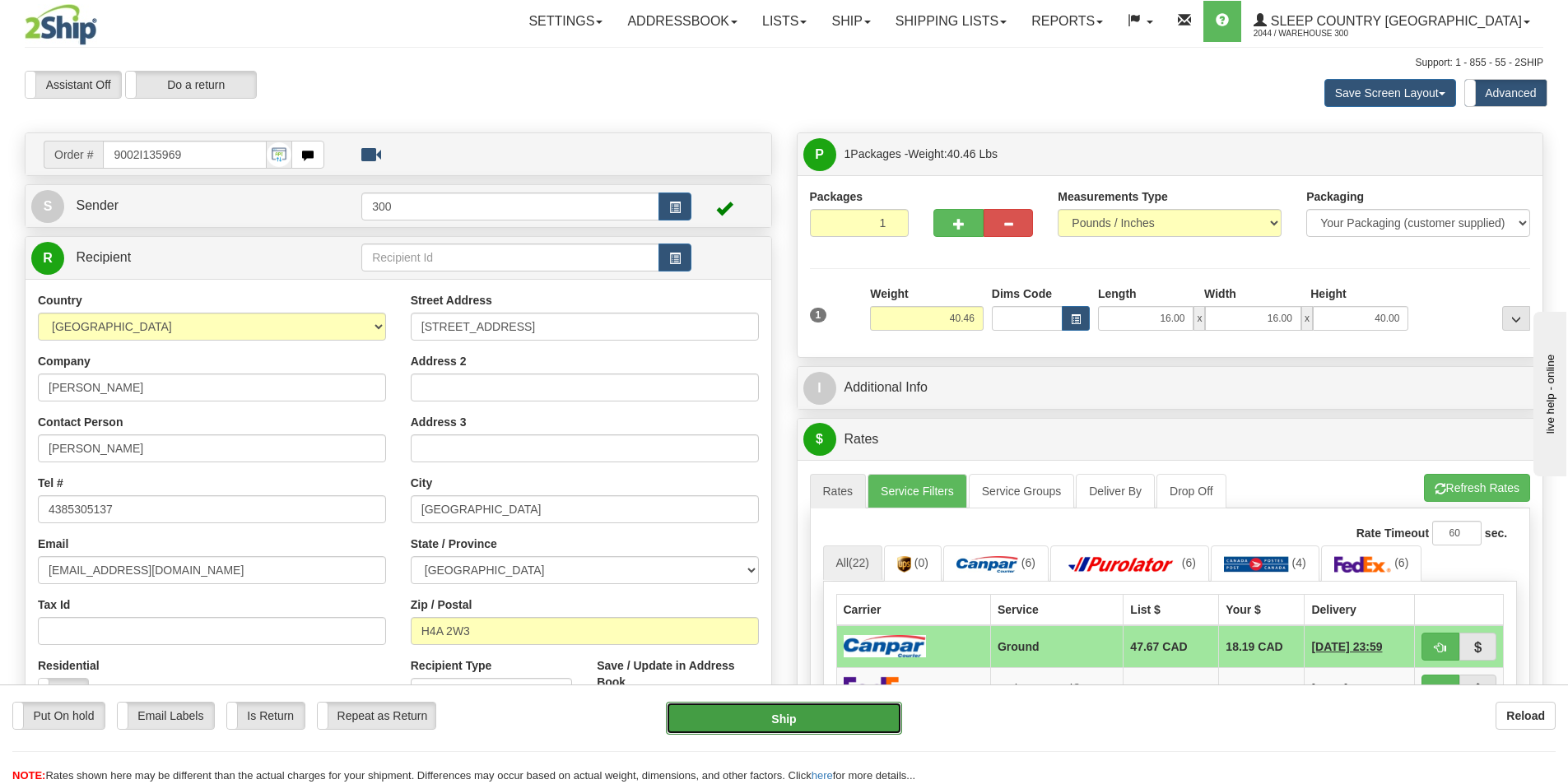
click at [842, 731] on button "Ship" at bounding box center [784, 718] width 236 height 33
type input "1"
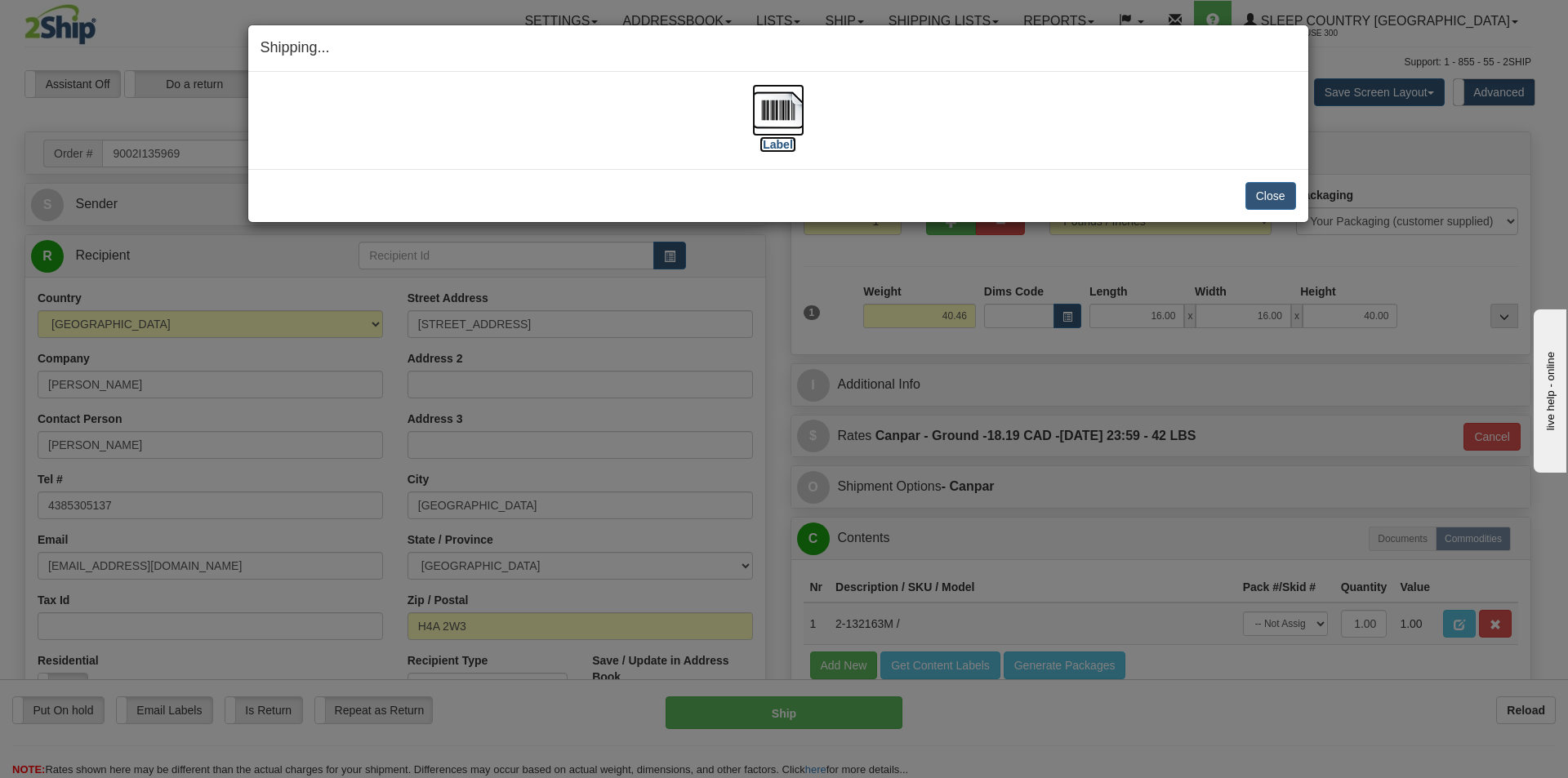
click at [761, 113] on img at bounding box center [778, 110] width 52 height 52
click at [1288, 197] on button "Close" at bounding box center [1271, 195] width 51 height 27
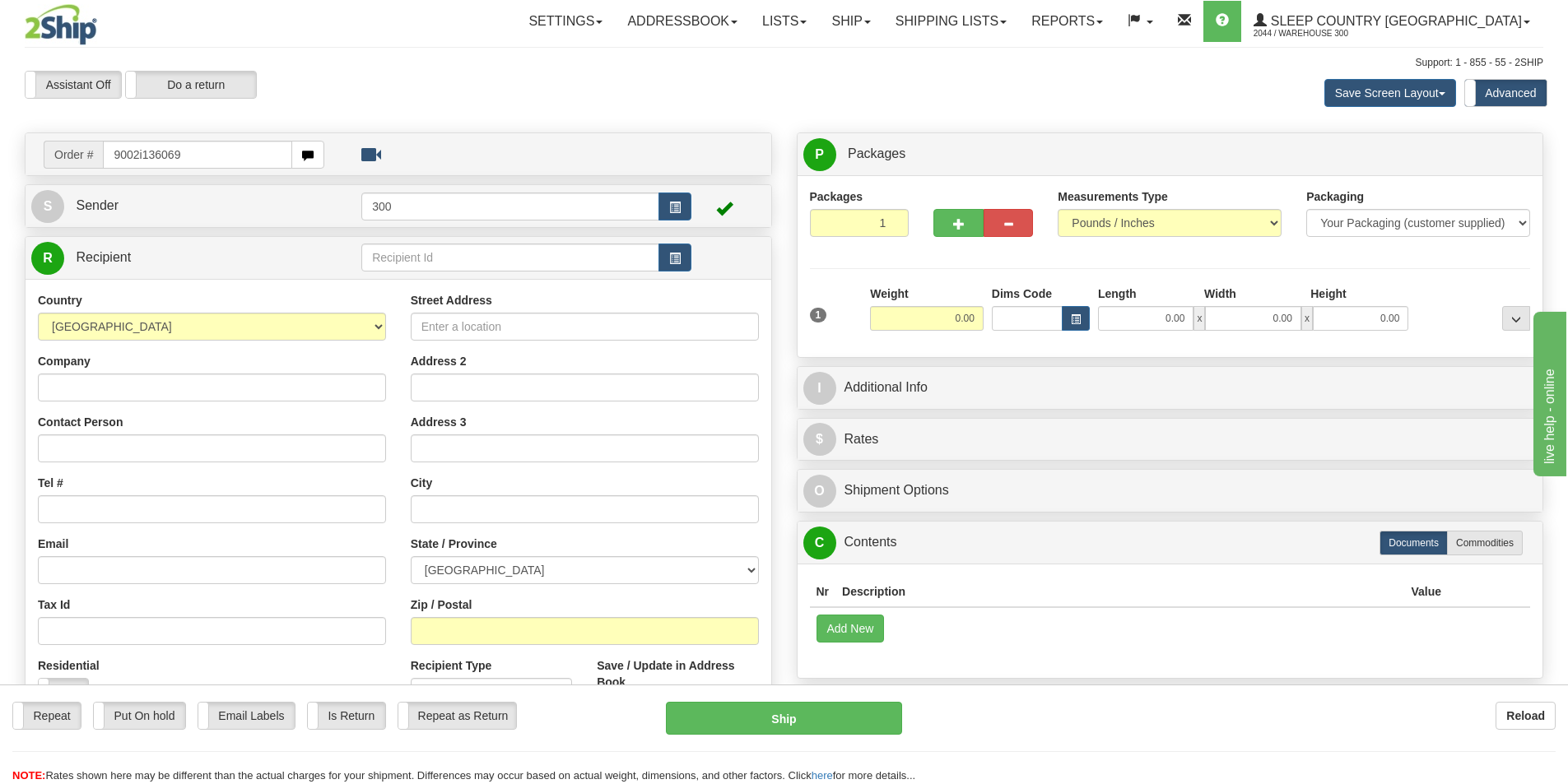
type input "9002i136069"
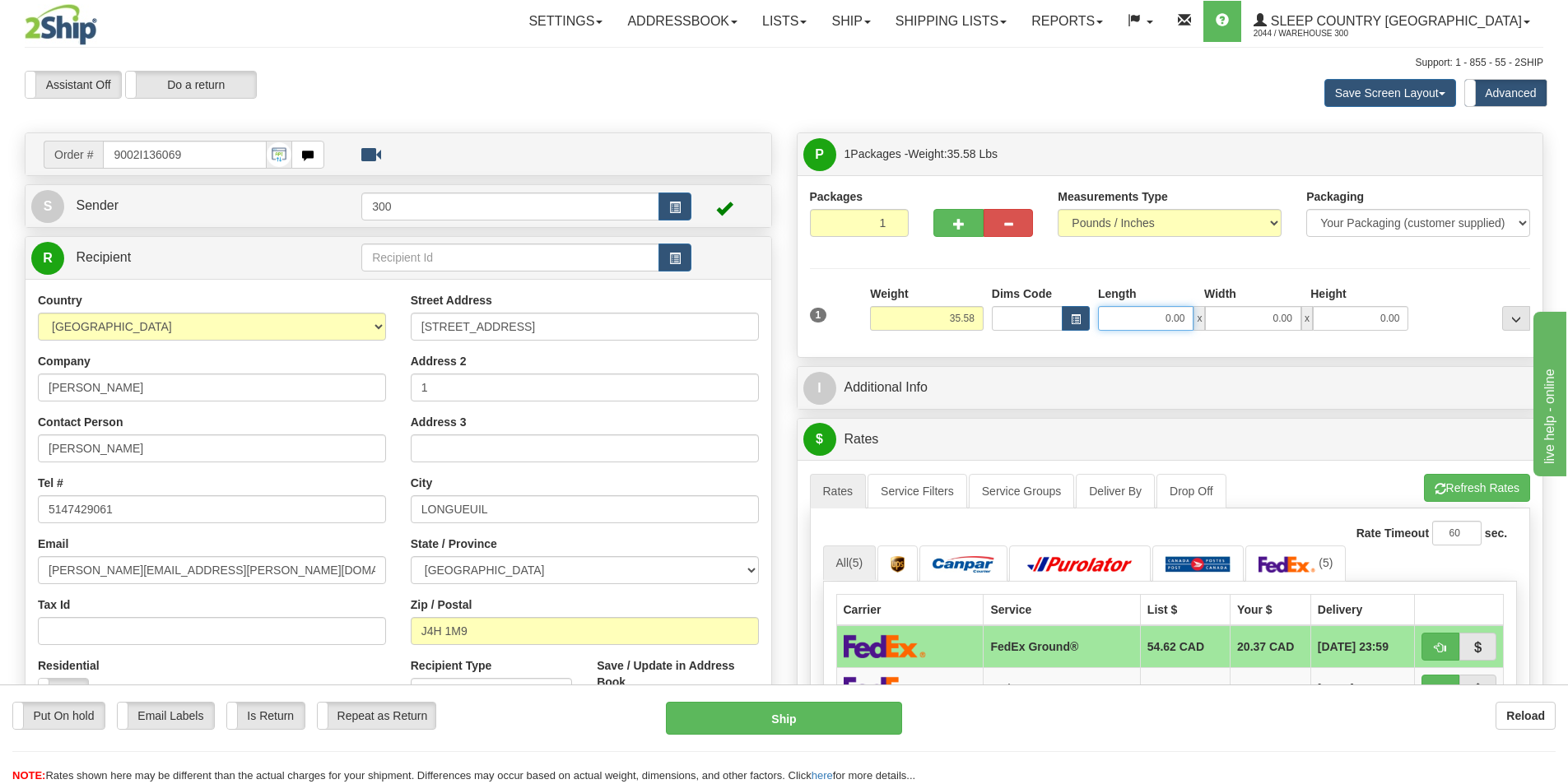
click at [1136, 319] on input "0.00" at bounding box center [1146, 319] width 95 height 25
type input "14.00"
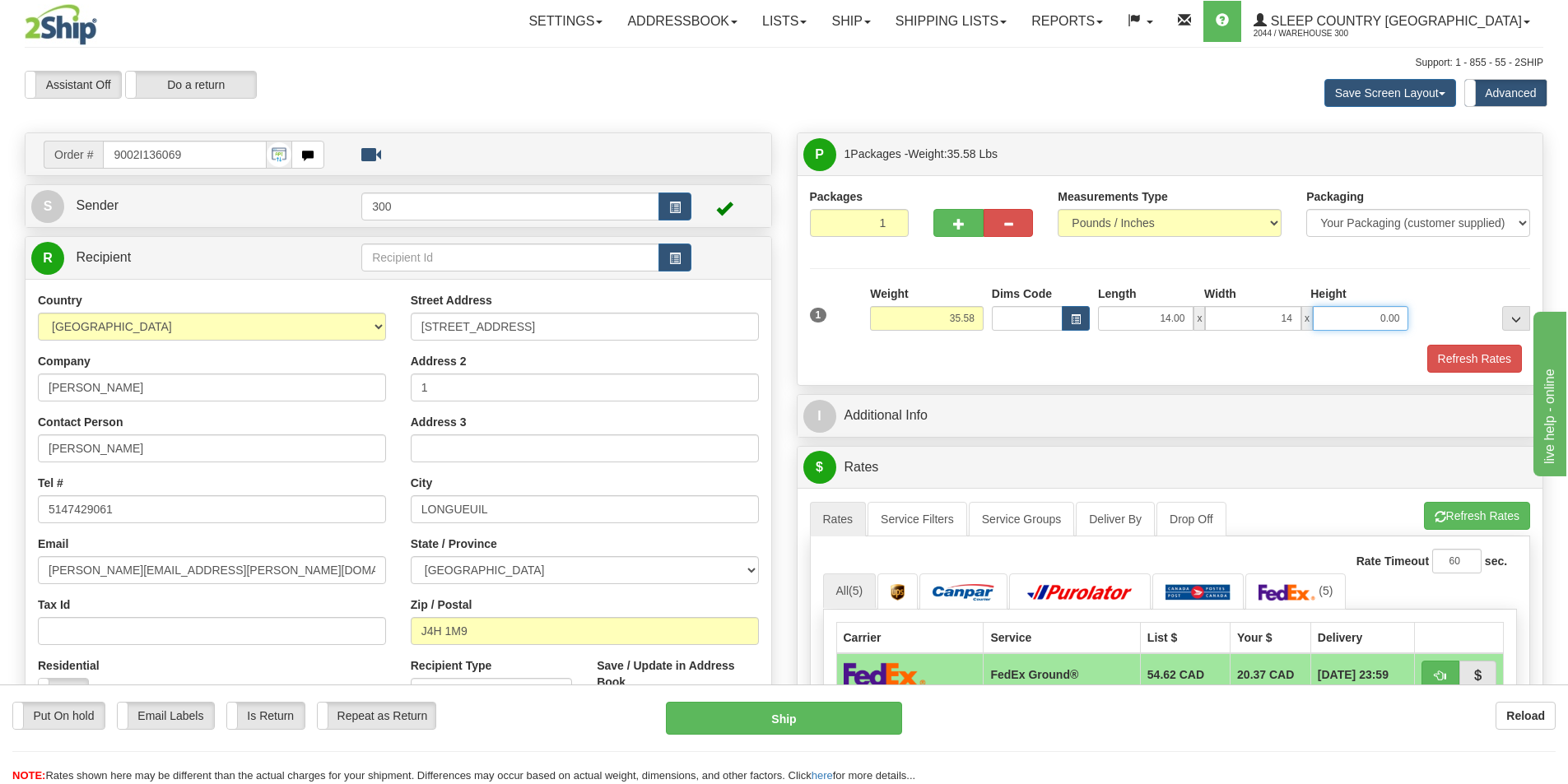
type input "14.00"
type input "40.00"
click at [931, 519] on link "Service Filters" at bounding box center [917, 519] width 100 height 34
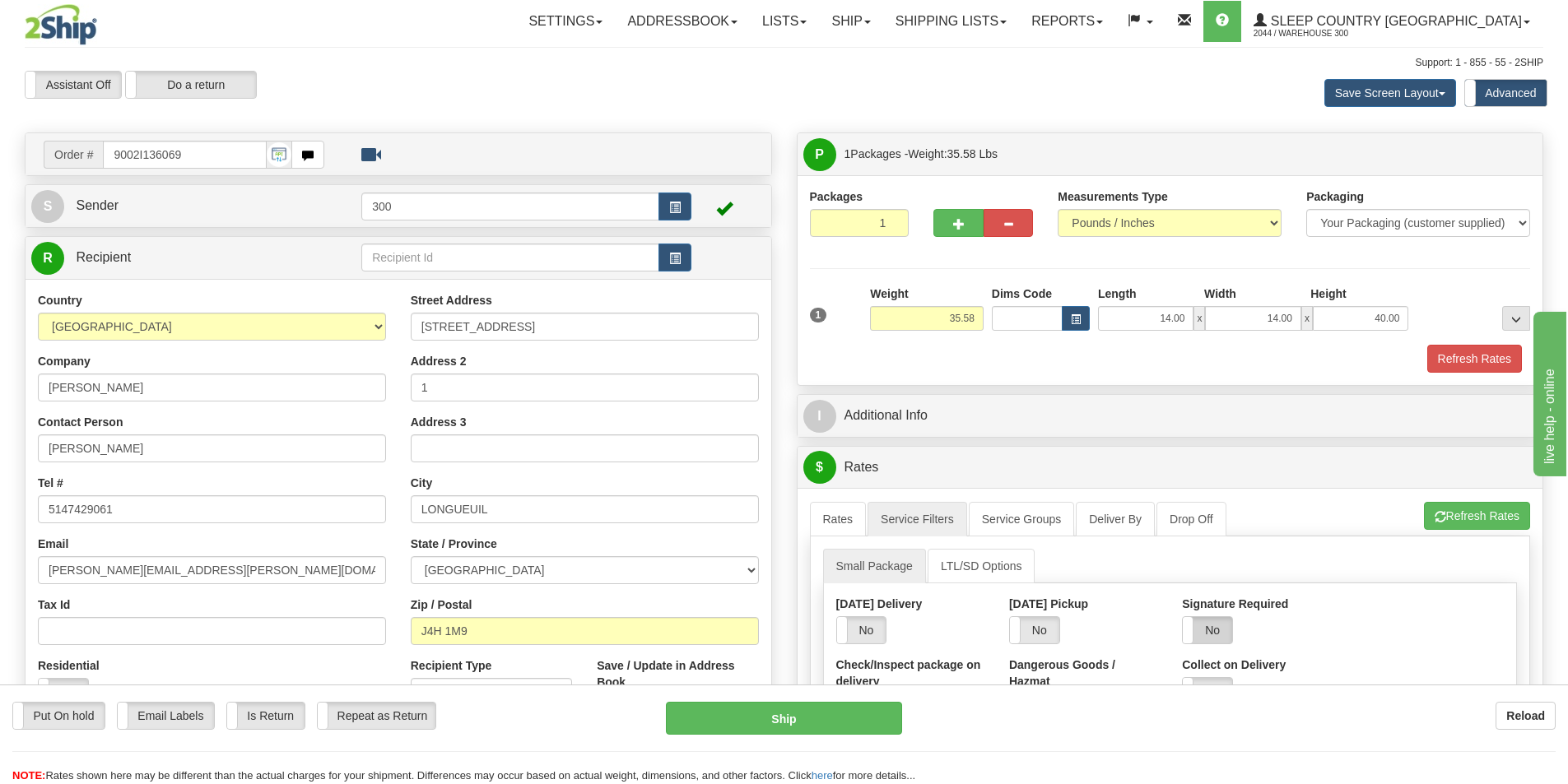
click at [1199, 643] on label "No" at bounding box center [1207, 631] width 49 height 27
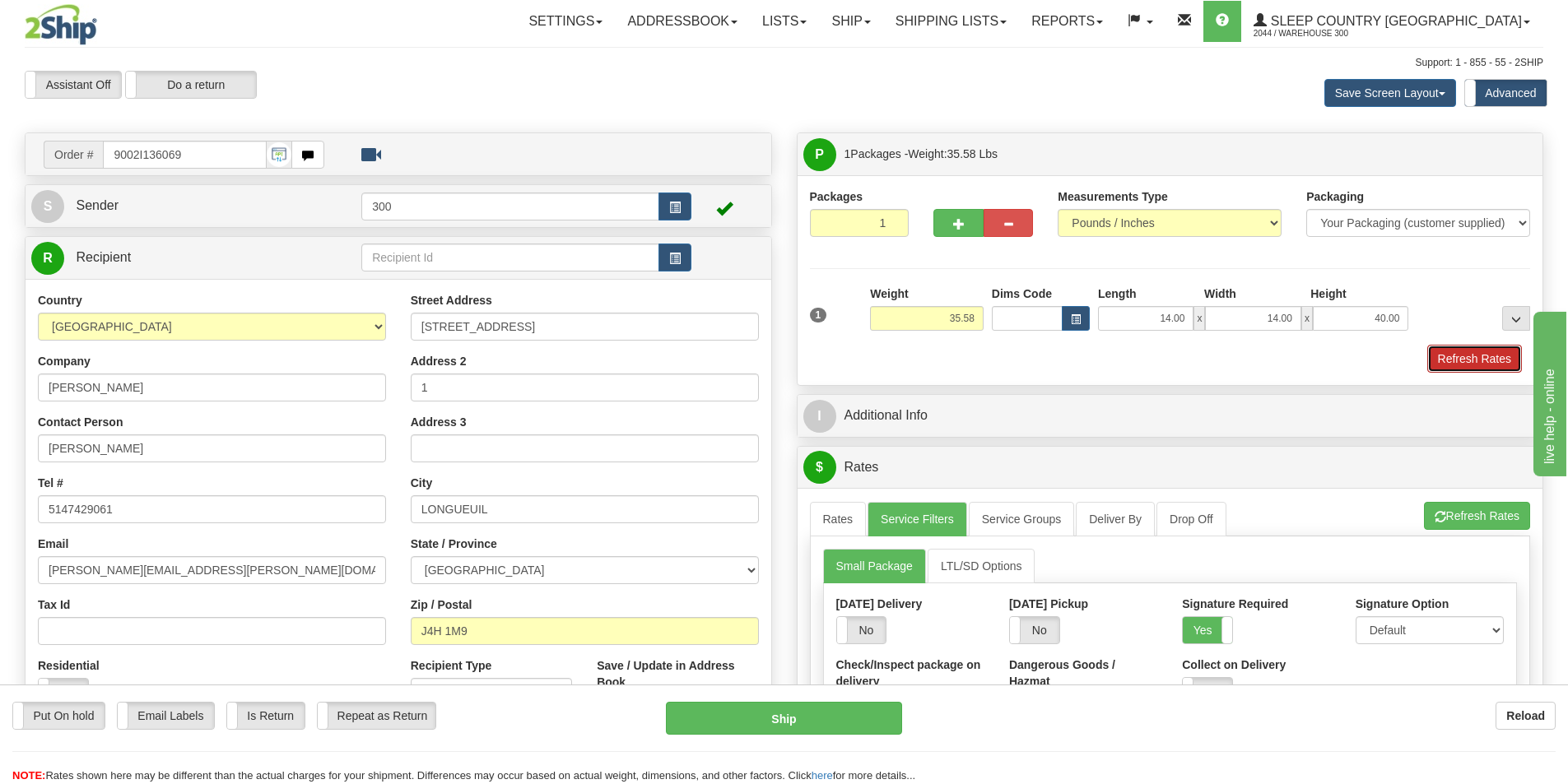
click at [1478, 363] on button "Refresh Rates" at bounding box center [1474, 358] width 94 height 28
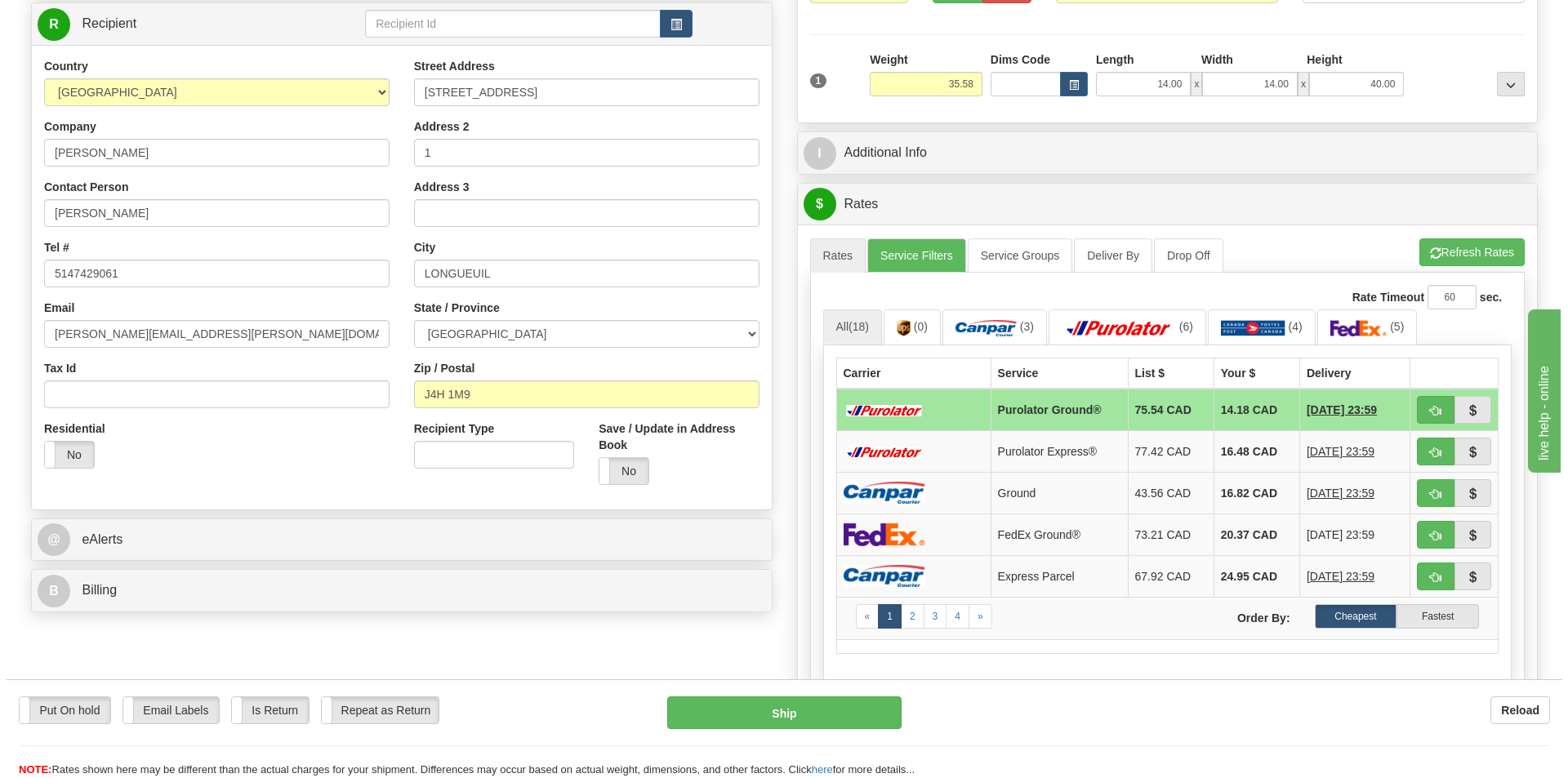
scroll to position [245, 0]
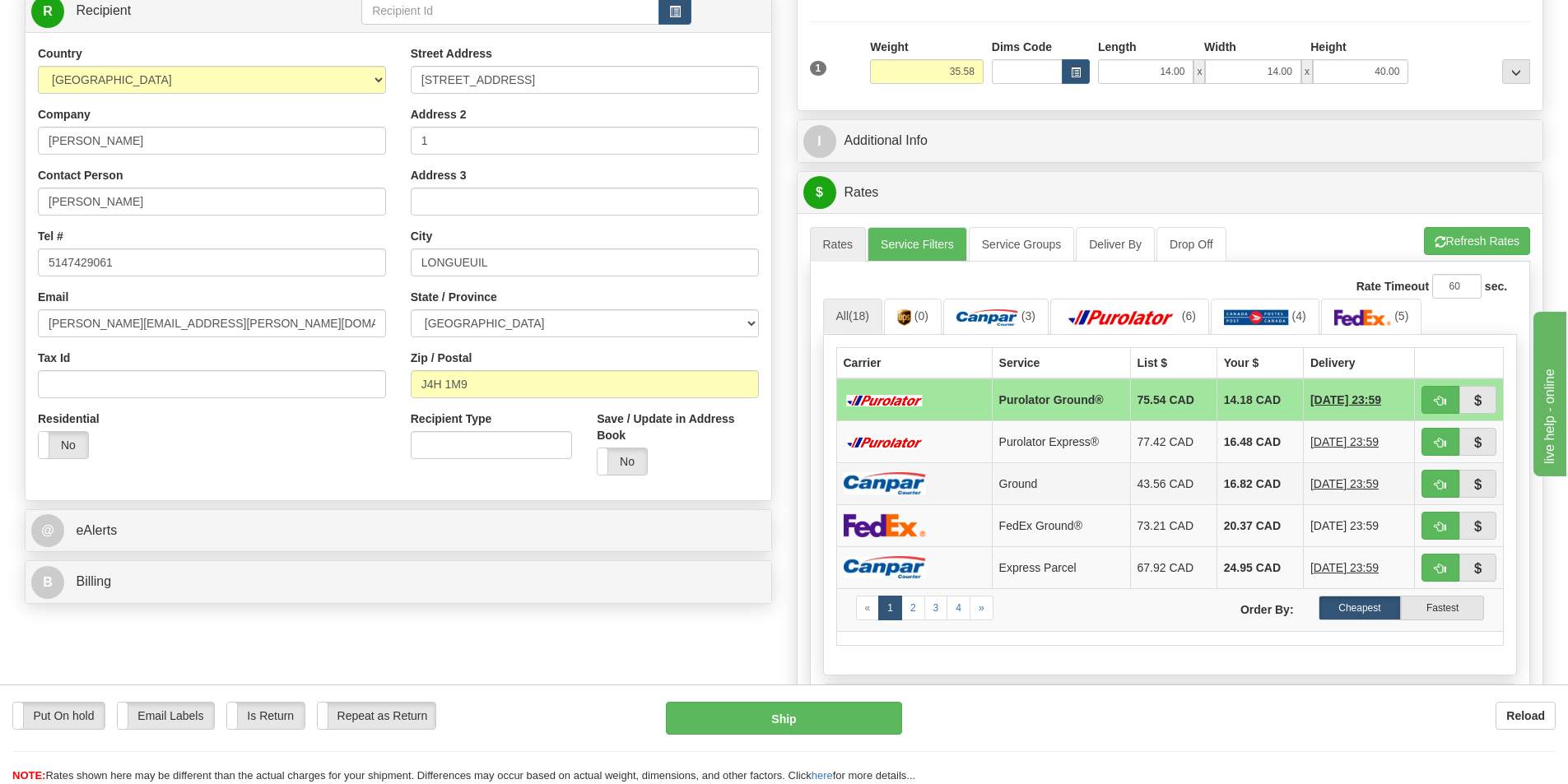
click at [1234, 485] on td "16.82 CAD" at bounding box center [1259, 483] width 87 height 42
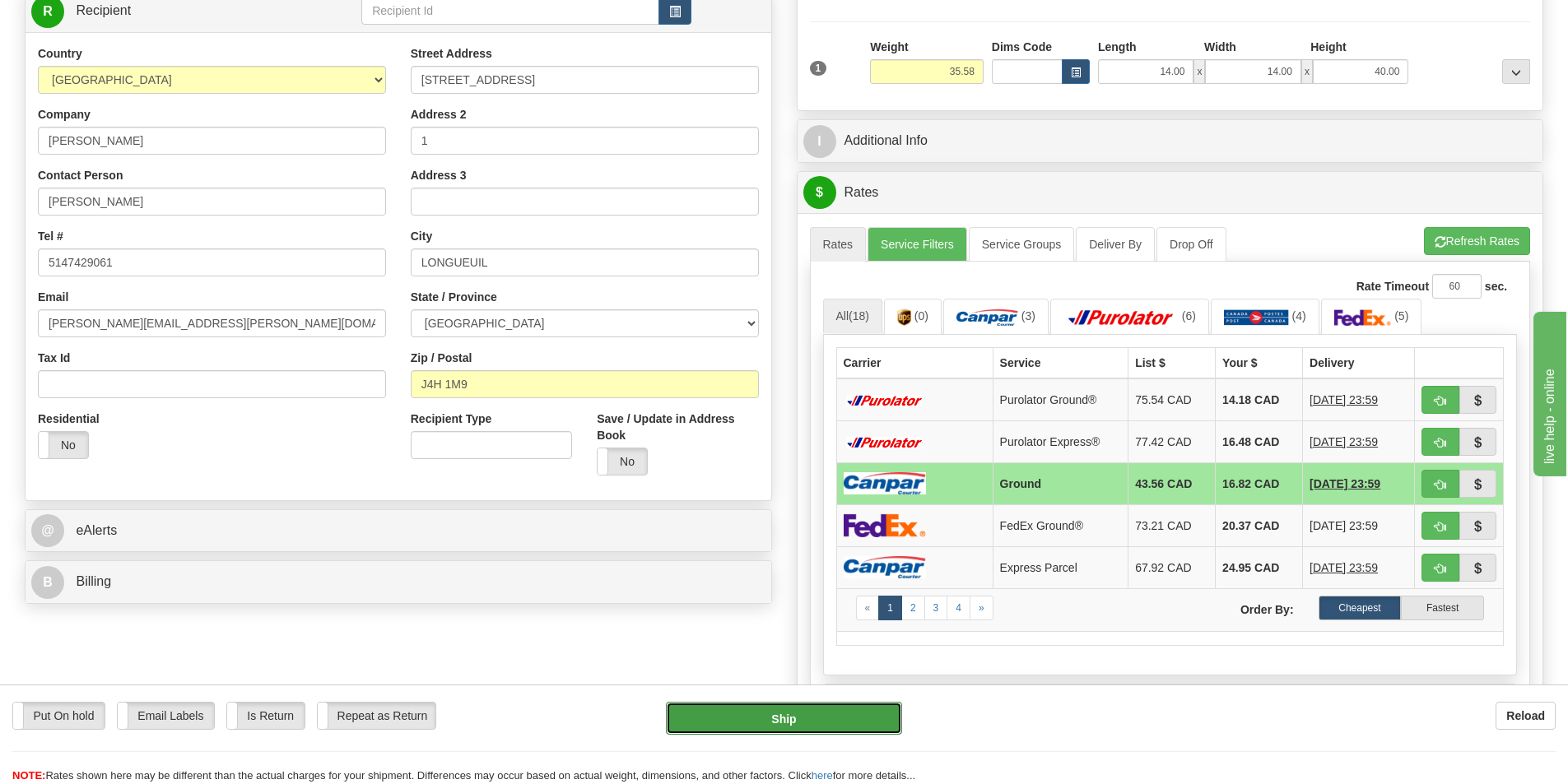
click at [785, 711] on button "Ship" at bounding box center [784, 718] width 236 height 33
type input "1"
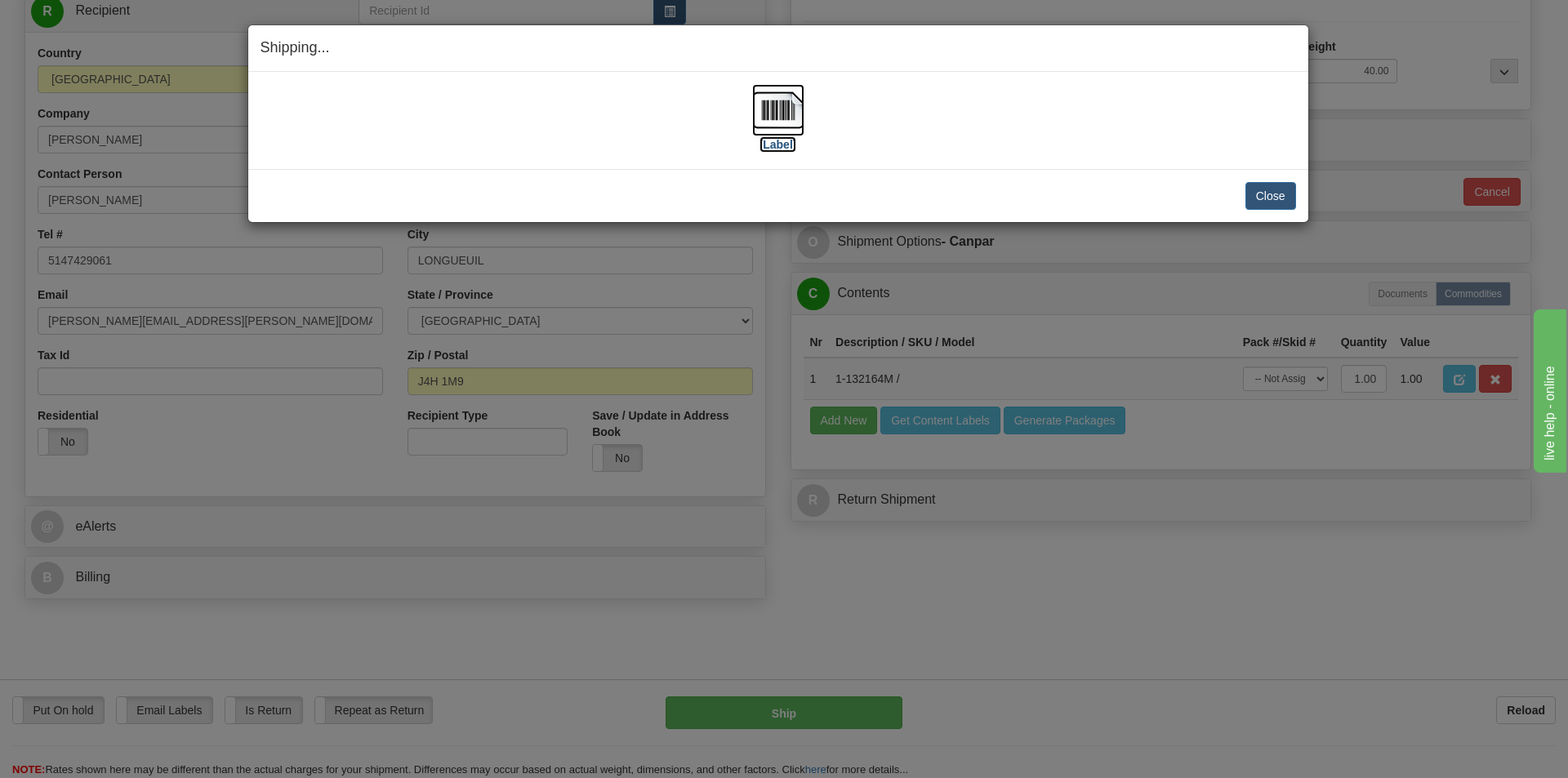
click at [770, 107] on img at bounding box center [778, 110] width 52 height 52
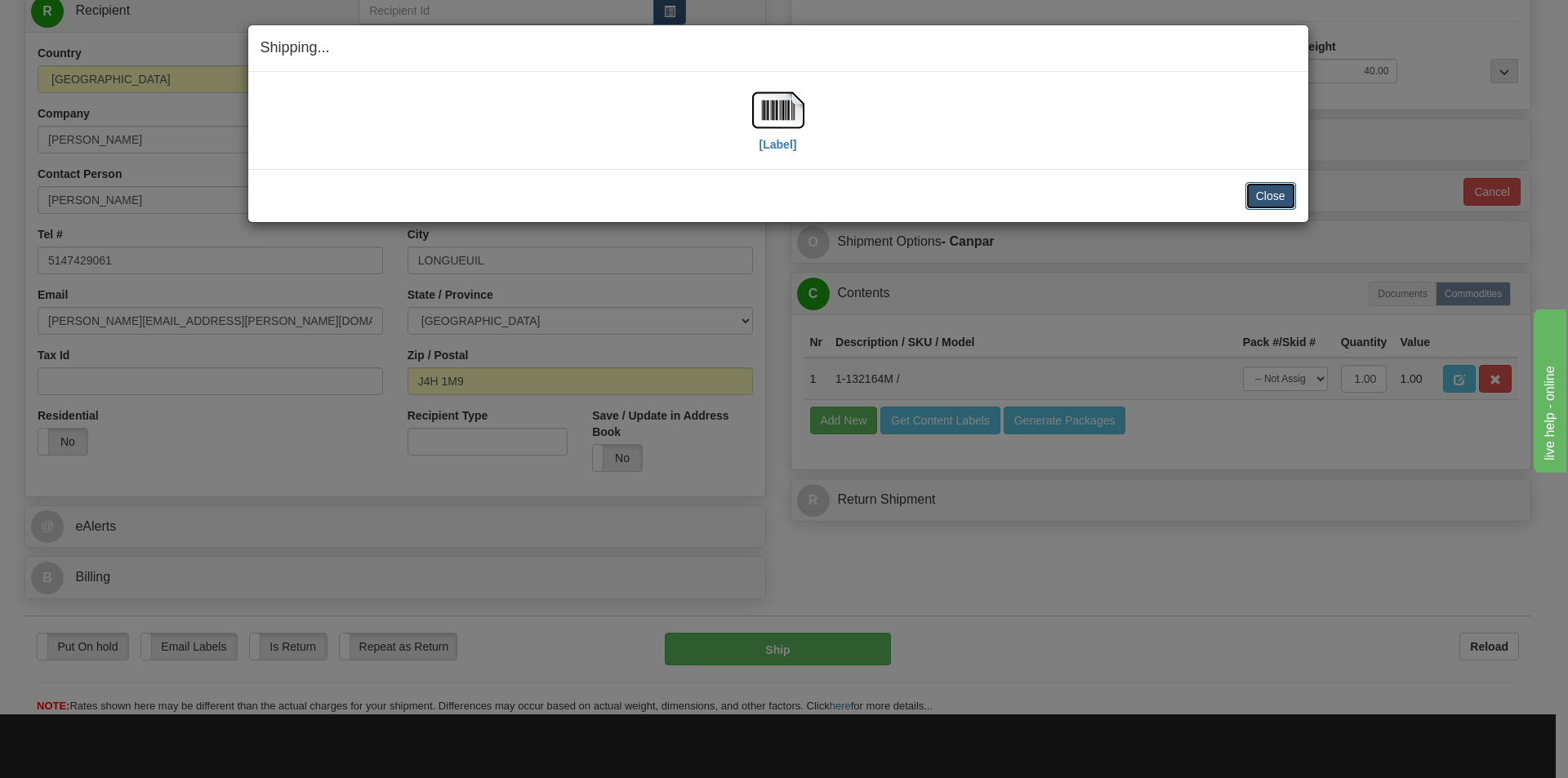
click at [1260, 193] on button "Close" at bounding box center [1271, 195] width 51 height 27
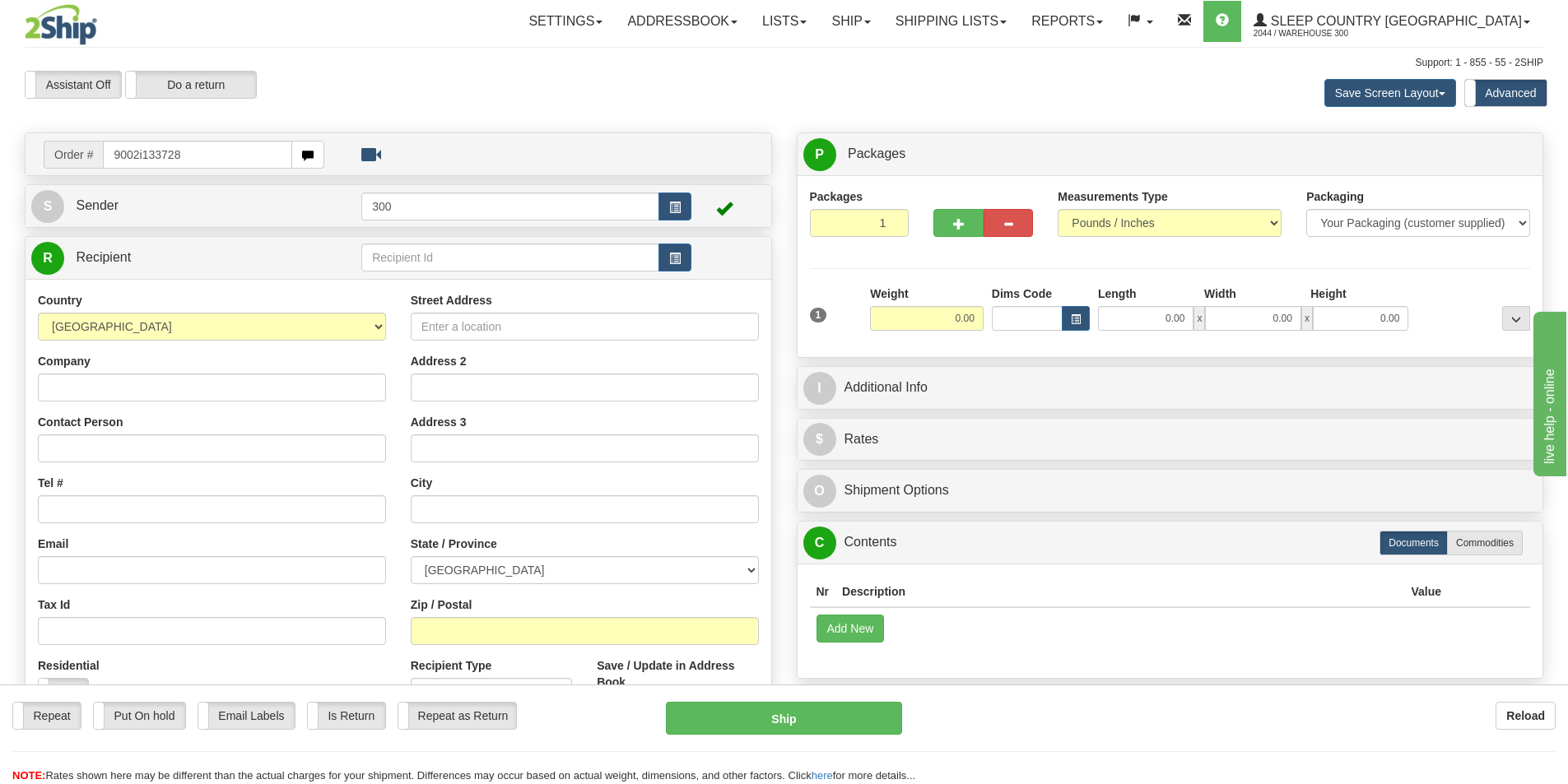
type input "9002i133728"
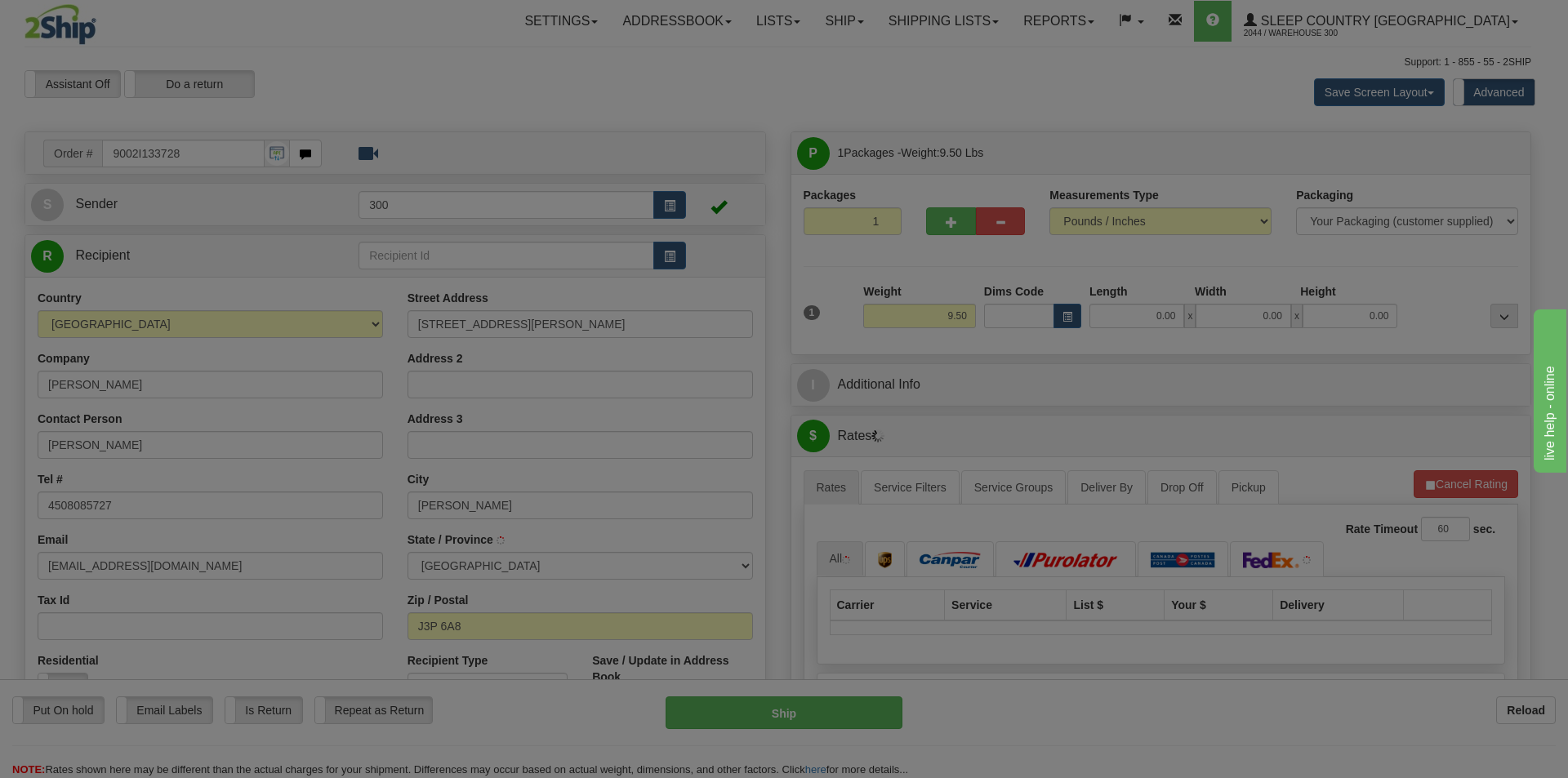
type input "SOREL-TRACY"
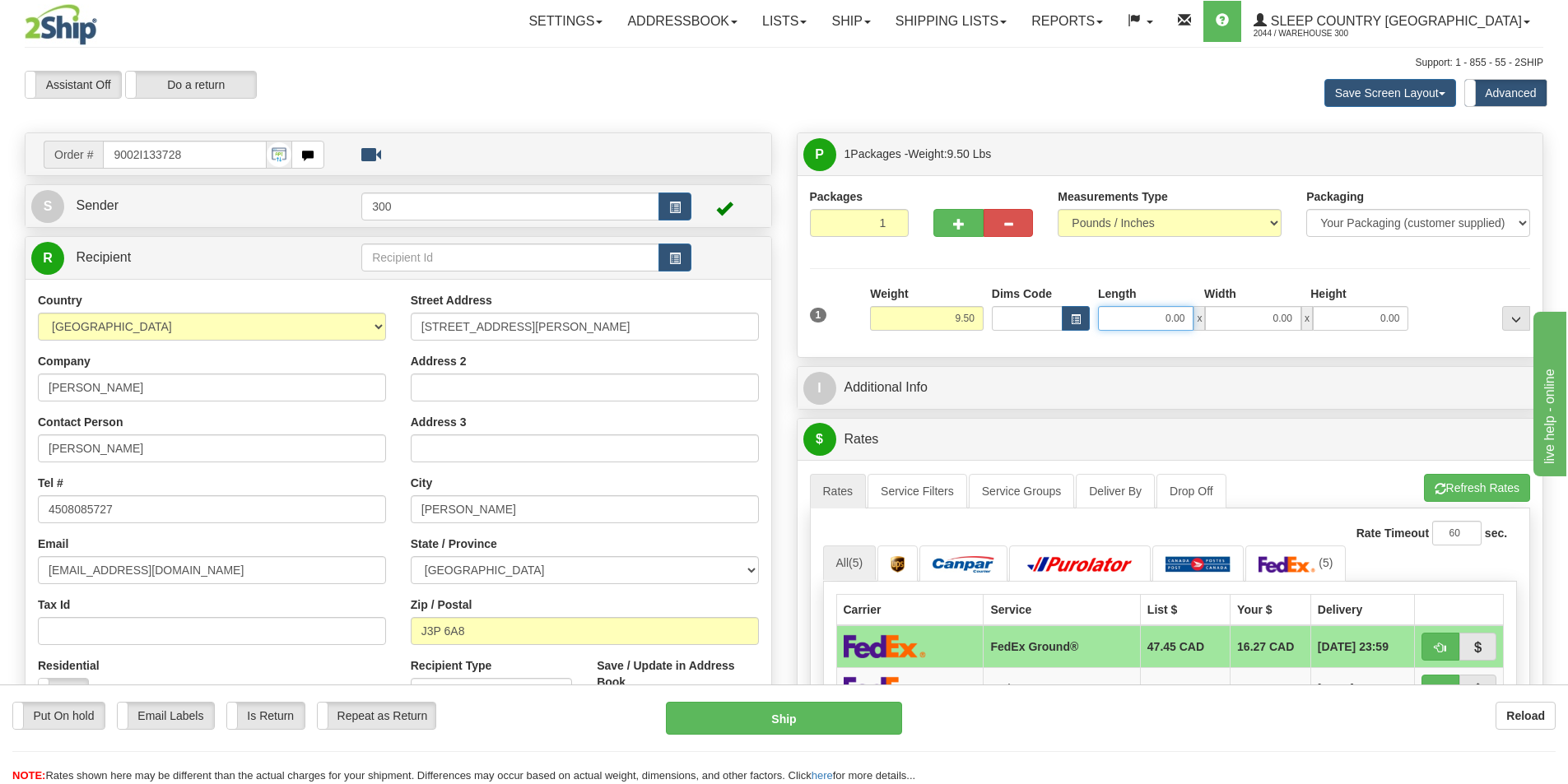
click at [1159, 316] on input "0.00" at bounding box center [1146, 319] width 95 height 25
type input "33.00"
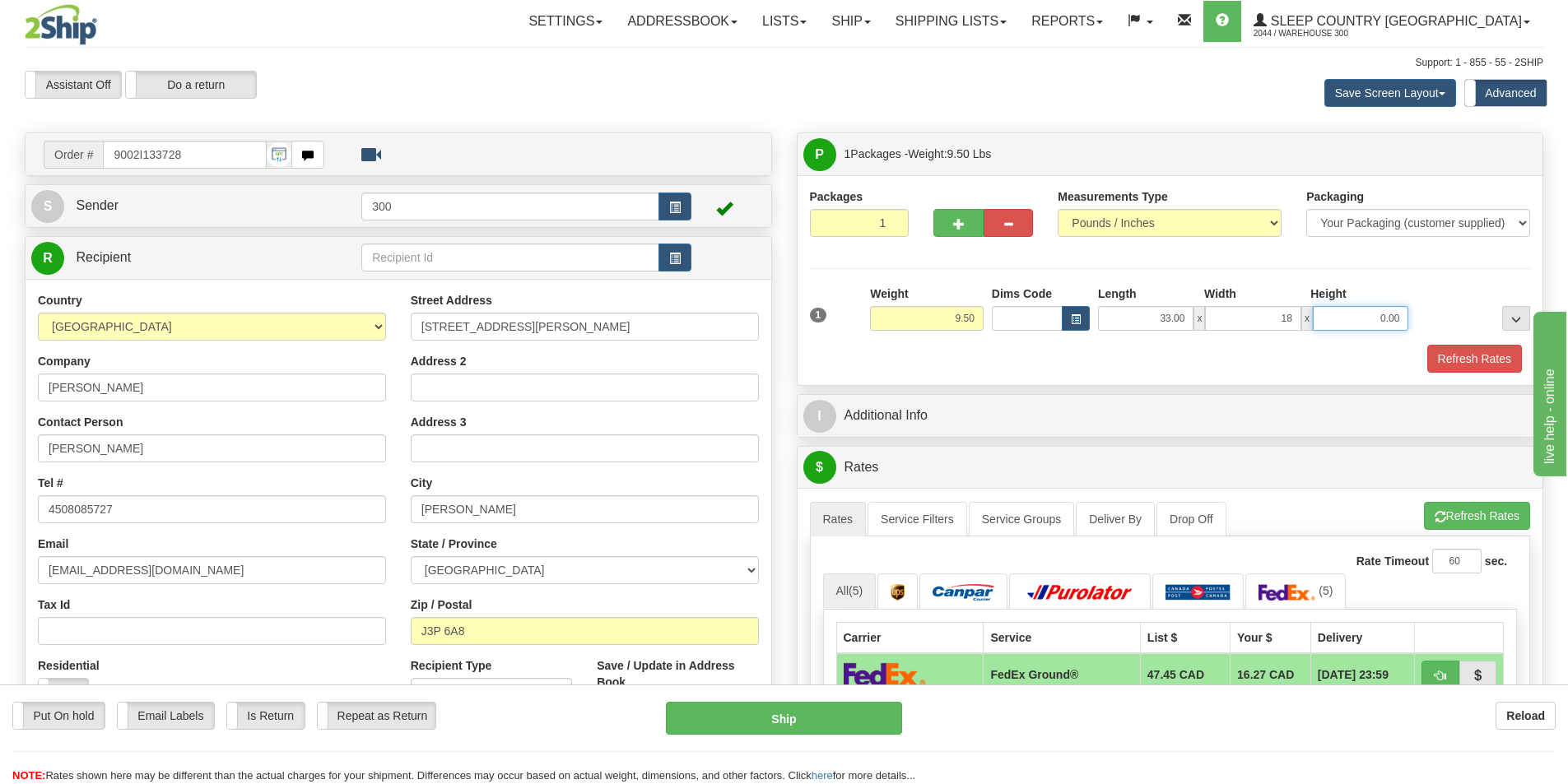
type input "18.00"
type input "4.00"
click at [1441, 356] on button "Refresh Rates" at bounding box center [1474, 358] width 94 height 28
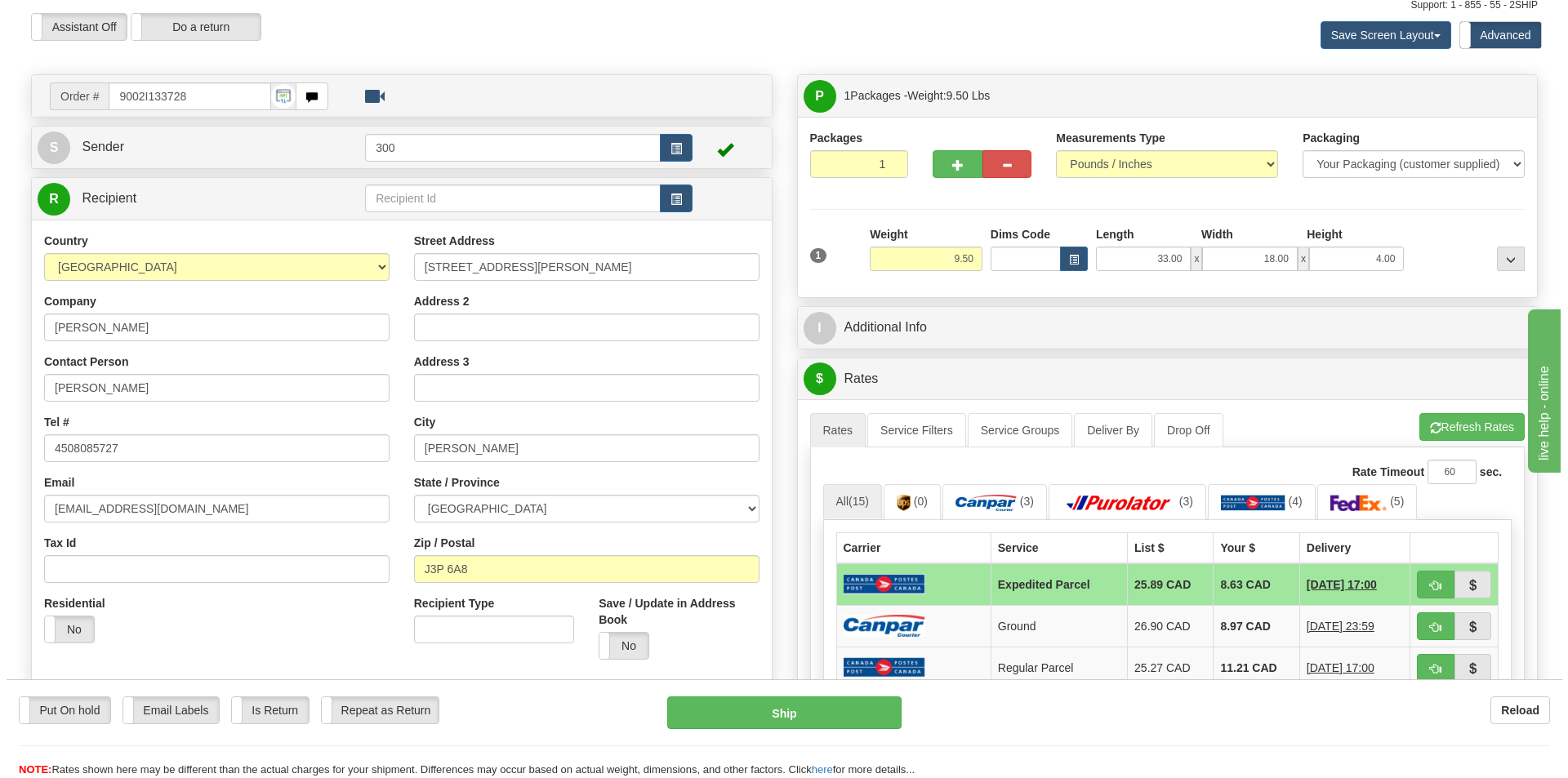
scroll to position [163, 0]
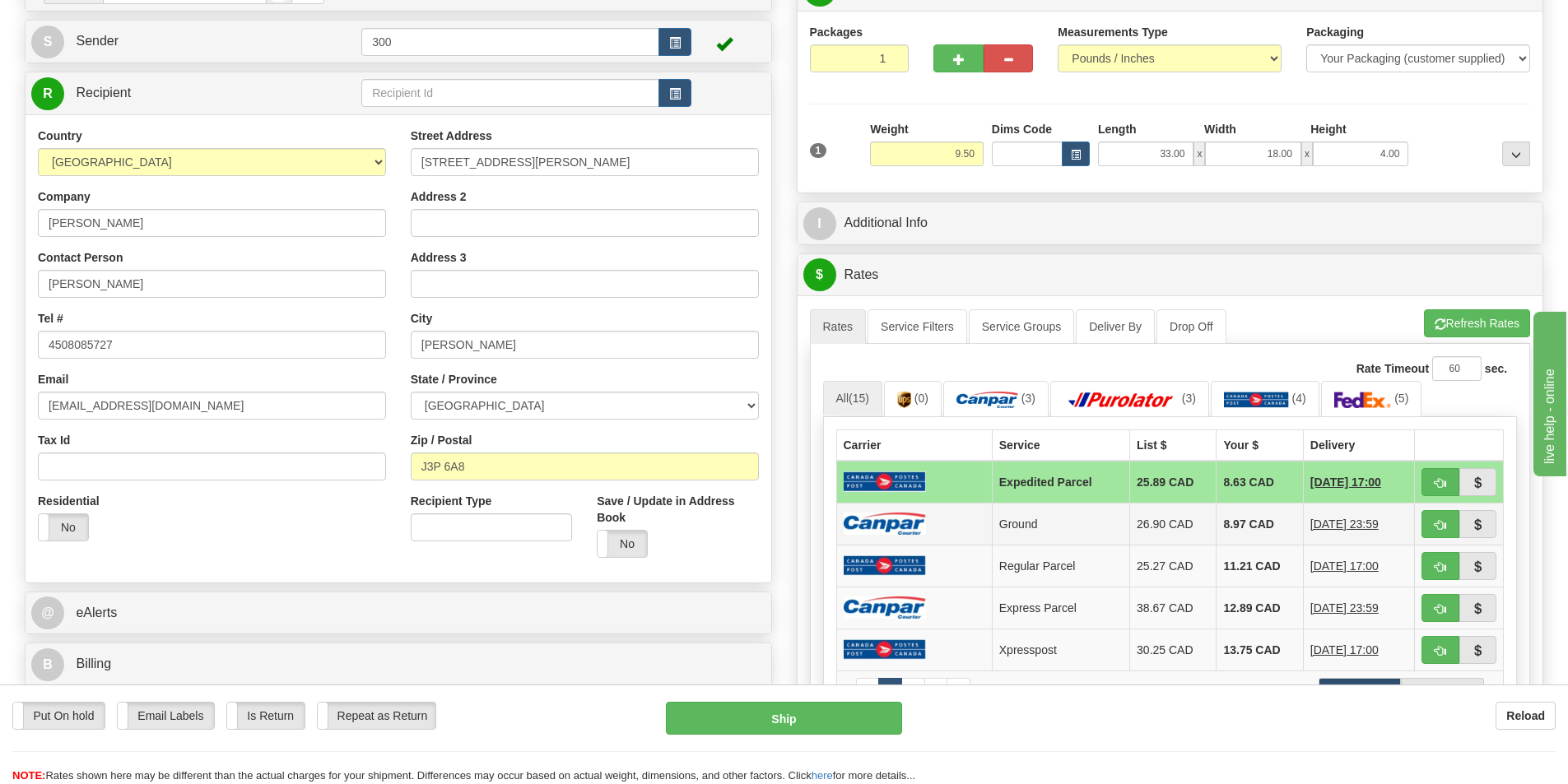
click at [1233, 524] on td "8.97 CAD" at bounding box center [1259, 523] width 87 height 42
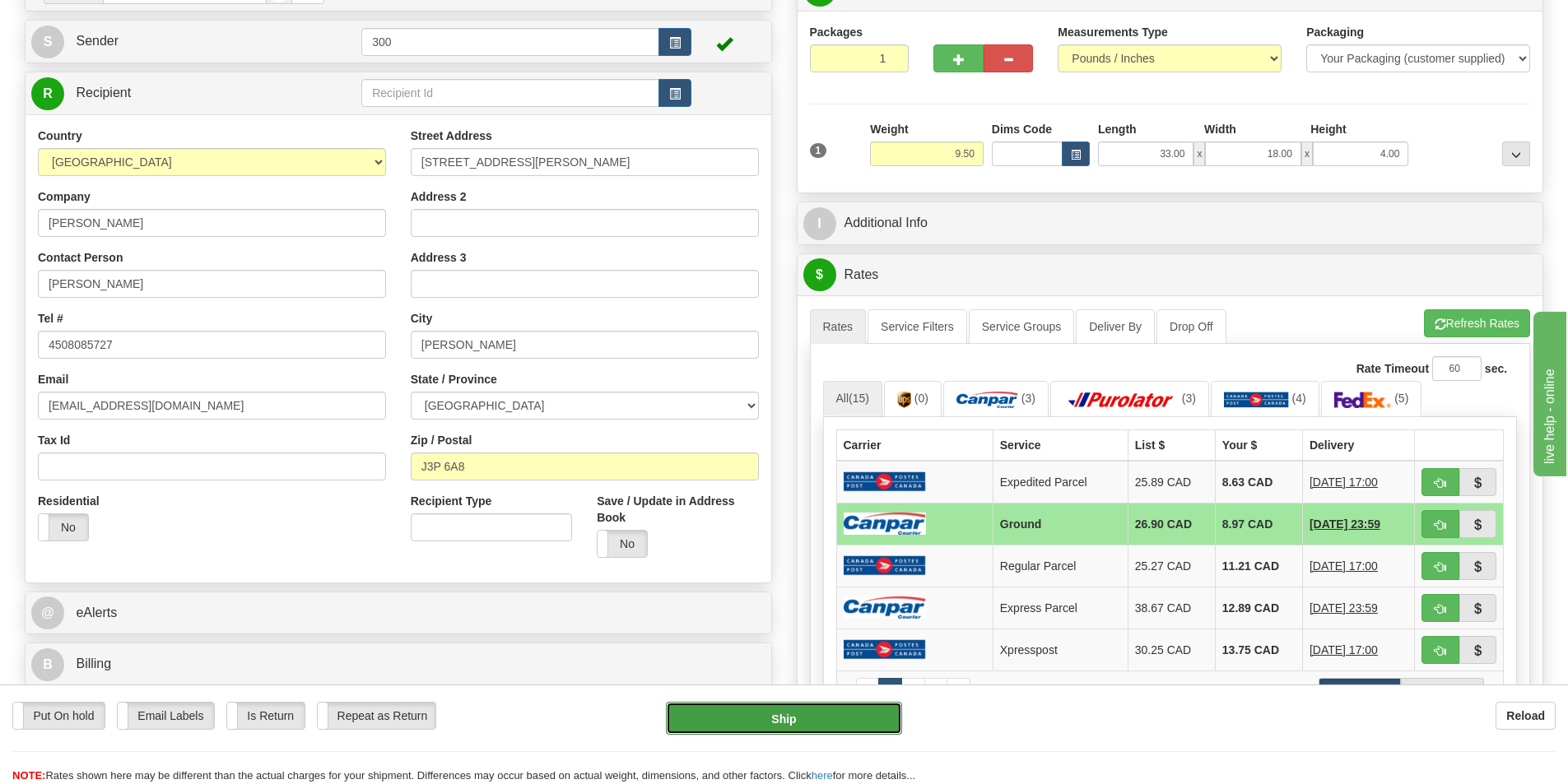
click at [802, 714] on button "Ship" at bounding box center [784, 718] width 236 height 33
type input "1"
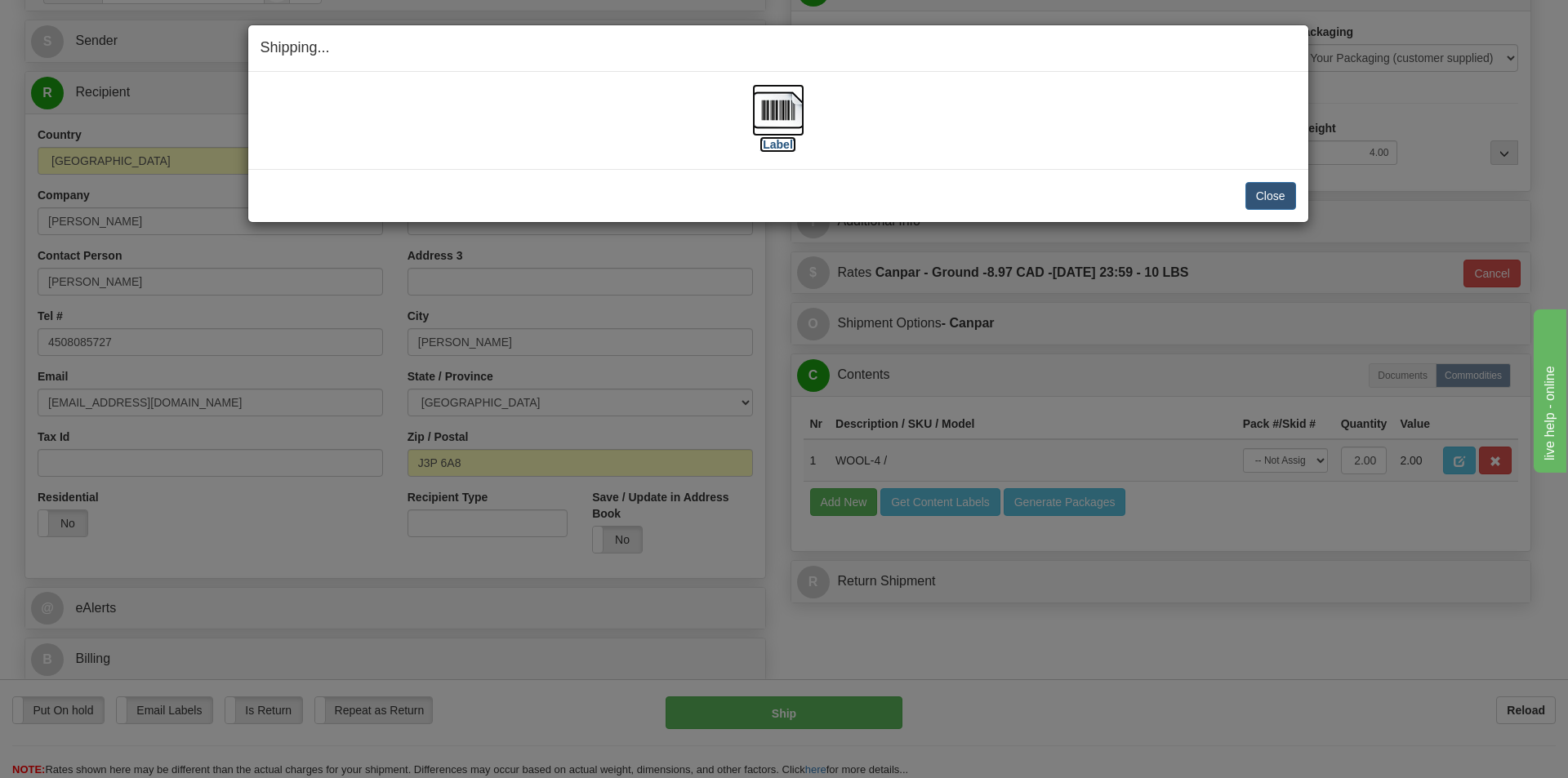
click at [771, 127] on img at bounding box center [778, 110] width 52 height 52
click at [1279, 195] on button "Close" at bounding box center [1271, 195] width 51 height 27
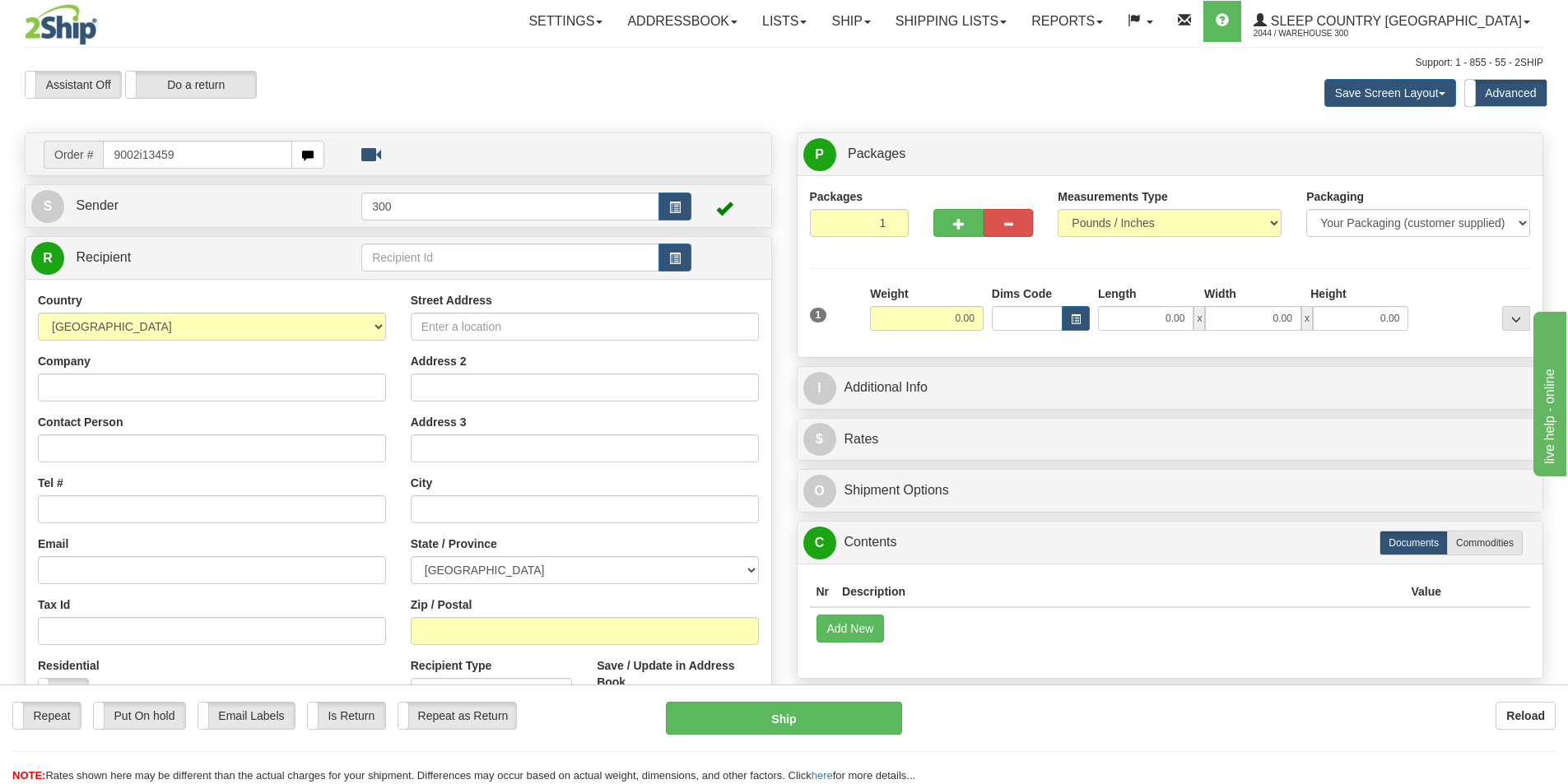
type input "9002i134597"
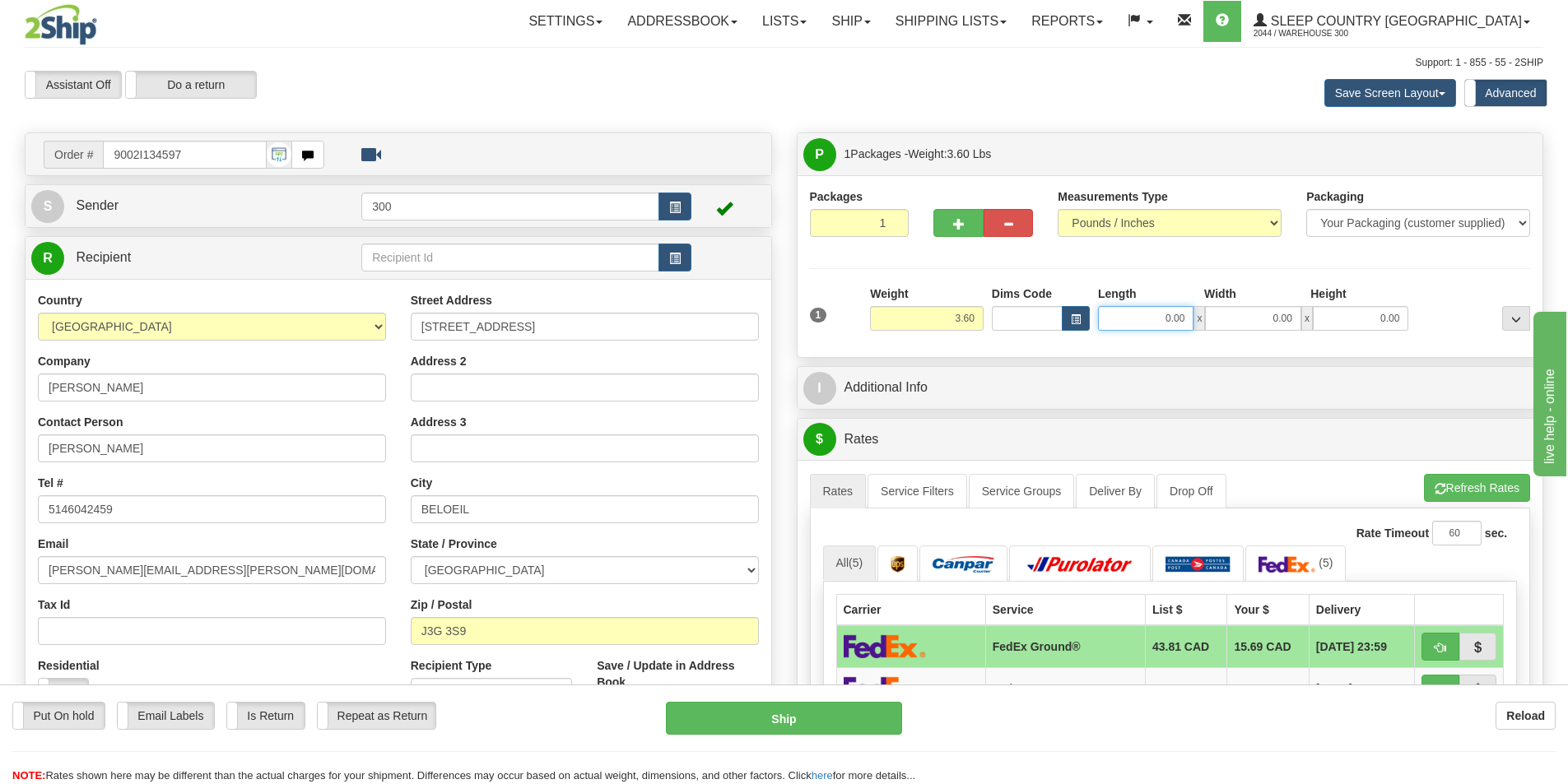
click at [1150, 316] on input "0.00" at bounding box center [1146, 319] width 95 height 25
type input "7.00"
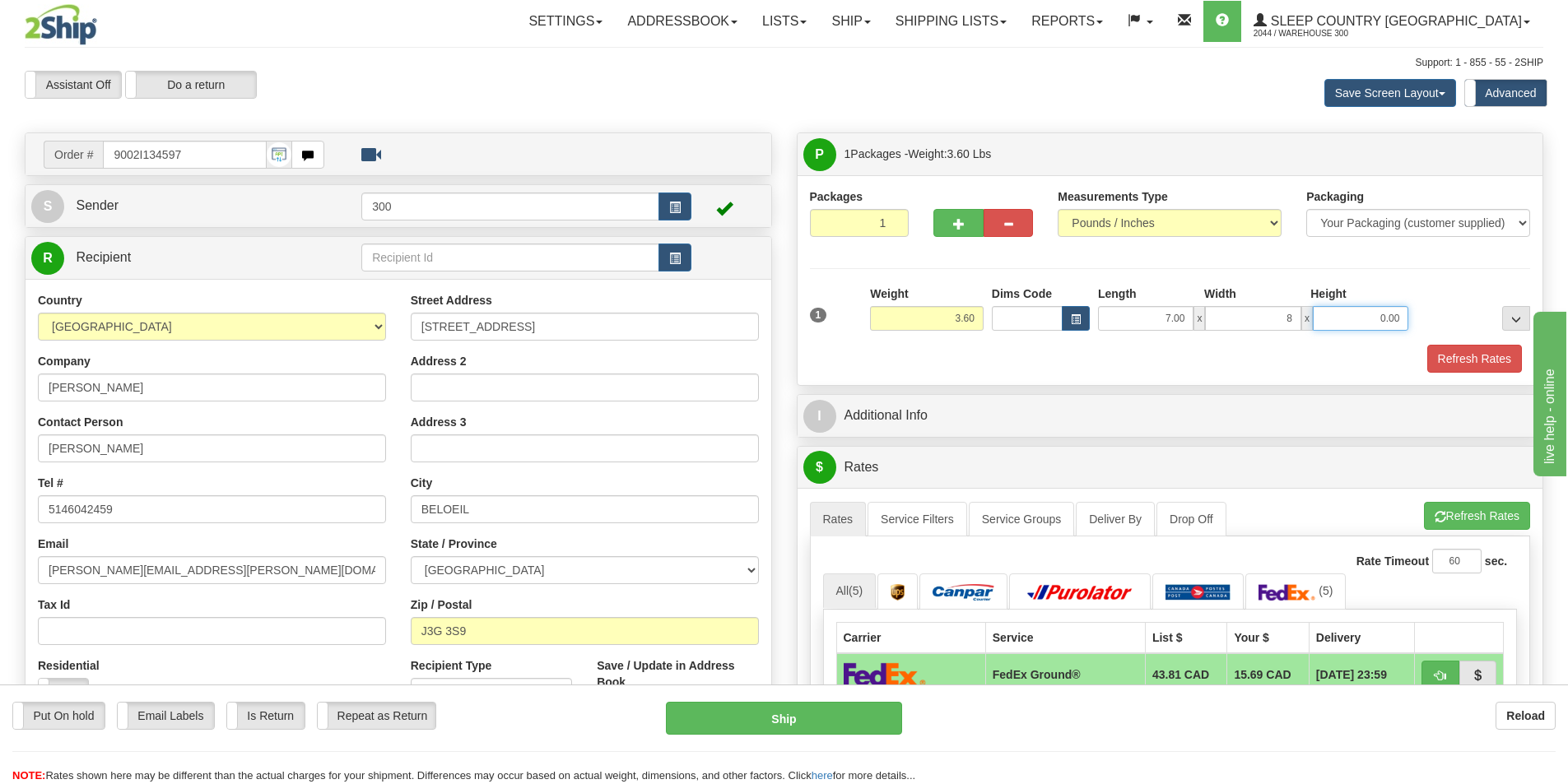
type input "8.00"
type input "18.00"
click at [1456, 364] on button "Refresh Rates" at bounding box center [1474, 358] width 94 height 28
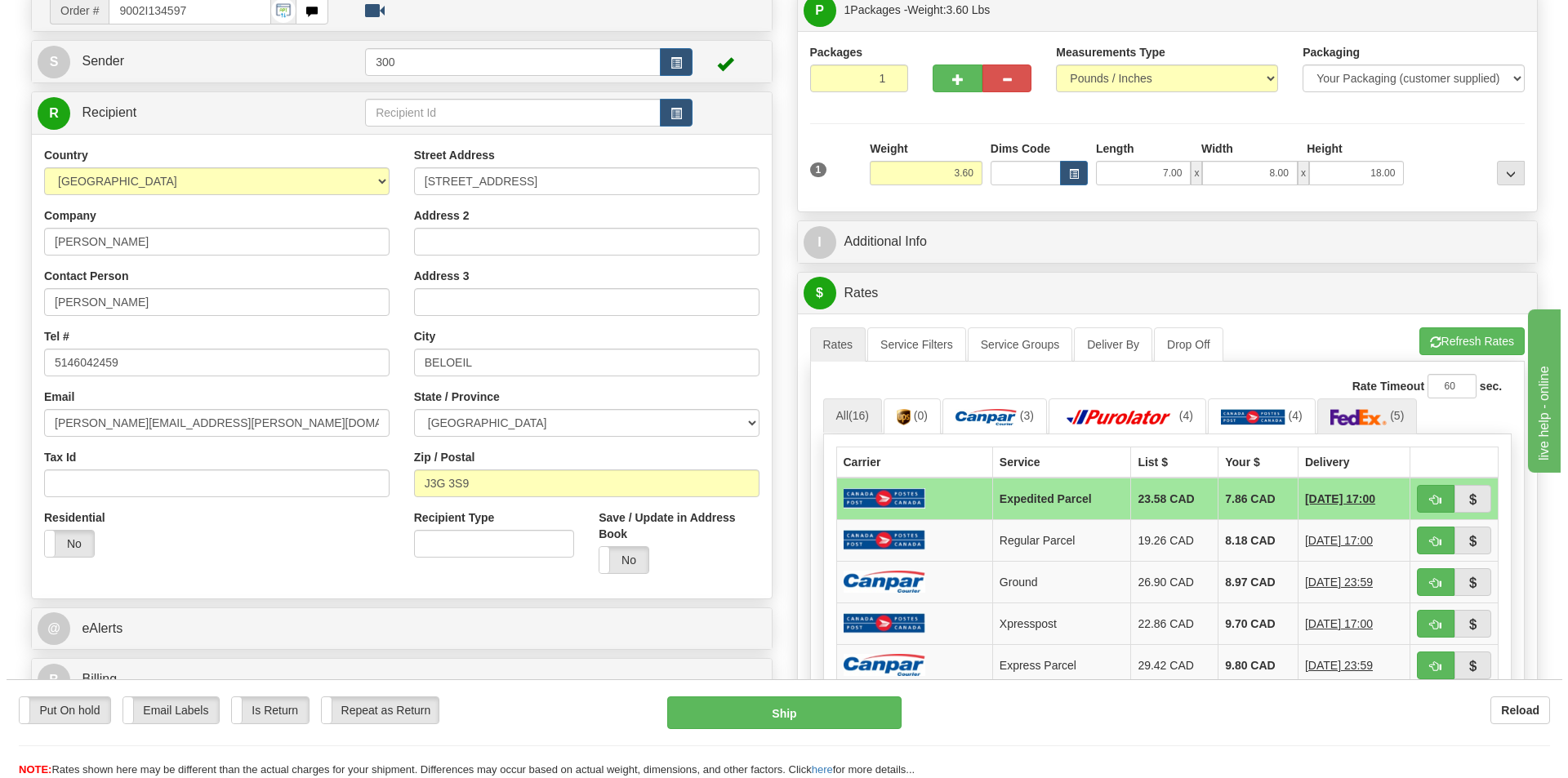
scroll to position [163, 0]
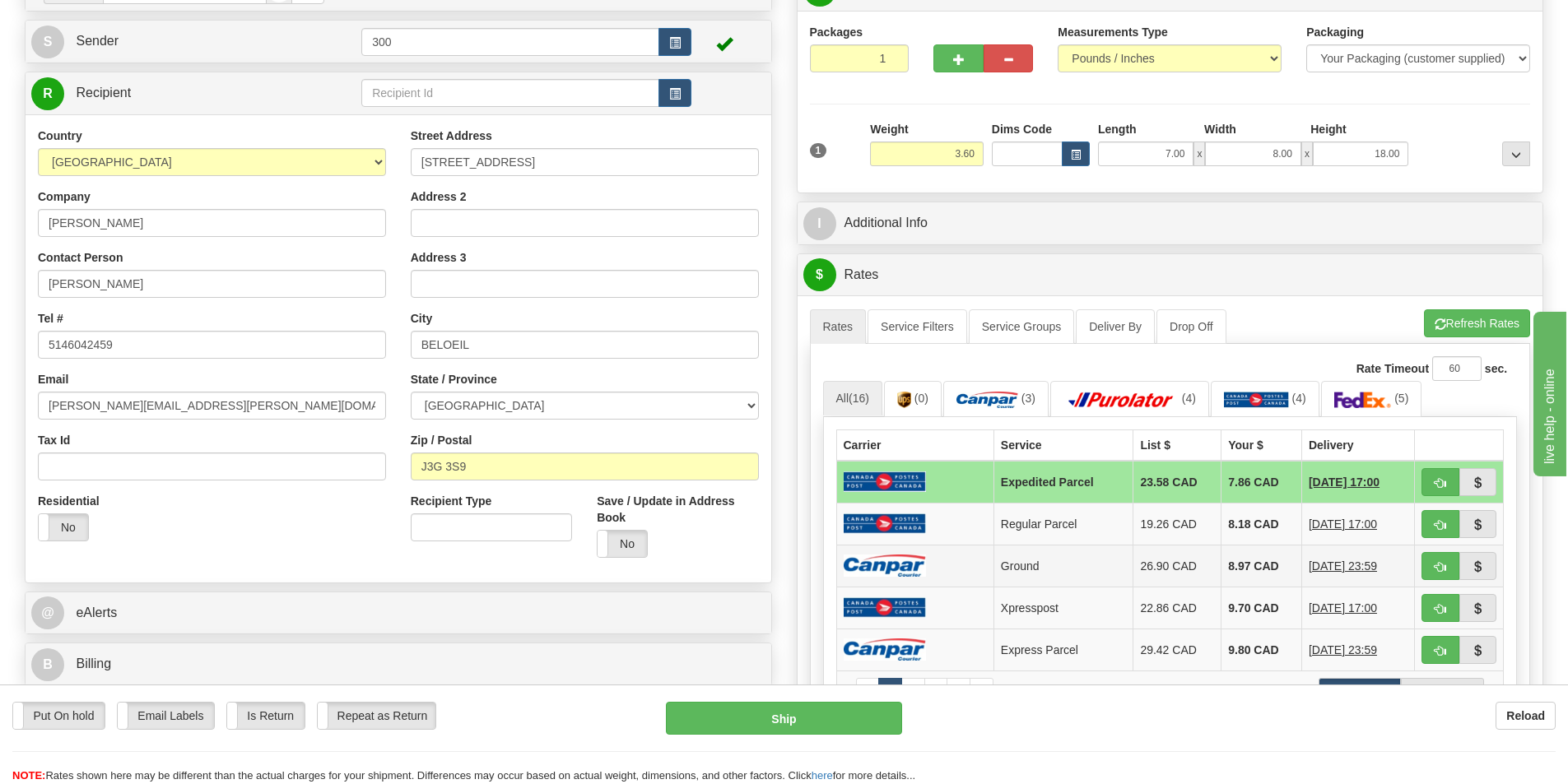
click at [1240, 561] on td "8.97 CAD" at bounding box center [1262, 566] width 81 height 42
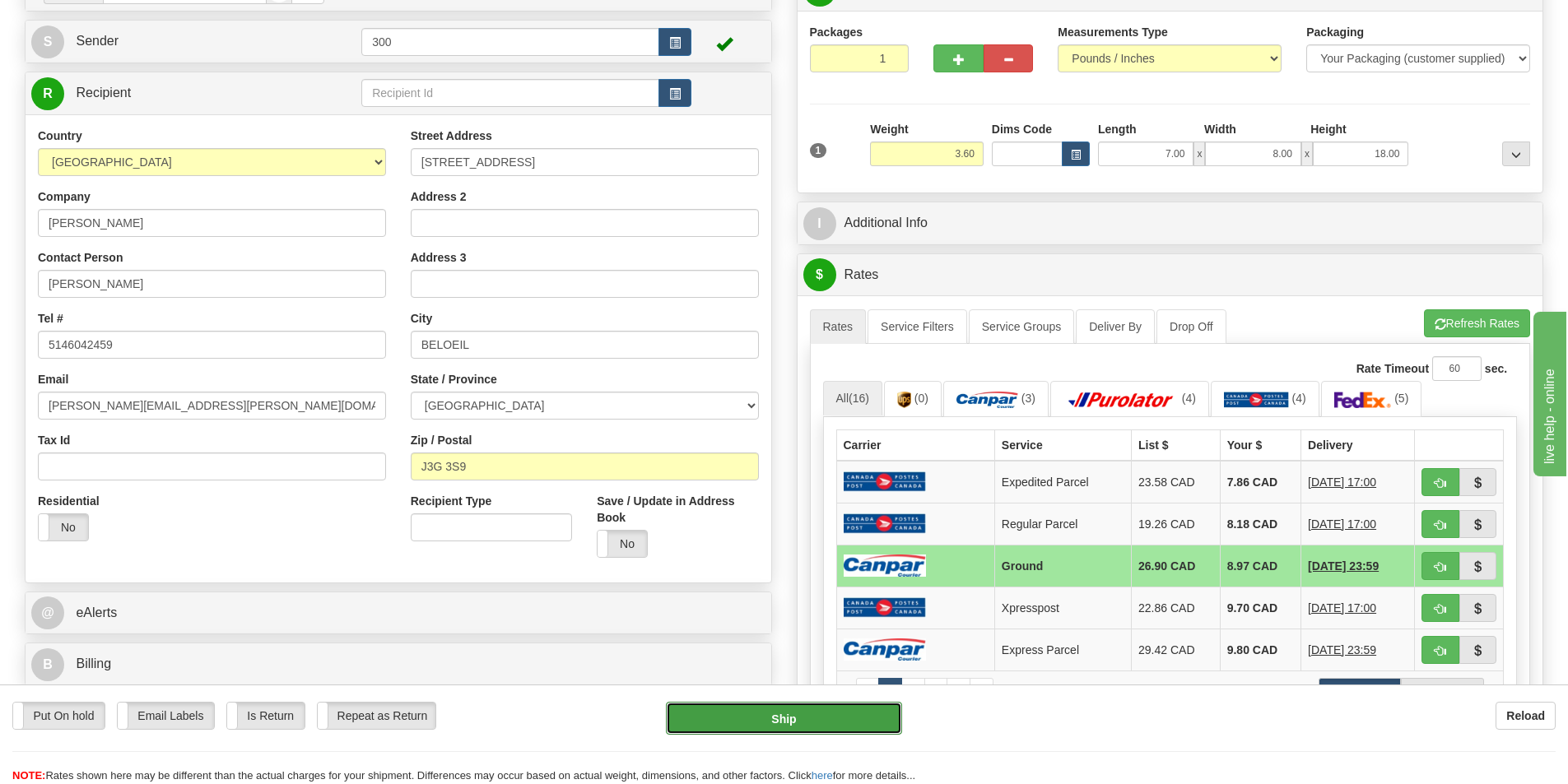
click at [804, 735] on button "Ship" at bounding box center [784, 718] width 236 height 33
type input "1"
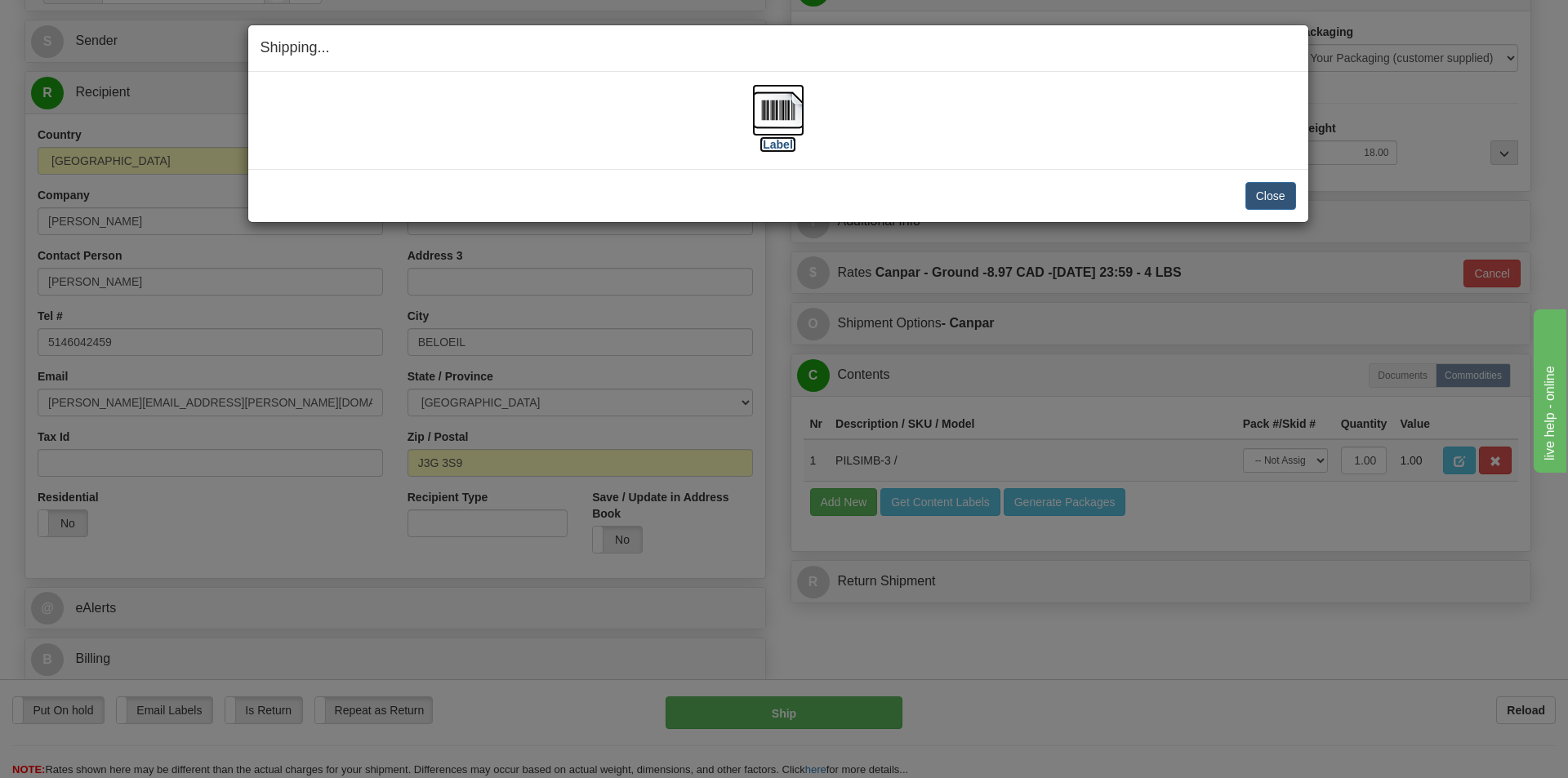
click at [774, 114] on img at bounding box center [778, 110] width 52 height 52
click at [1285, 203] on button "Close" at bounding box center [1271, 195] width 51 height 27
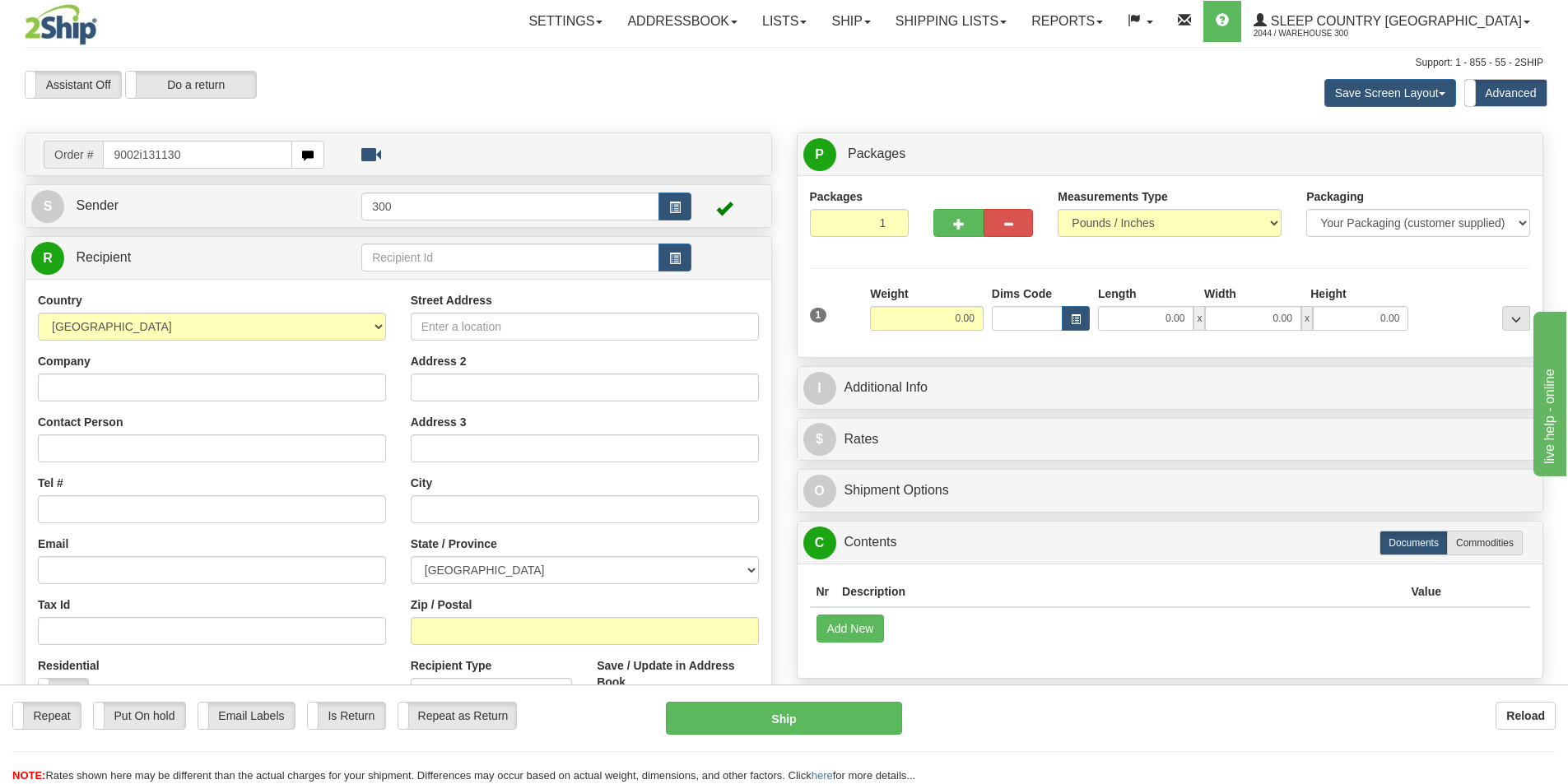
type input "9002i131130"
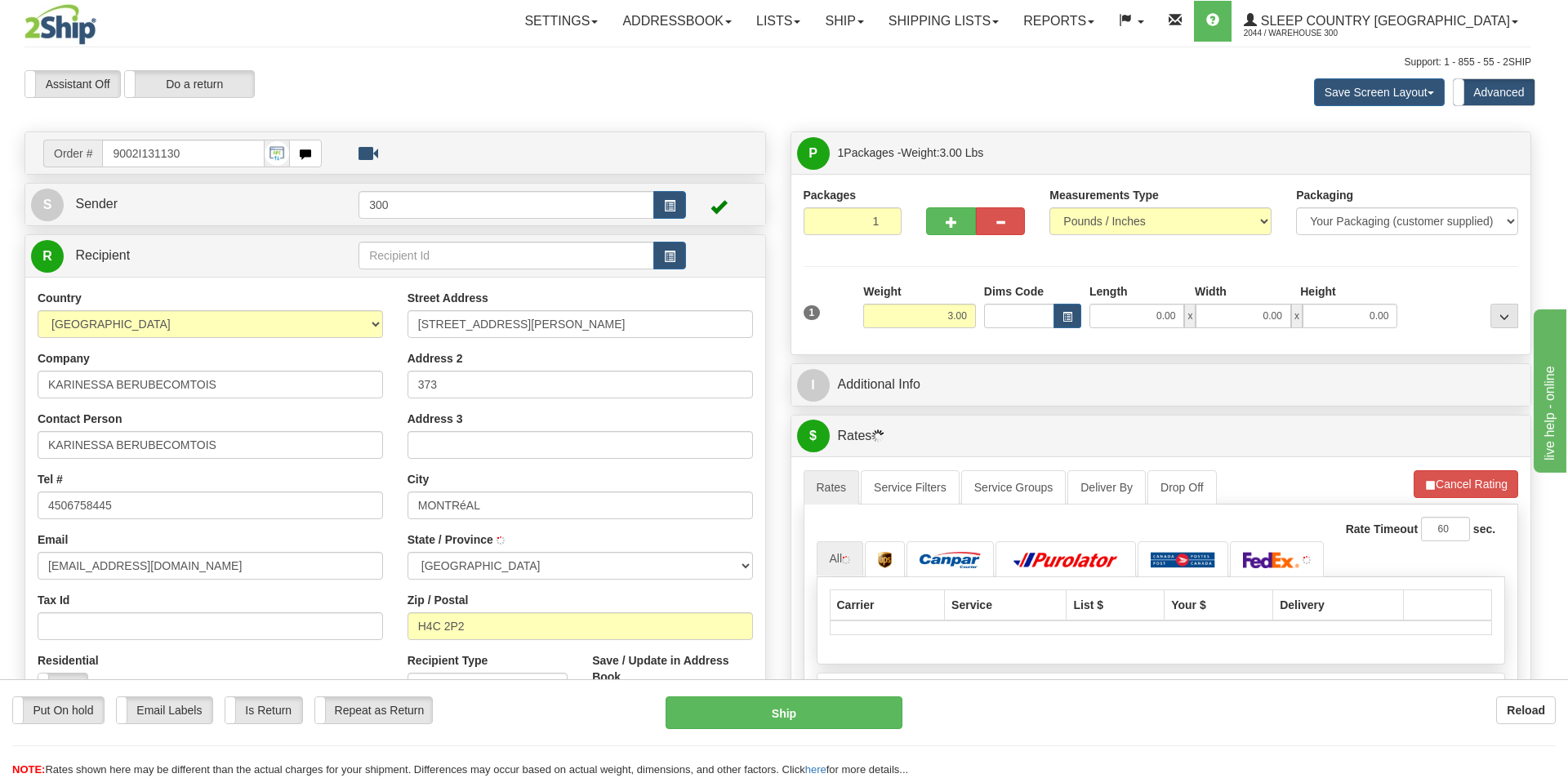
type input "[GEOGRAPHIC_DATA]"
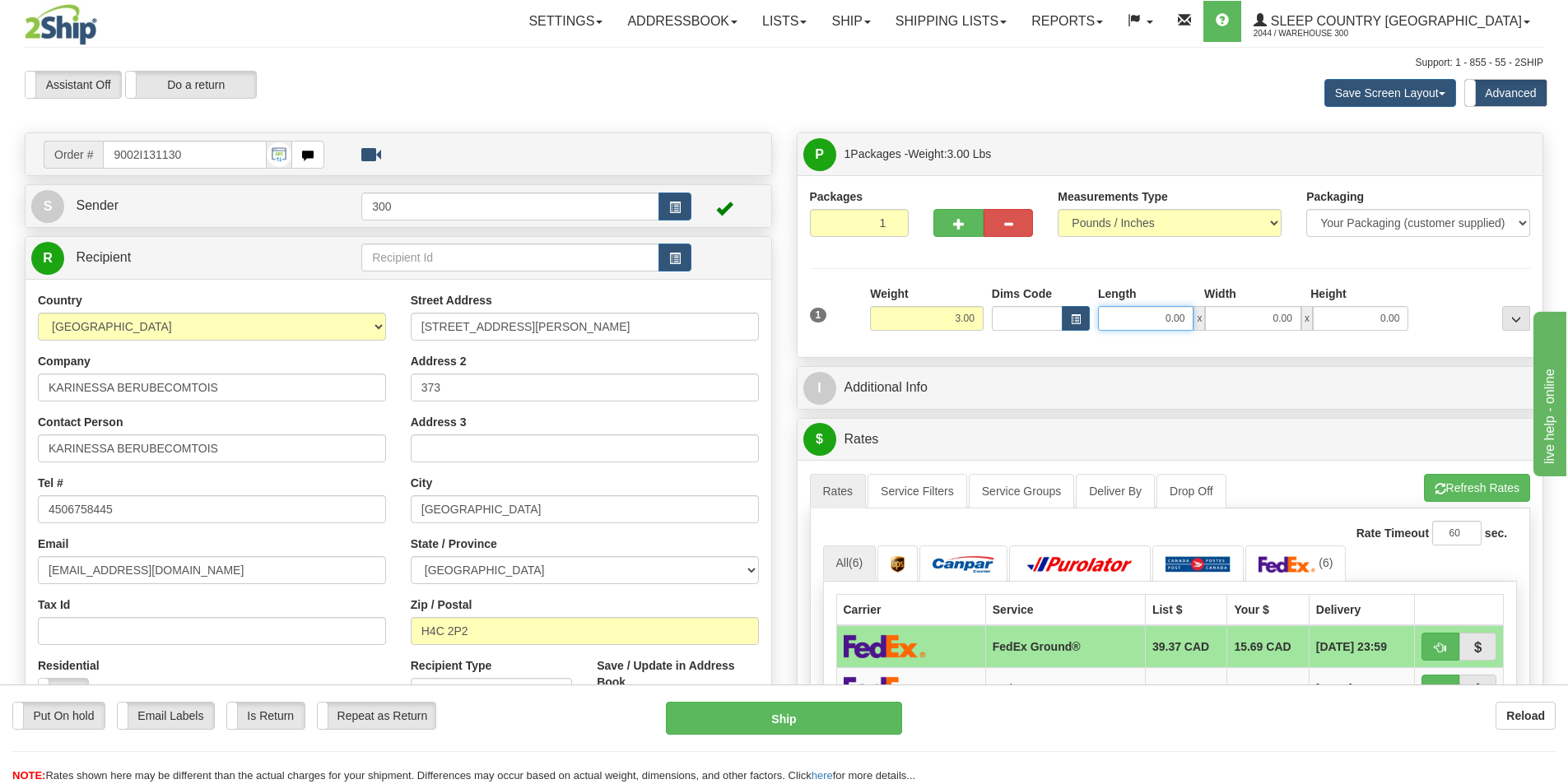
click at [1176, 315] on input "0.00" at bounding box center [1146, 319] width 95 height 25
type input "6.00"
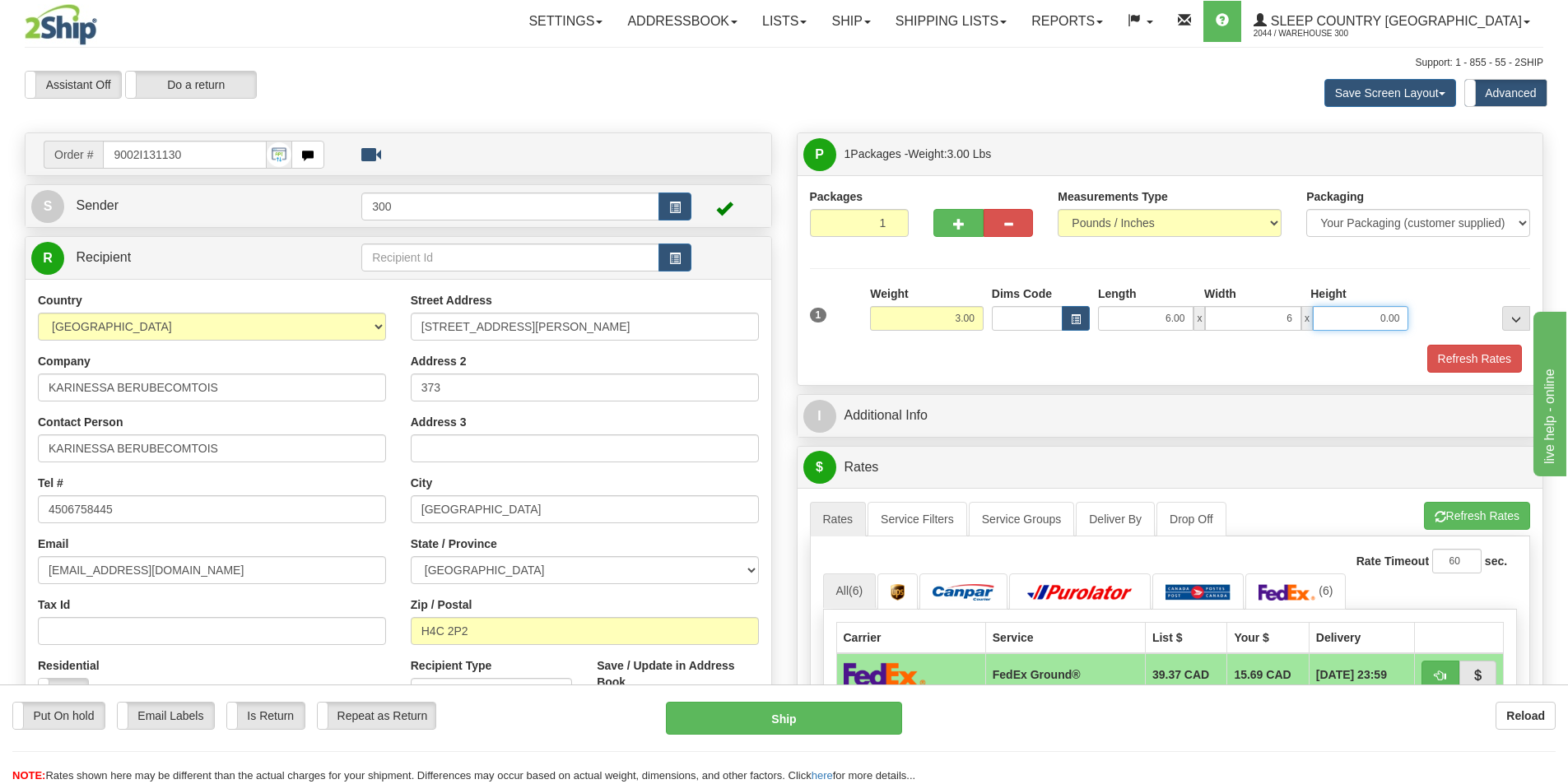
type input "6.00"
type input "16.00"
click at [1460, 362] on button "Refresh Rates" at bounding box center [1474, 358] width 94 height 28
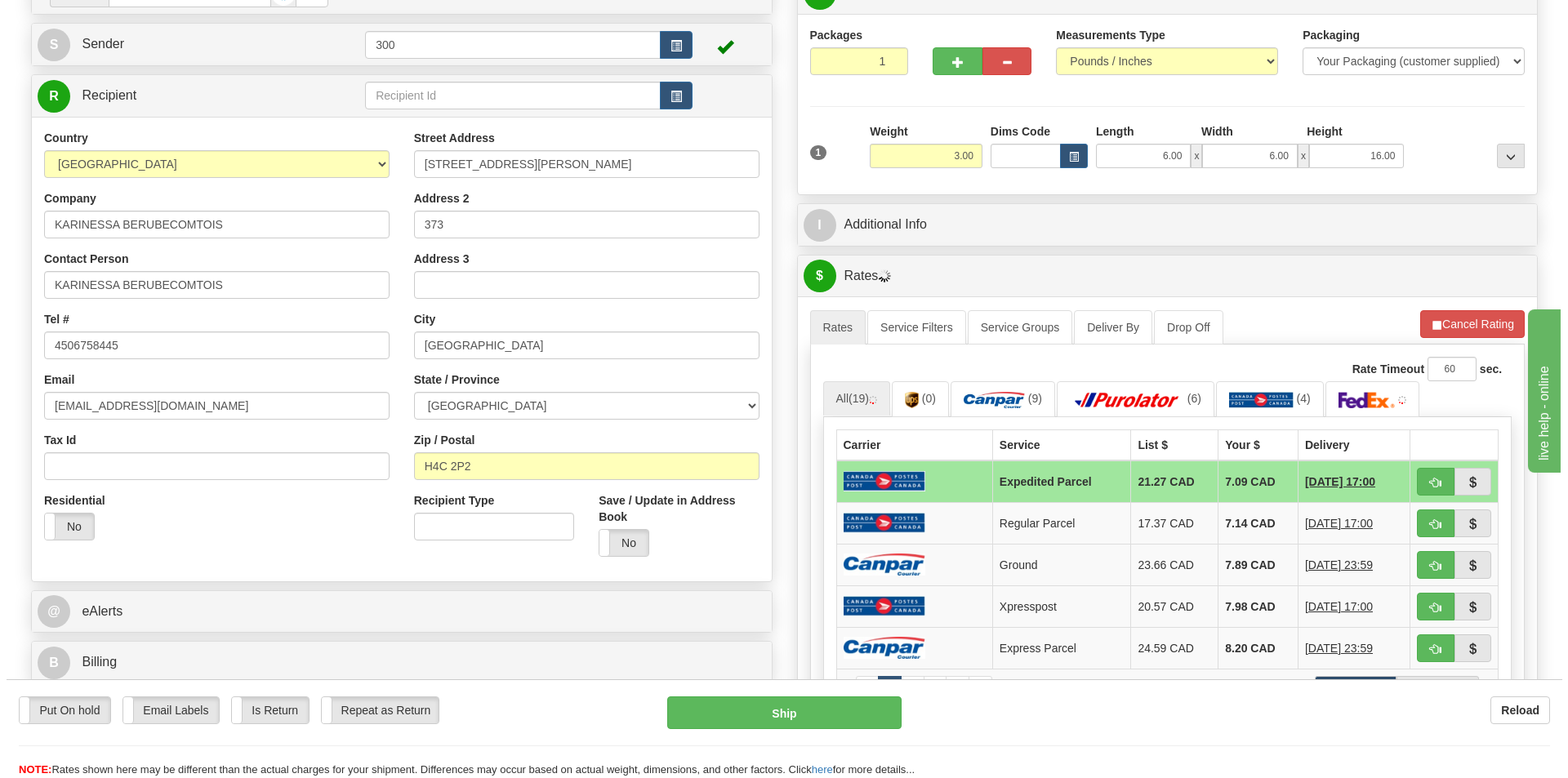
scroll to position [163, 0]
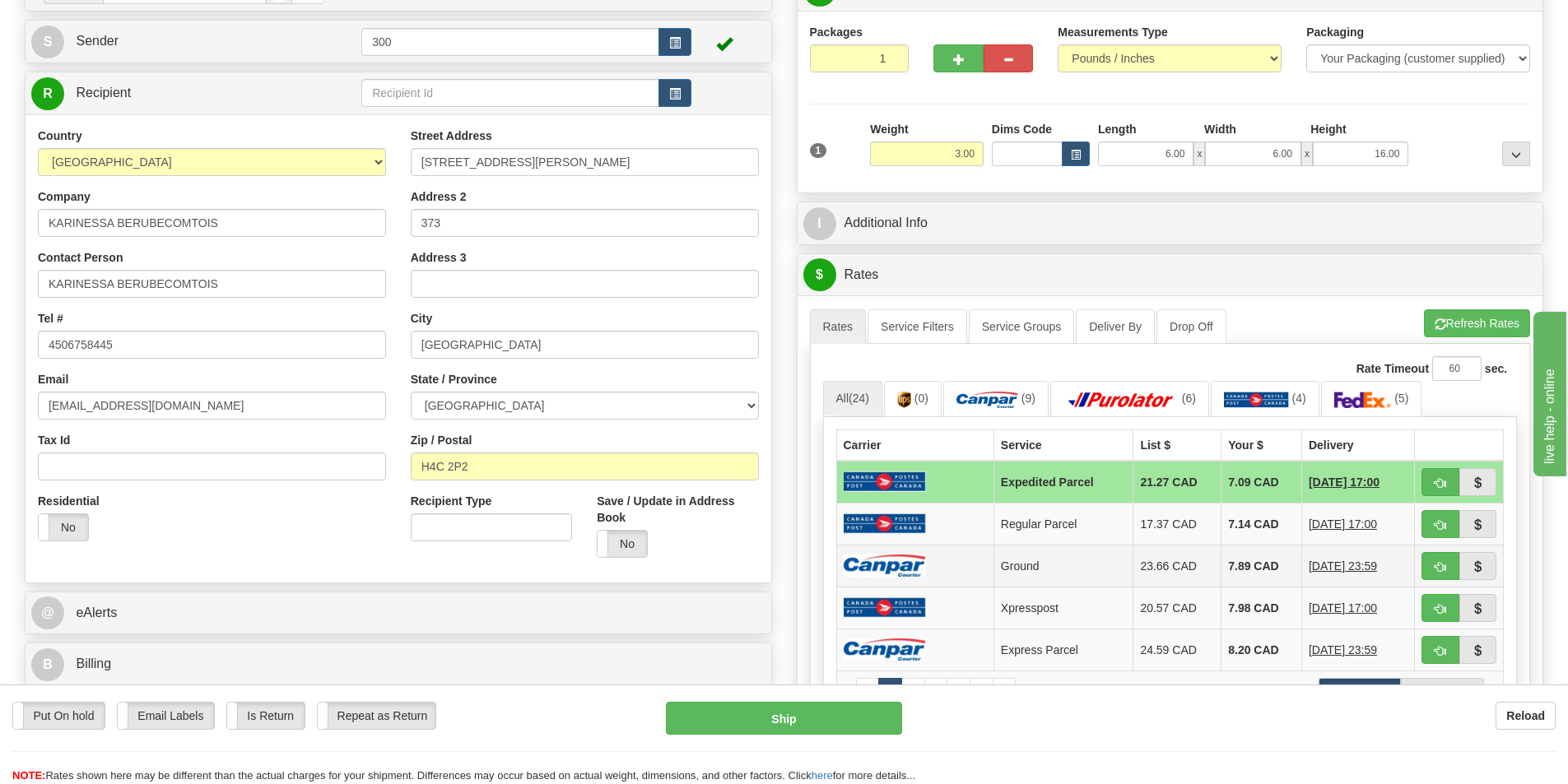
click at [1240, 563] on td "7.89 CAD" at bounding box center [1262, 566] width 81 height 42
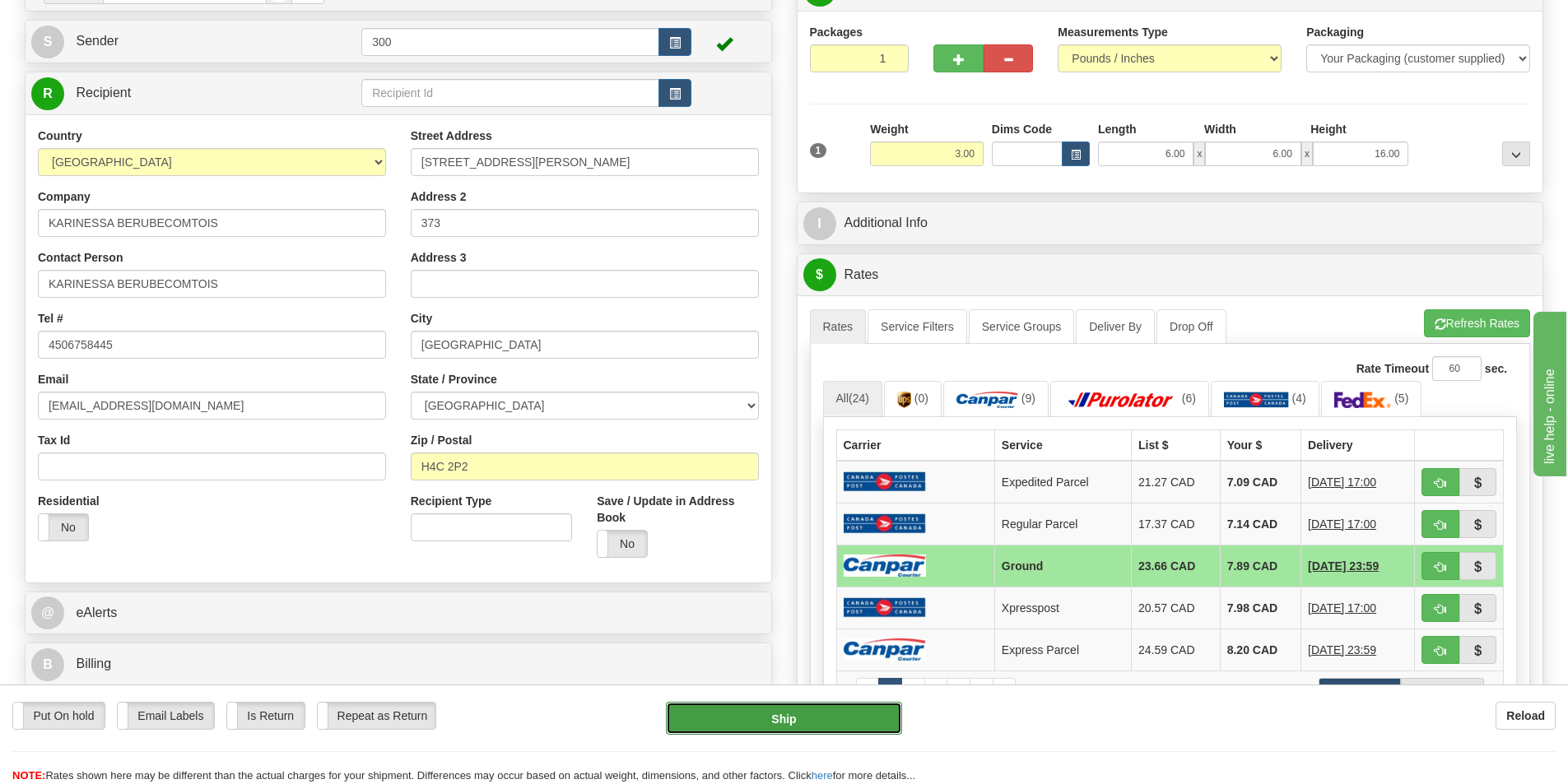
click at [813, 714] on button "Ship" at bounding box center [784, 718] width 236 height 33
type input "1"
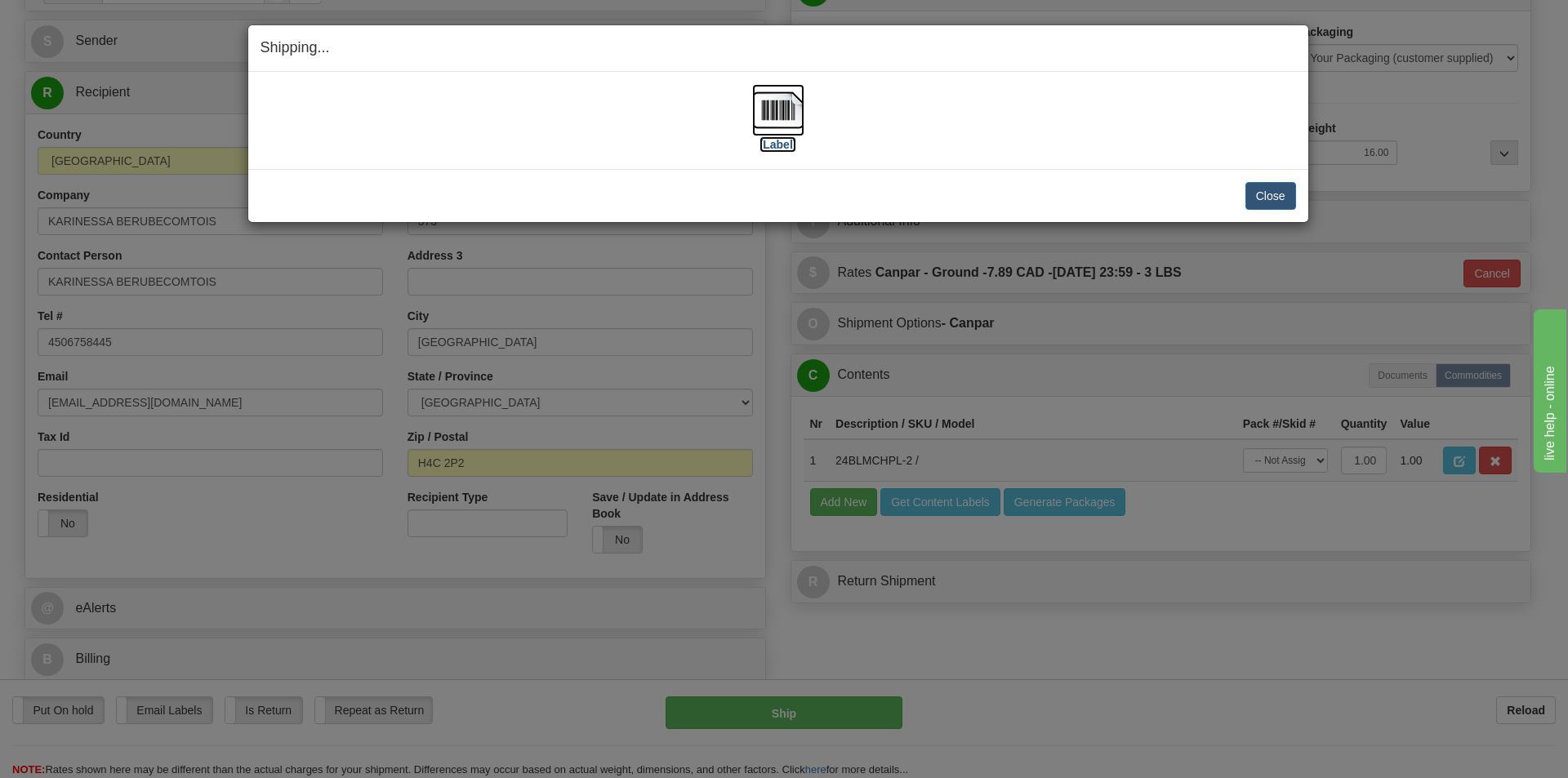
click at [785, 116] on img at bounding box center [778, 110] width 52 height 52
click at [1261, 203] on button "Close" at bounding box center [1271, 195] width 51 height 27
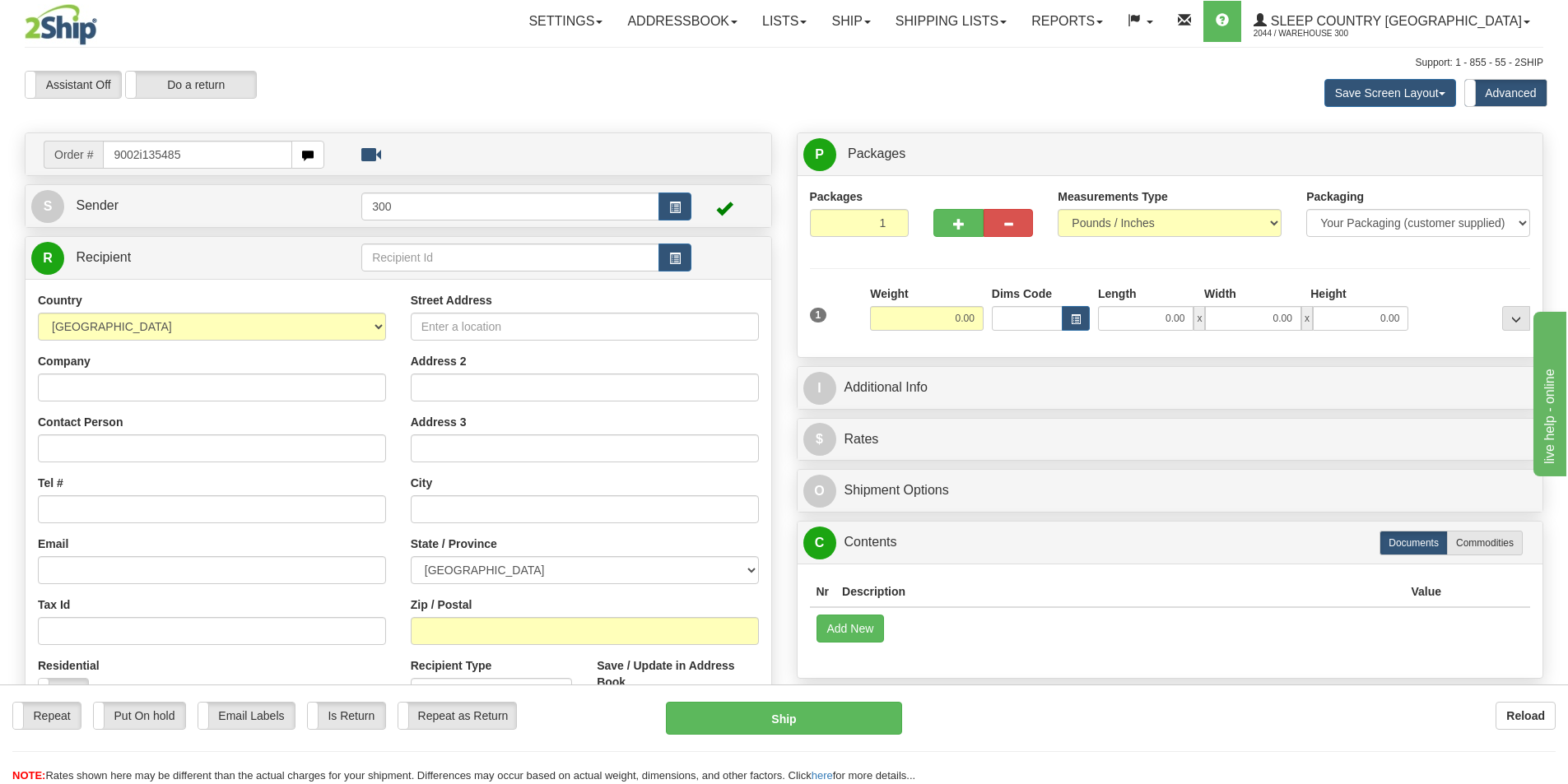
type input "9002i135485"
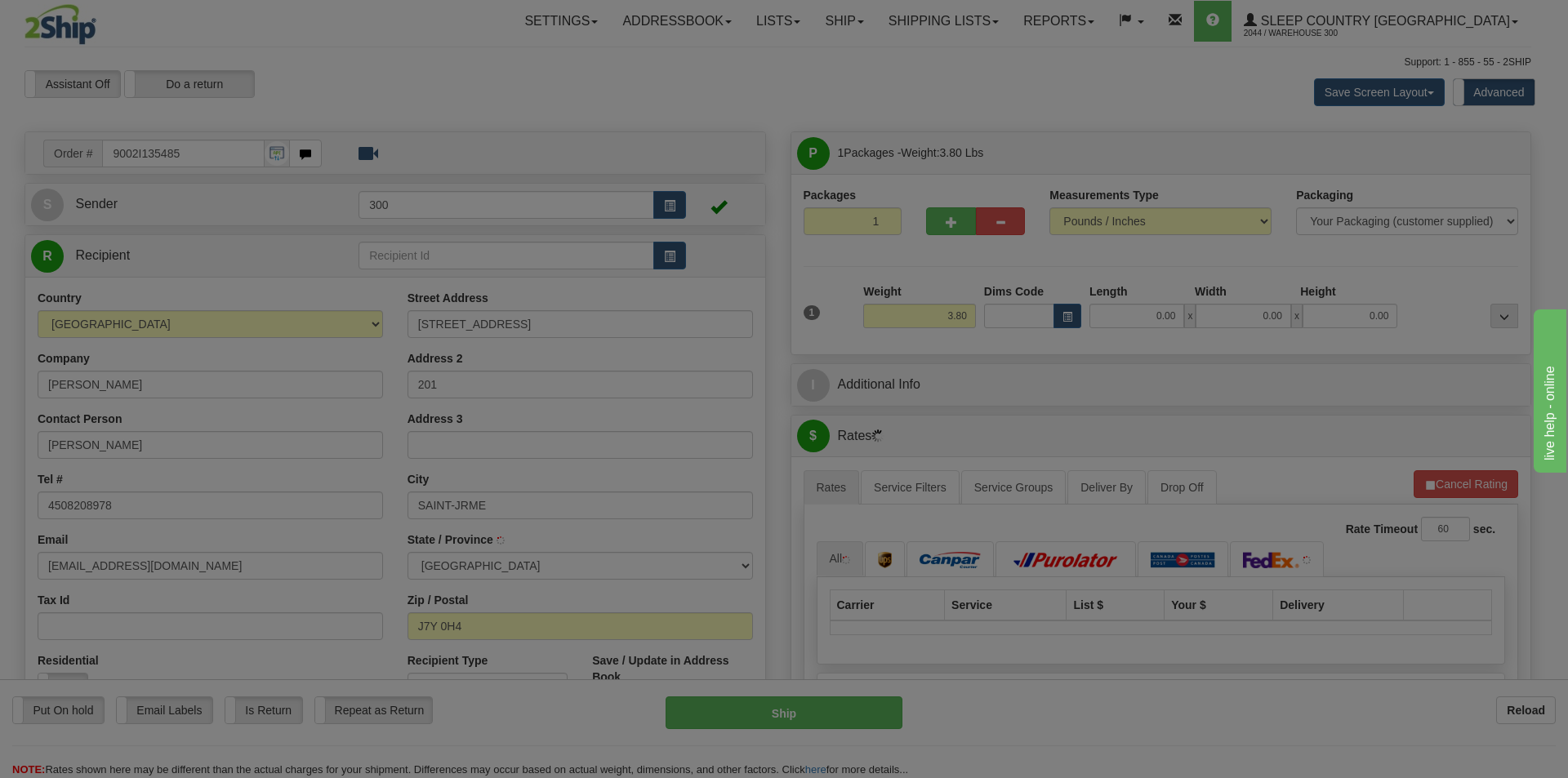
type input "SAINT-[PERSON_NAME]"
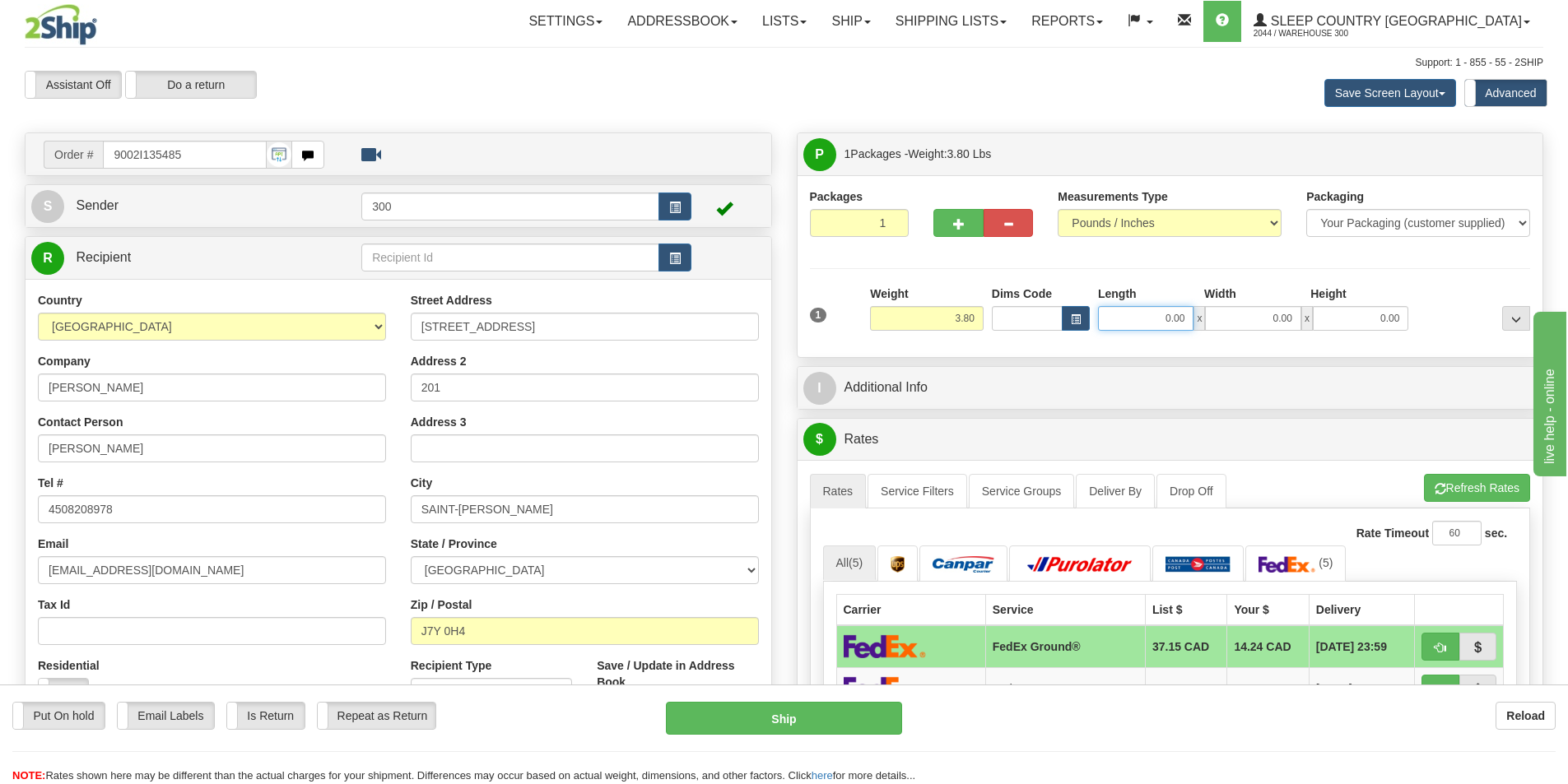
click at [1147, 321] on input "0.00" at bounding box center [1146, 319] width 95 height 25
type input "15.00"
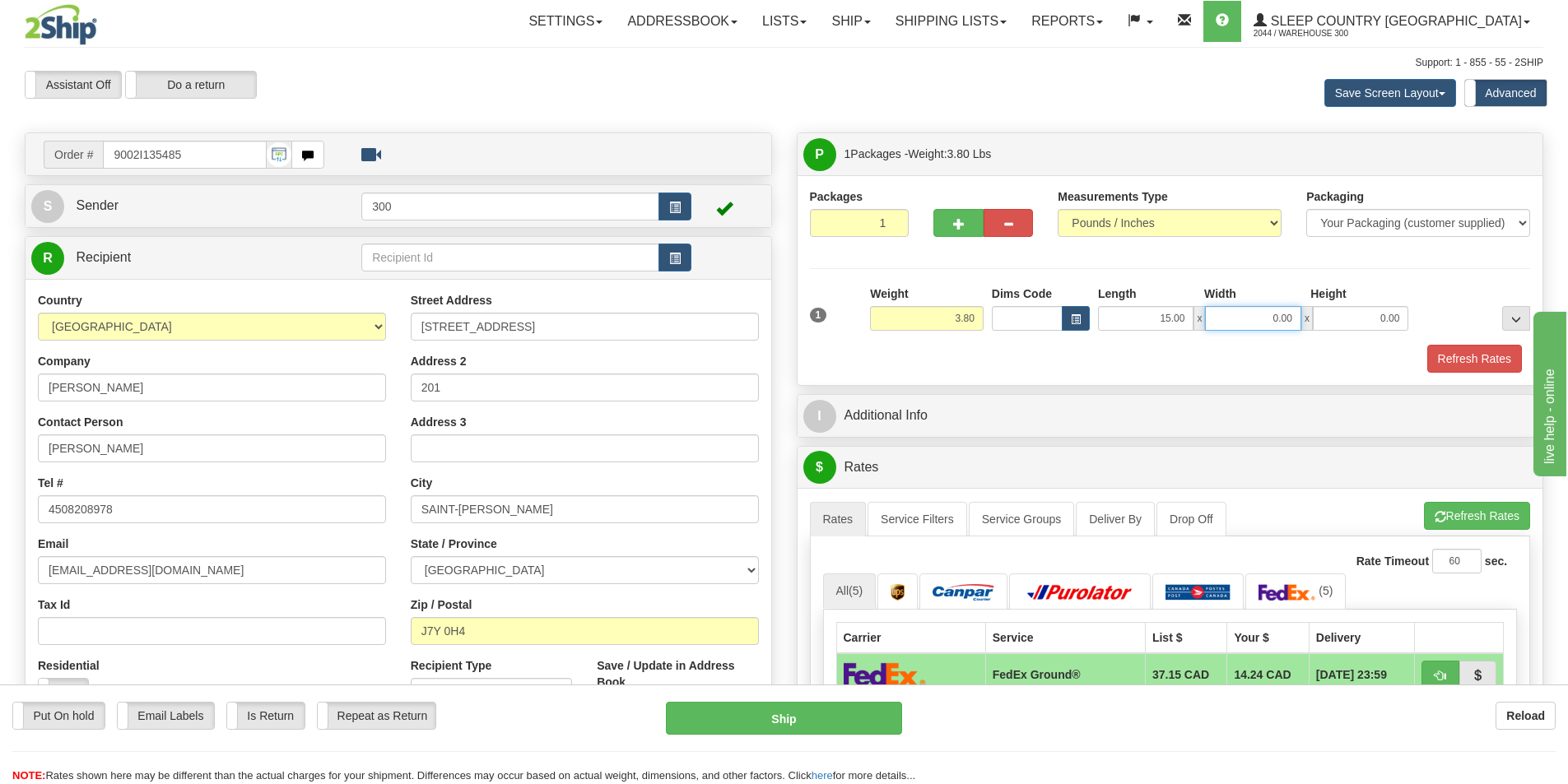
type input "1"
type input "7.00"
click at [1456, 374] on div "Packages 1 1 Measurements Type" at bounding box center [1170, 280] width 746 height 210
click at [1461, 363] on button "Refresh Rates" at bounding box center [1474, 358] width 94 height 28
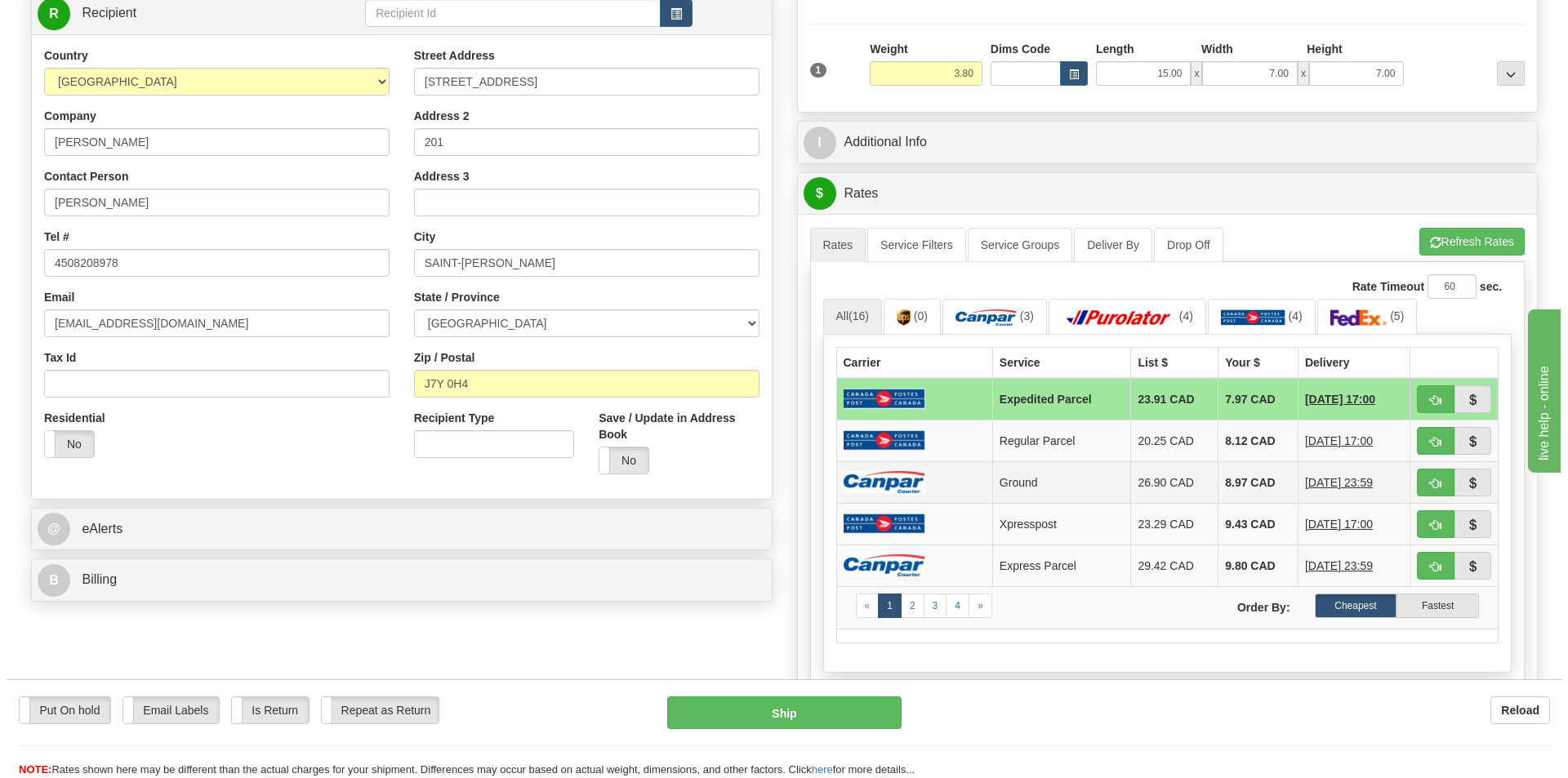
scroll to position [245, 0]
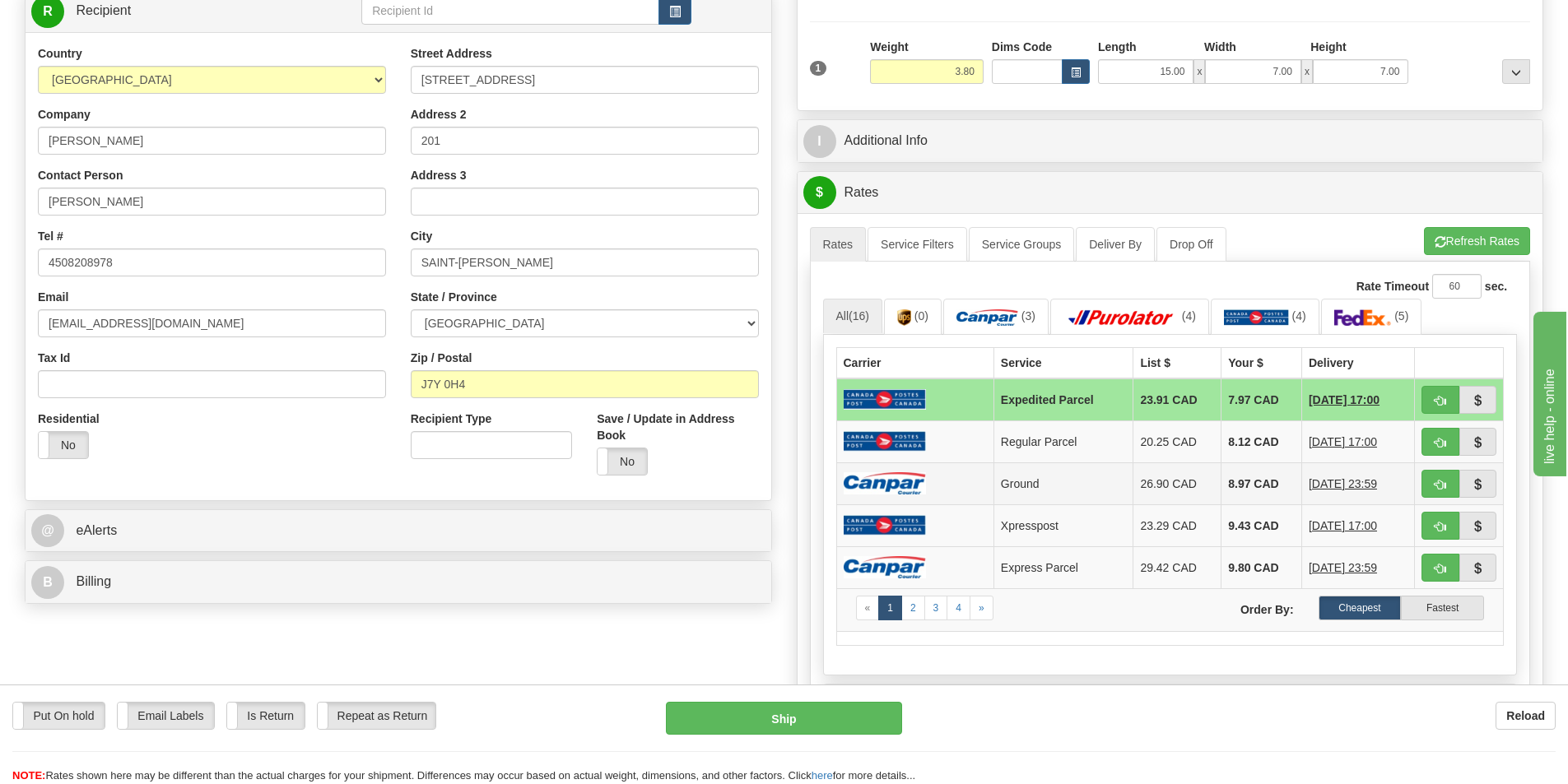
click at [1227, 485] on td "8.97 CAD" at bounding box center [1262, 483] width 81 height 42
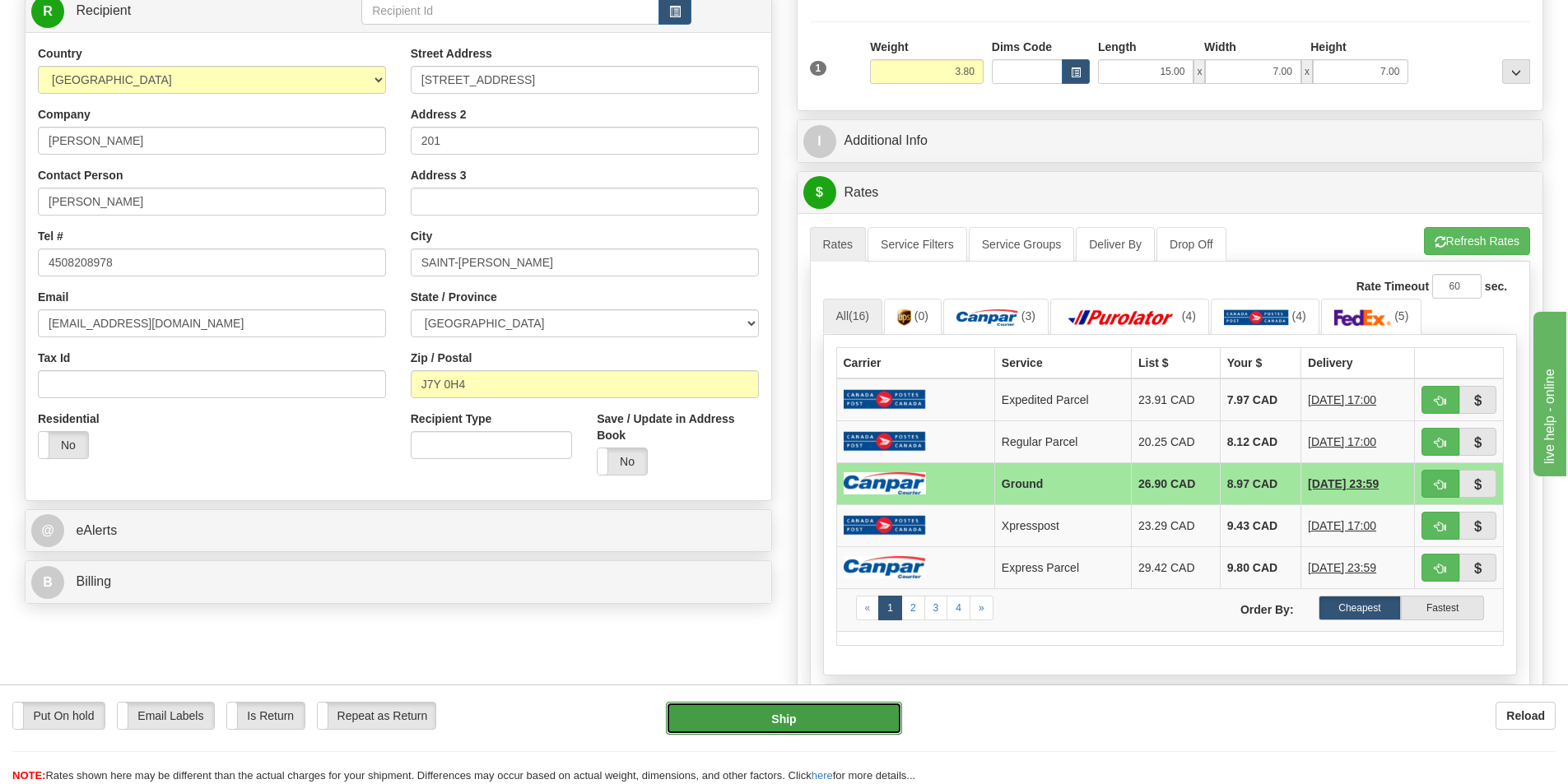
click at [805, 727] on button "Ship" at bounding box center [784, 718] width 236 height 33
type input "1"
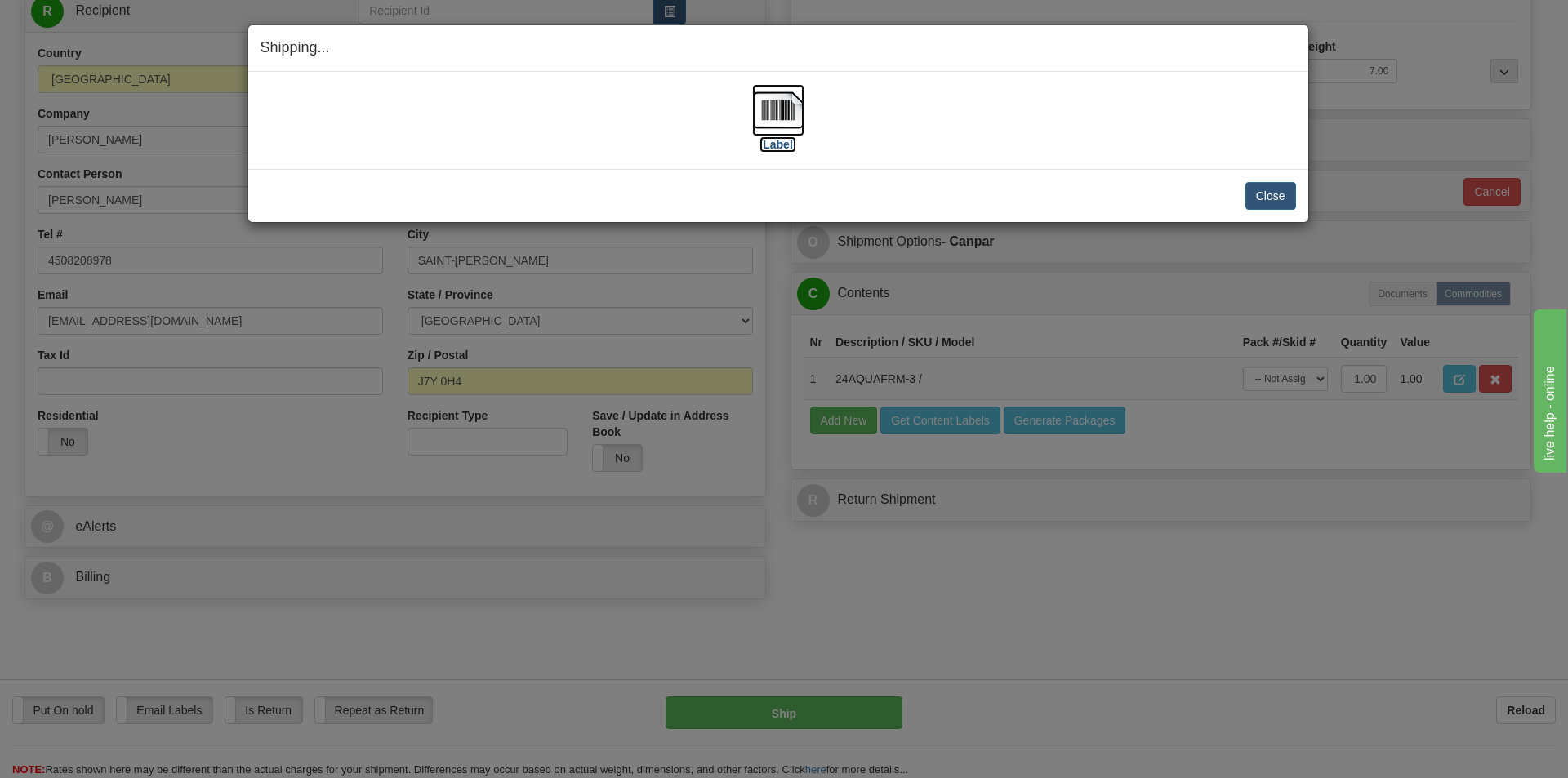
click at [765, 120] on img at bounding box center [778, 110] width 52 height 52
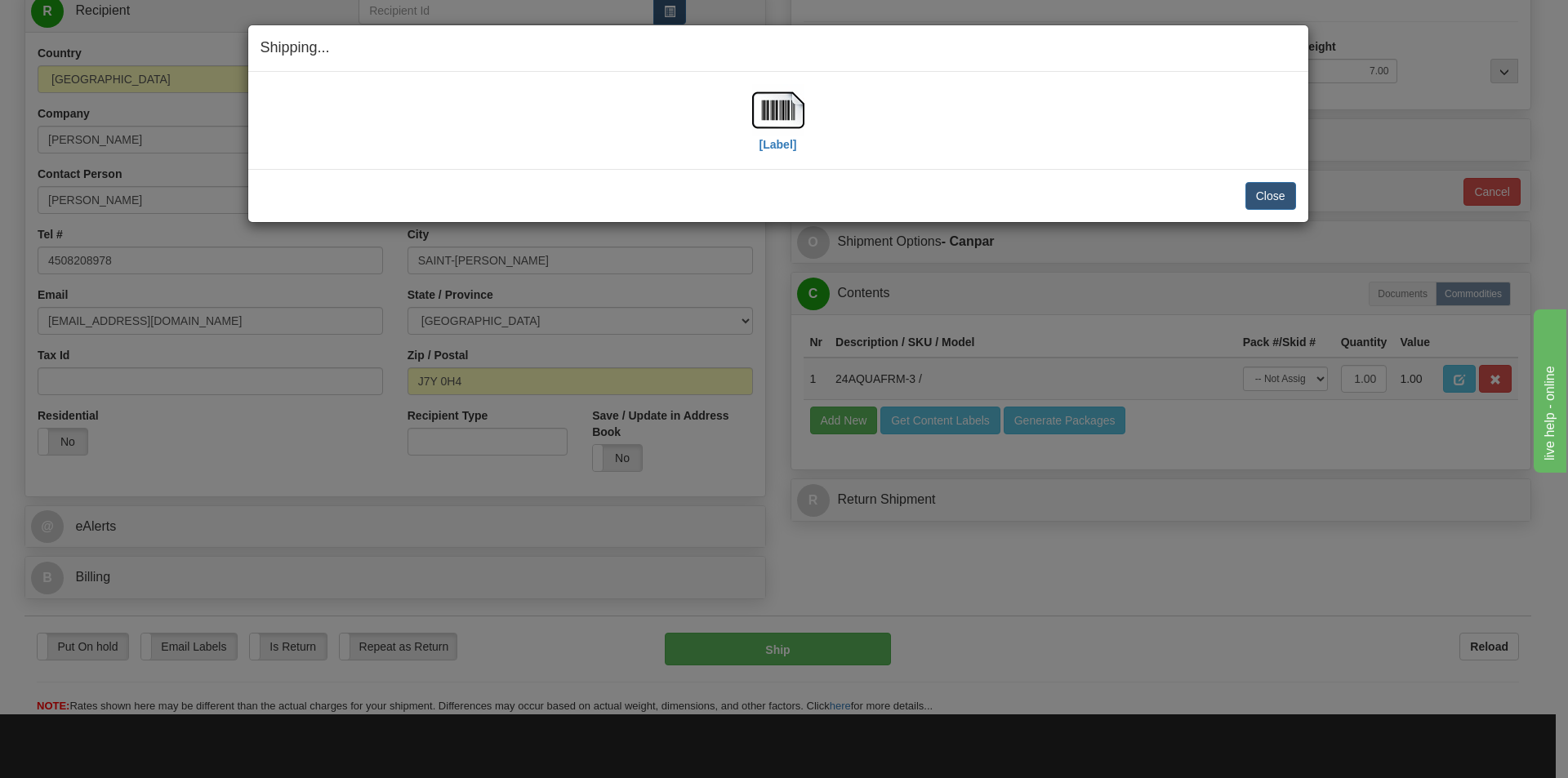
click at [1296, 194] on div "Close [PERSON_NAME] Shipment and Quit Pickup Quit Pickup ONLY" at bounding box center [778, 195] width 1060 height 53
click at [1265, 185] on button "Close" at bounding box center [1271, 195] width 51 height 27
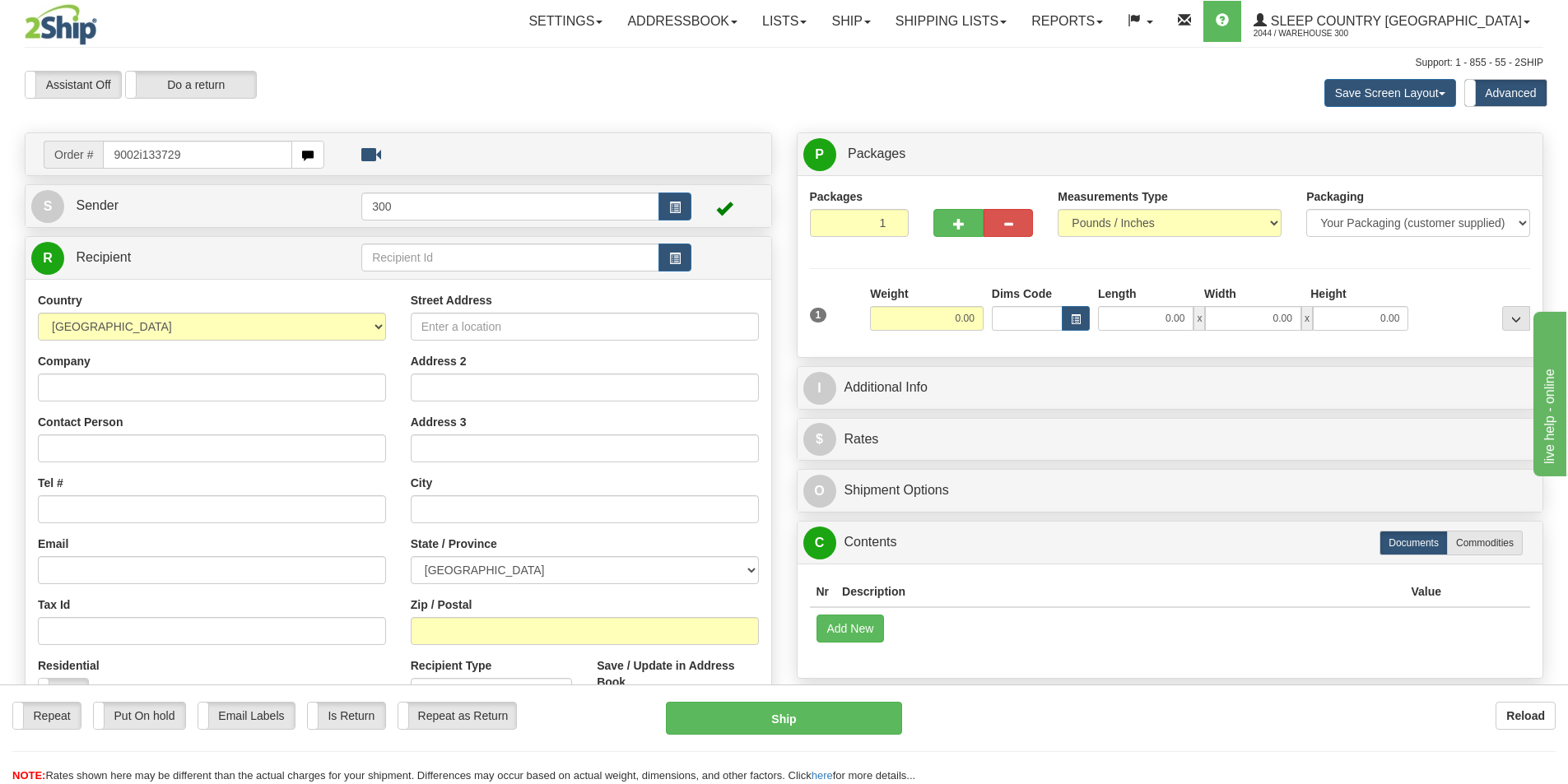
type input "9002i133729"
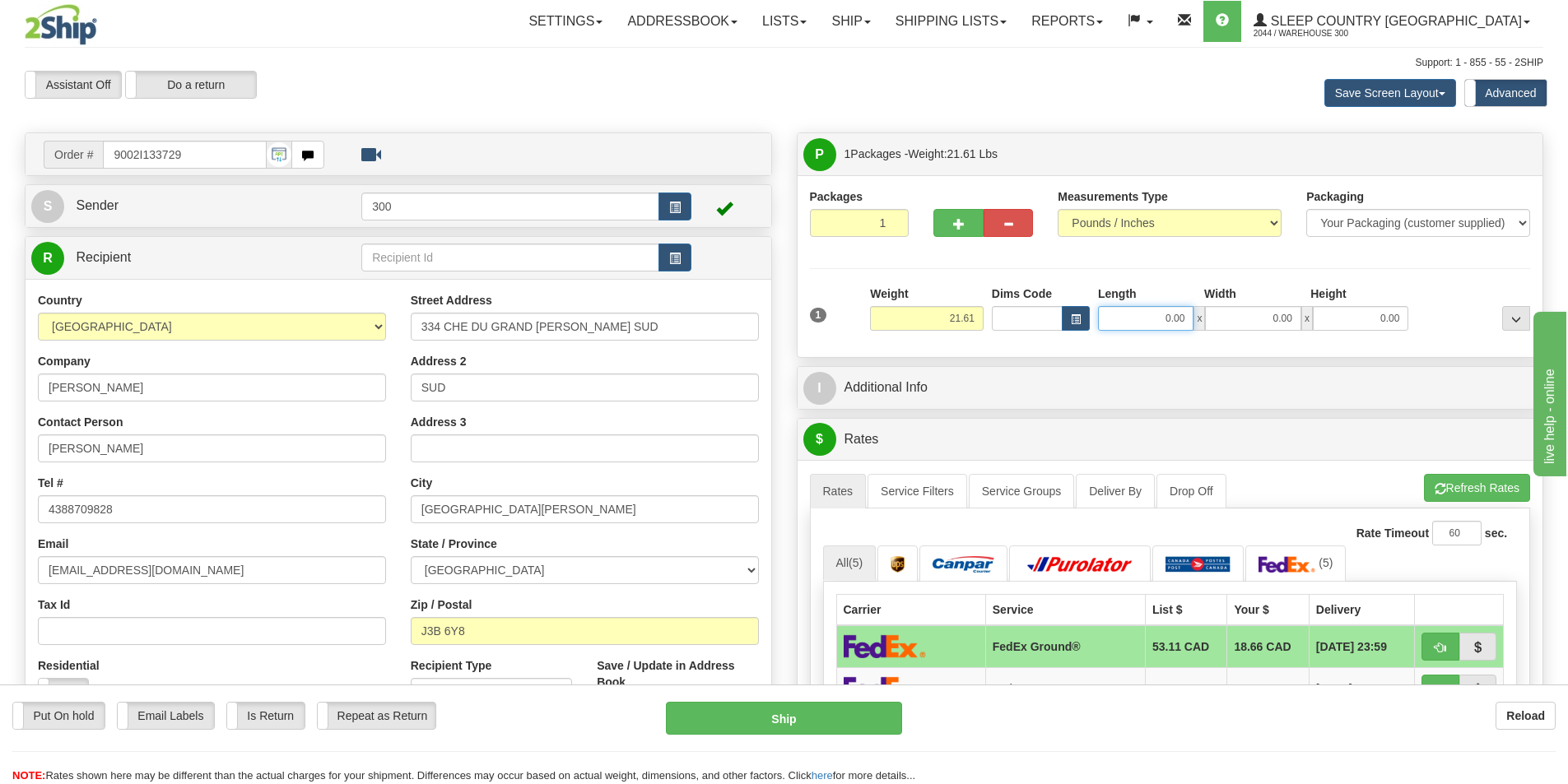
click at [1155, 322] on input "0.00" at bounding box center [1146, 319] width 95 height 25
type input "11.00"
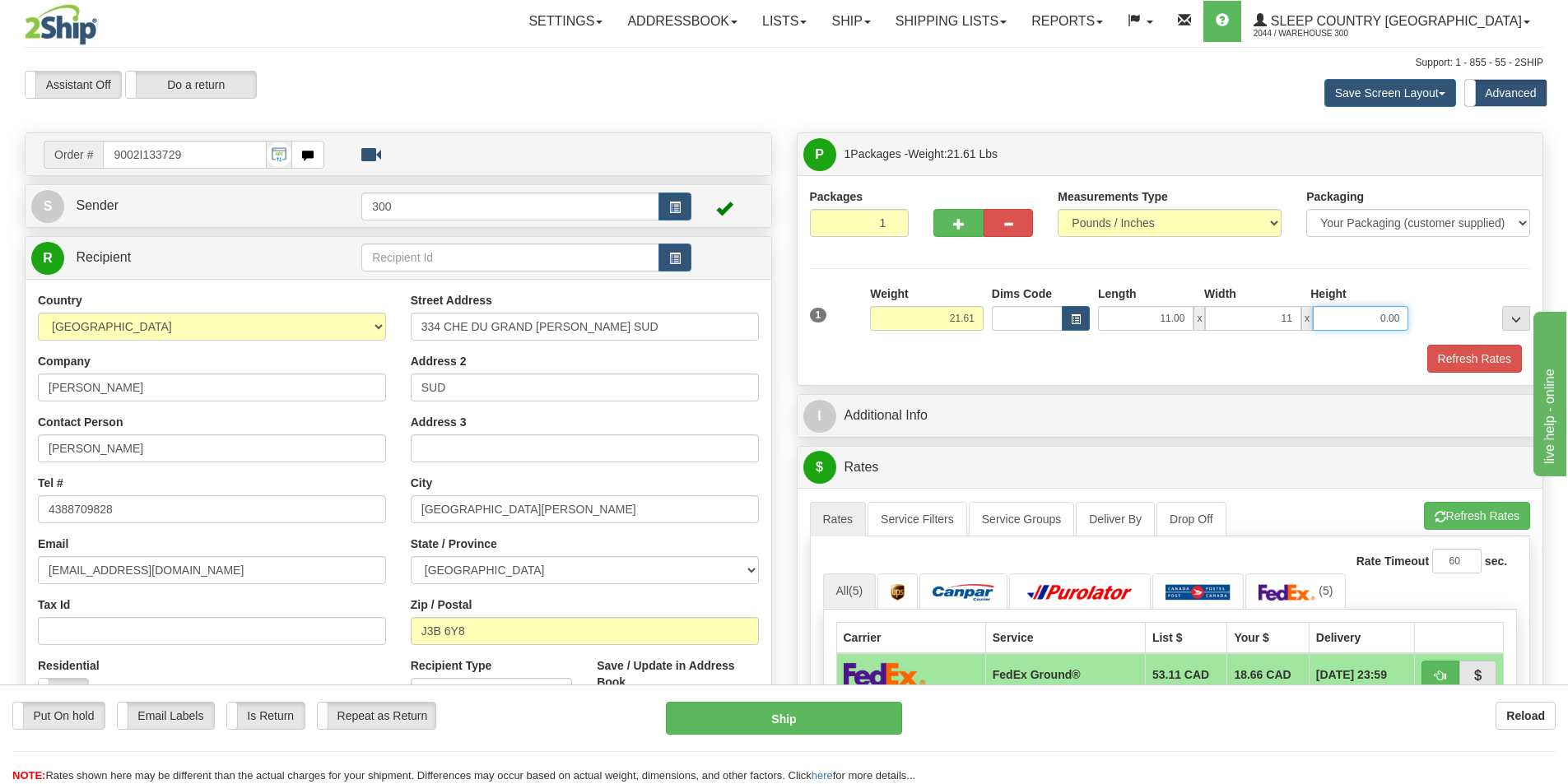
type input "11.00"
type input "23.00"
click at [1456, 369] on button "Refresh Rates" at bounding box center [1474, 358] width 94 height 28
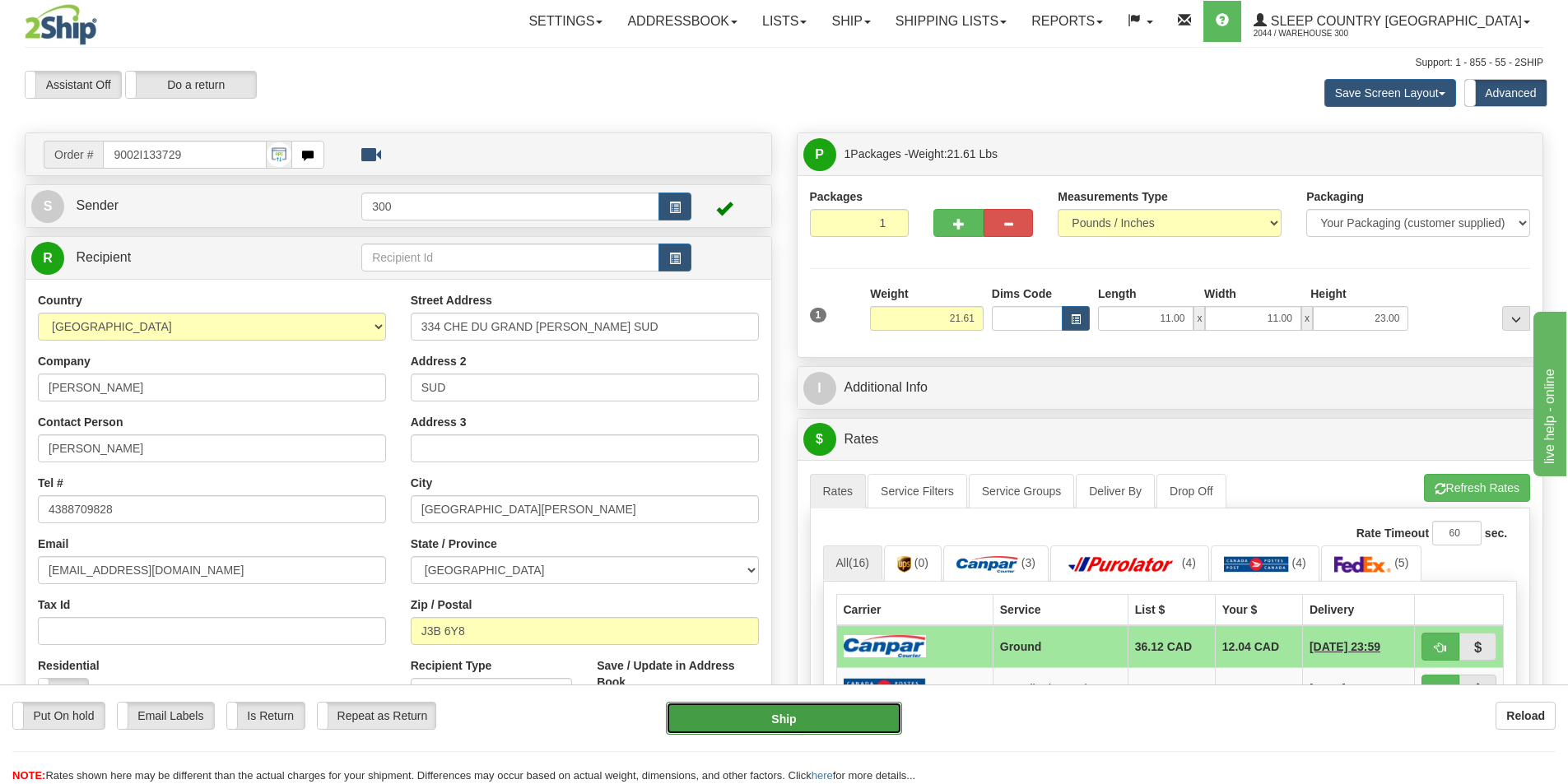
click at [794, 729] on button "Ship" at bounding box center [784, 718] width 236 height 33
type input "1"
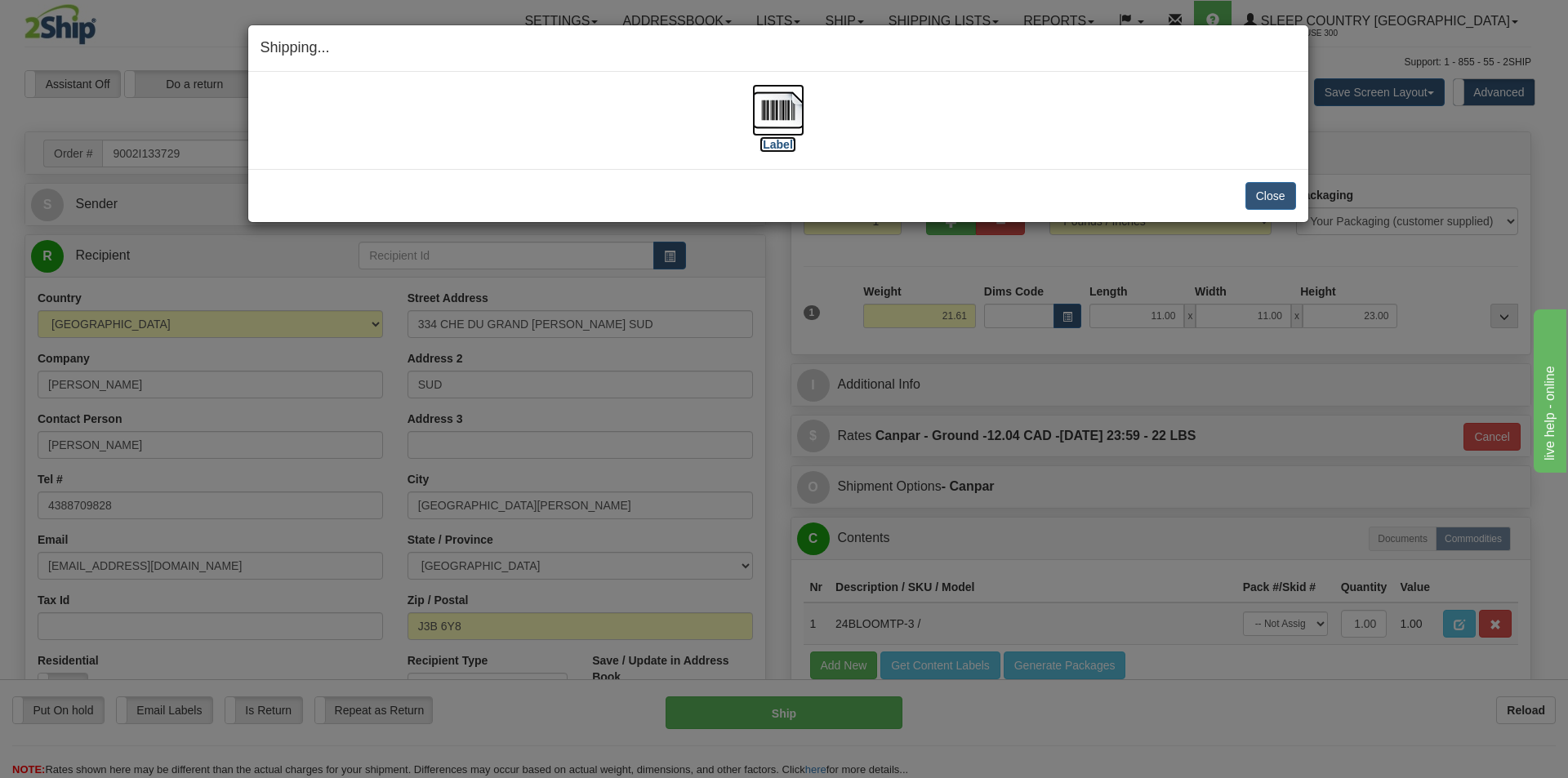
click at [762, 112] on img at bounding box center [778, 110] width 52 height 52
click at [1263, 192] on button "Close" at bounding box center [1271, 195] width 51 height 27
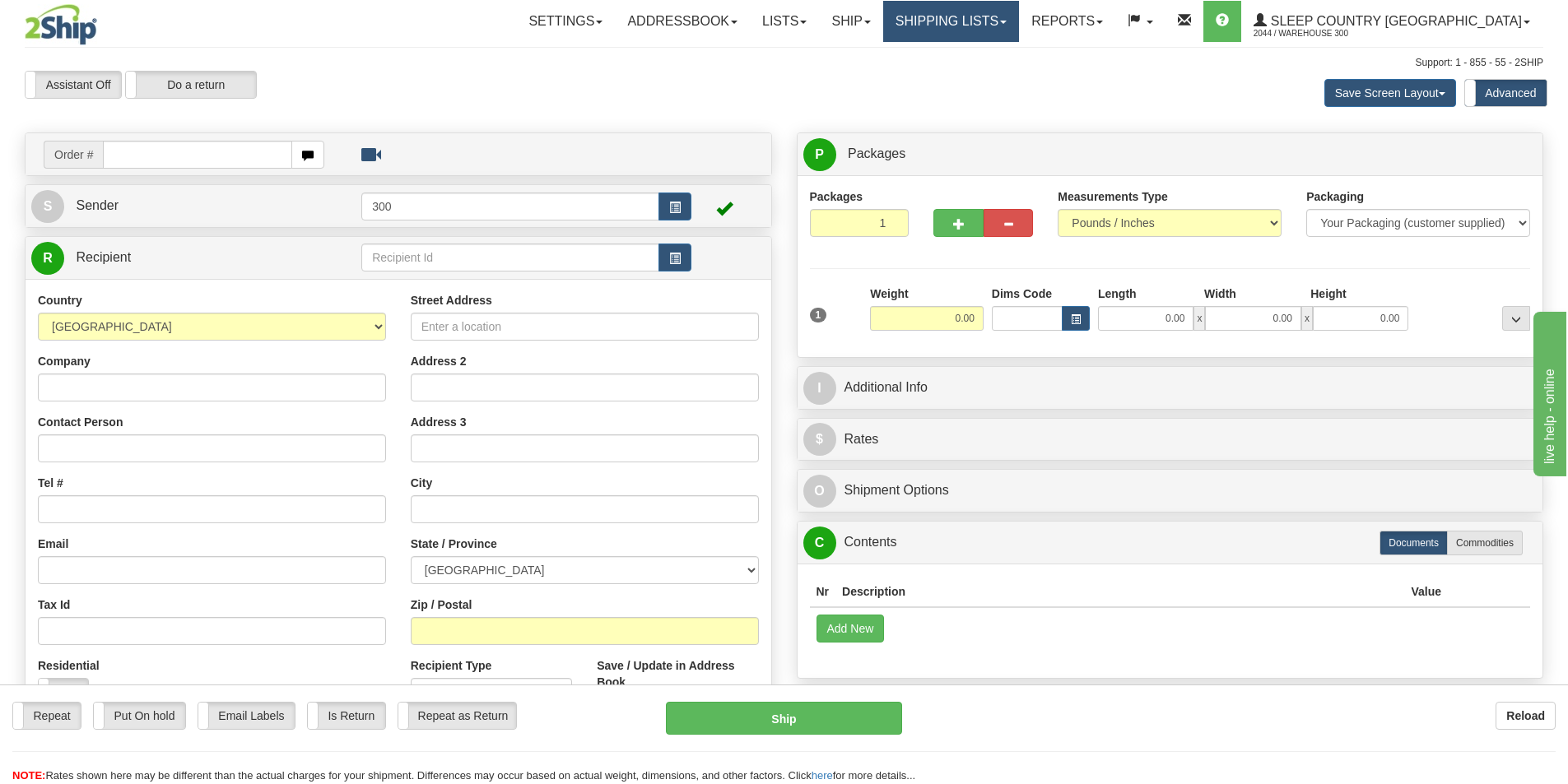
click at [1019, 20] on link "Shipping lists" at bounding box center [951, 21] width 136 height 41
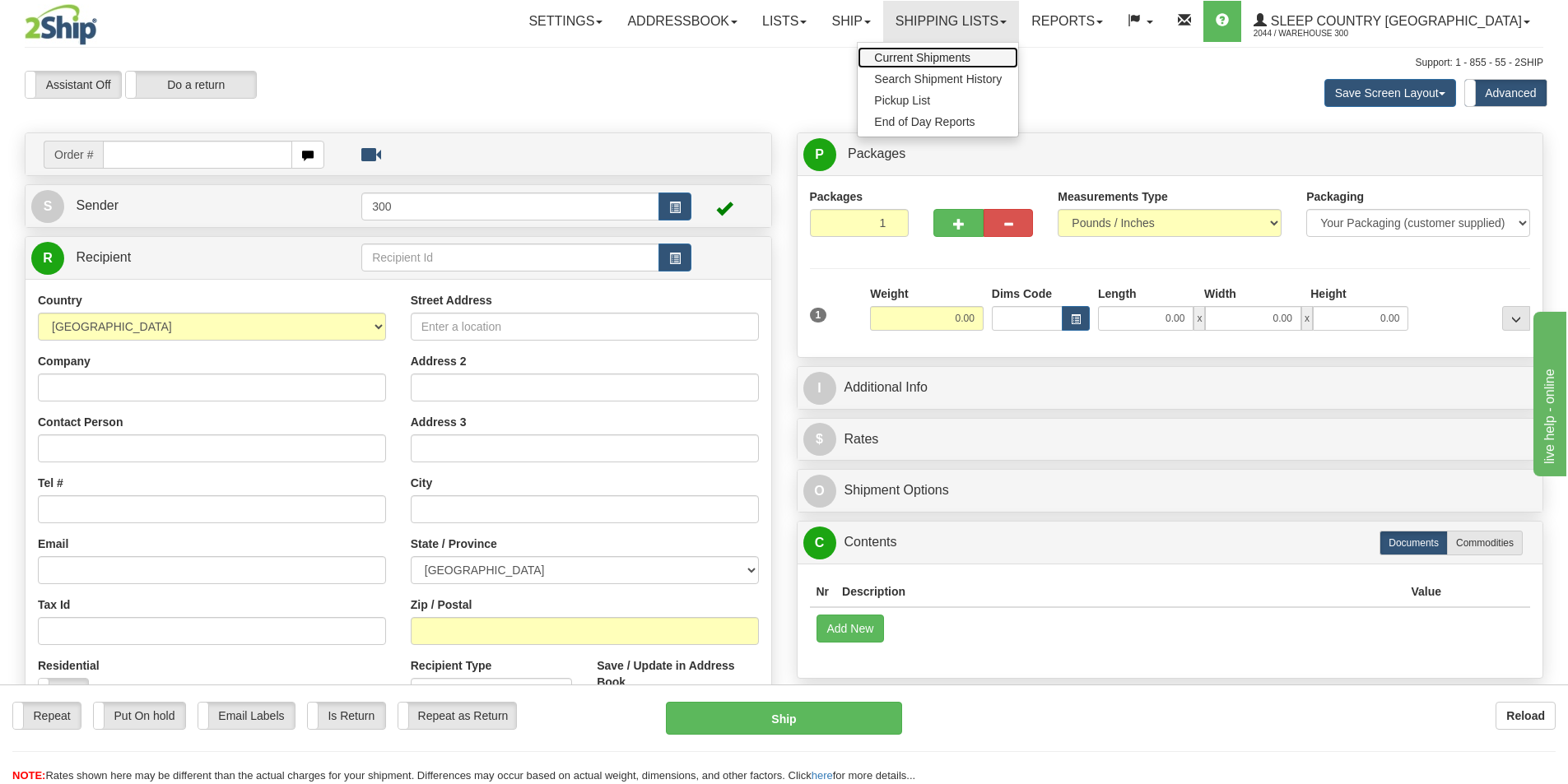
click at [970, 58] on span "Current Shipments" at bounding box center [922, 58] width 96 height 13
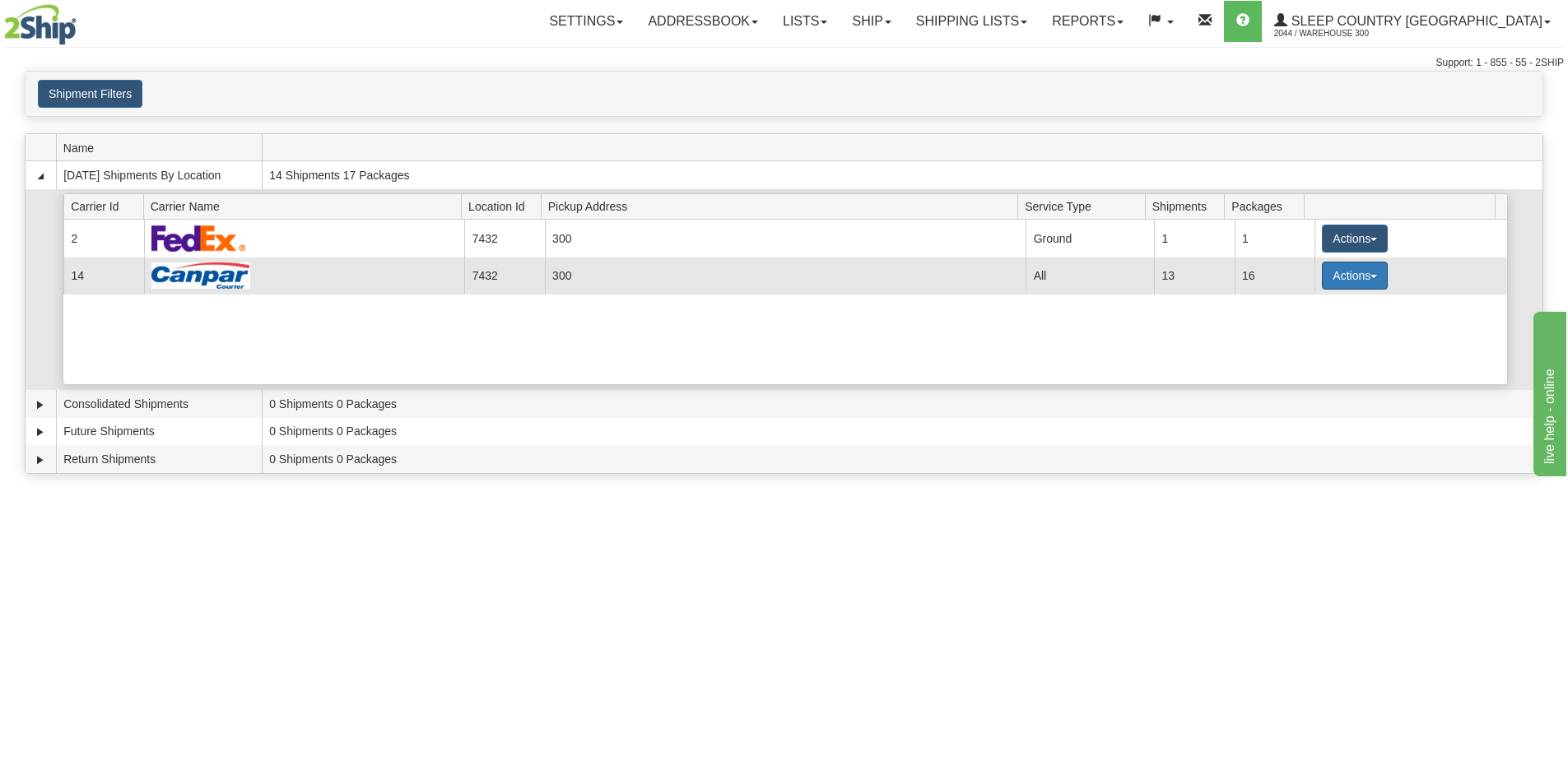
click at [1353, 281] on button "Actions" at bounding box center [1354, 275] width 66 height 28
click at [1308, 310] on span "Details" at bounding box center [1293, 306] width 45 height 11
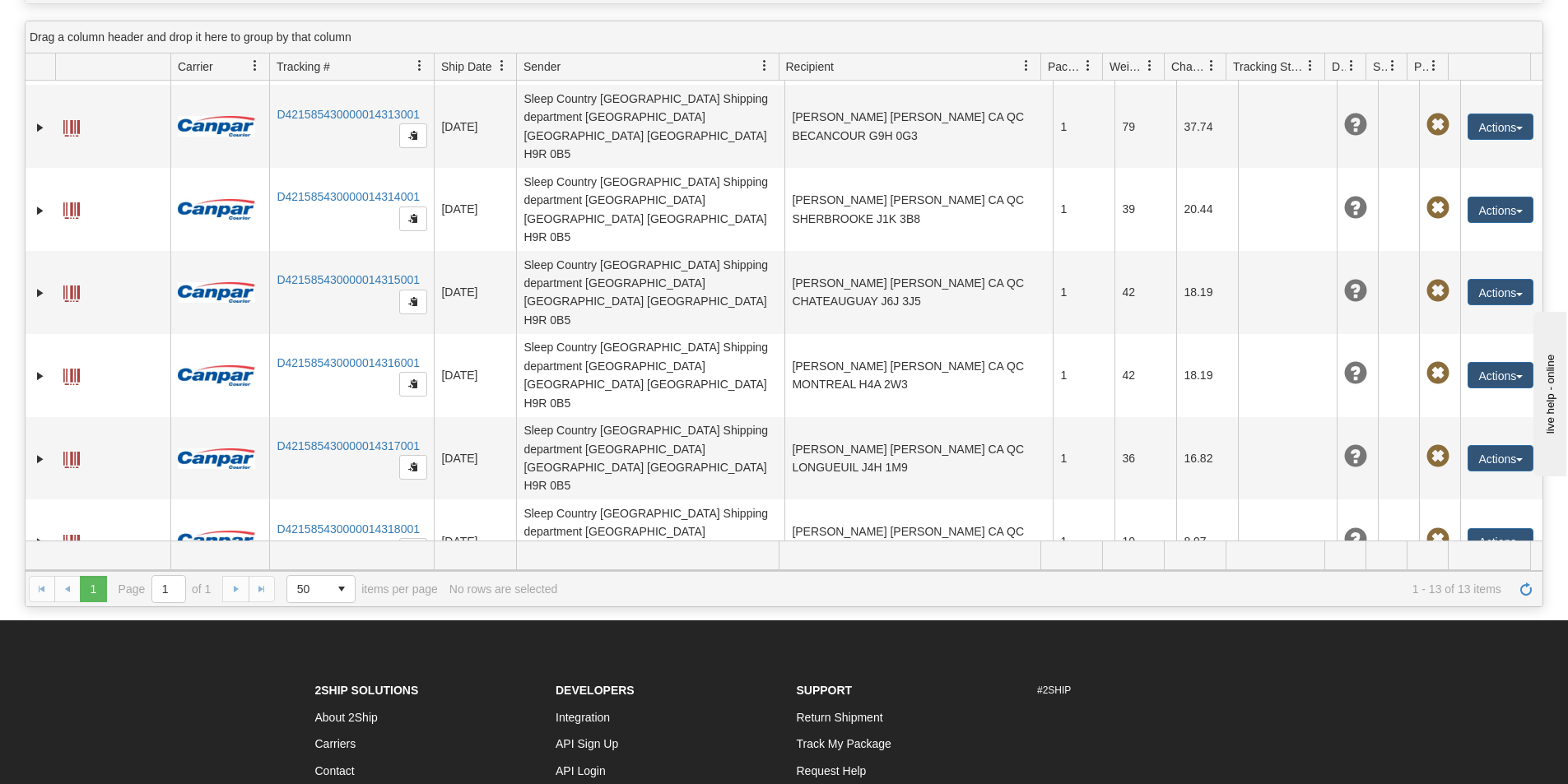
scroll to position [165, 0]
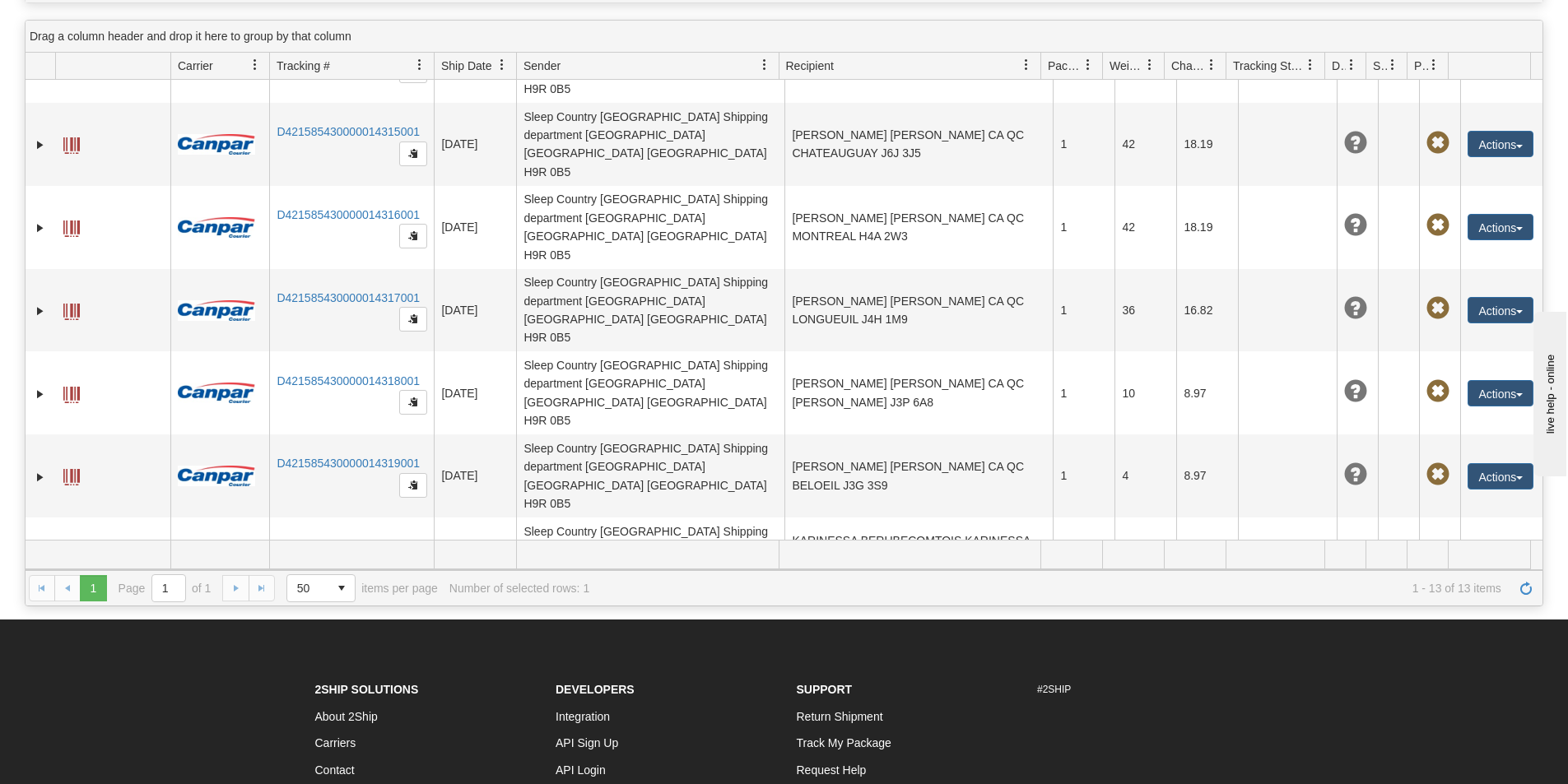
scroll to position [393, 0]
click at [1447, 743] on link "Edit" at bounding box center [1466, 754] width 131 height 21
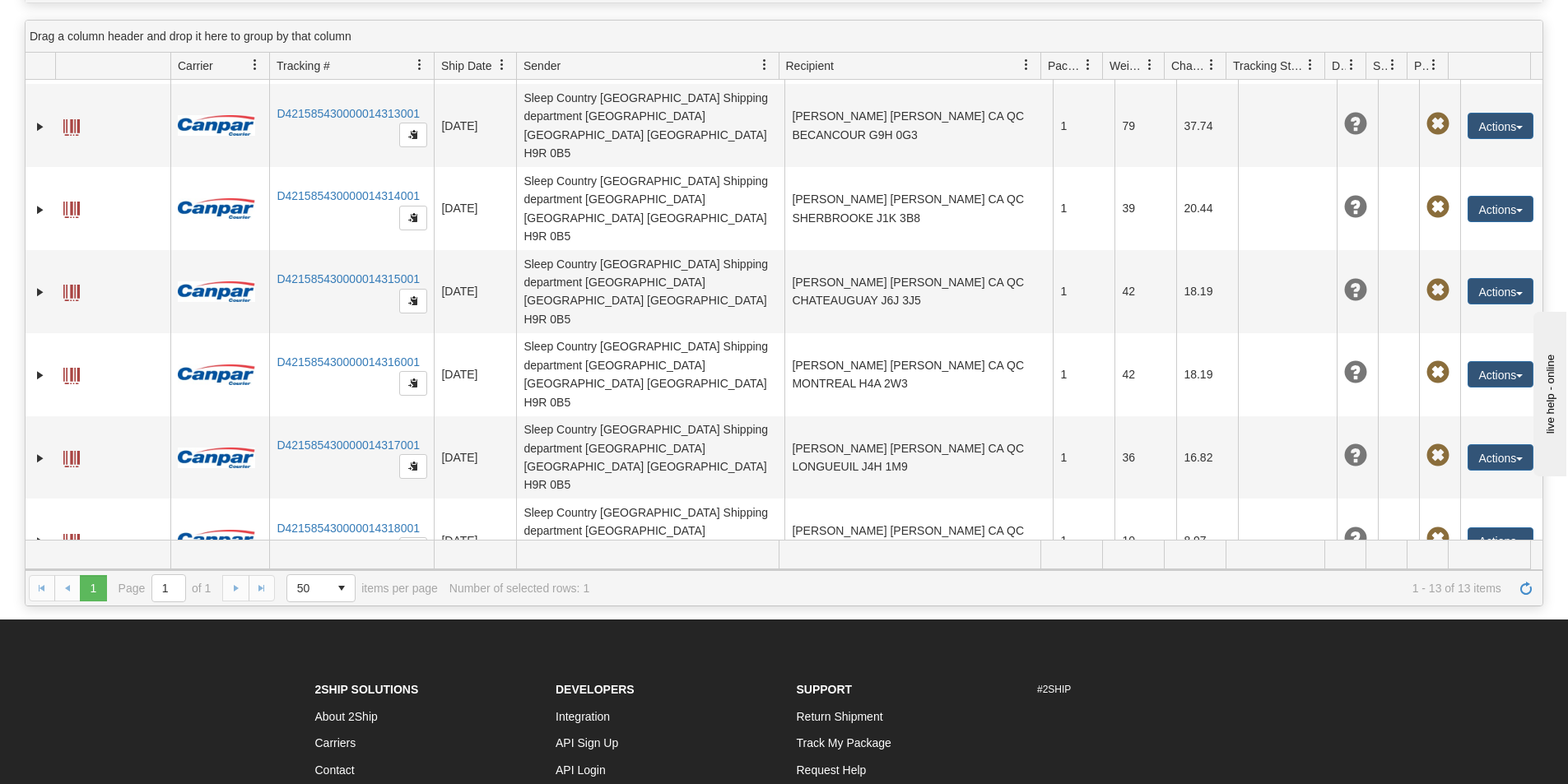
scroll to position [246, 0]
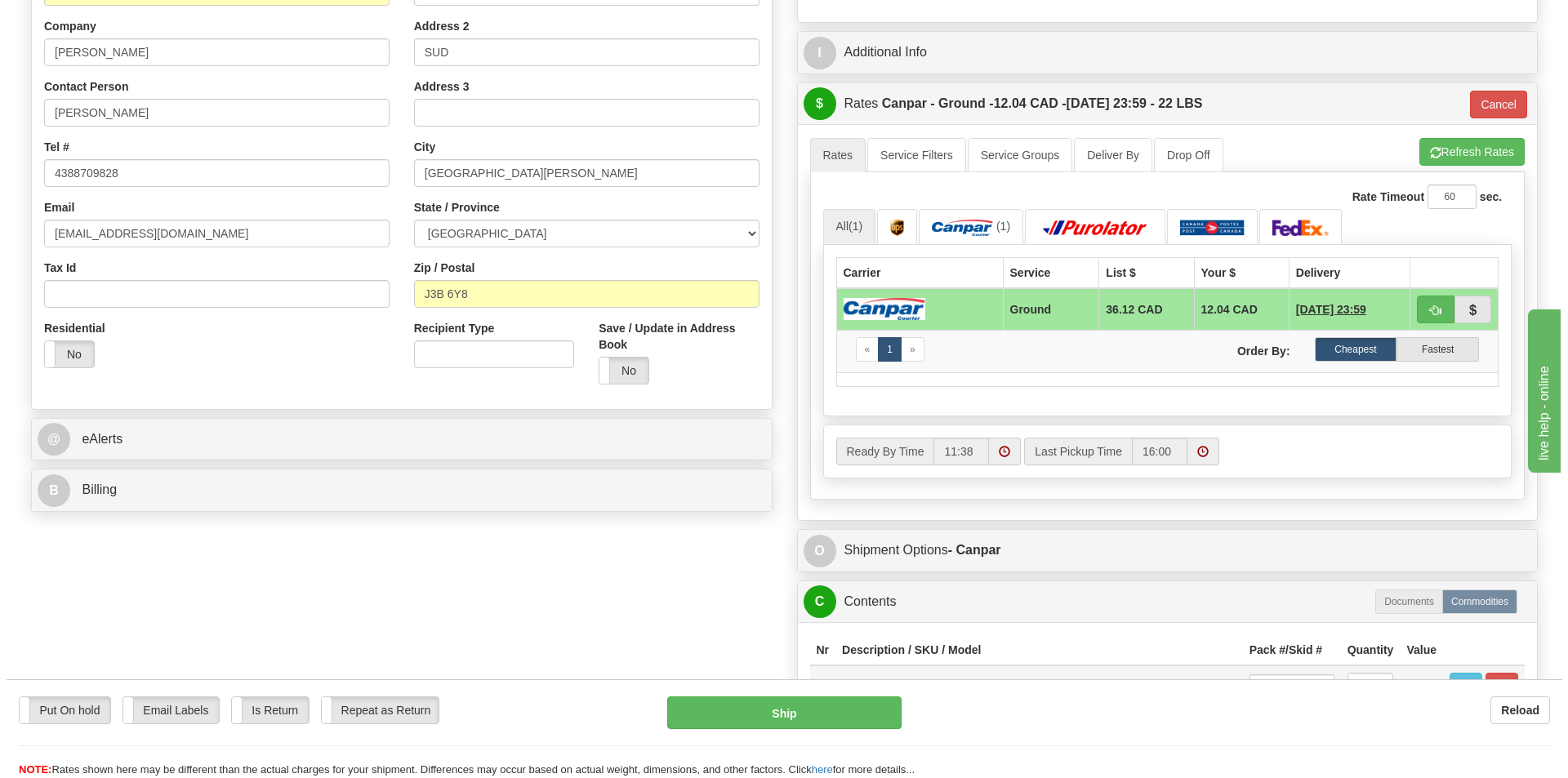
scroll to position [408, 0]
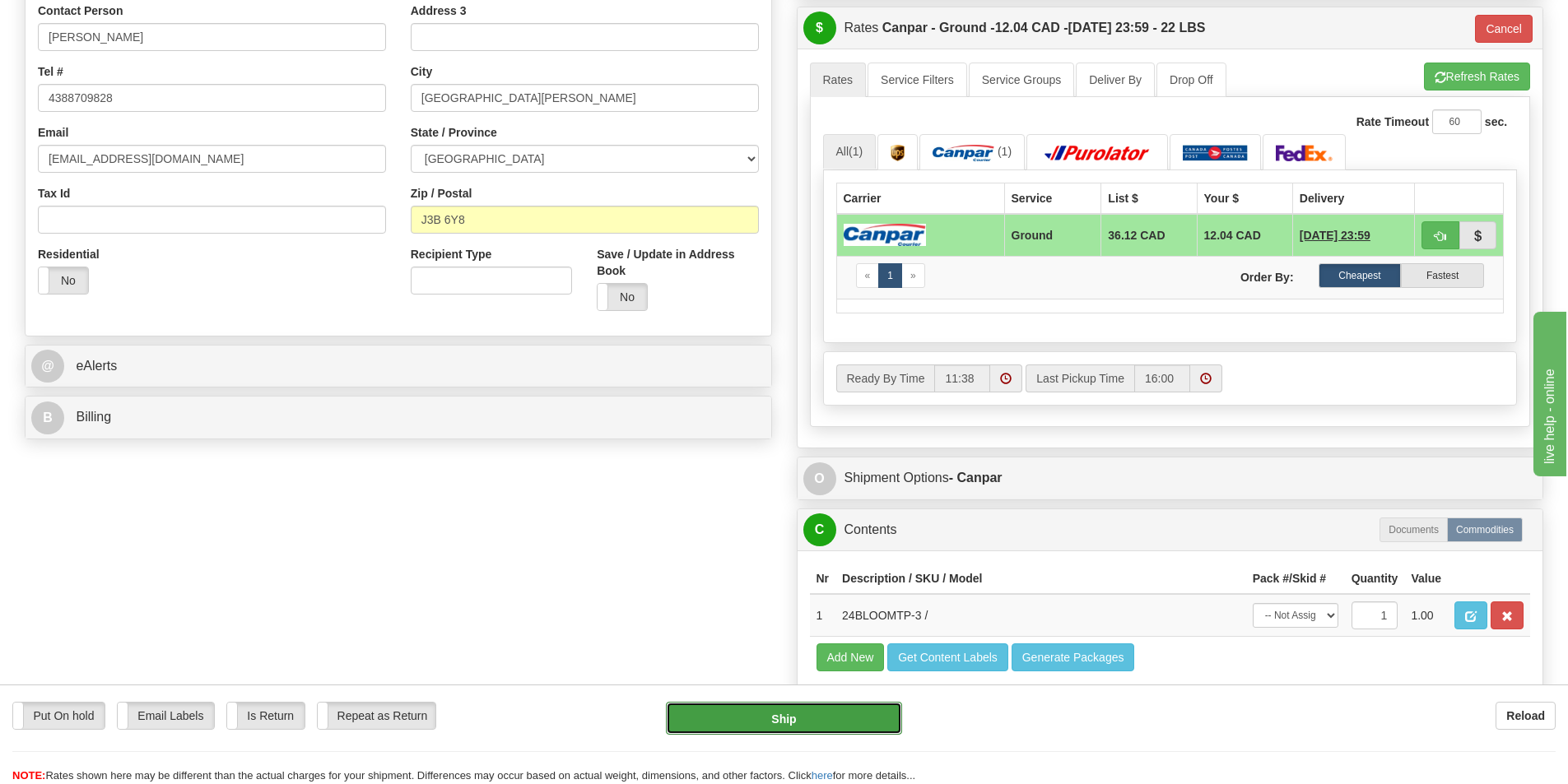
click at [732, 717] on button "Ship" at bounding box center [784, 718] width 236 height 33
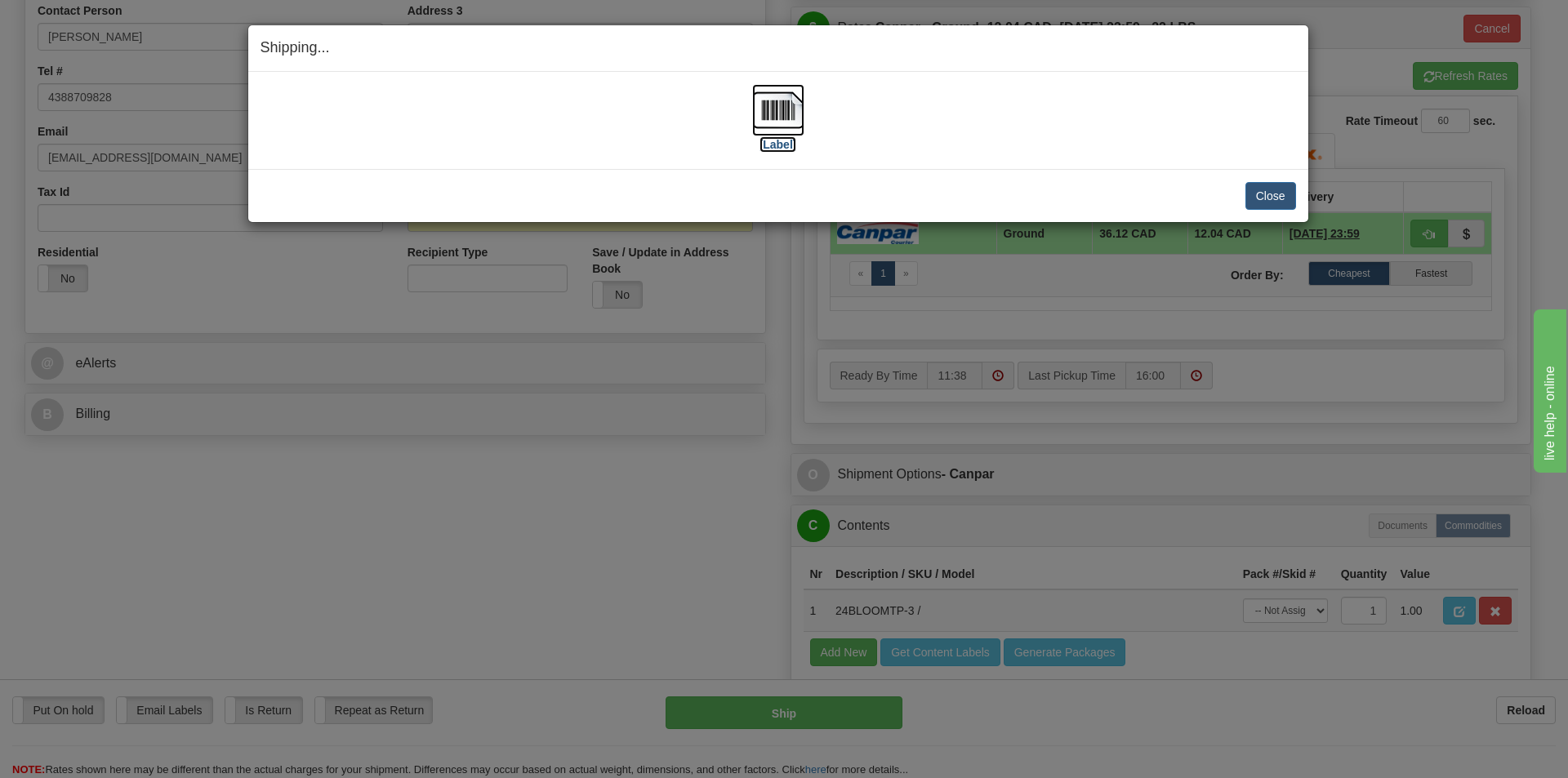
click at [774, 137] on label "[Label]" at bounding box center [778, 144] width 38 height 16
click at [1272, 199] on button "Close" at bounding box center [1271, 195] width 51 height 27
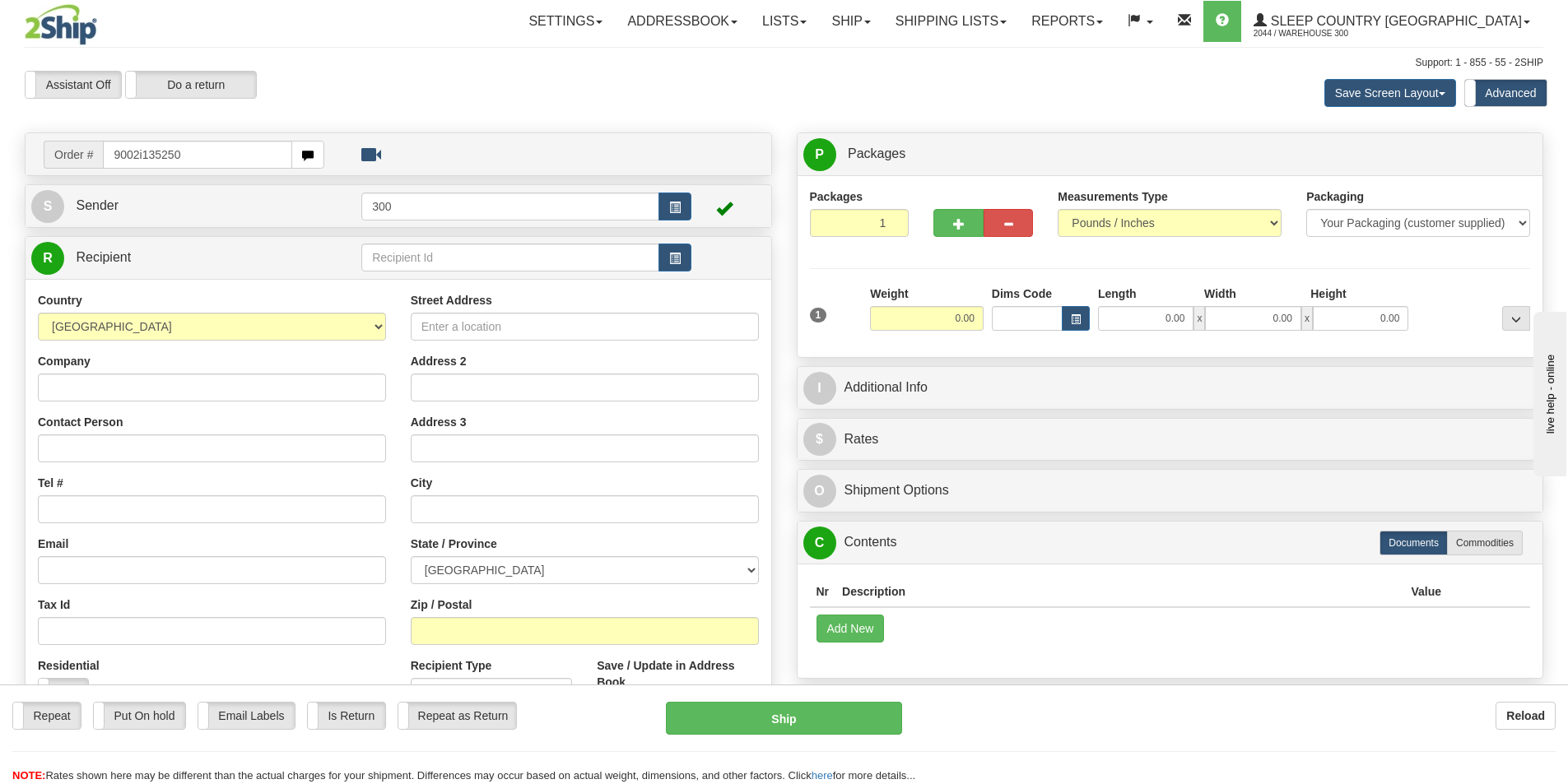
type input "9002i135250"
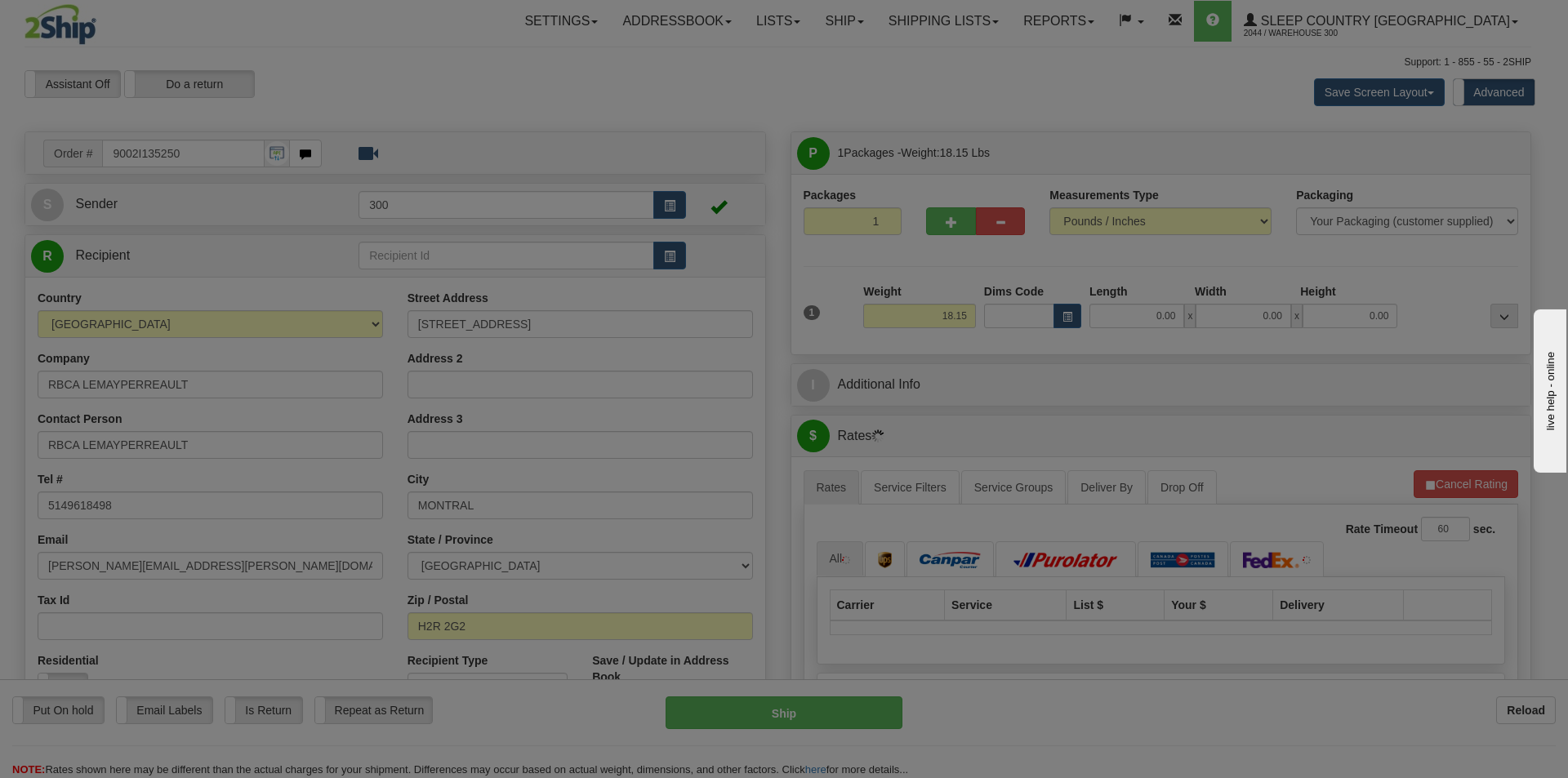
type input "[GEOGRAPHIC_DATA]"
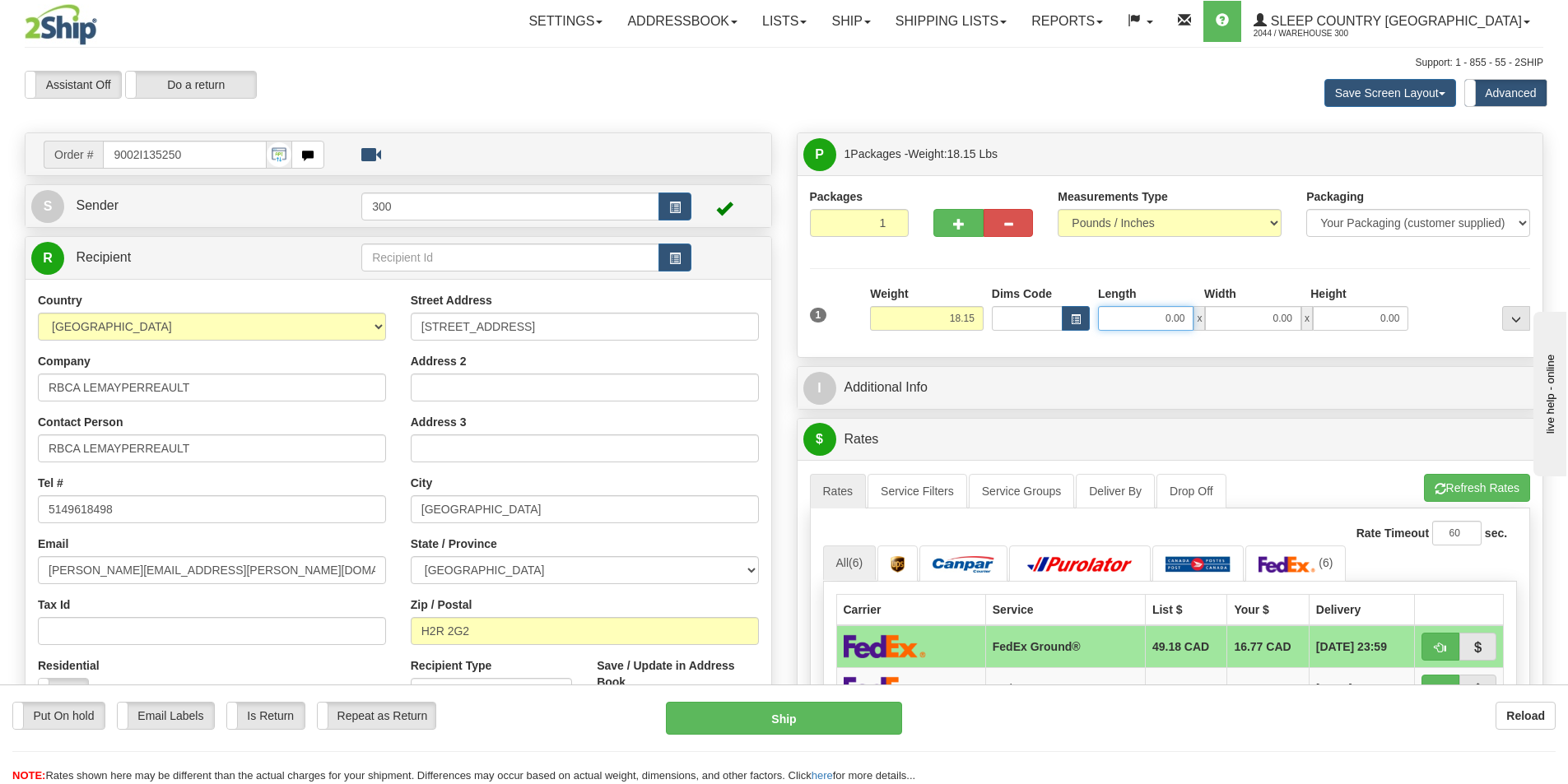
click at [1145, 311] on input "0.00" at bounding box center [1146, 319] width 95 height 25
type input "11.00"
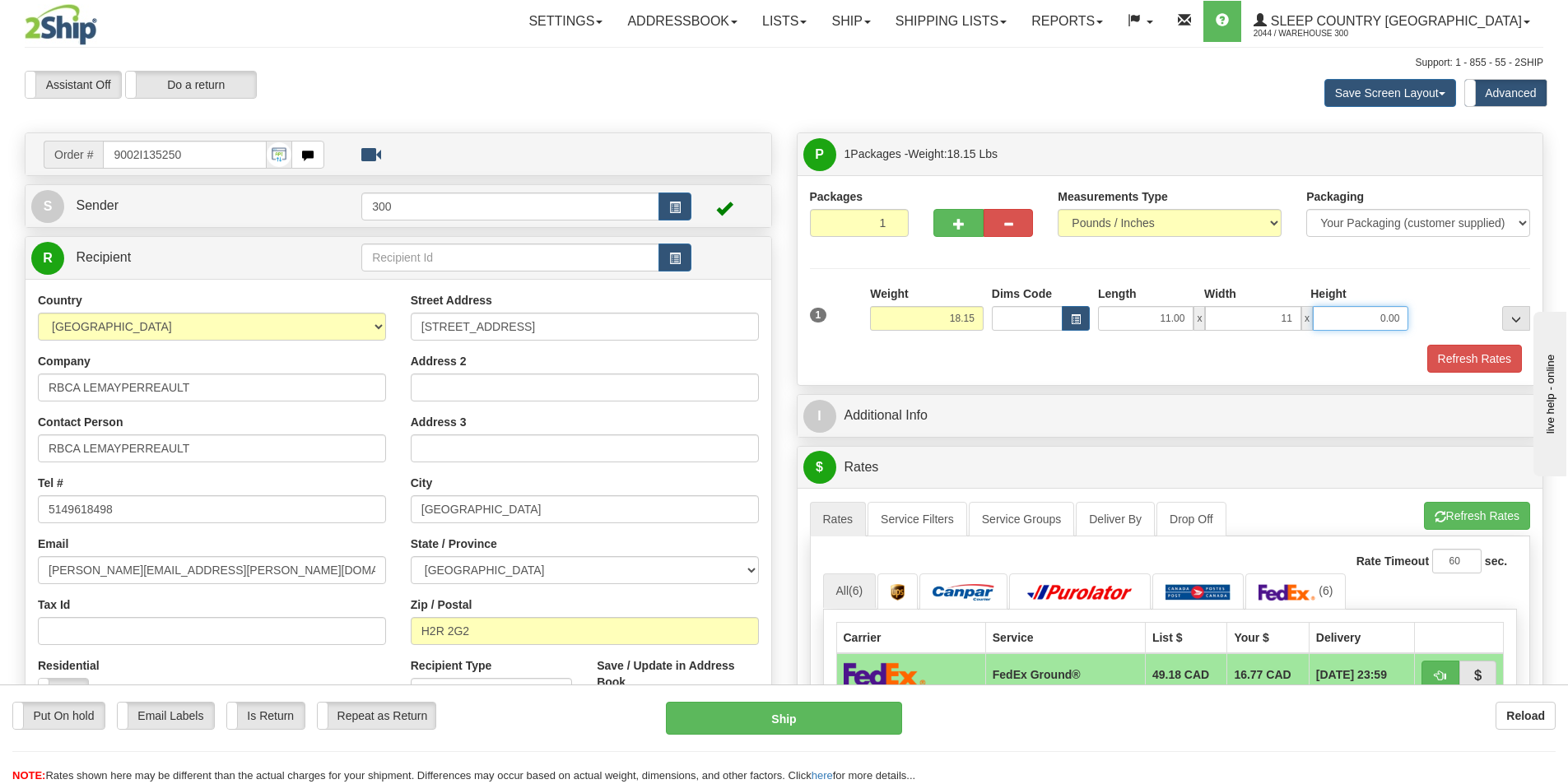
type input "11.00"
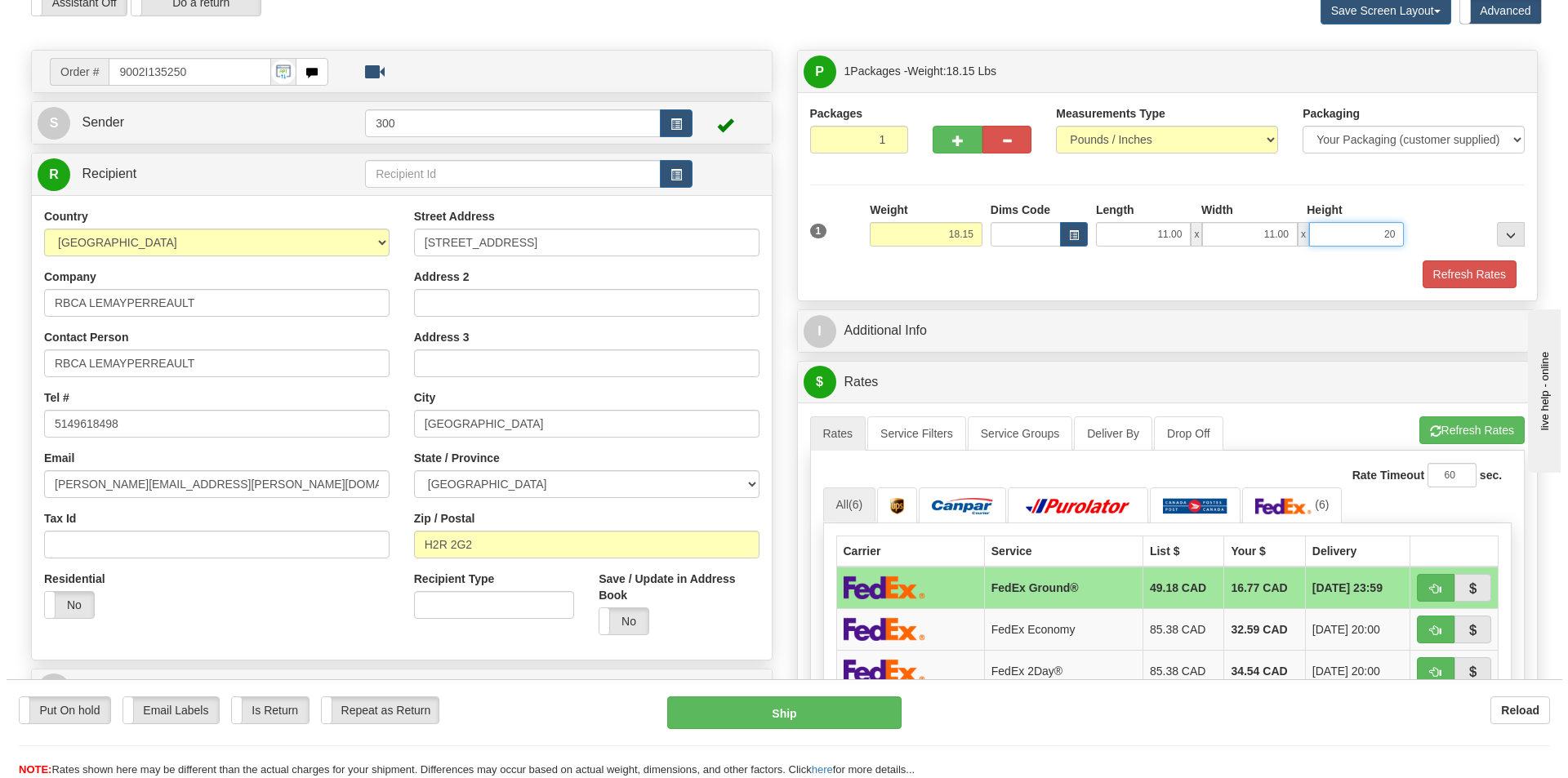
scroll to position [163, 0]
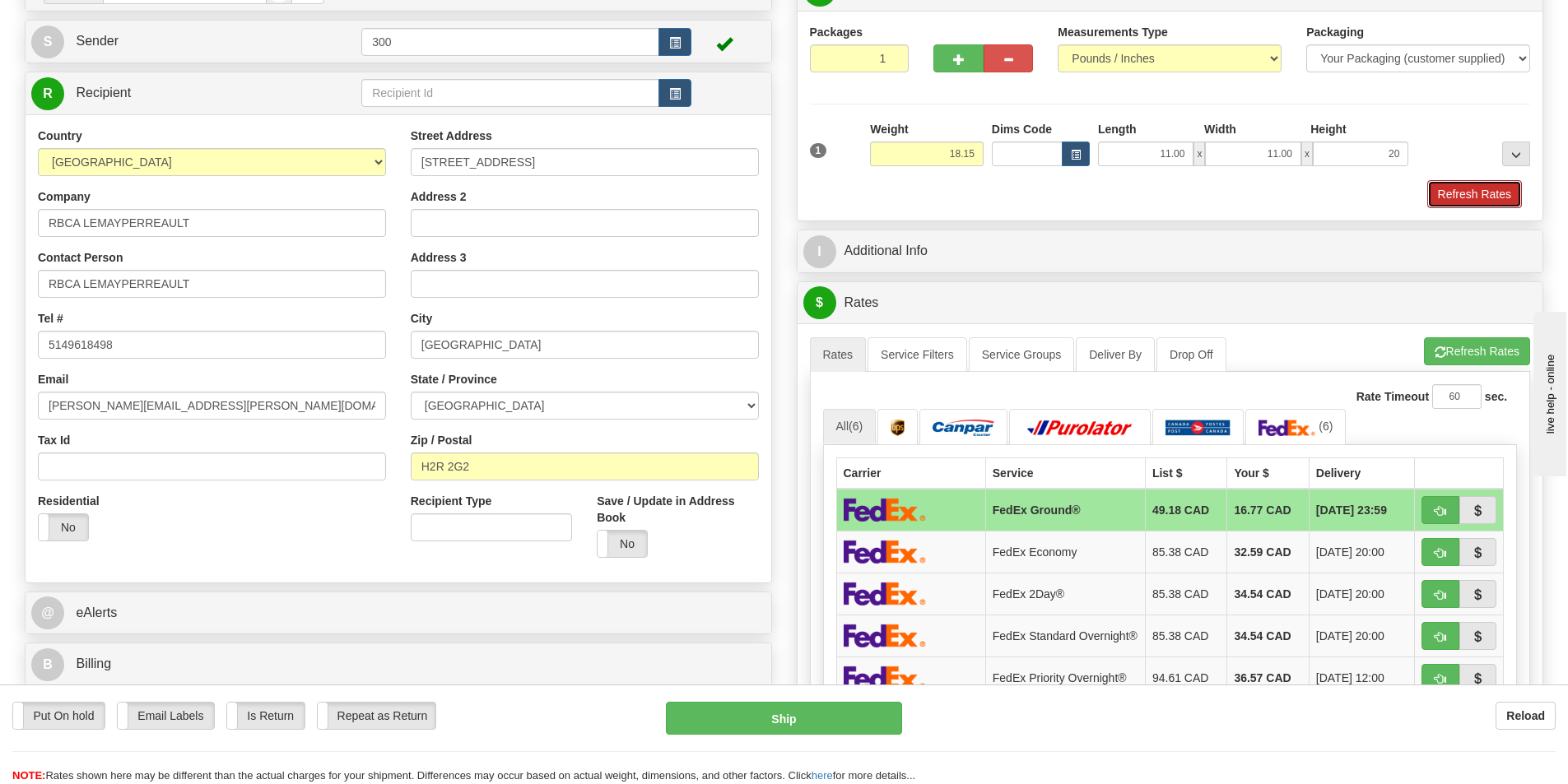
type input "20.00"
click at [1468, 201] on button "Refresh Rates" at bounding box center [1474, 193] width 94 height 28
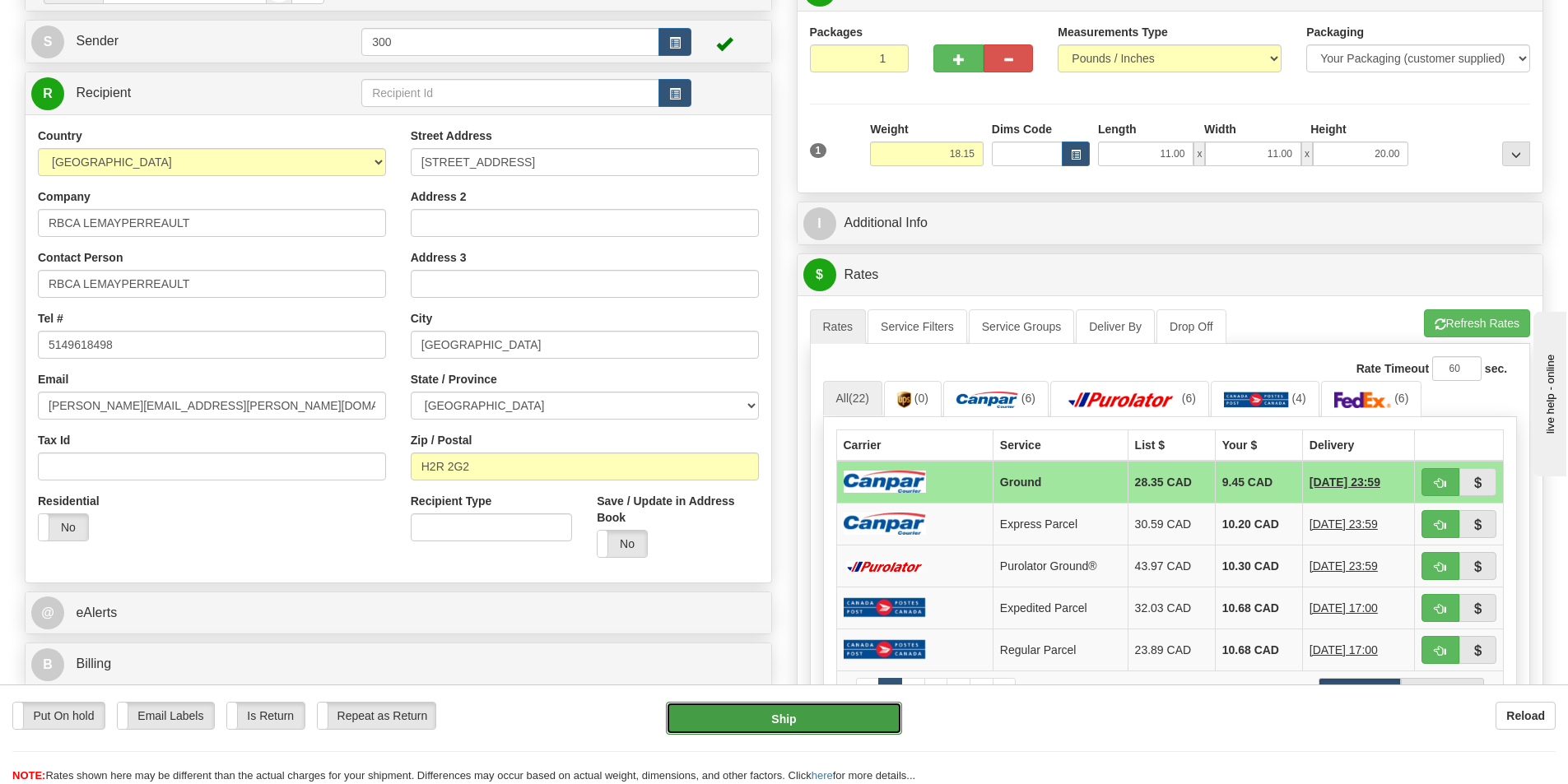
click at [838, 731] on button "Ship" at bounding box center [784, 718] width 236 height 33
type input "1"
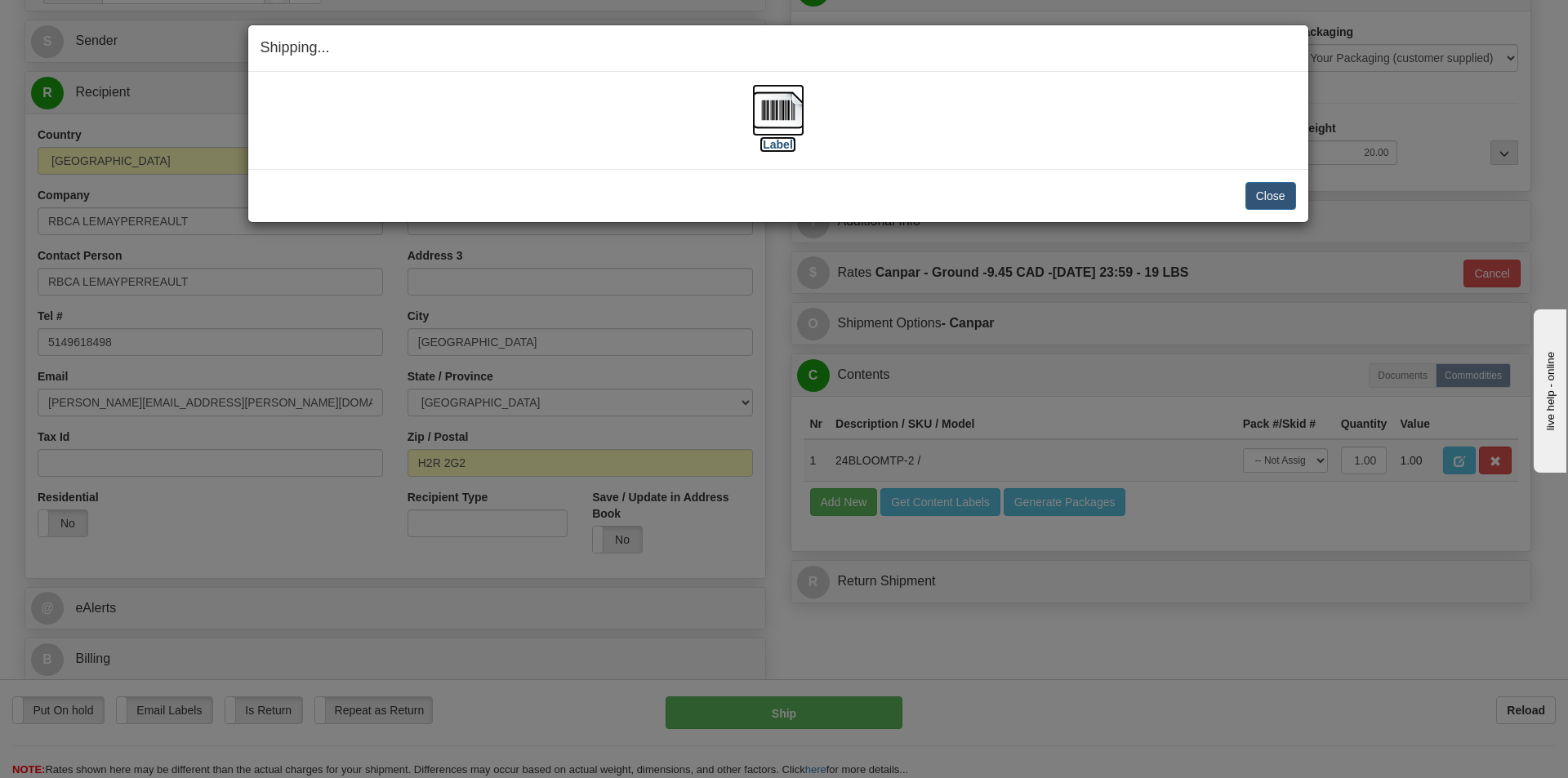
click at [759, 110] on img at bounding box center [778, 110] width 52 height 52
click at [1253, 192] on button "Close" at bounding box center [1271, 195] width 51 height 27
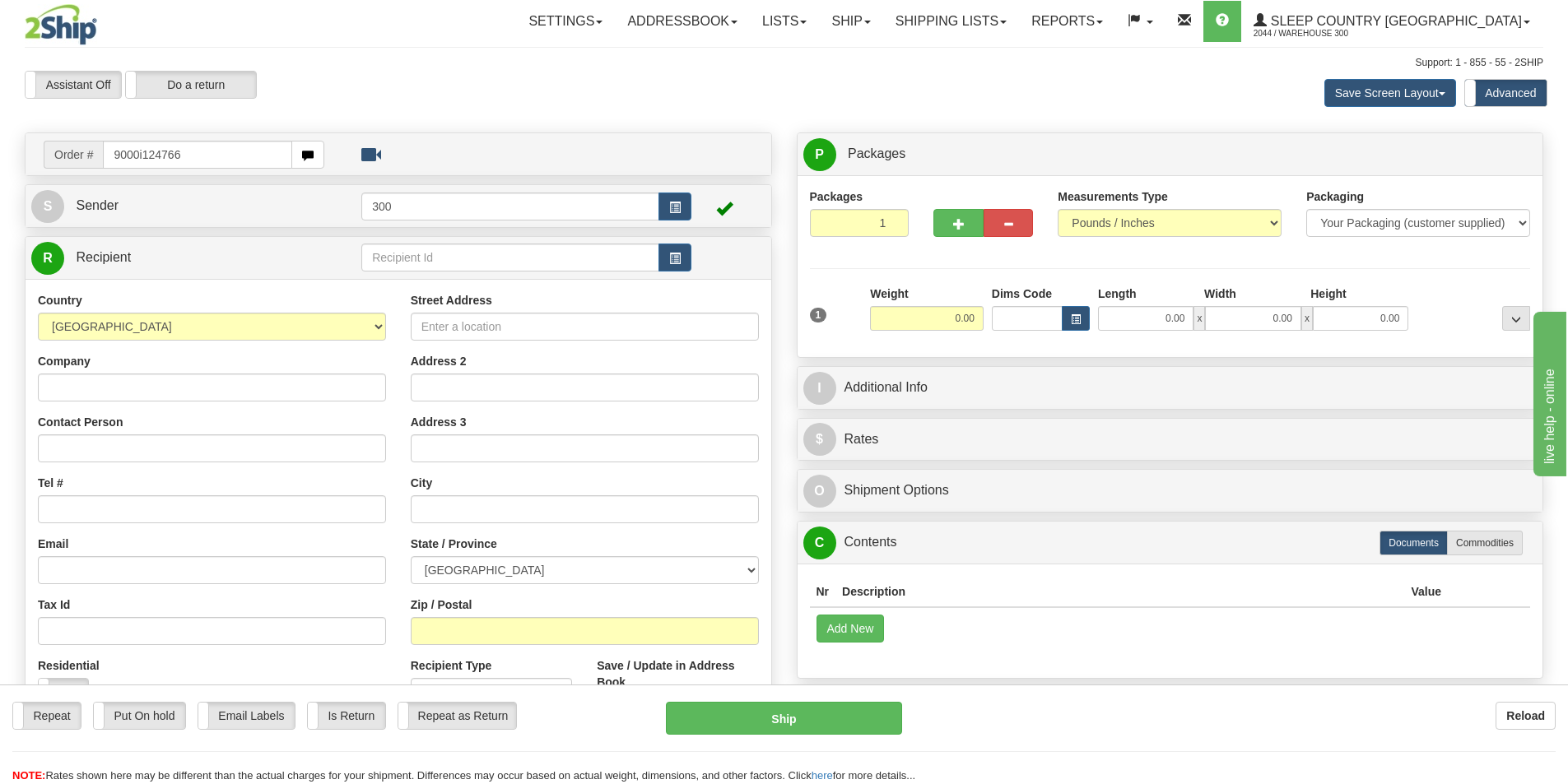
type input "9000i124766"
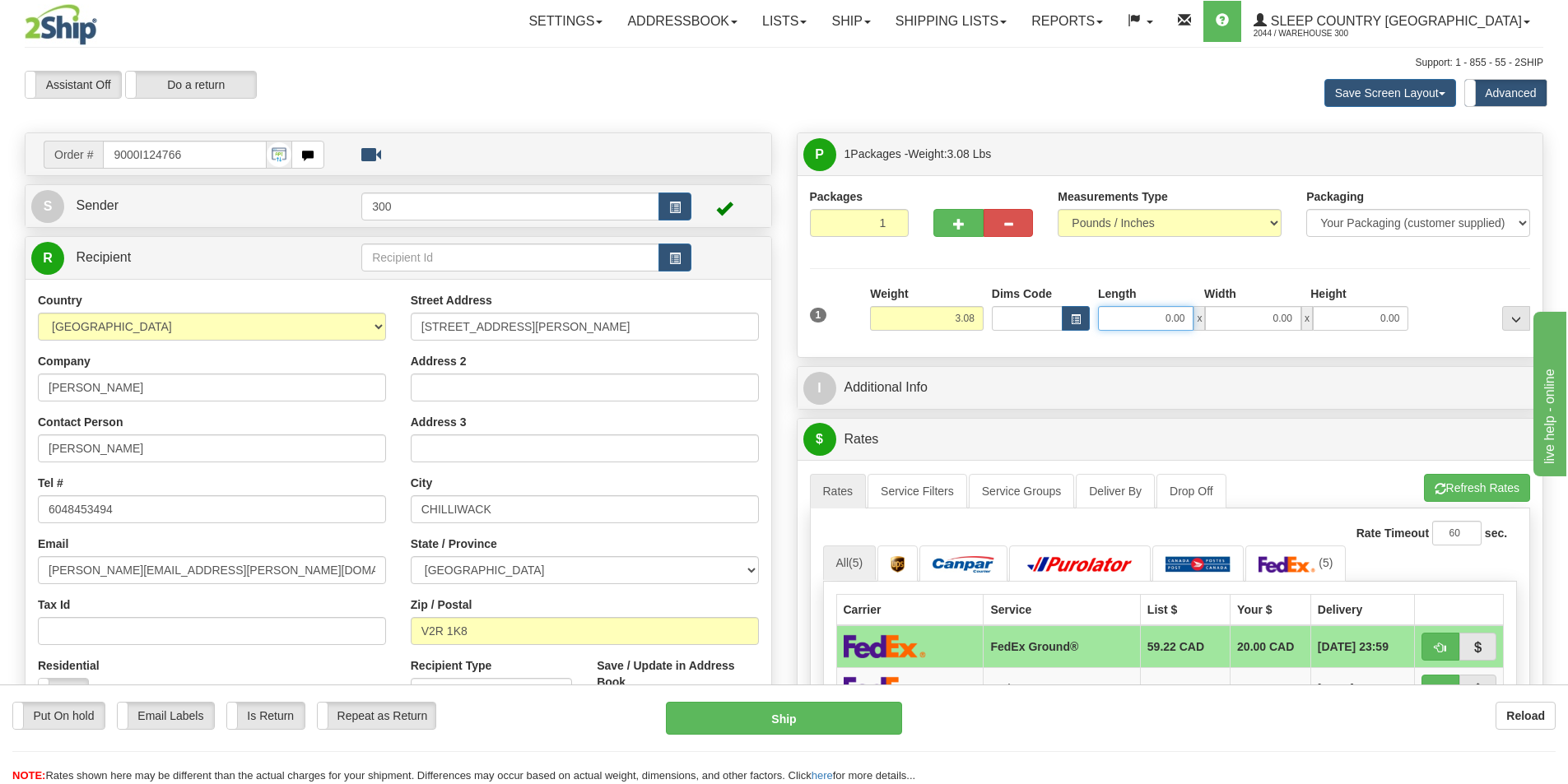
click at [1141, 314] on input "0.00" at bounding box center [1146, 319] width 95 height 25
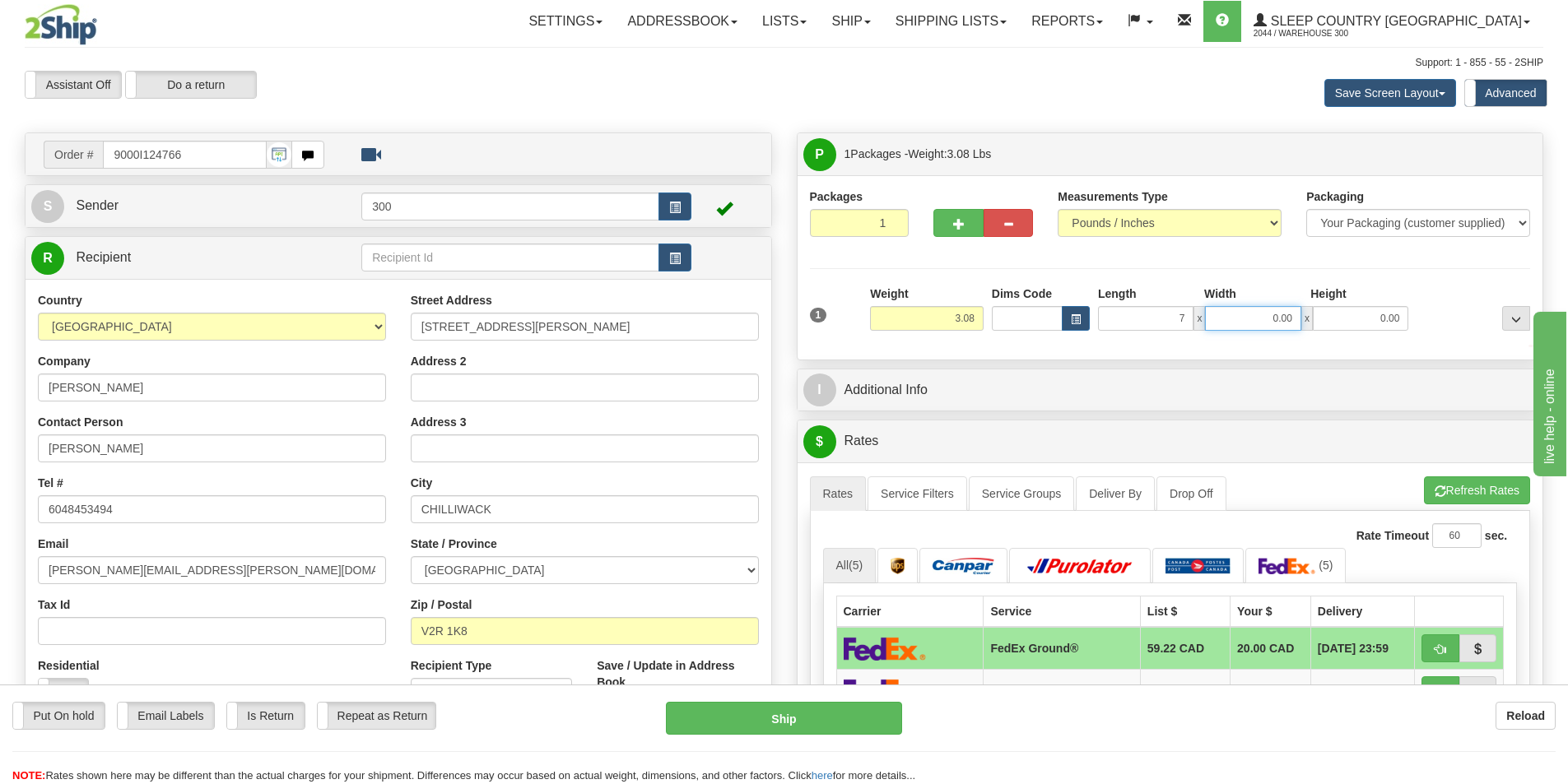
type input "7.00"
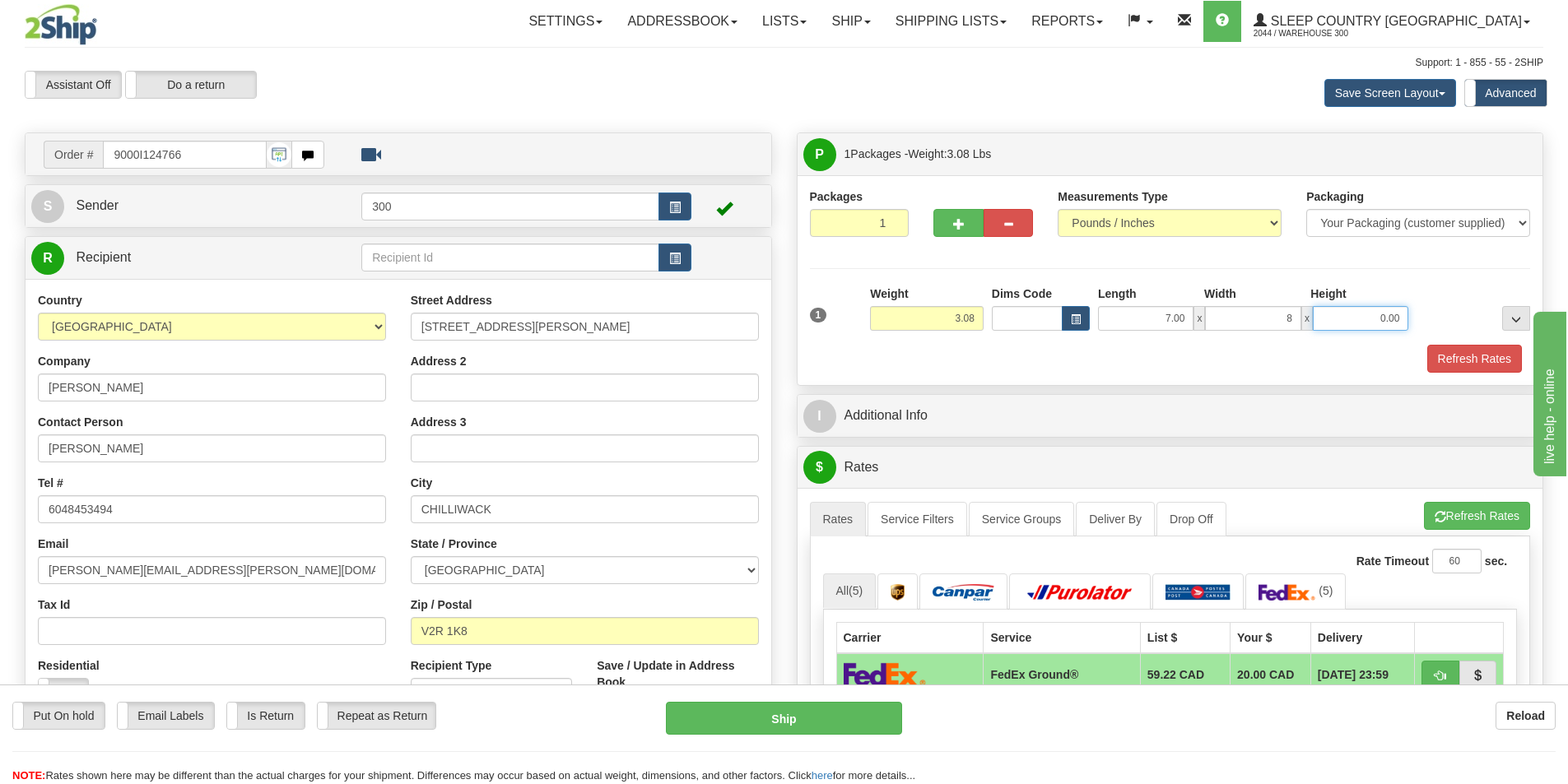
type input "8.00"
type input "9.00"
click at [1486, 368] on button "Refresh Rates" at bounding box center [1474, 358] width 94 height 28
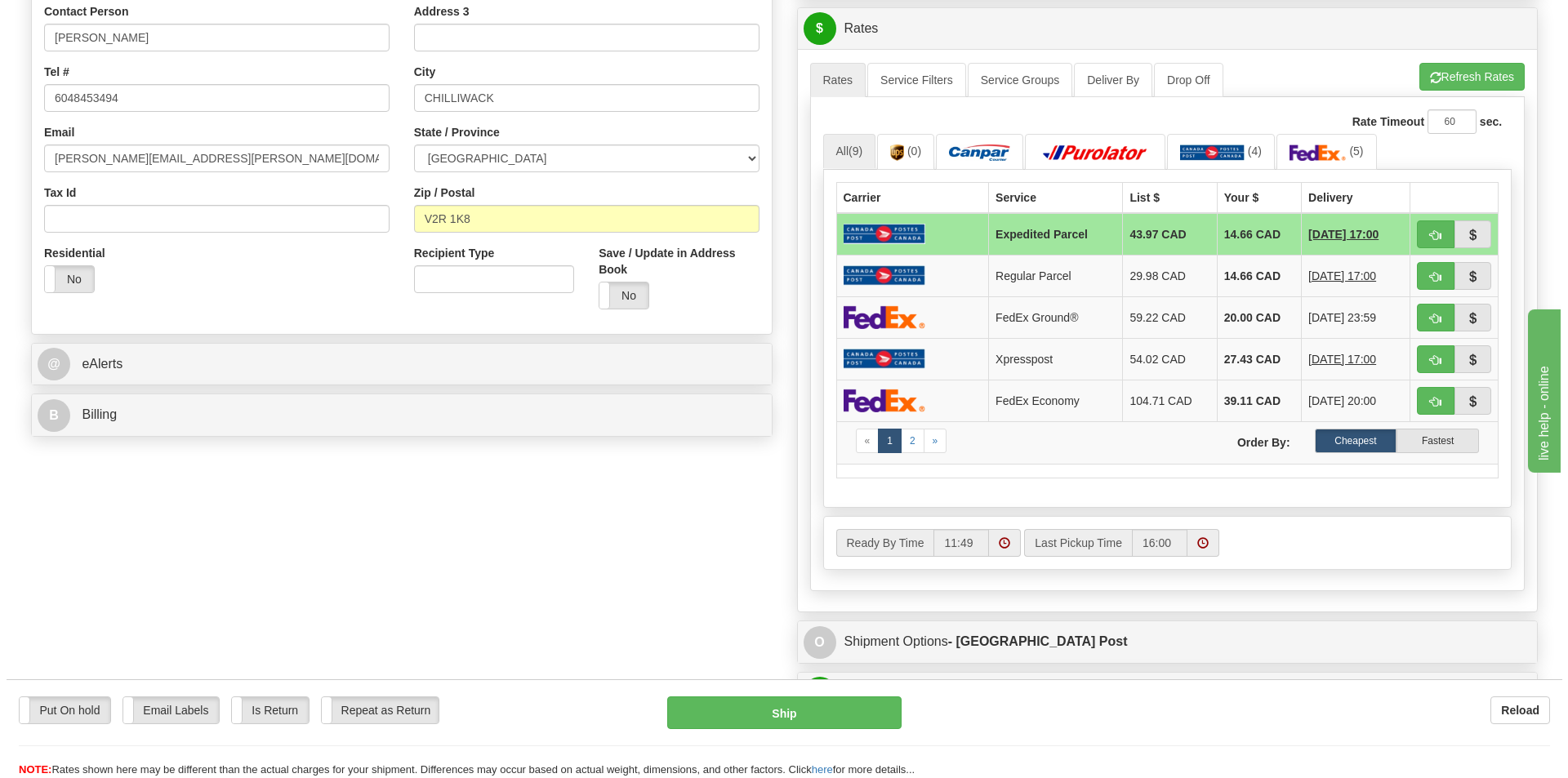
scroll to position [408, 0]
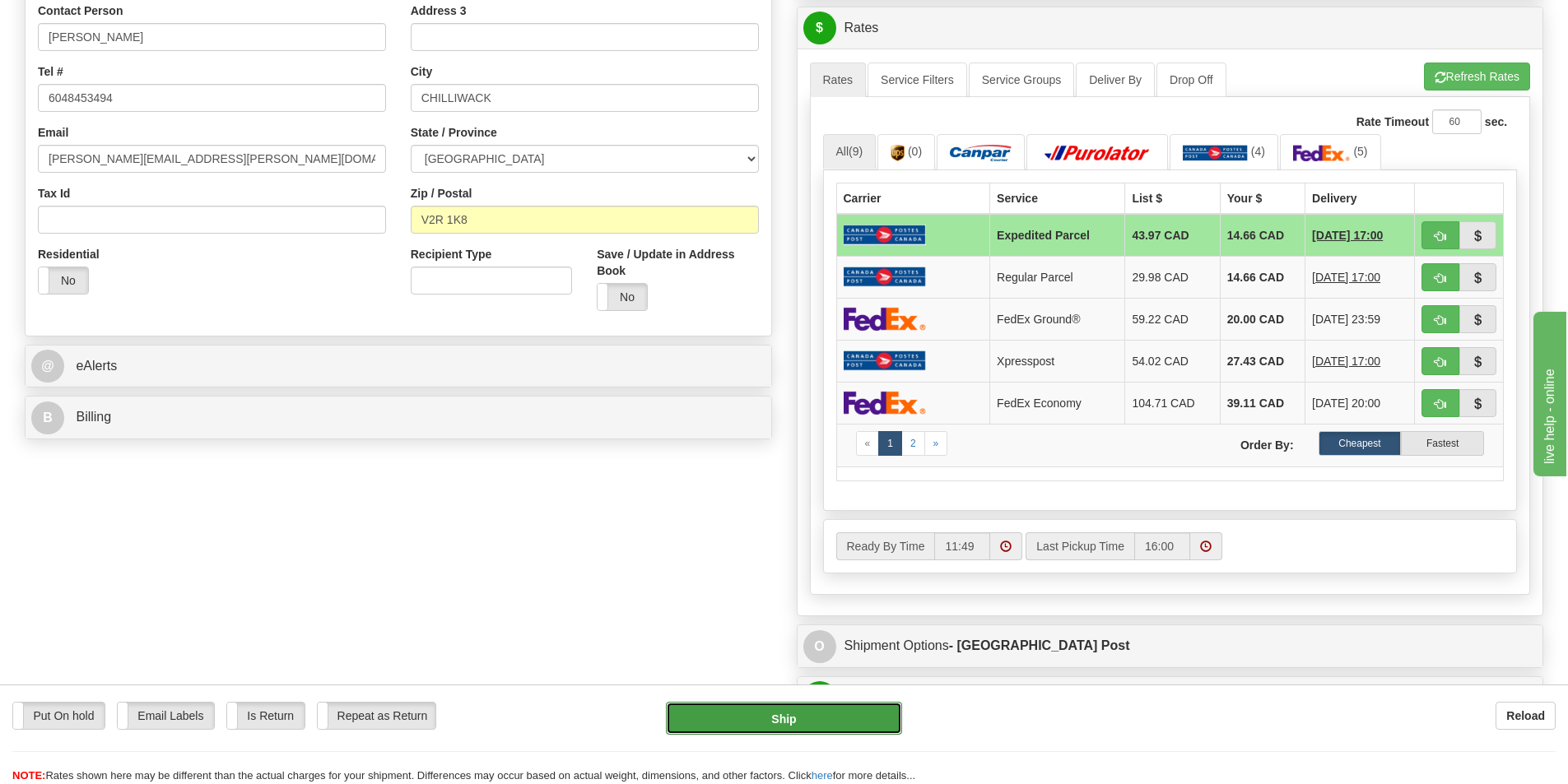
click at [765, 709] on button "Ship" at bounding box center [784, 718] width 236 height 33
type input "DOM.EP"
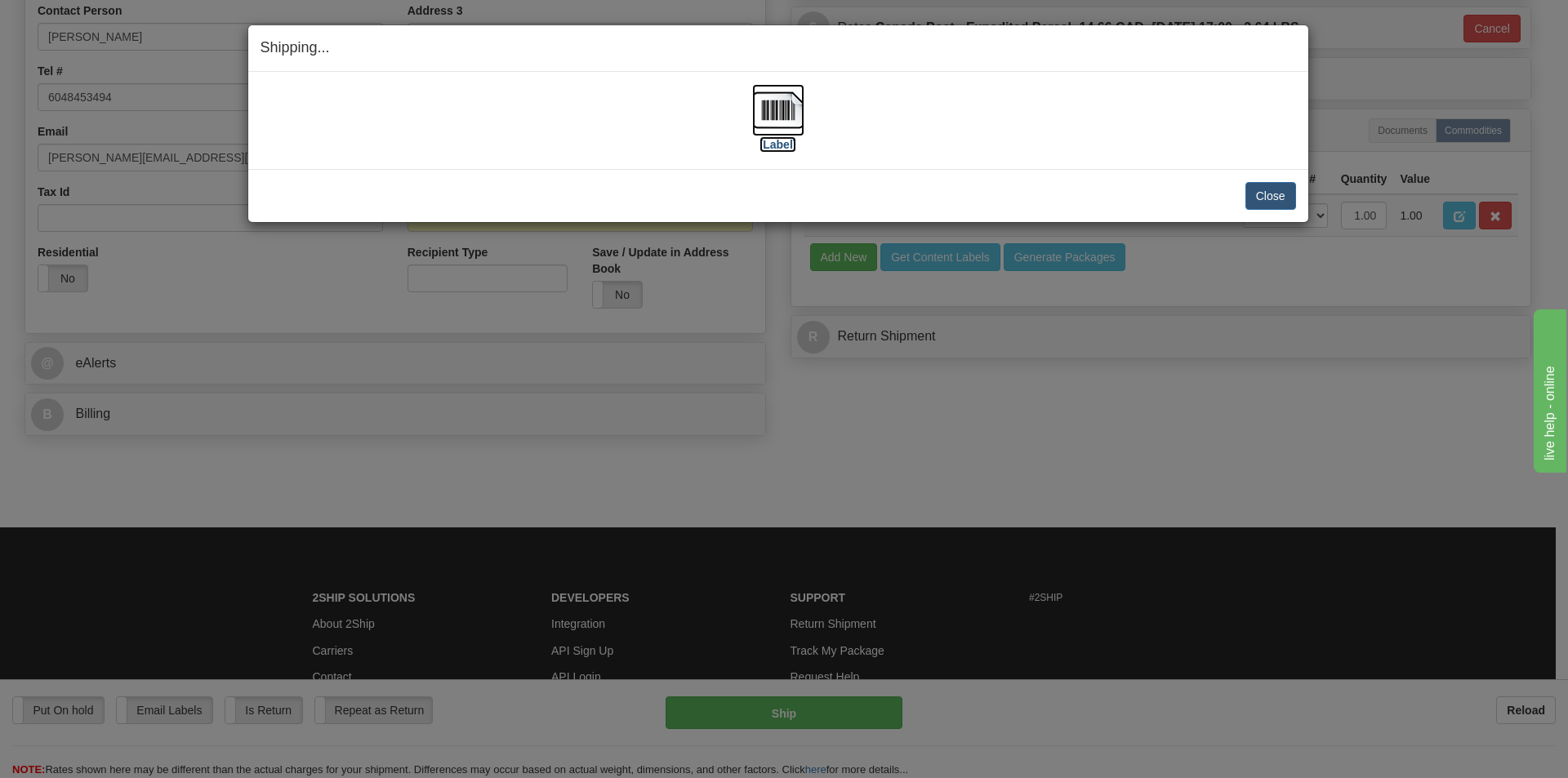
click at [784, 101] on img at bounding box center [778, 110] width 52 height 52
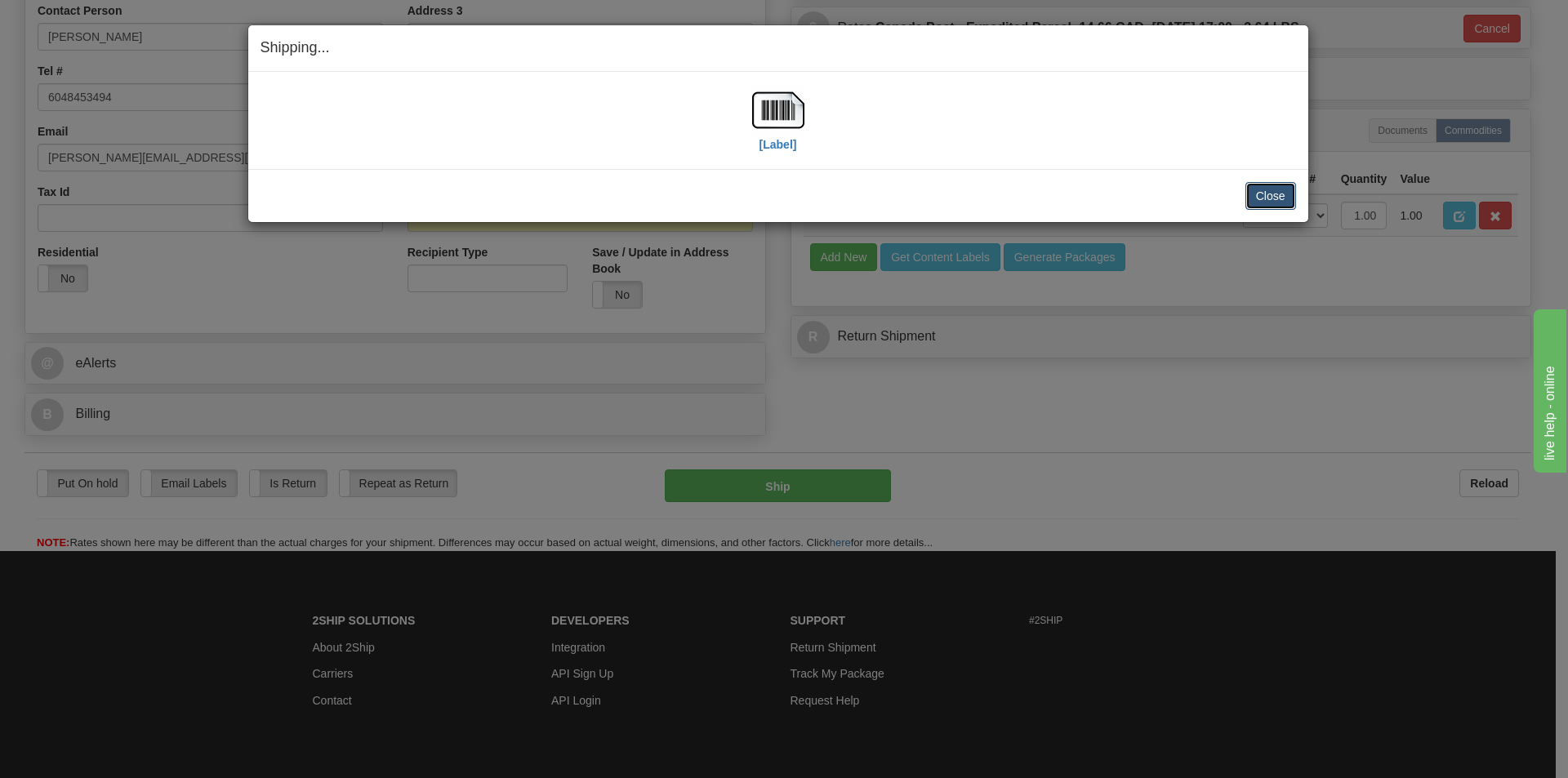
click at [1260, 196] on button "Close" at bounding box center [1271, 195] width 51 height 27
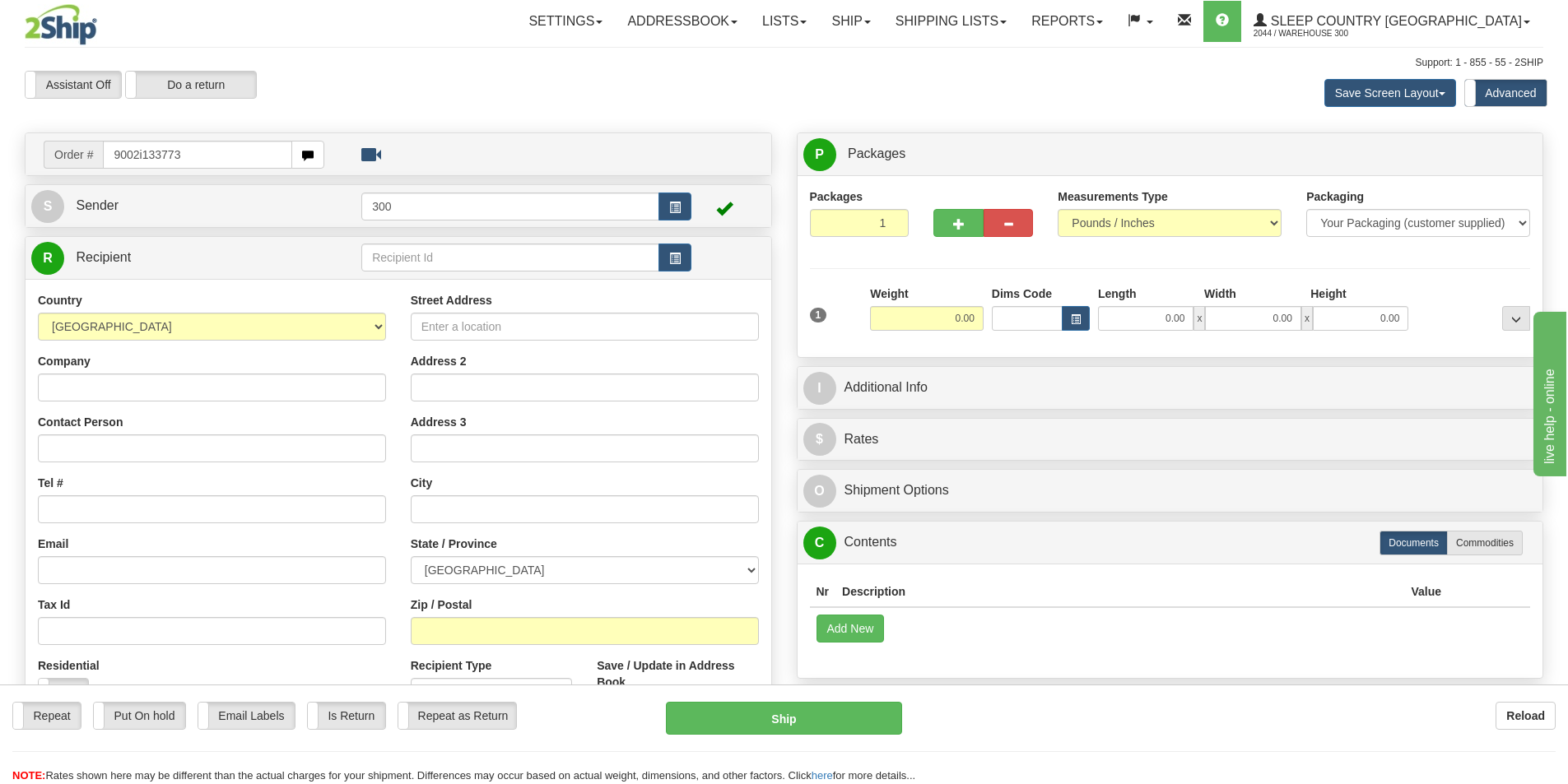
type input "9002i133773"
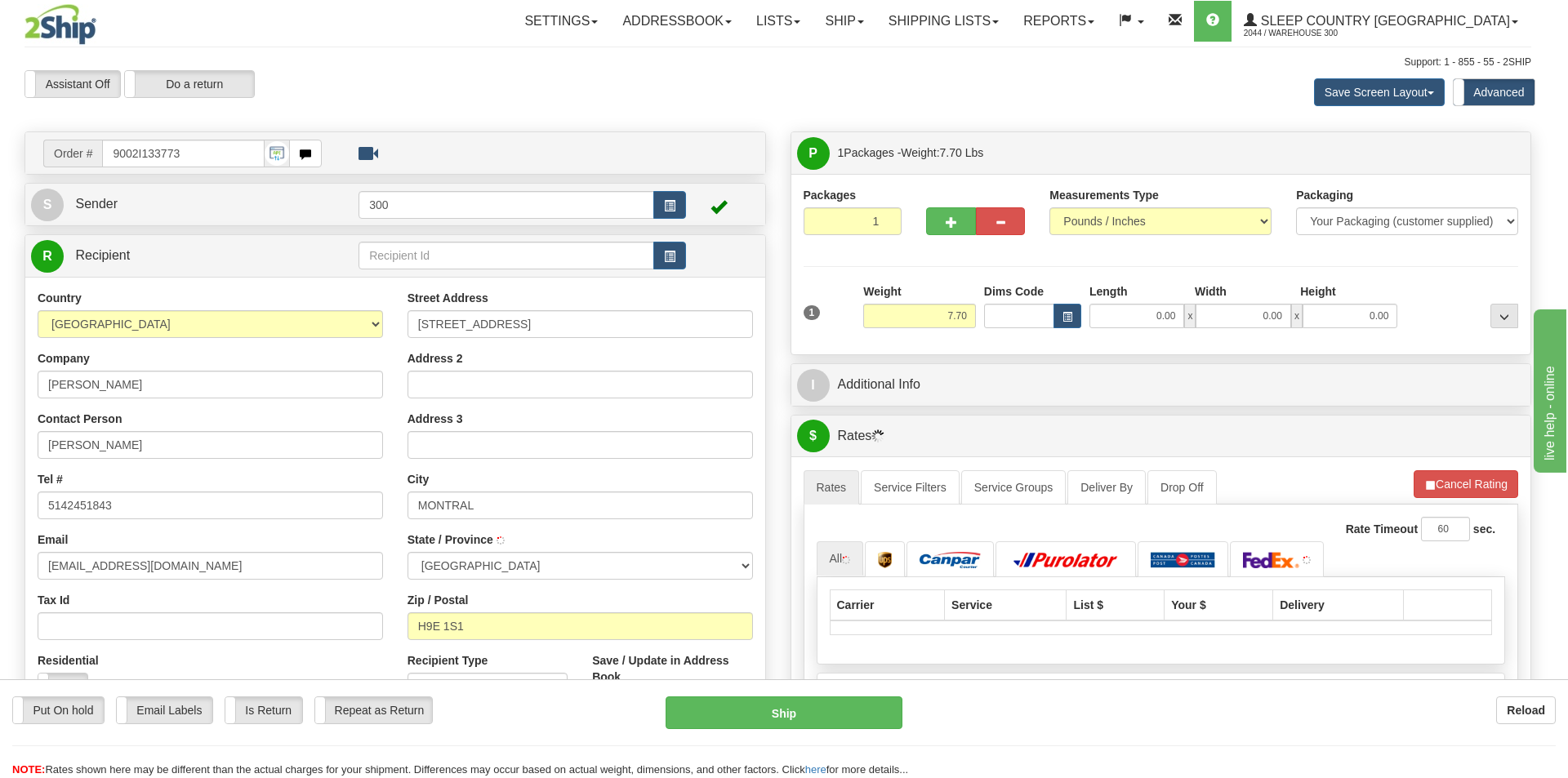
type input "L'ILE-BIZARD"
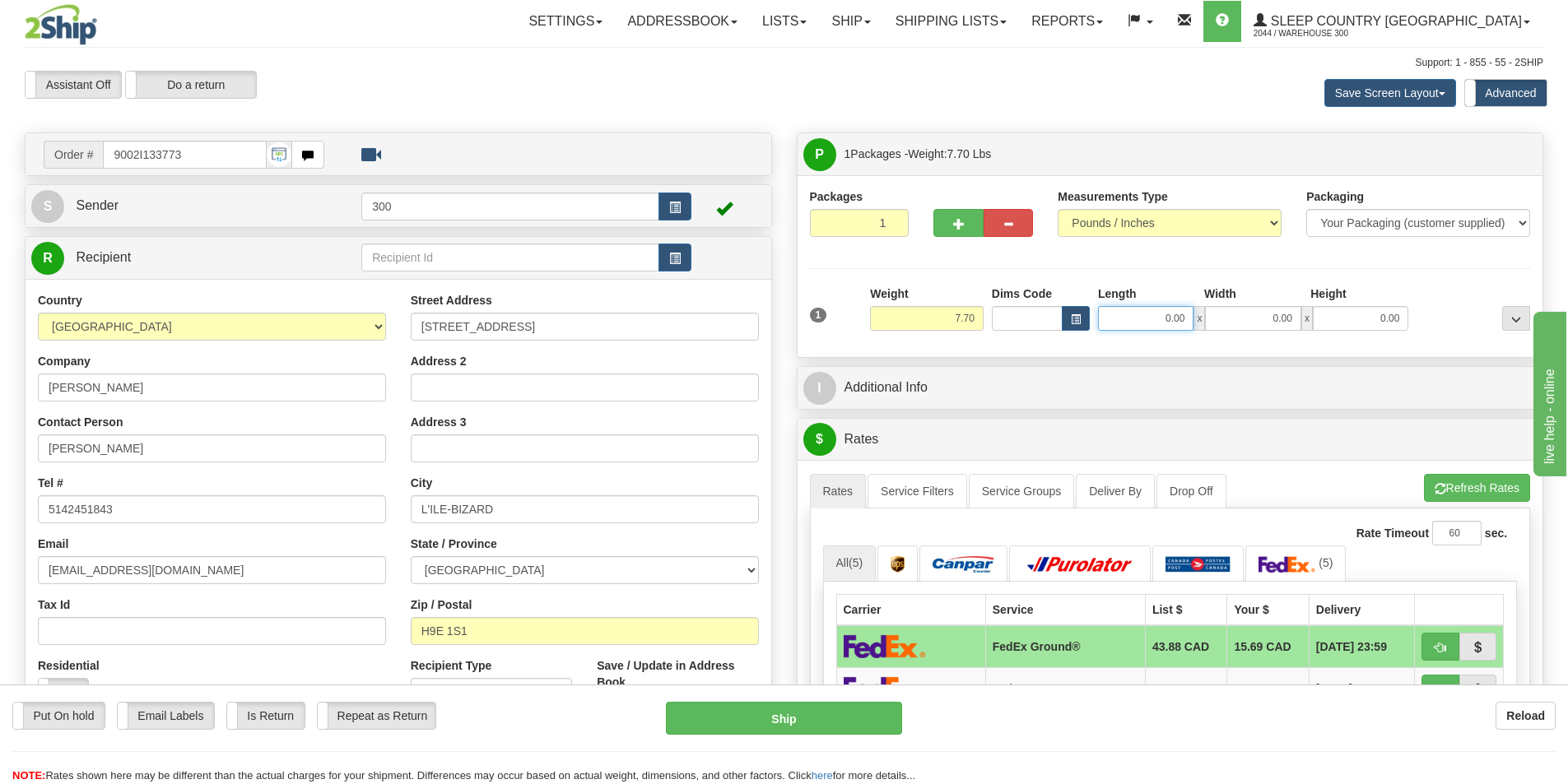
click at [1137, 315] on input "0.00" at bounding box center [1146, 319] width 95 height 25
type input "13.00"
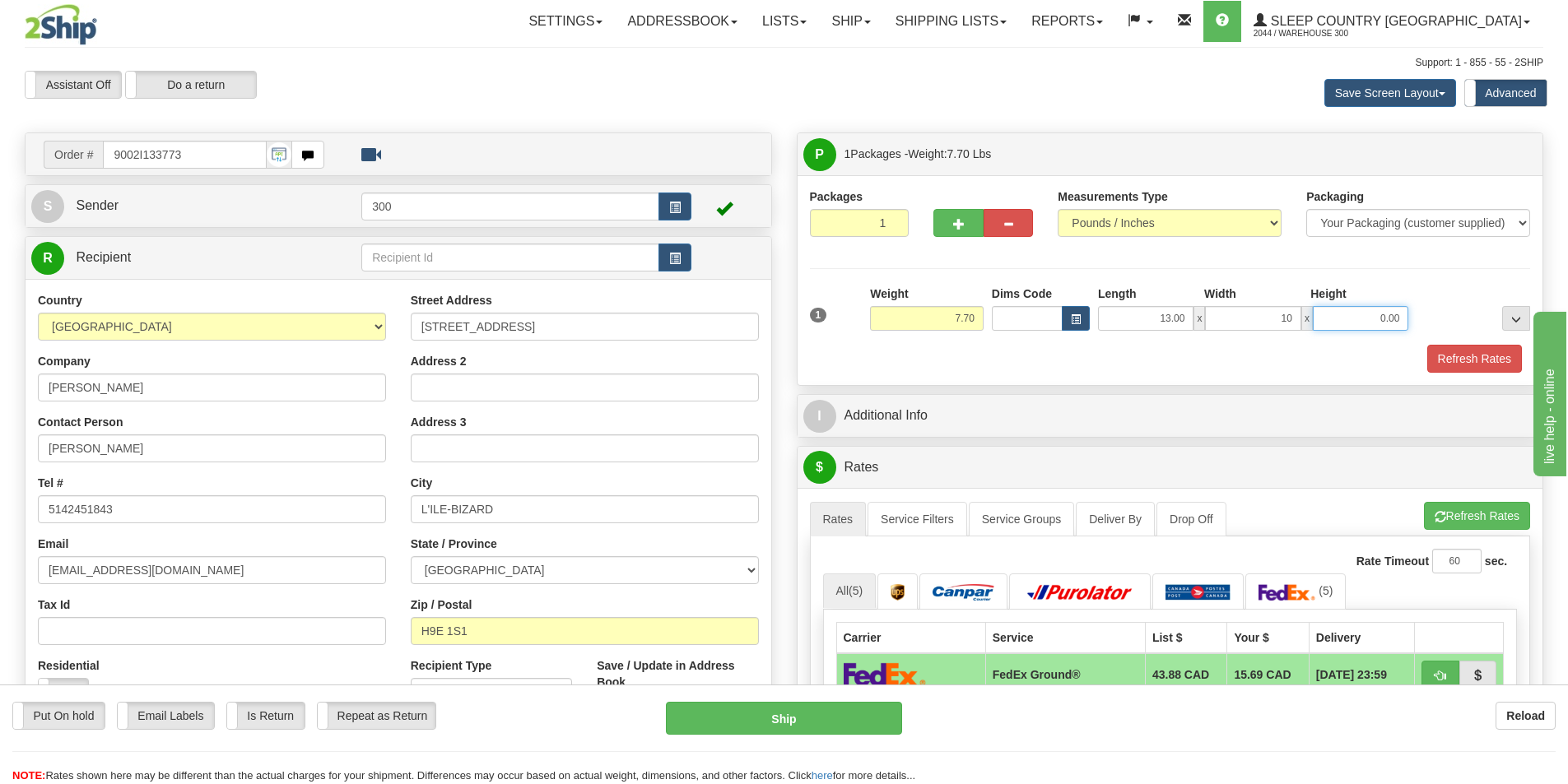
type input "10.00"
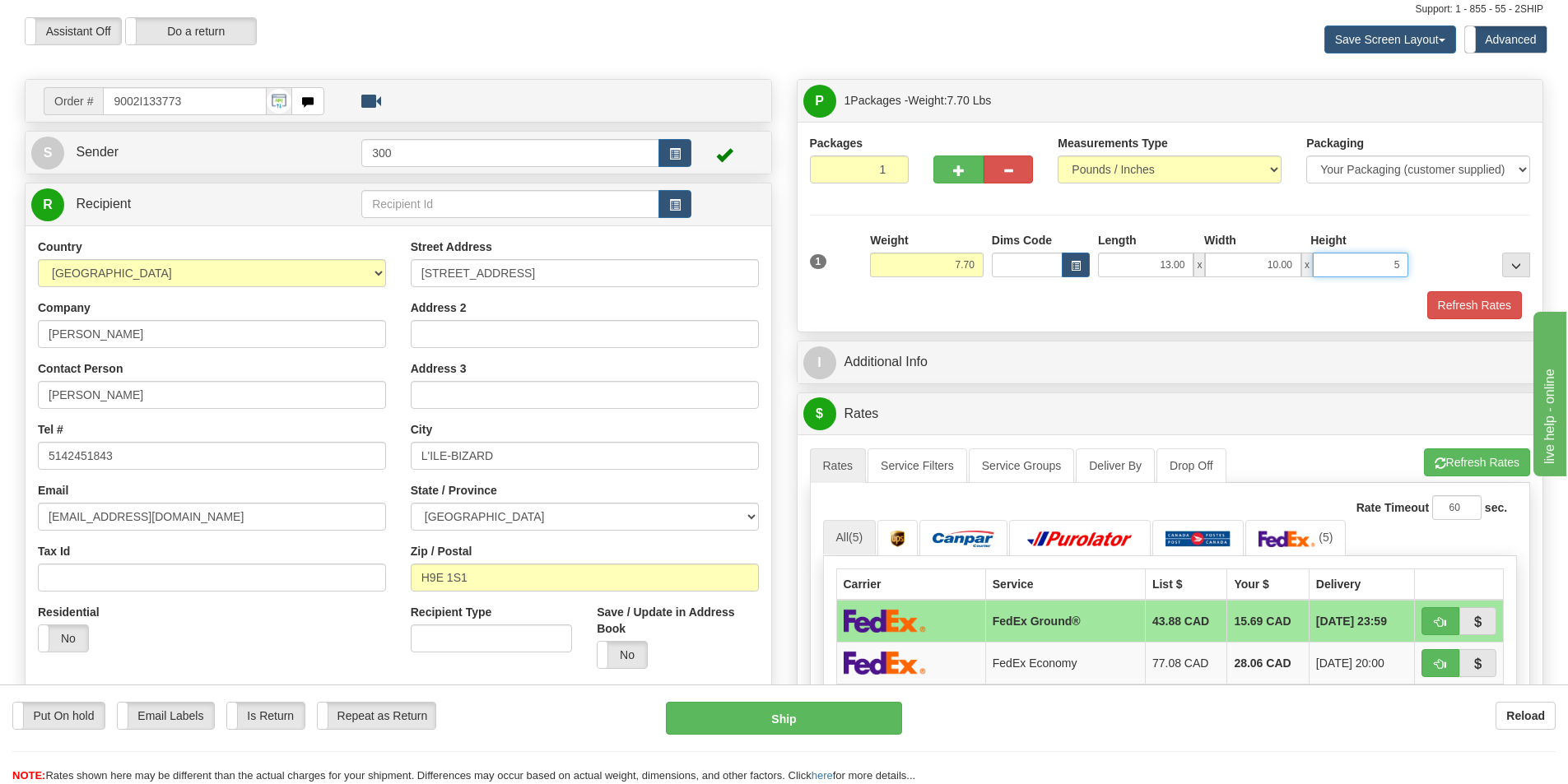
scroll to position [82, 0]
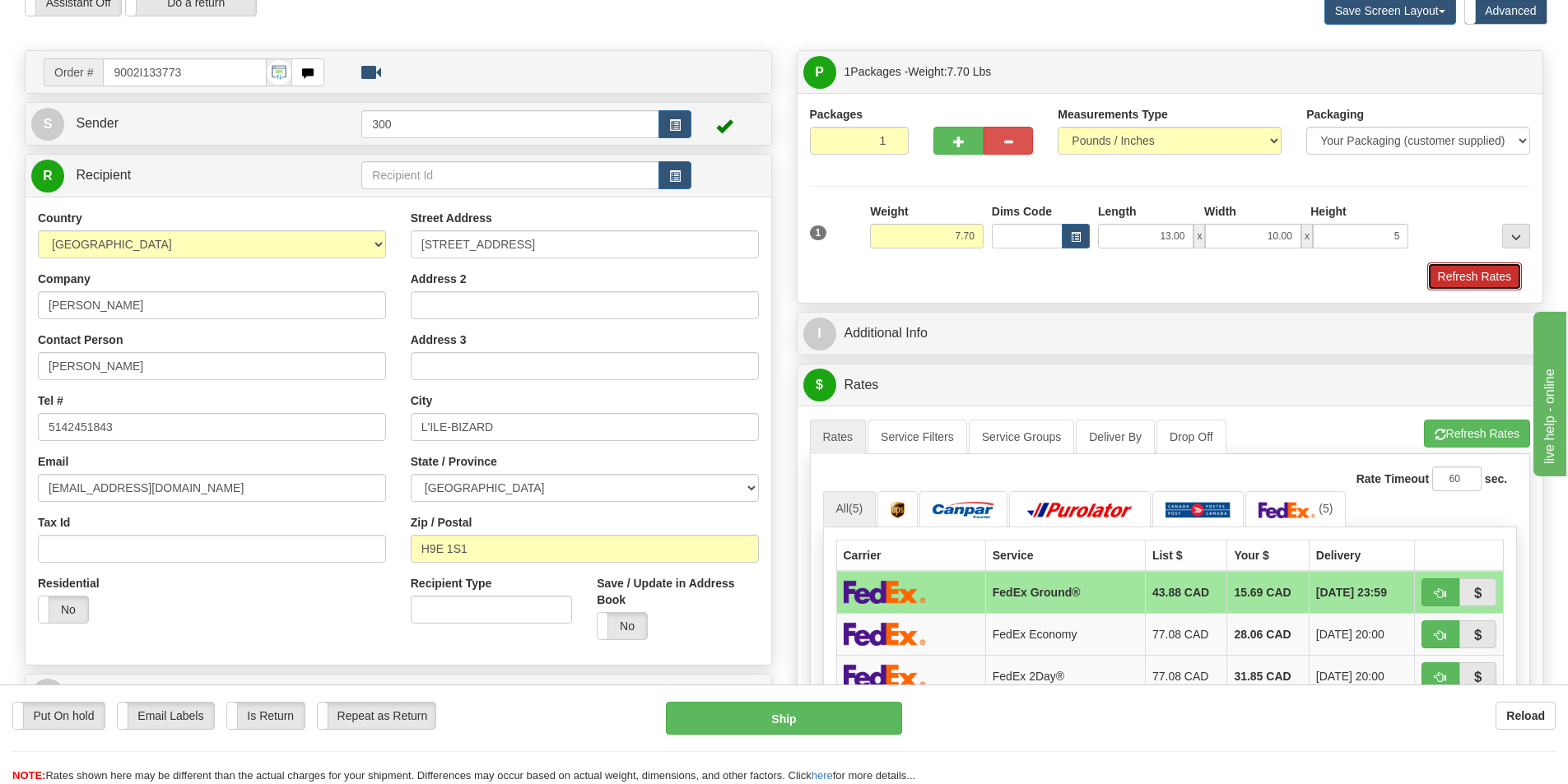
type input "5.00"
click at [1455, 282] on button "Refresh Rates" at bounding box center [1474, 276] width 94 height 28
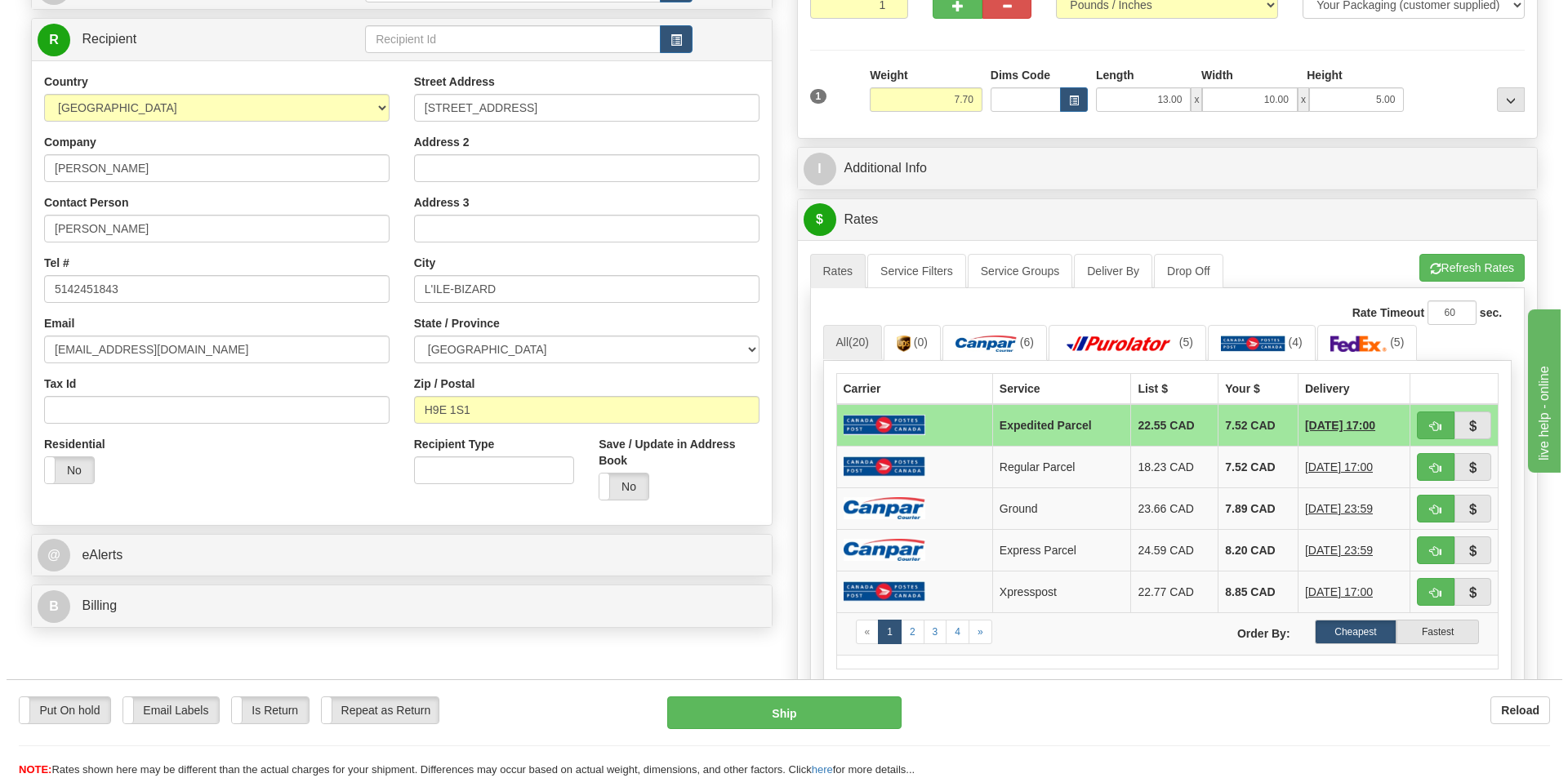
scroll to position [245, 0]
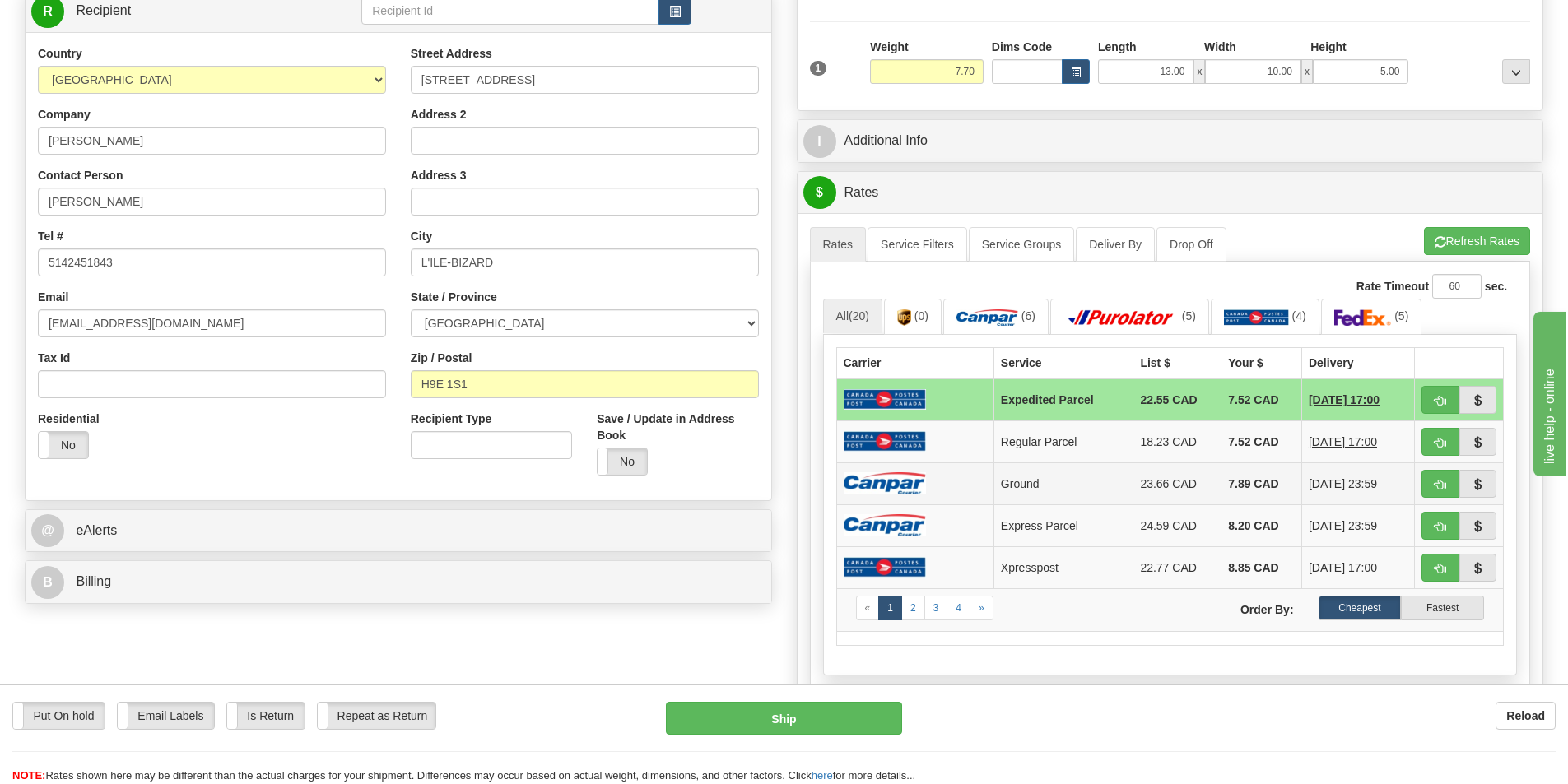
click at [1222, 480] on td "7.89 CAD" at bounding box center [1262, 483] width 81 height 42
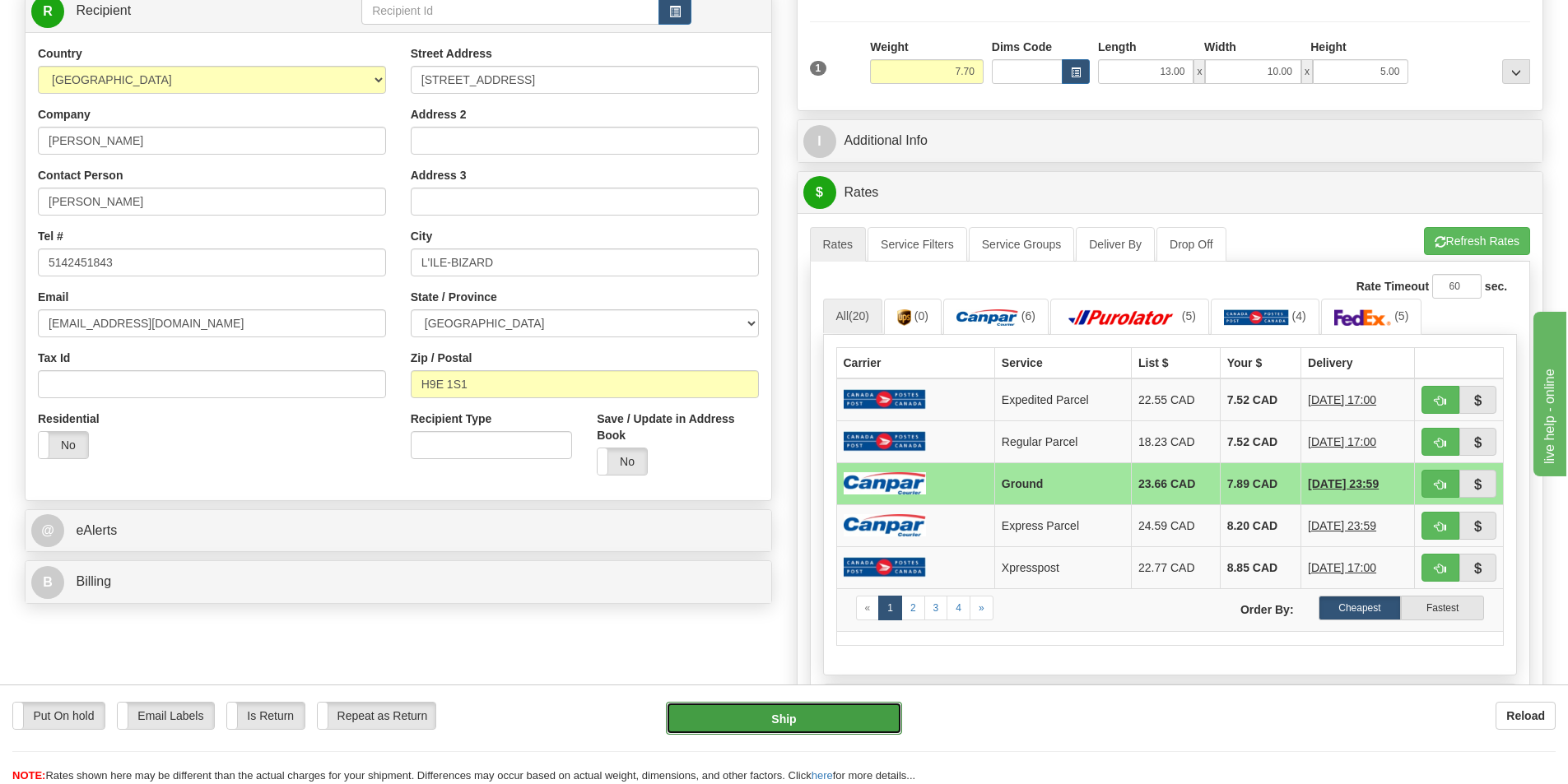
click at [787, 725] on button "Ship" at bounding box center [784, 718] width 236 height 33
type input "1"
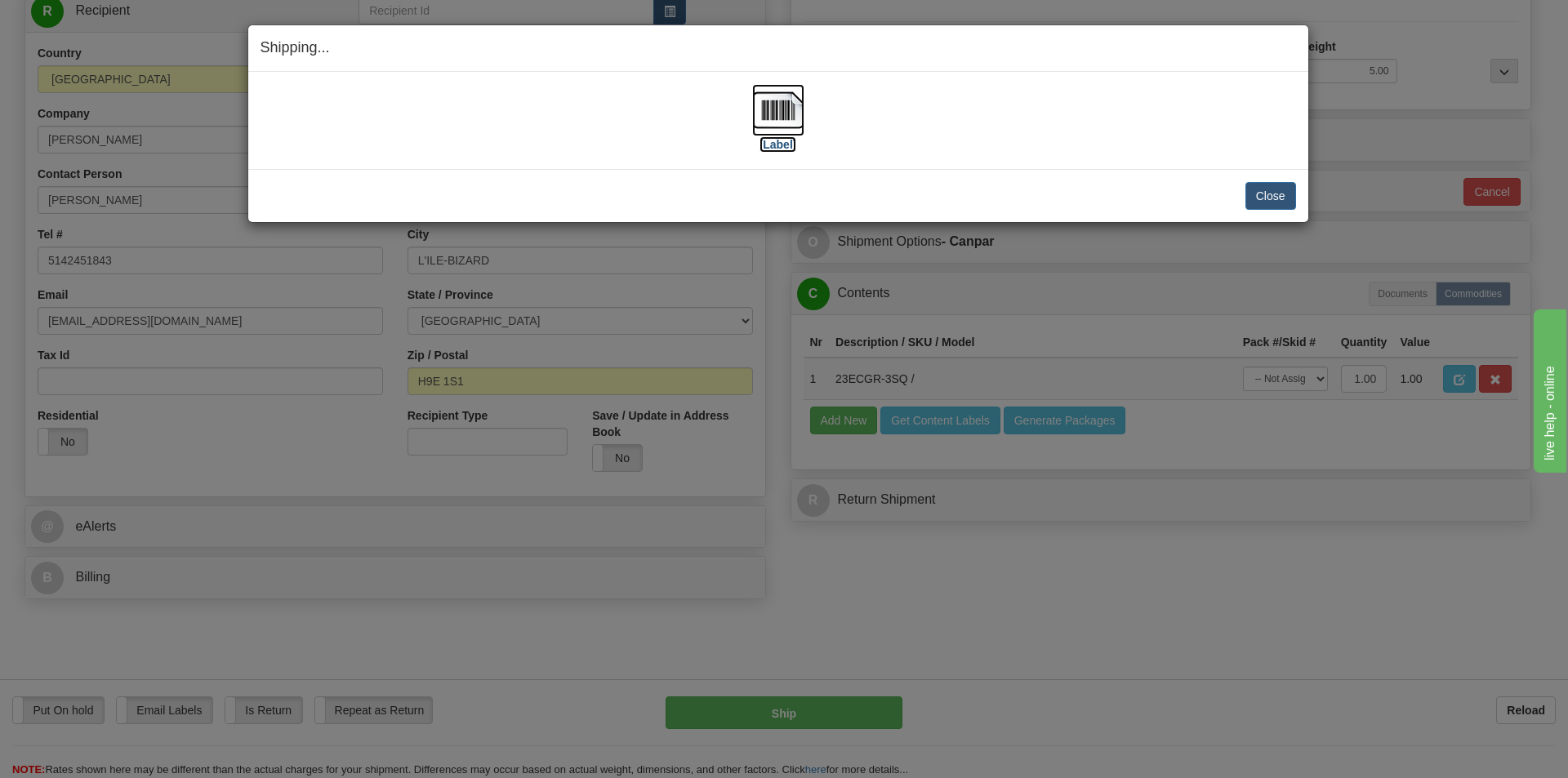
click at [771, 117] on img at bounding box center [778, 110] width 52 height 52
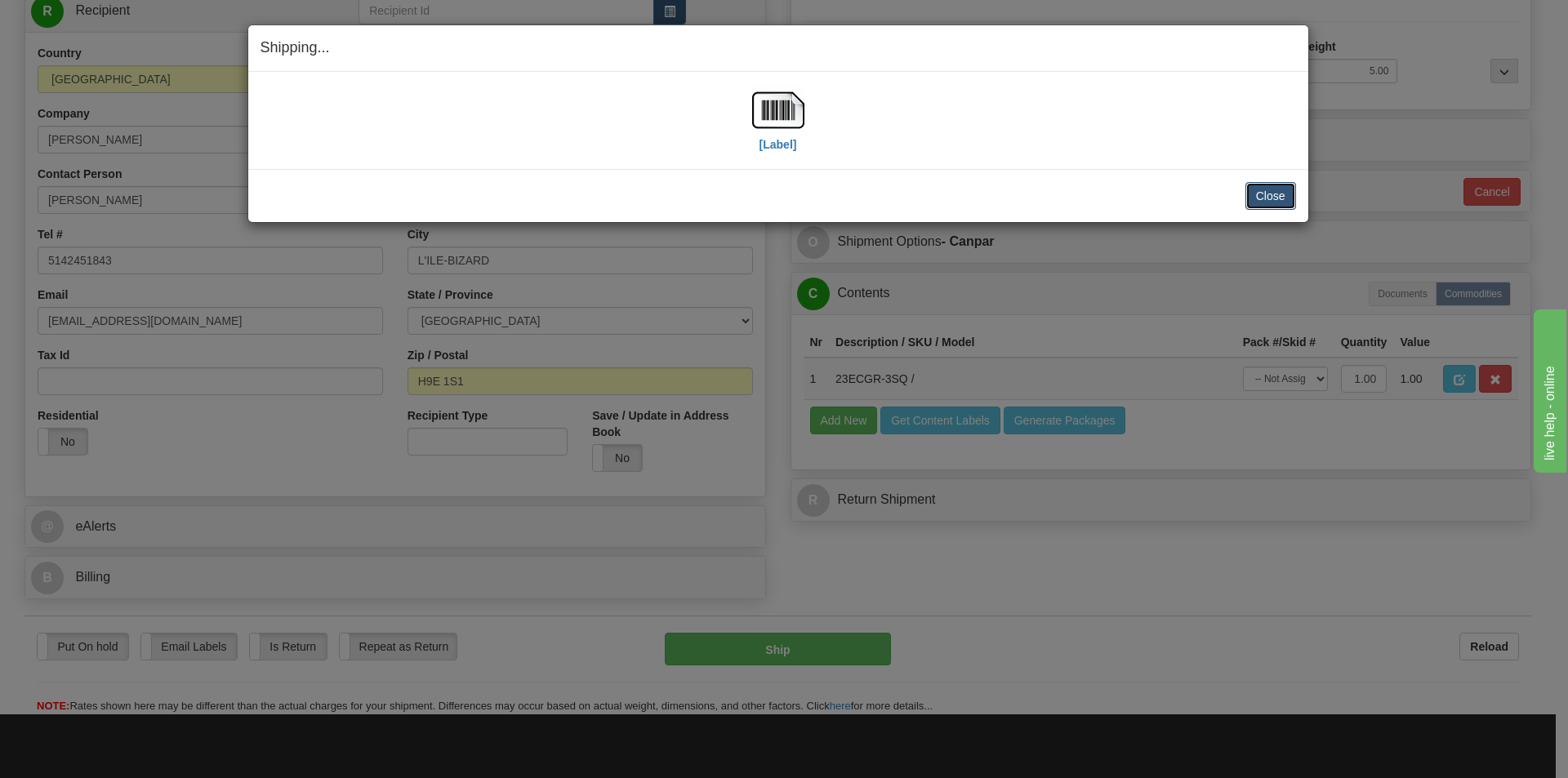
click at [1265, 188] on button "Close" at bounding box center [1271, 195] width 51 height 27
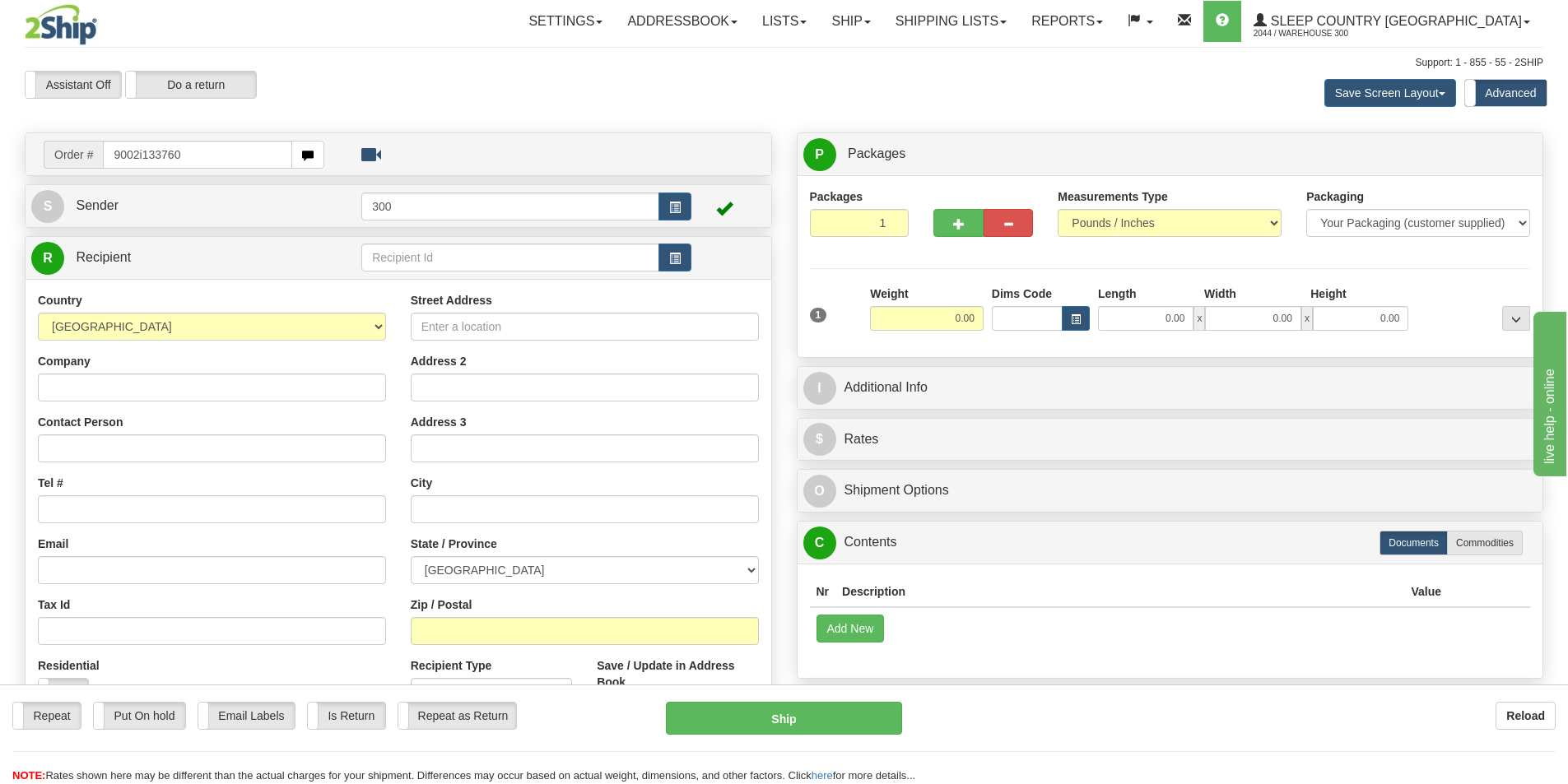
type input "9002i133760"
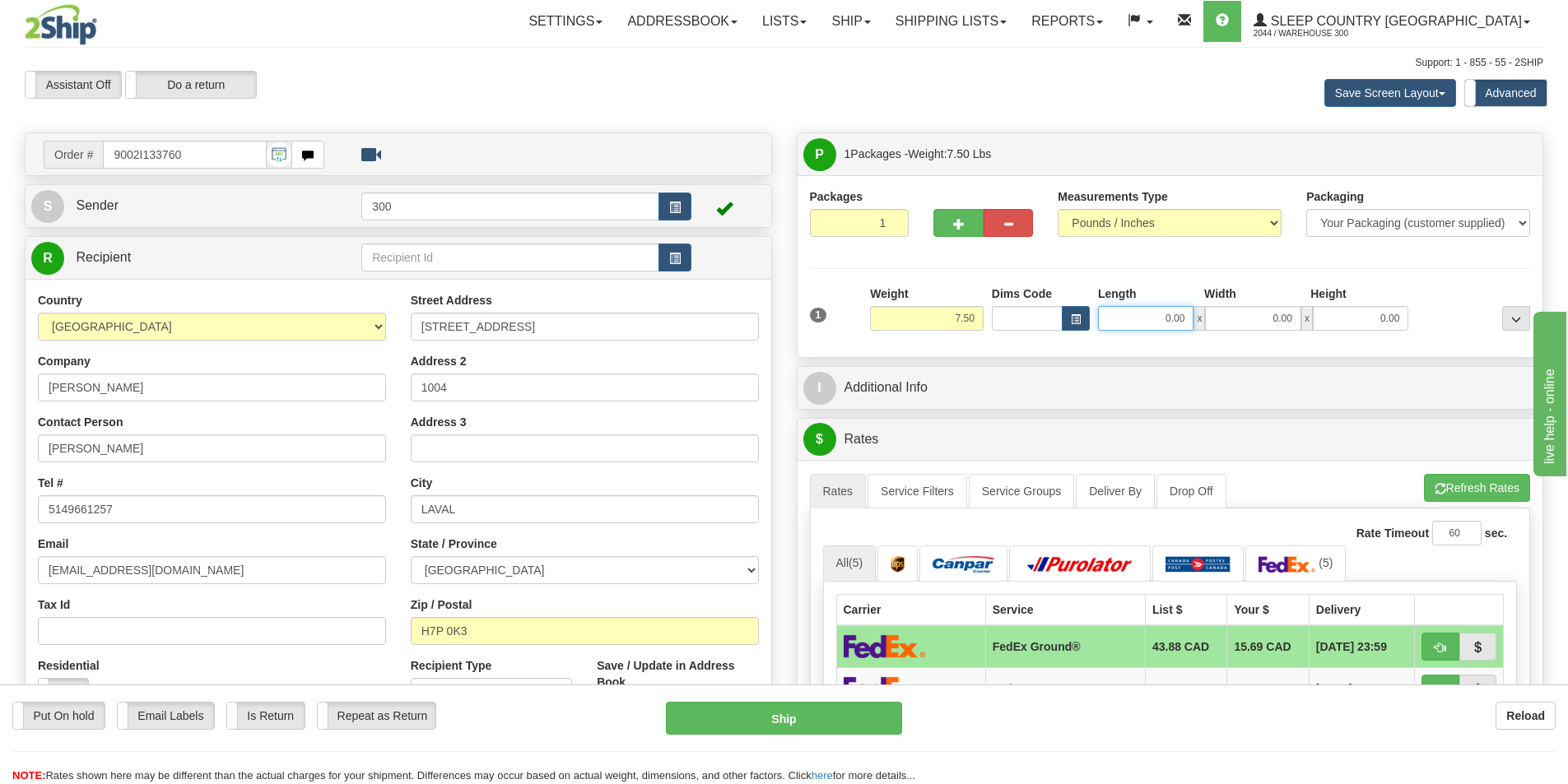
click at [1154, 326] on input "0.00" at bounding box center [1146, 319] width 95 height 25
type input "13.00"
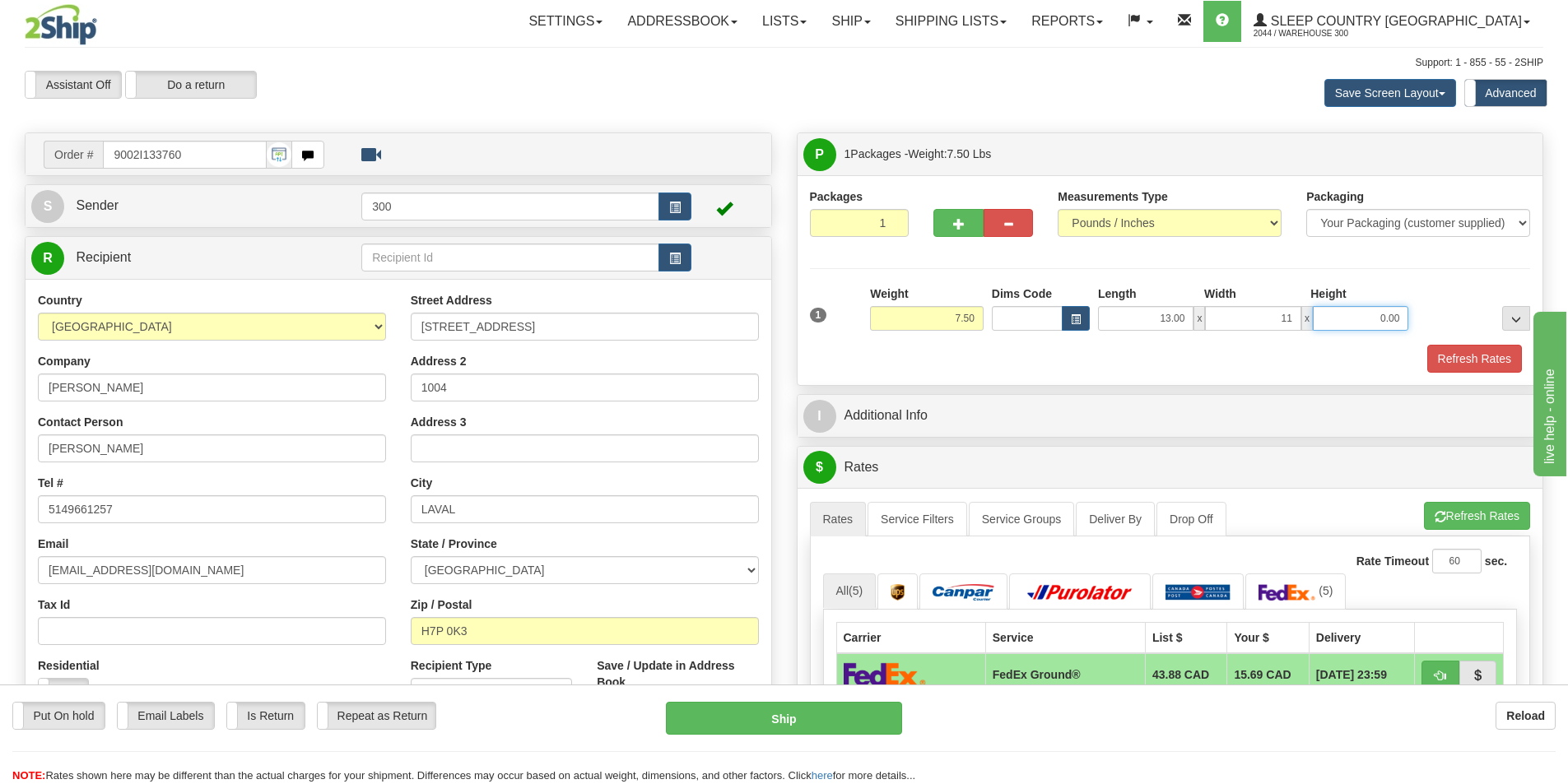
type input "11.00"
type input "4.50"
click at [1472, 368] on button "Refresh Rates" at bounding box center [1474, 358] width 94 height 28
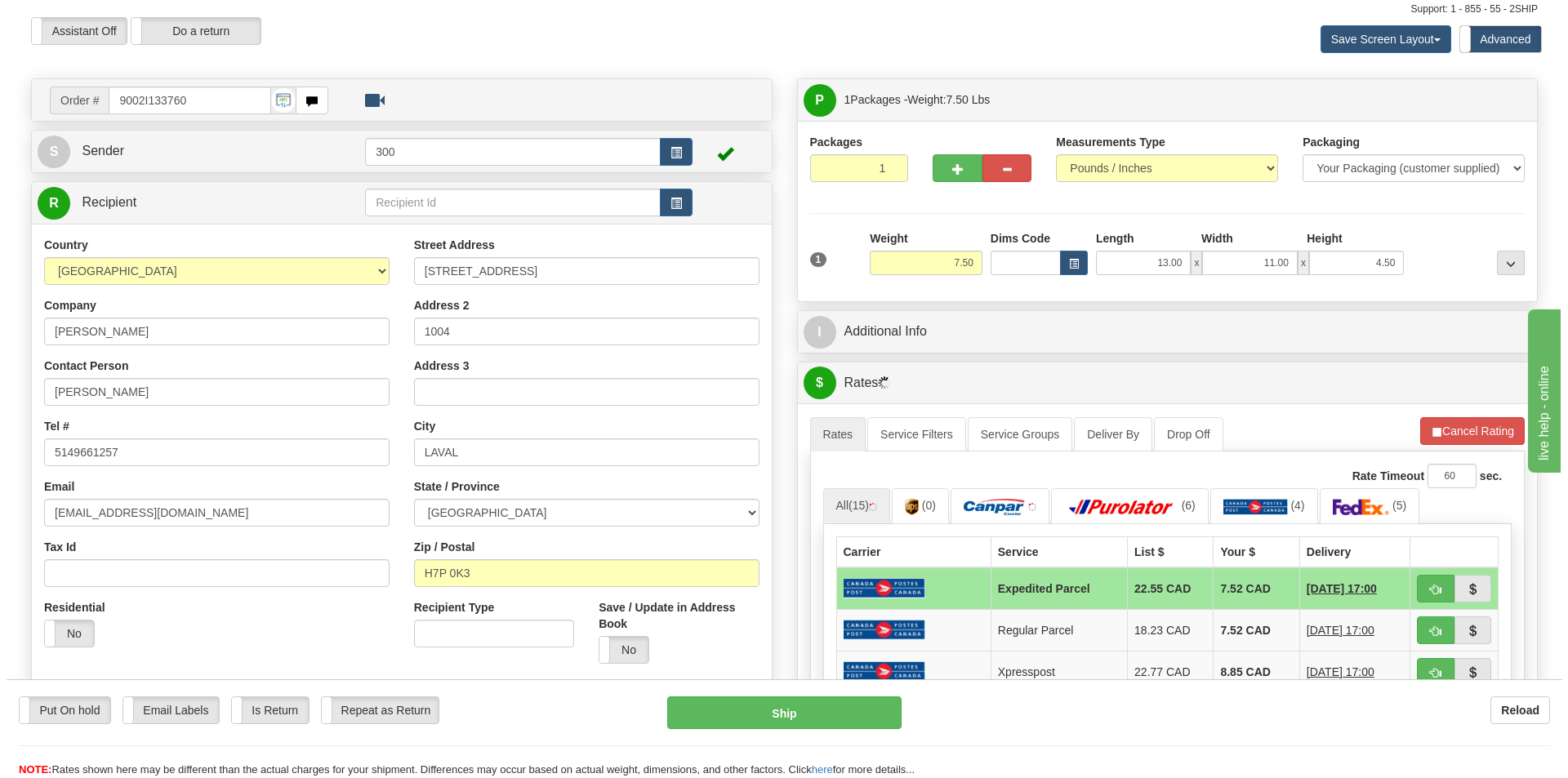
scroll to position [81, 0]
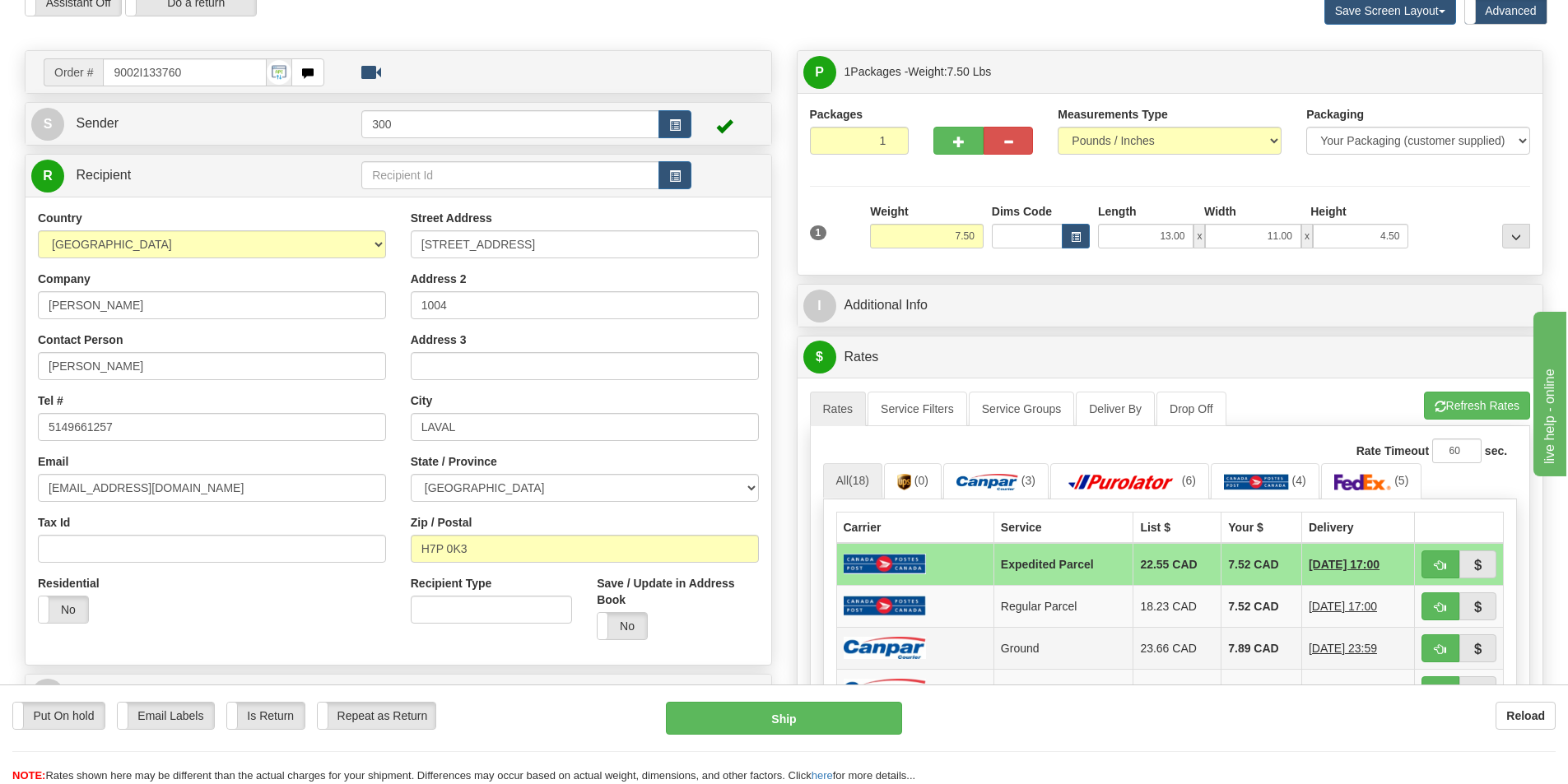
click at [1228, 646] on td "7.89 CAD" at bounding box center [1262, 648] width 81 height 42
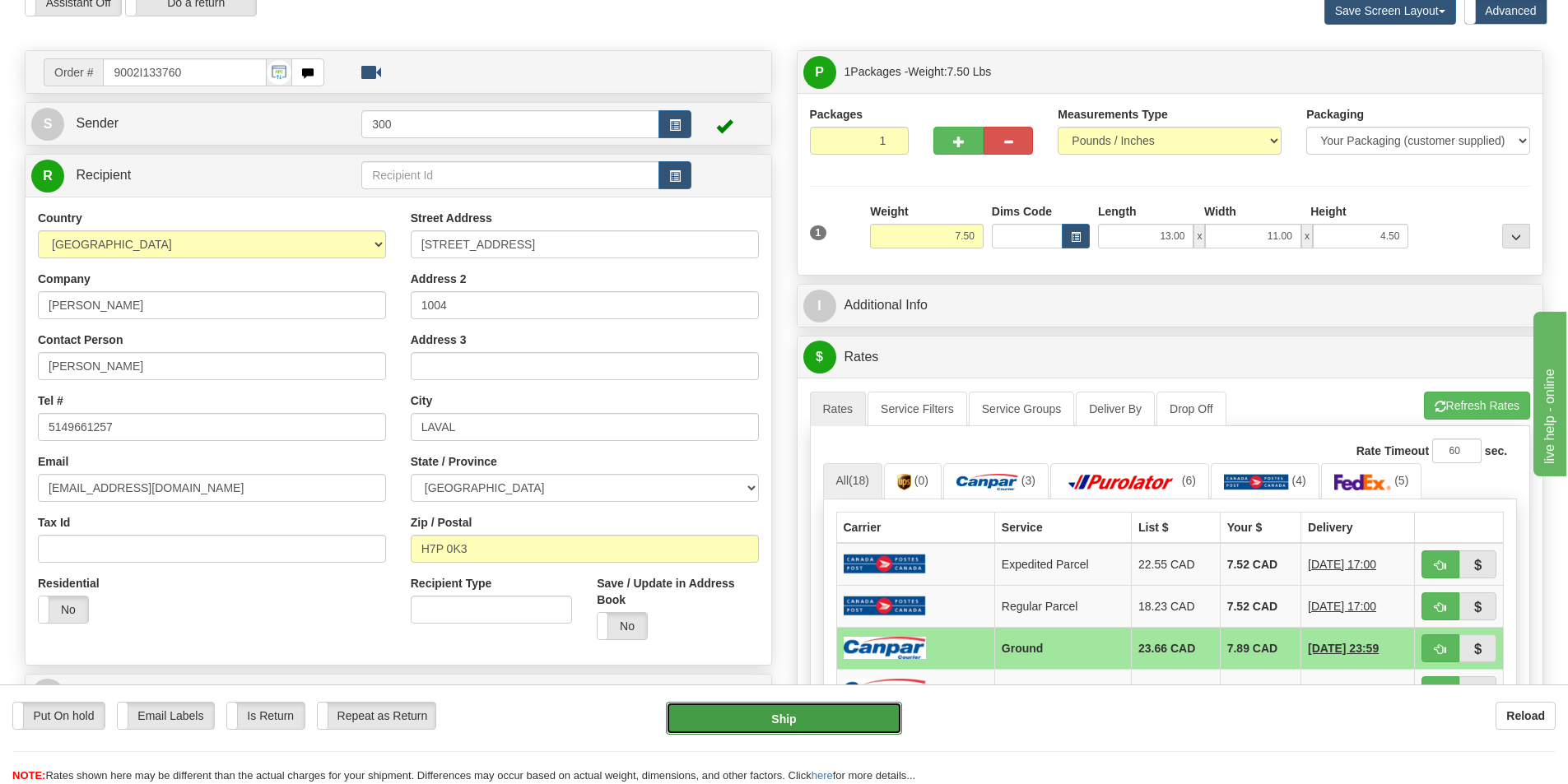
click at [816, 716] on button "Ship" at bounding box center [784, 718] width 236 height 33
type input "1"
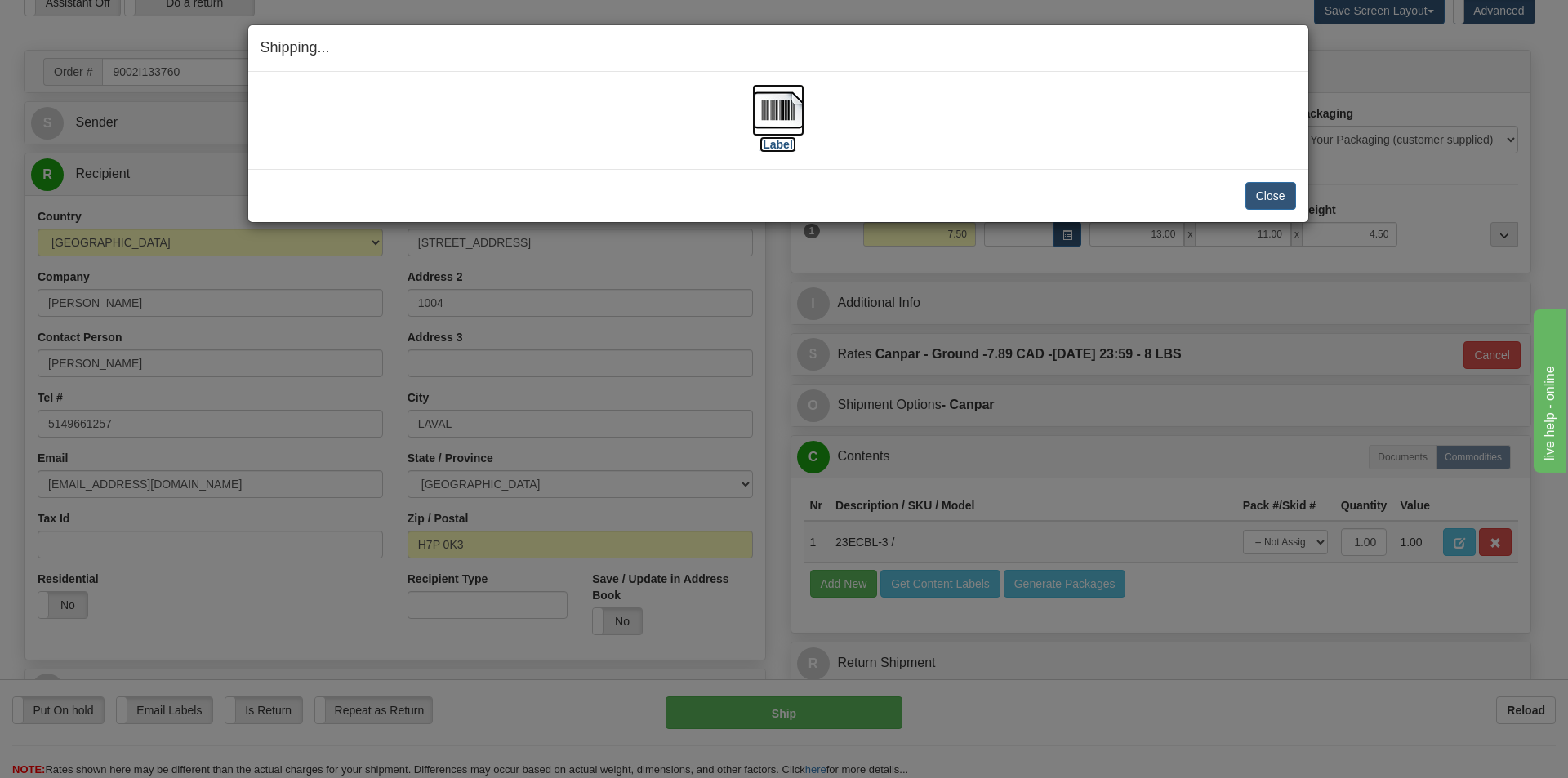
click at [794, 128] on img at bounding box center [778, 110] width 52 height 52
click at [1261, 193] on button "Close" at bounding box center [1271, 195] width 51 height 27
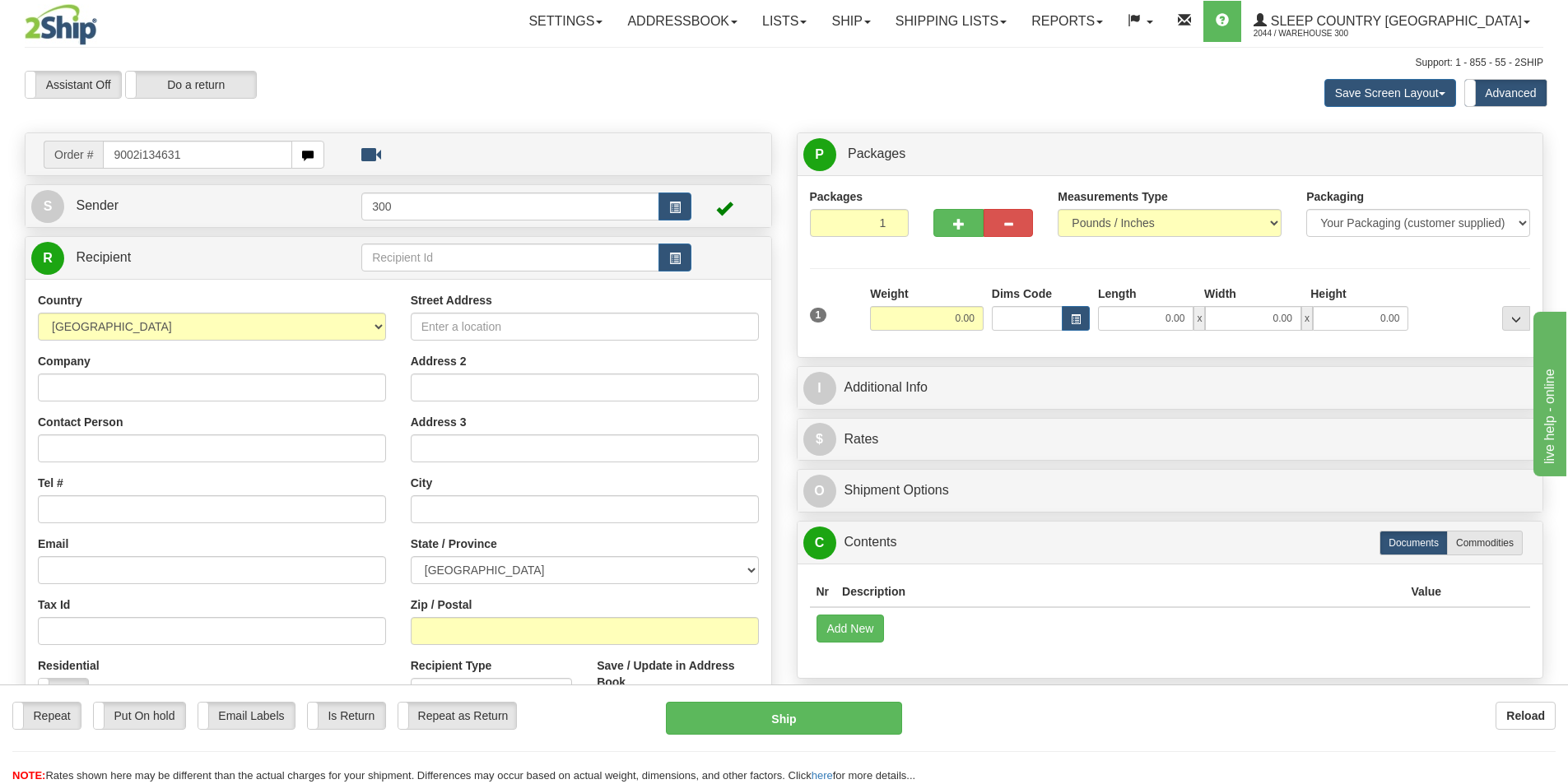
type input "9002i134631"
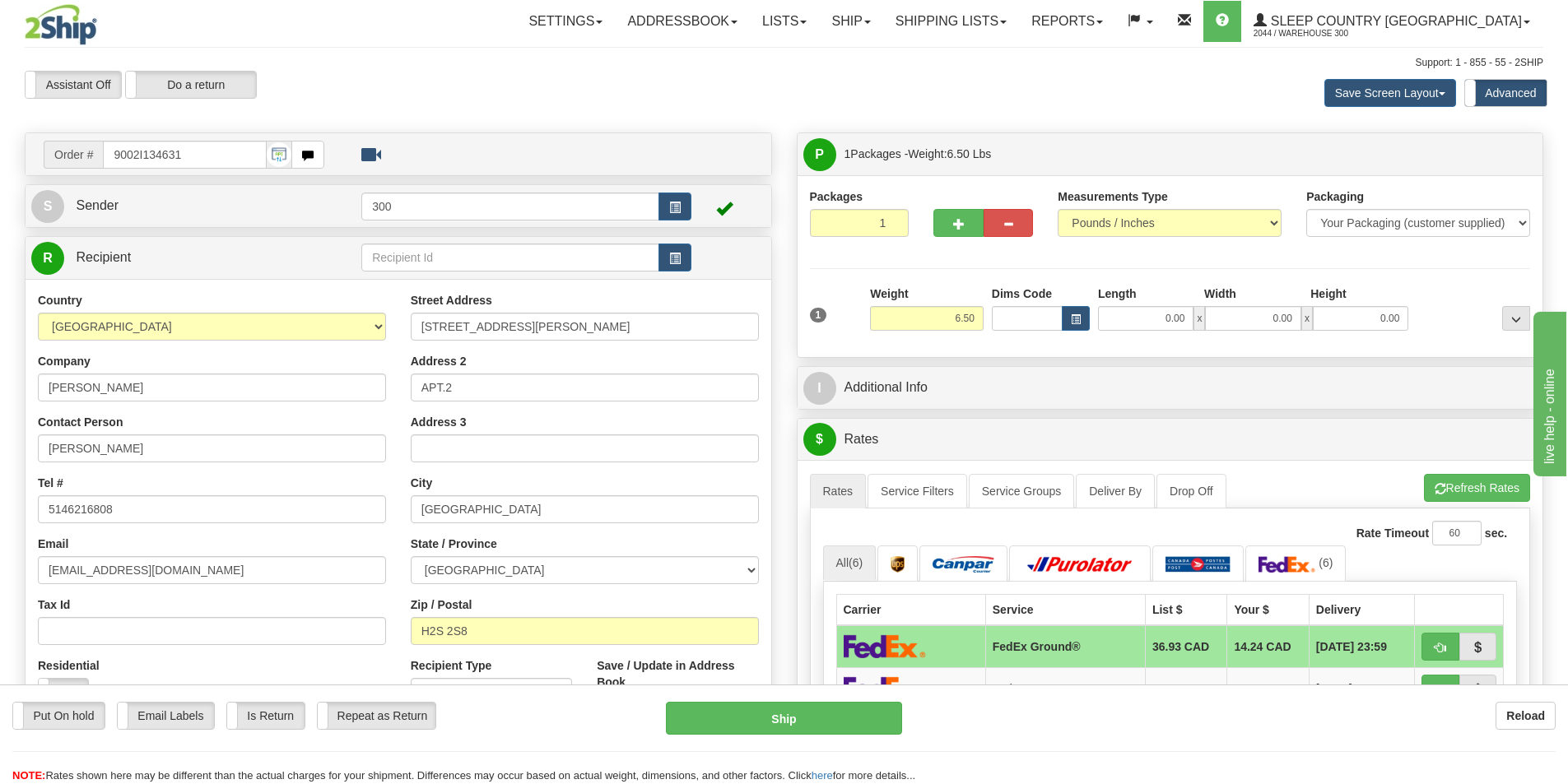
click at [1168, 301] on div "Length" at bounding box center [1147, 296] width 107 height 21
click at [1161, 317] on input "0.00" at bounding box center [1146, 319] width 95 height 25
type input "13.00"
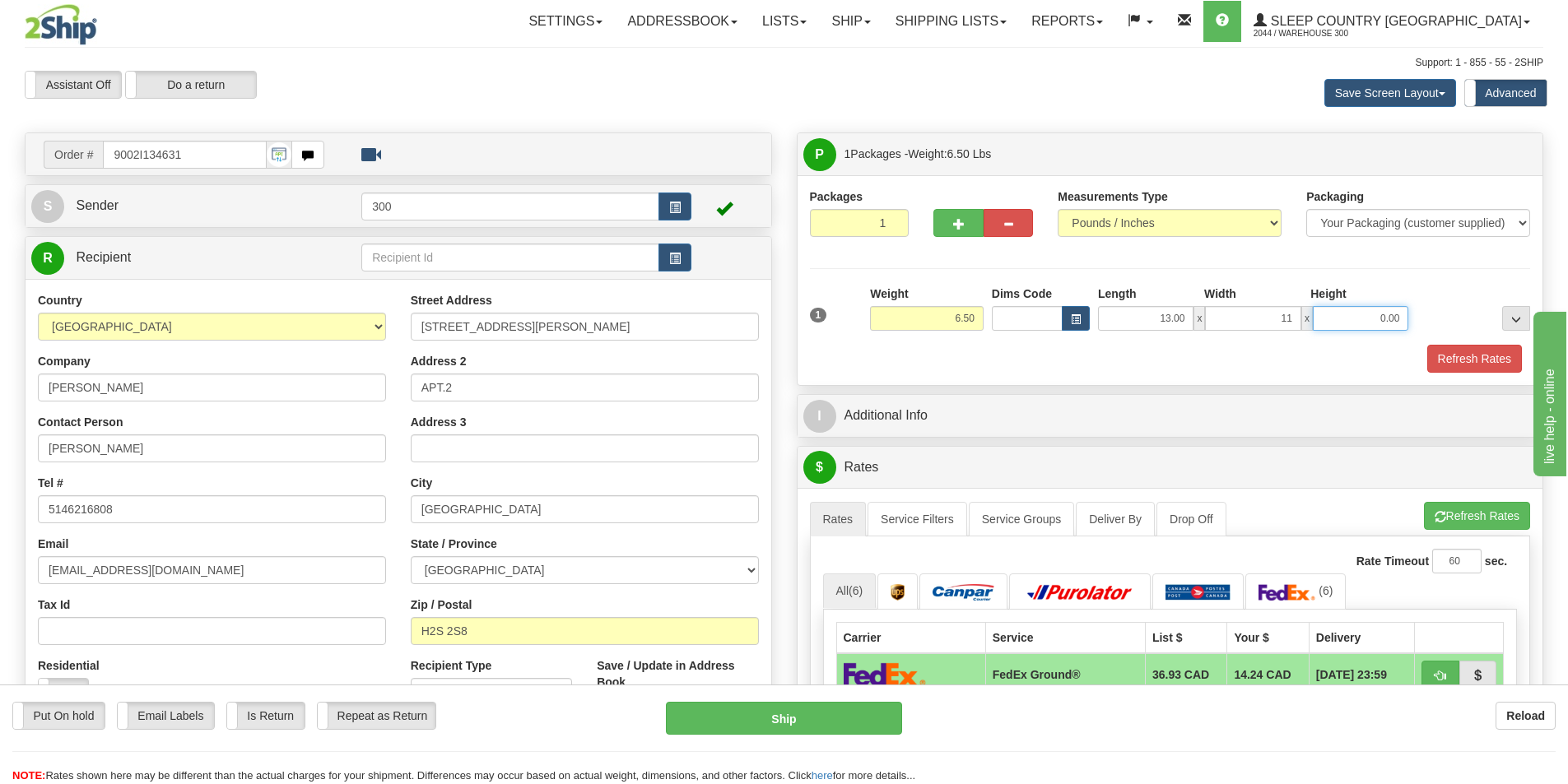
type input "11.00"
type input "4.00"
click at [1476, 362] on button "Refresh Rates" at bounding box center [1474, 358] width 94 height 28
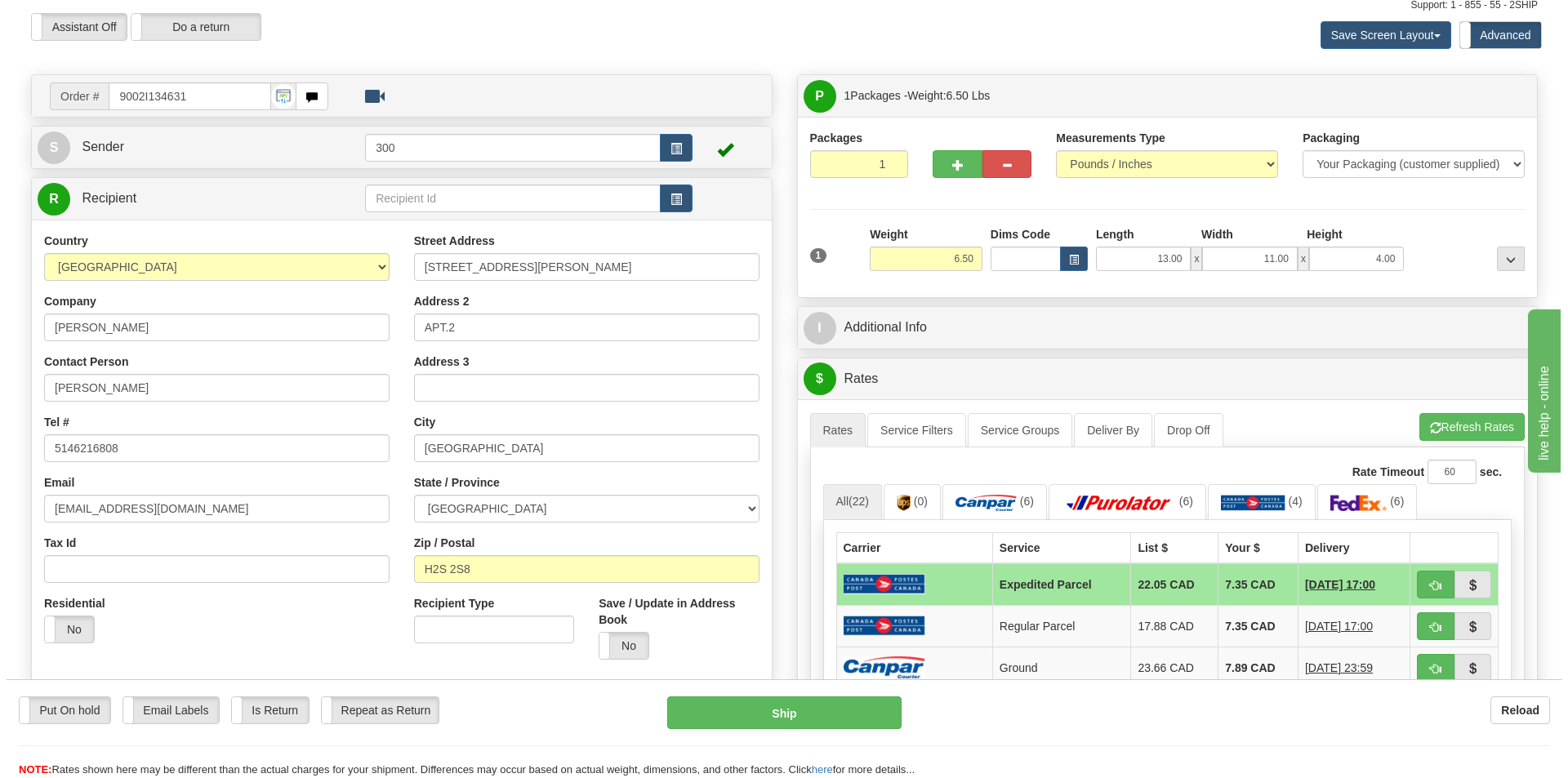
scroll to position [245, 0]
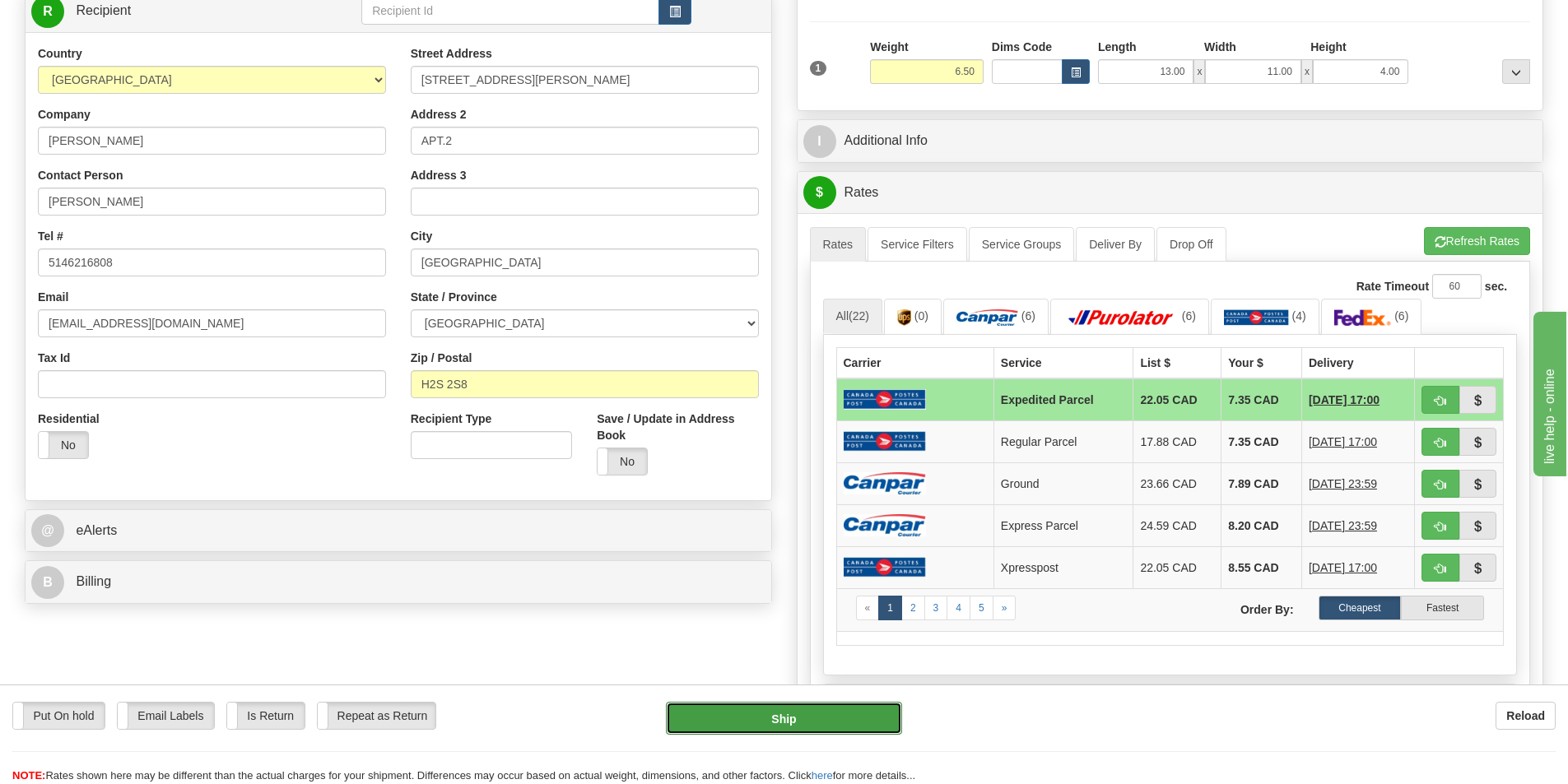
click at [786, 711] on button "Ship" at bounding box center [784, 718] width 236 height 33
type input "DOM.EP"
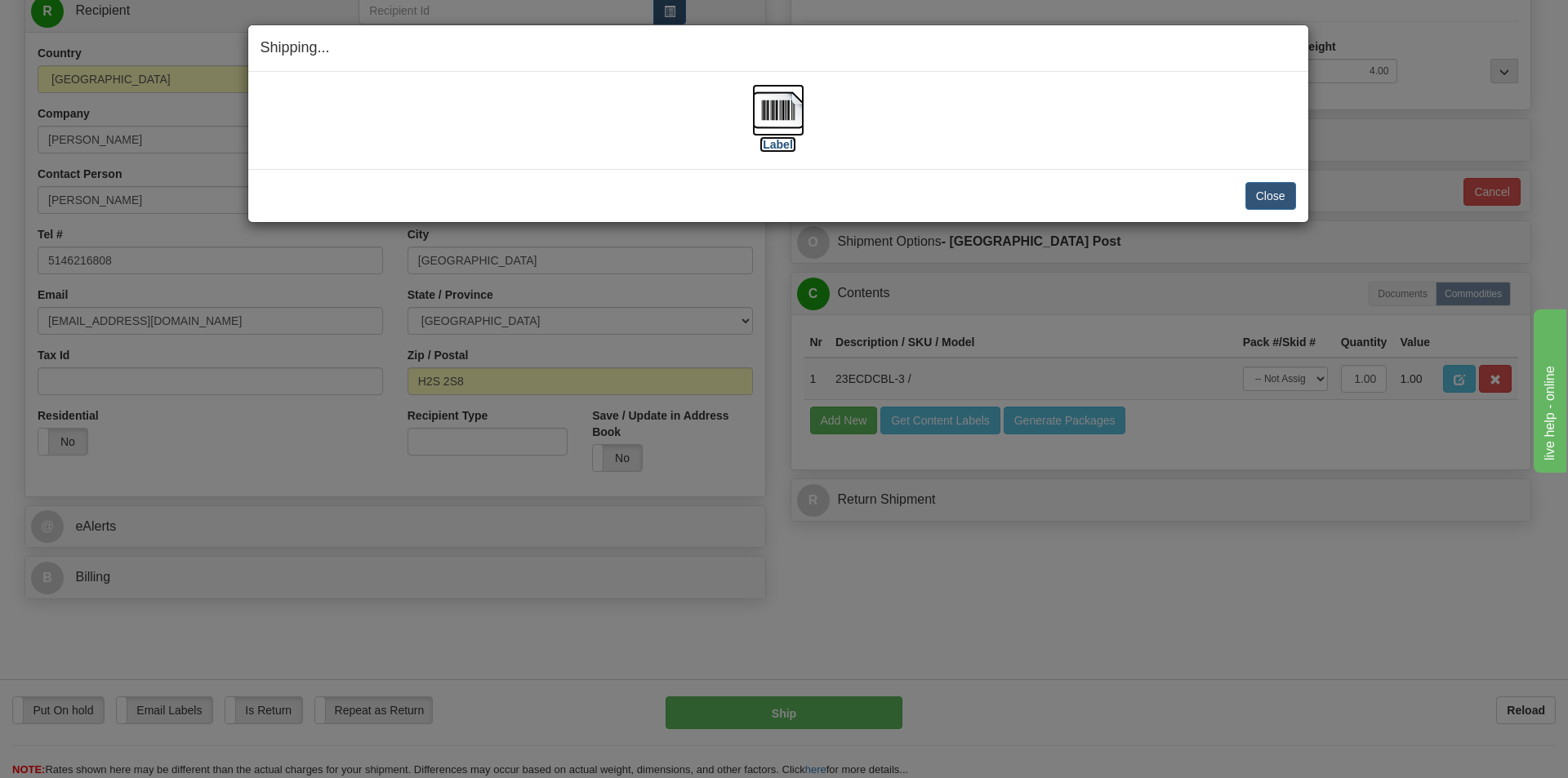
click at [780, 119] on img at bounding box center [778, 110] width 52 height 52
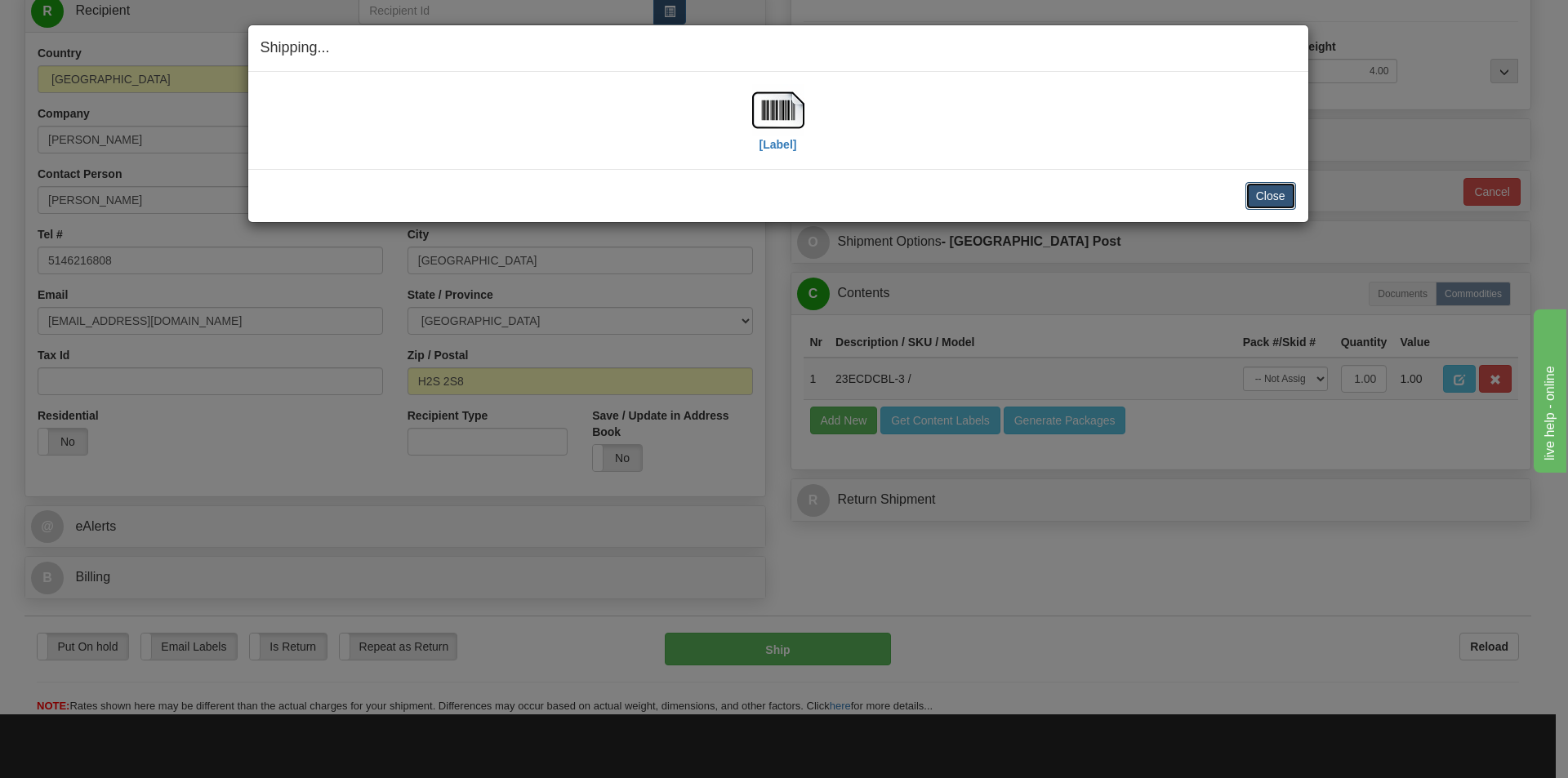
click at [1265, 194] on button "Close" at bounding box center [1271, 195] width 51 height 27
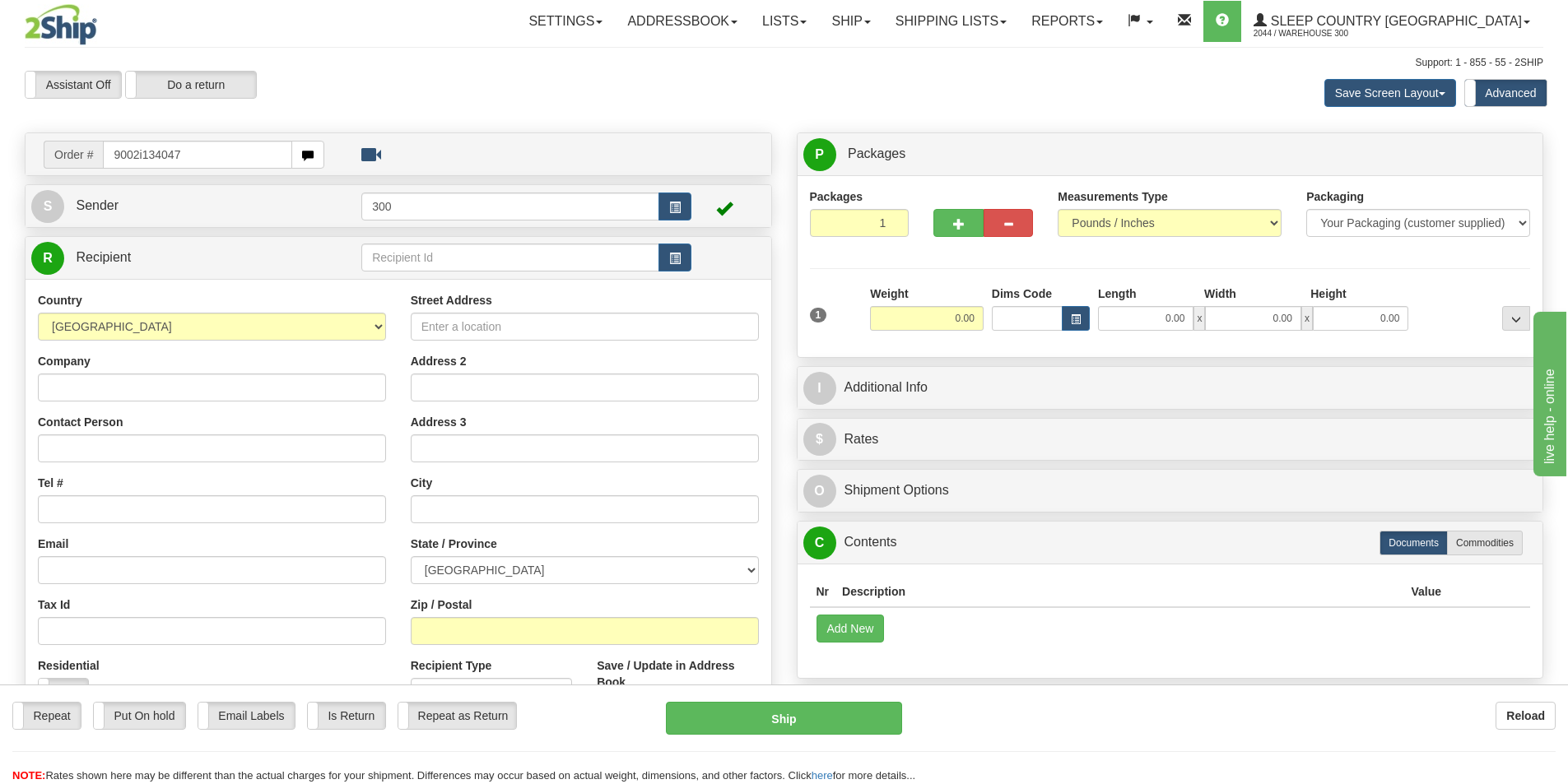
type input "9002i134047"
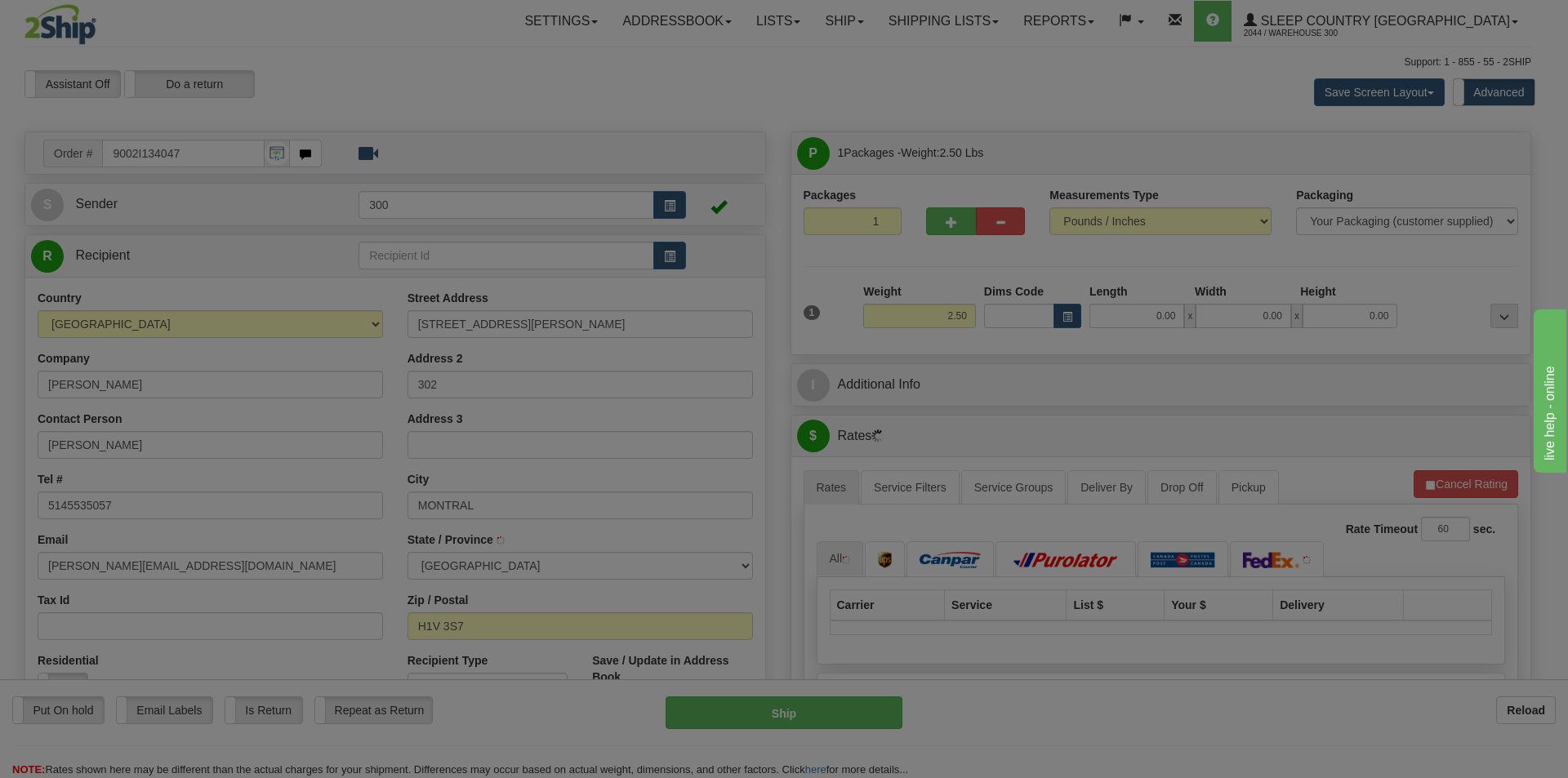
type input "[GEOGRAPHIC_DATA]"
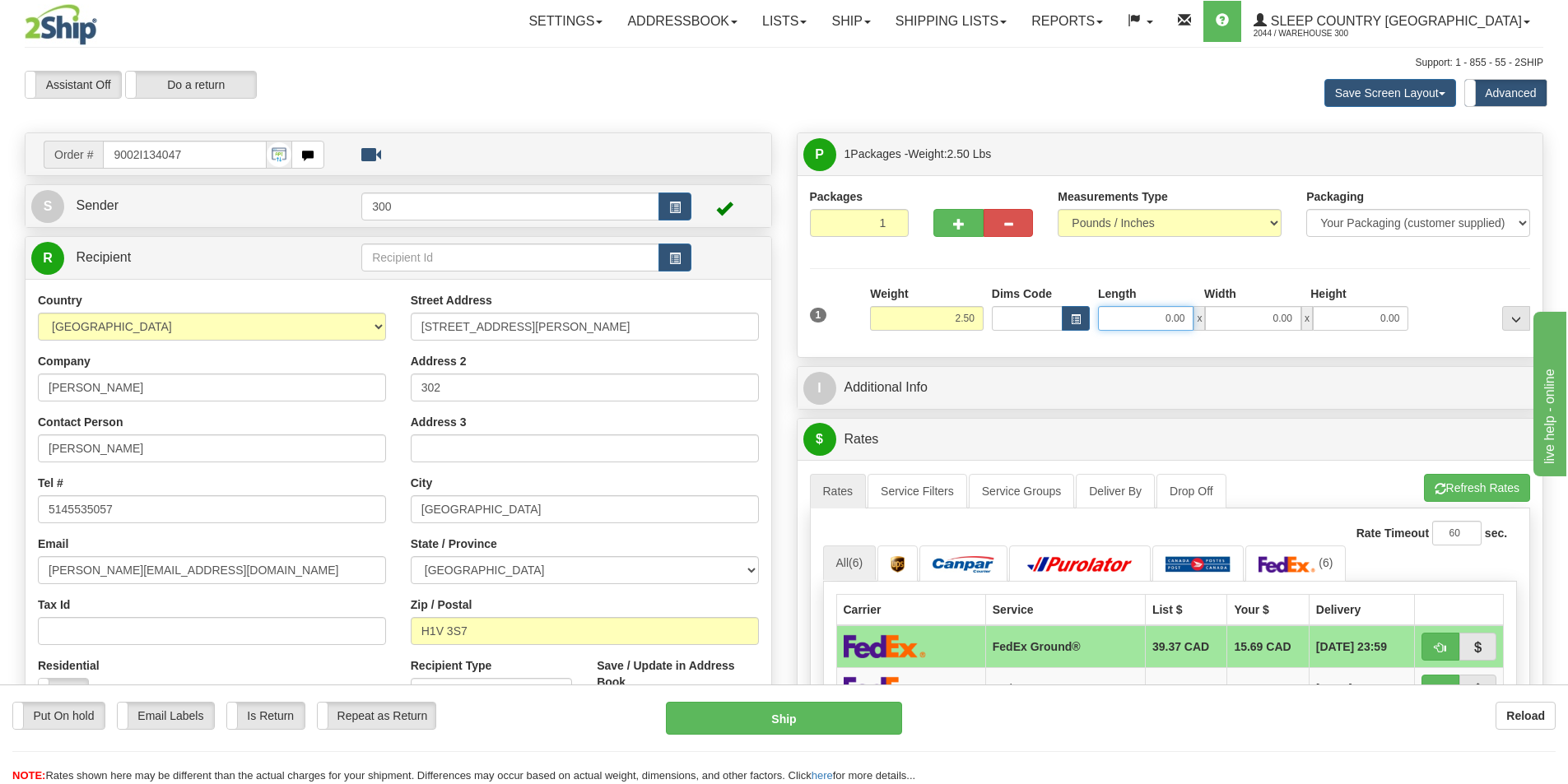
click at [1145, 320] on input "0.00" at bounding box center [1146, 319] width 95 height 25
type input "11.00"
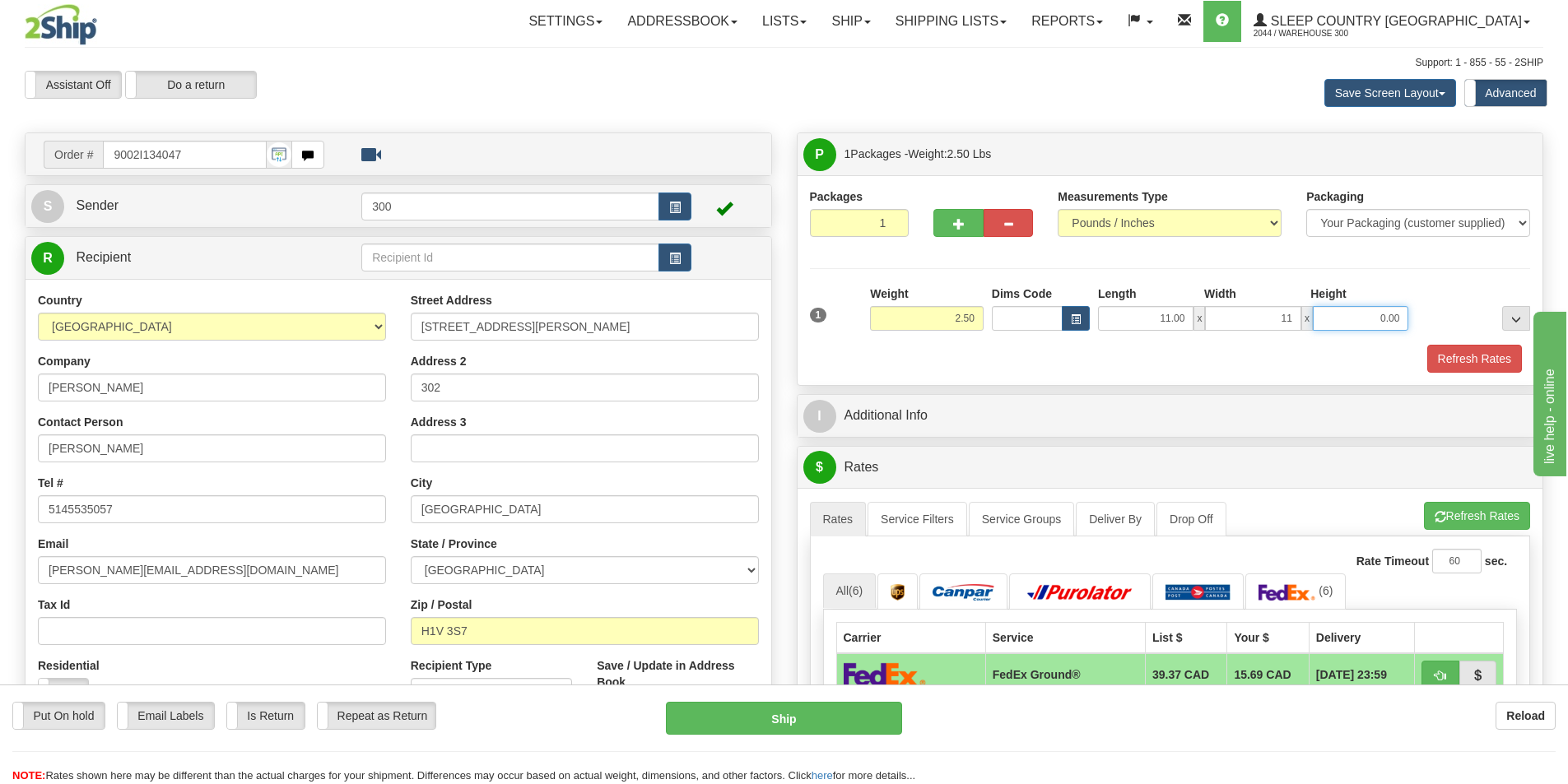
type input "11.00"
type input "5.00"
click at [1448, 360] on button "Refresh Rates" at bounding box center [1474, 358] width 94 height 28
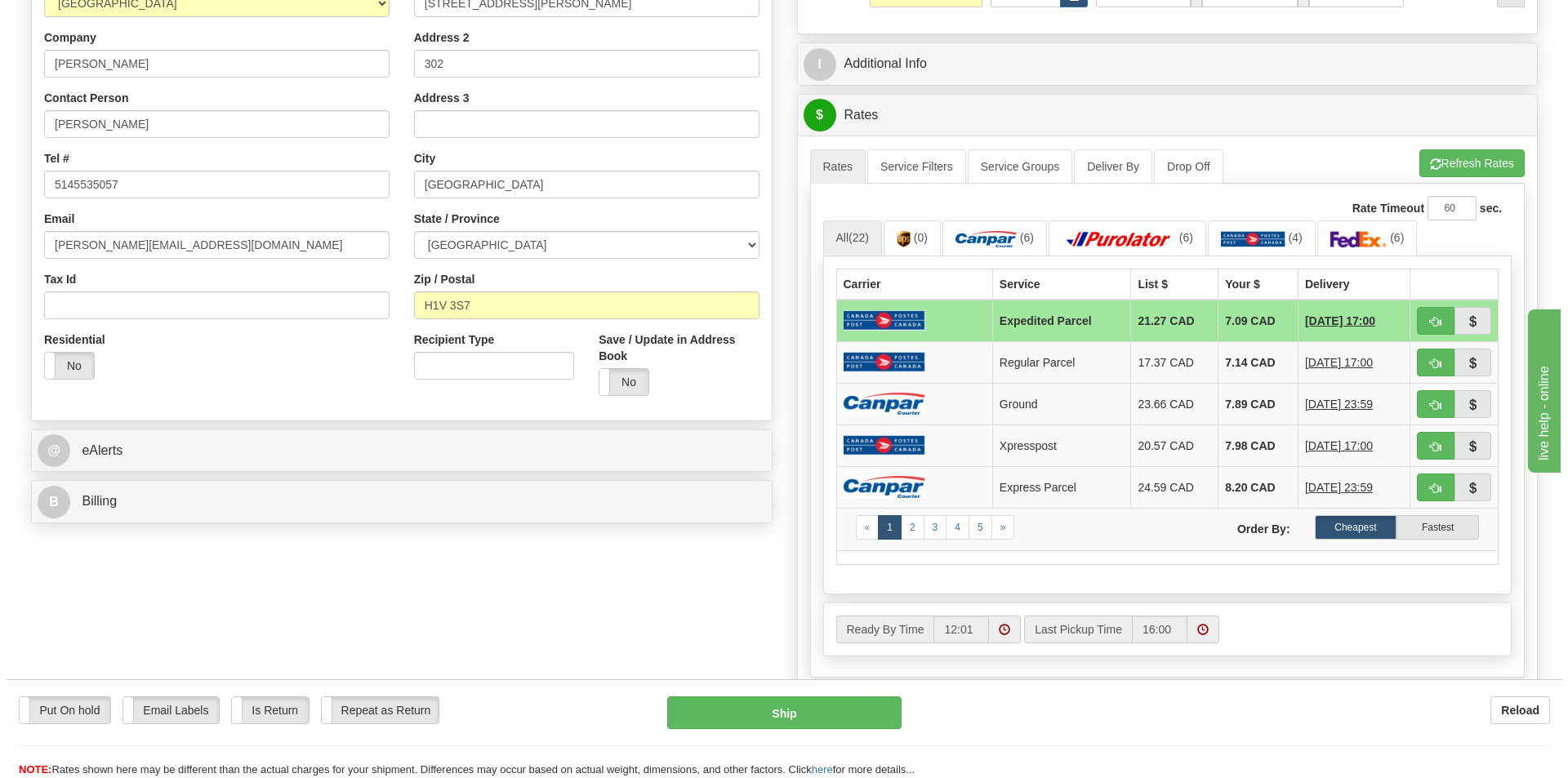
scroll to position [327, 0]
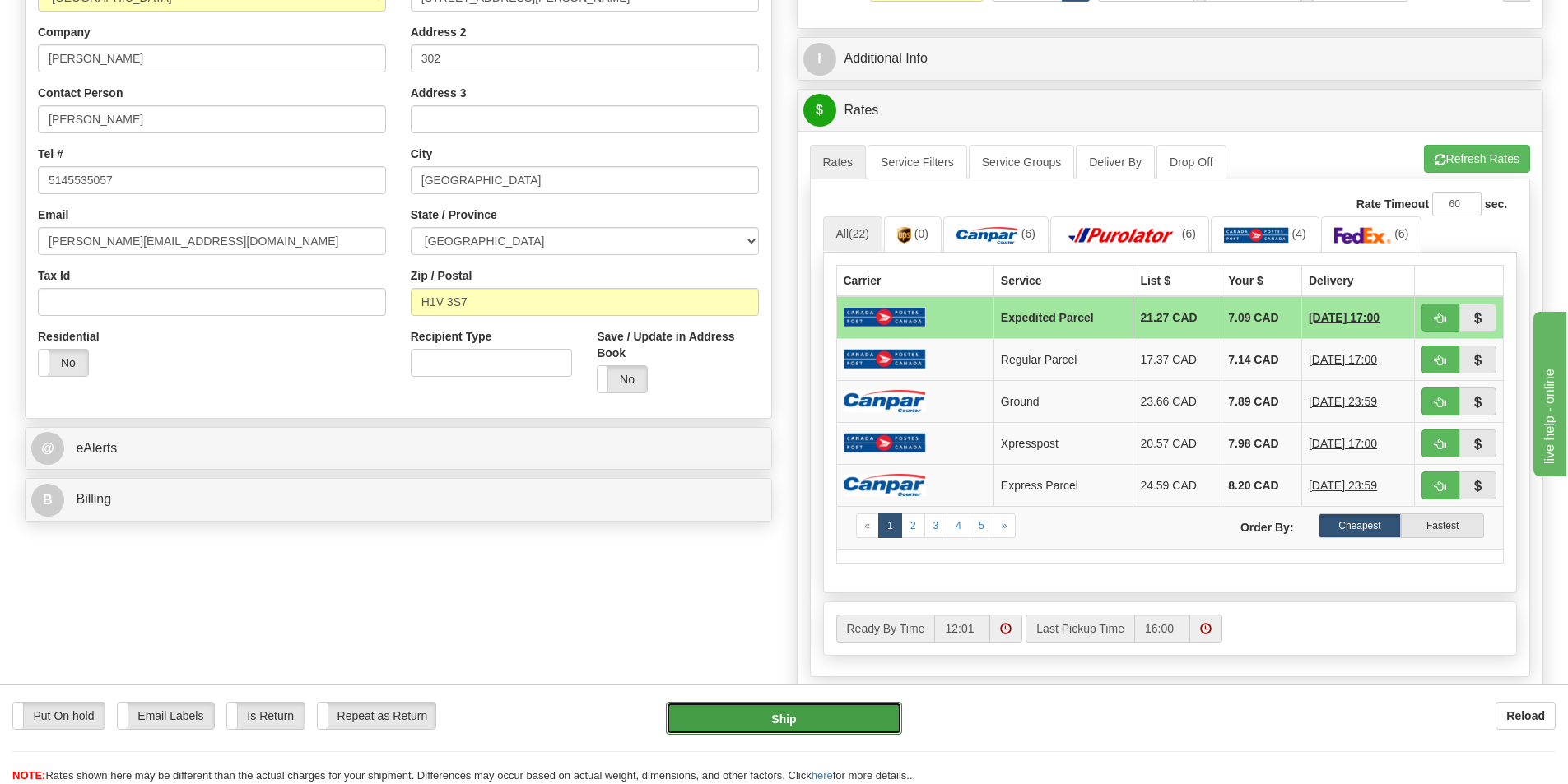
click at [710, 720] on button "Ship" at bounding box center [784, 718] width 236 height 33
type input "DOM.EP"
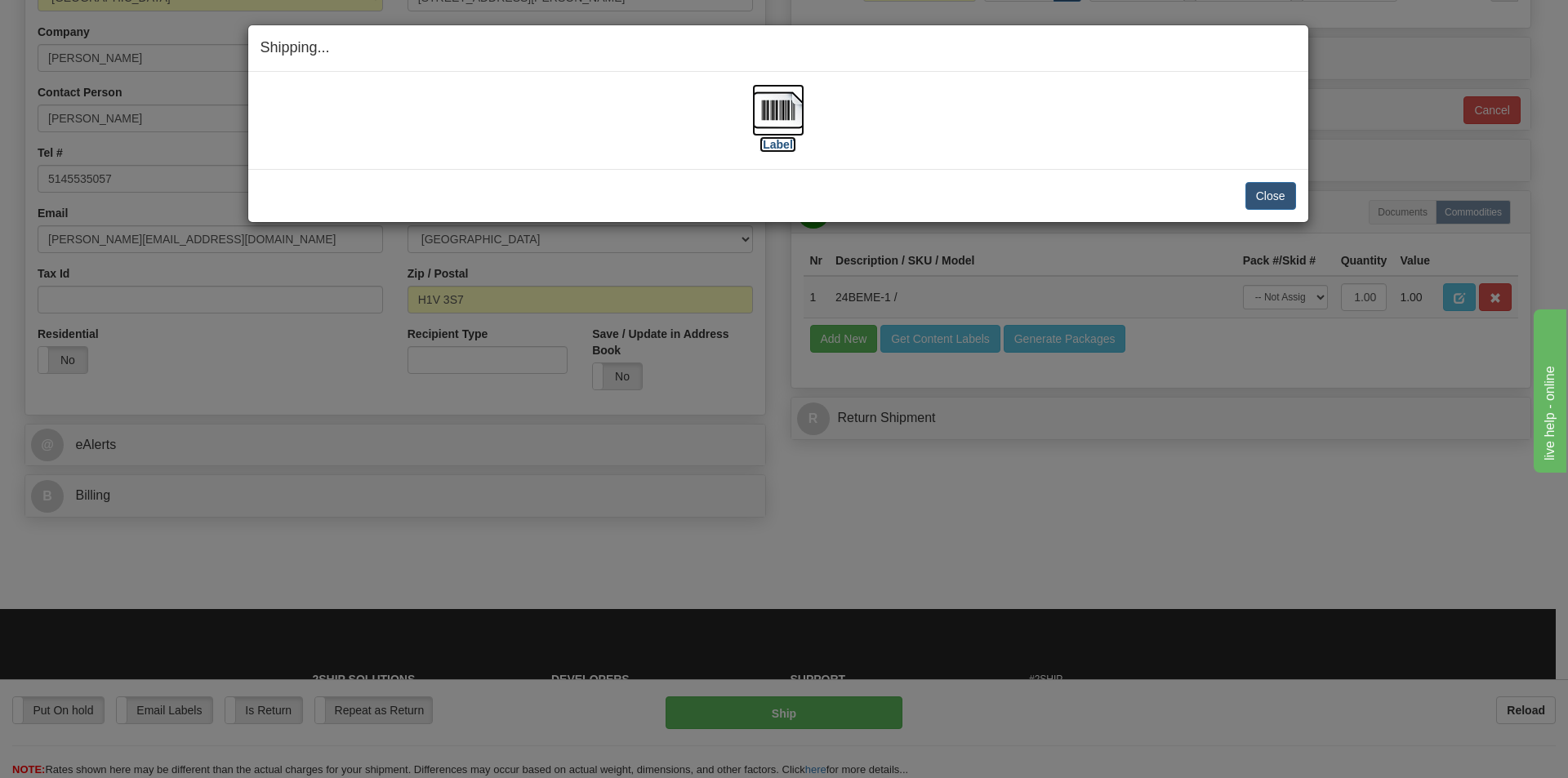
click at [761, 106] on img at bounding box center [778, 110] width 52 height 52
